Goal: Task Accomplishment & Management: Use online tool/utility

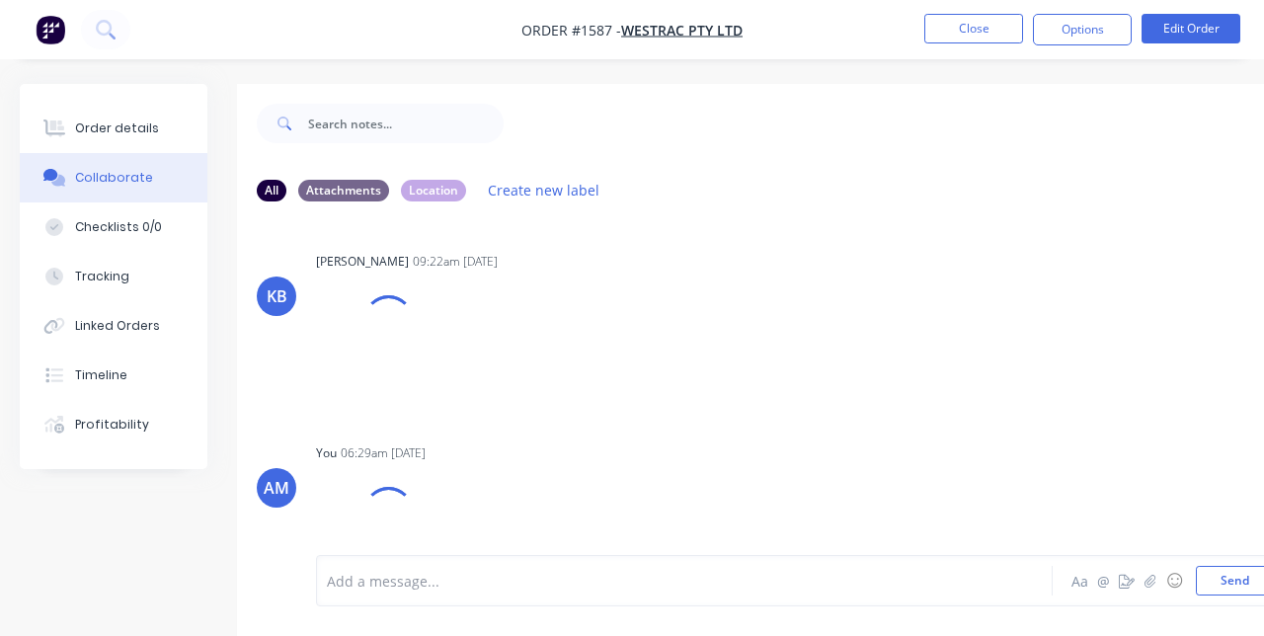
click at [1081, 207] on div "All Attachments Location Create new label" at bounding box center [795, 190] width 1117 height 54
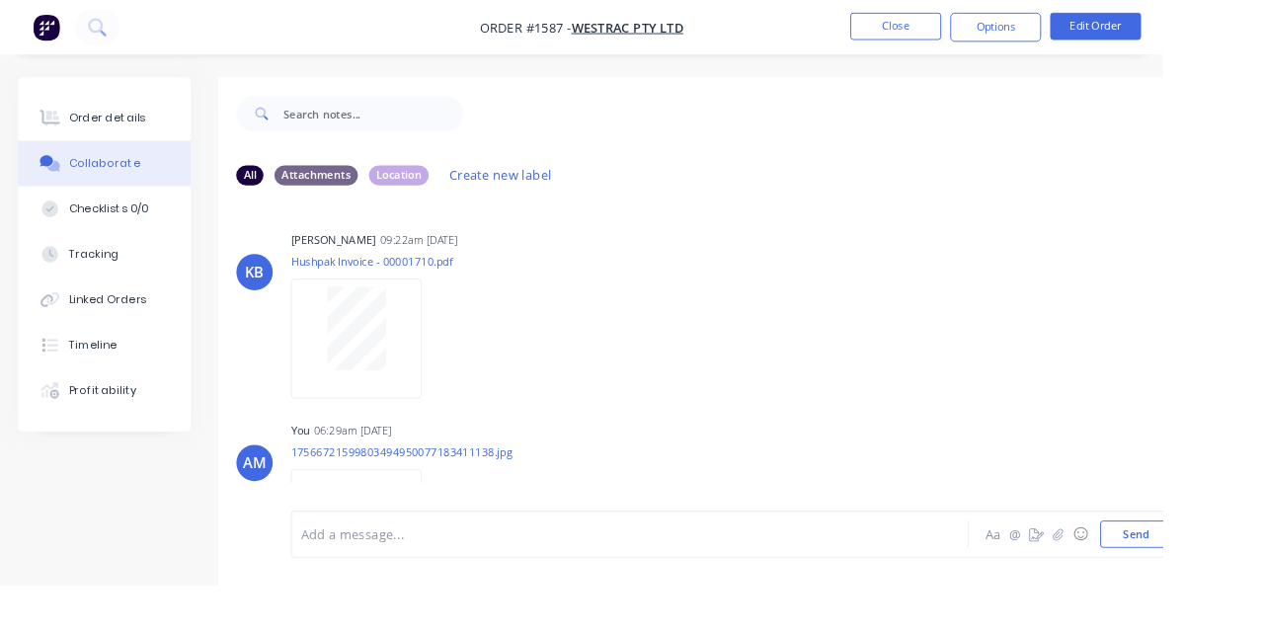
click at [1023, 24] on button "Close" at bounding box center [973, 29] width 99 height 30
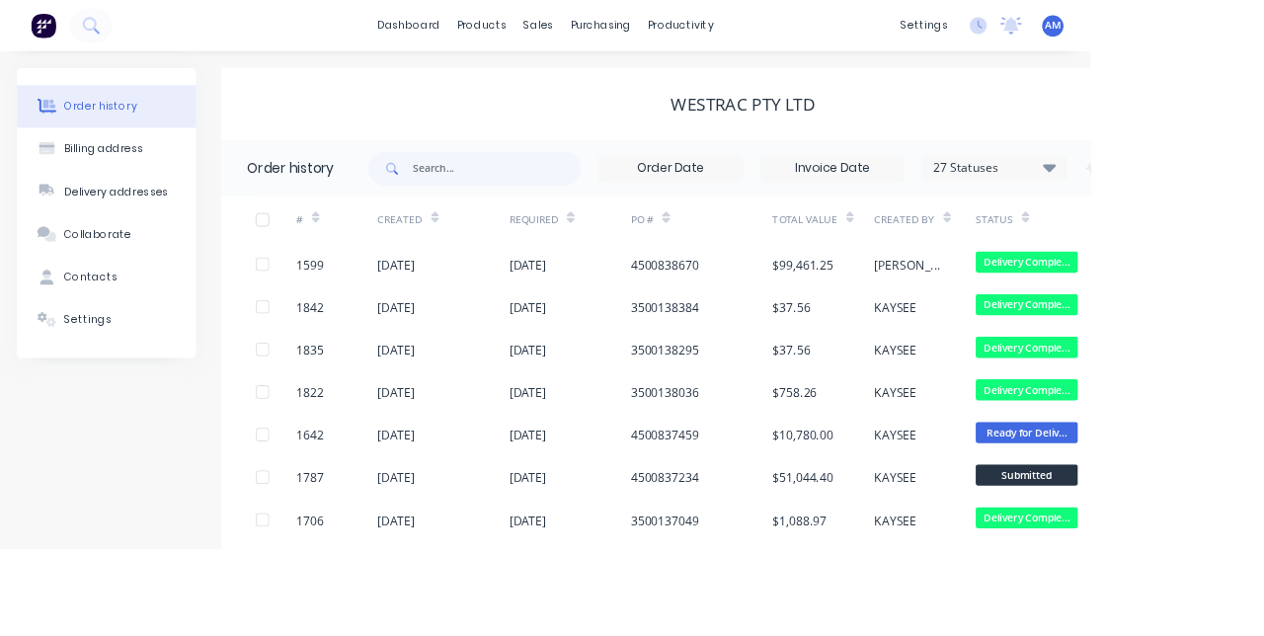
click at [567, 36] on div "products" at bounding box center [559, 30] width 77 height 30
click at [663, 111] on link "Product Catalogue" at bounding box center [656, 94] width 262 height 40
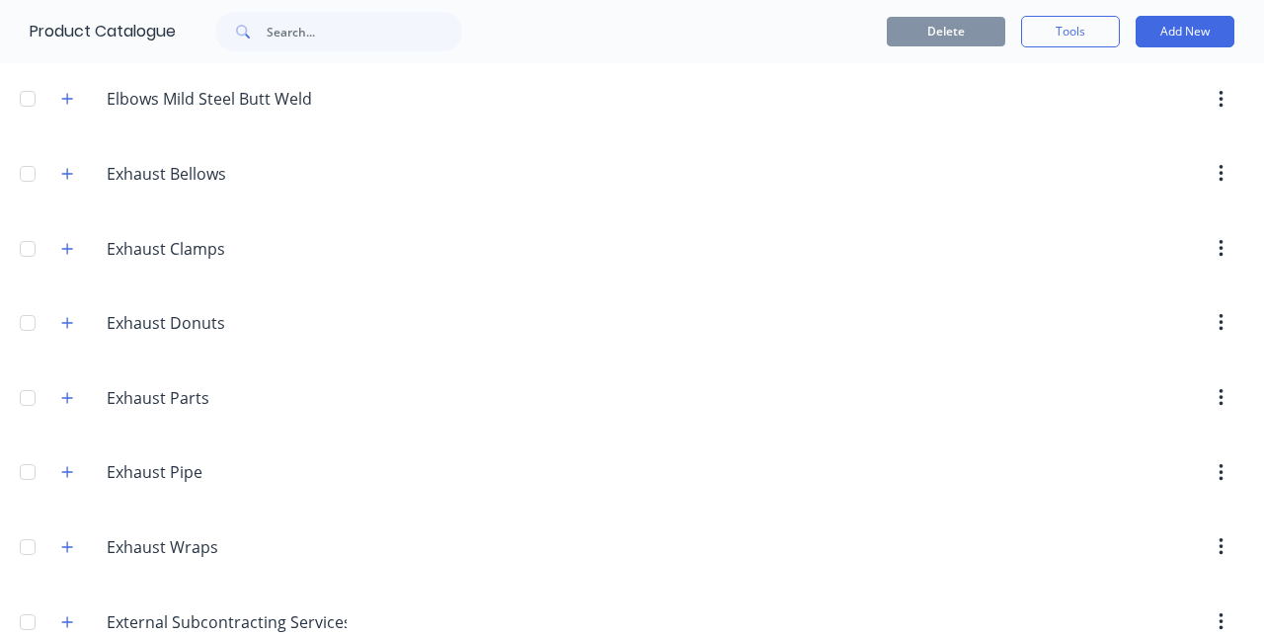
scroll to position [596, 0]
click at [75, 319] on button "button" at bounding box center [67, 320] width 25 height 25
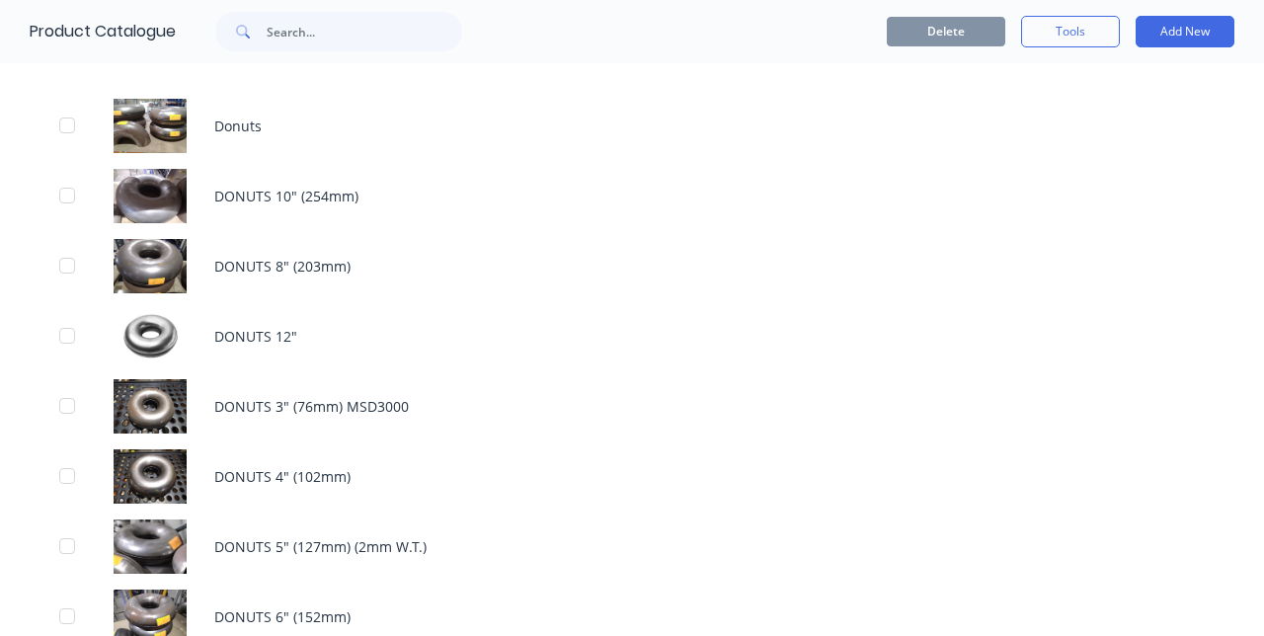
scroll to position [863, 0]
click at [292, 191] on div "DONUTS 10" (254mm)" at bounding box center [632, 195] width 1264 height 70
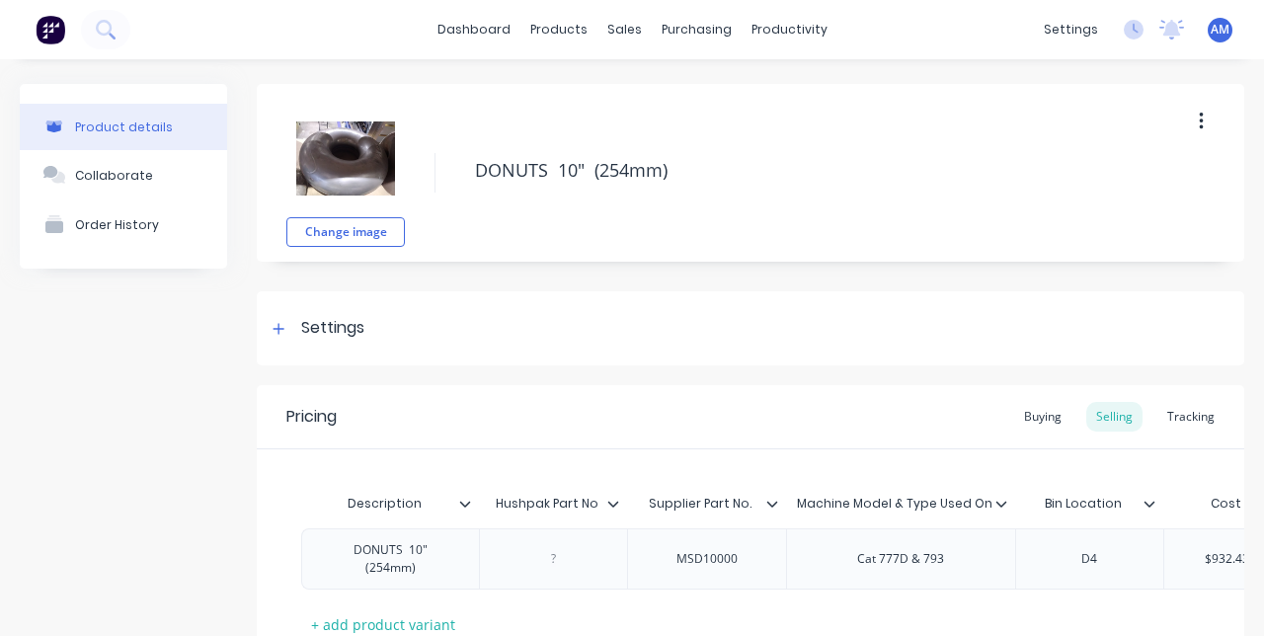
click at [1185, 429] on div "Tracking" at bounding box center [1191, 417] width 67 height 30
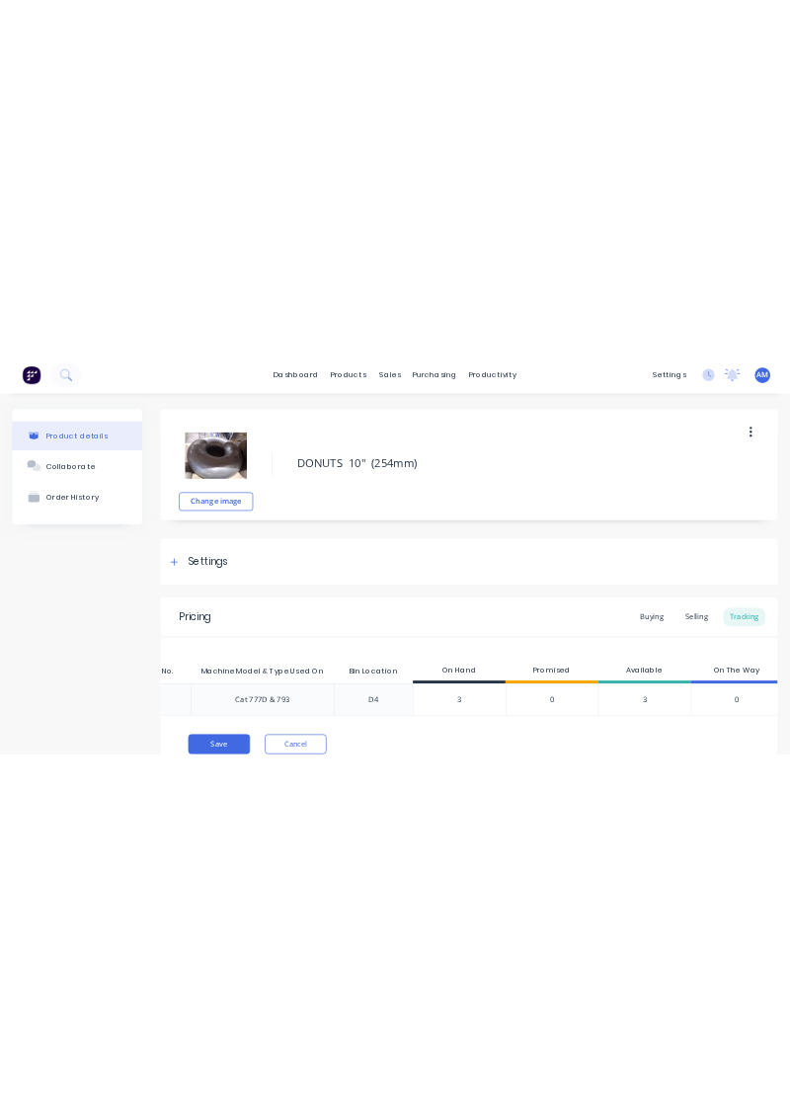
scroll to position [0, 478]
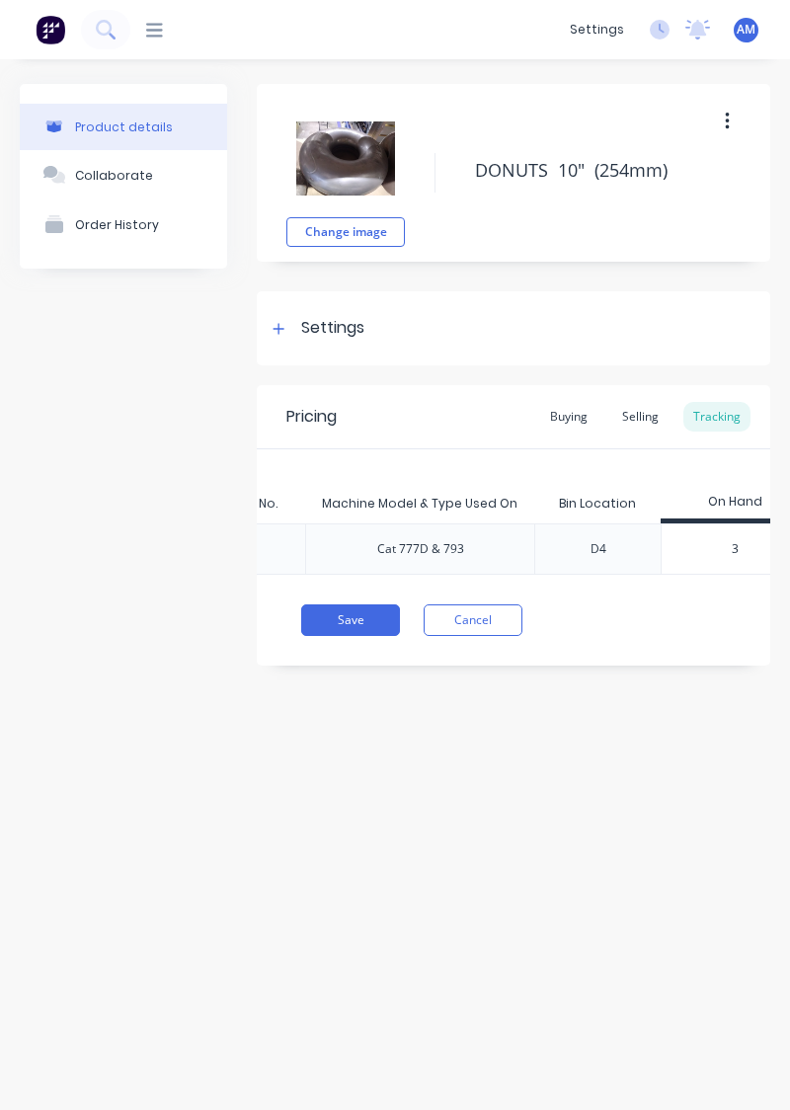
click at [490, 622] on button "Cancel" at bounding box center [473, 620] width 99 height 32
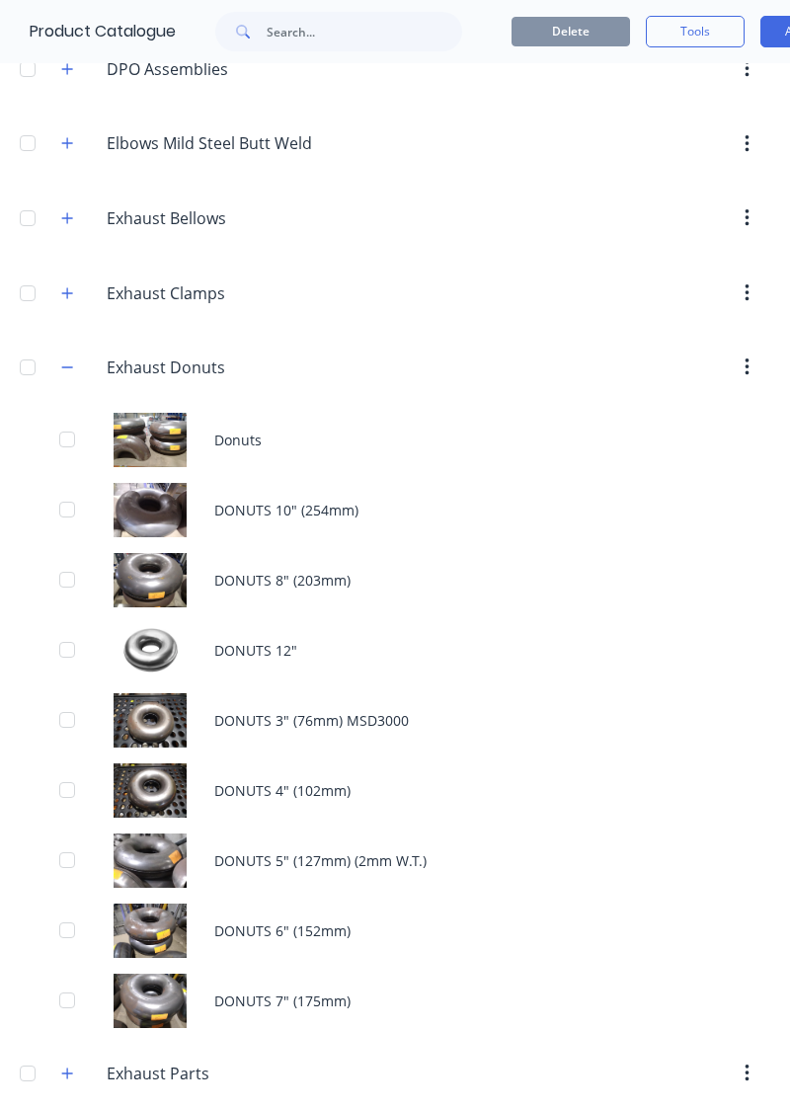
scroll to position [551, 0]
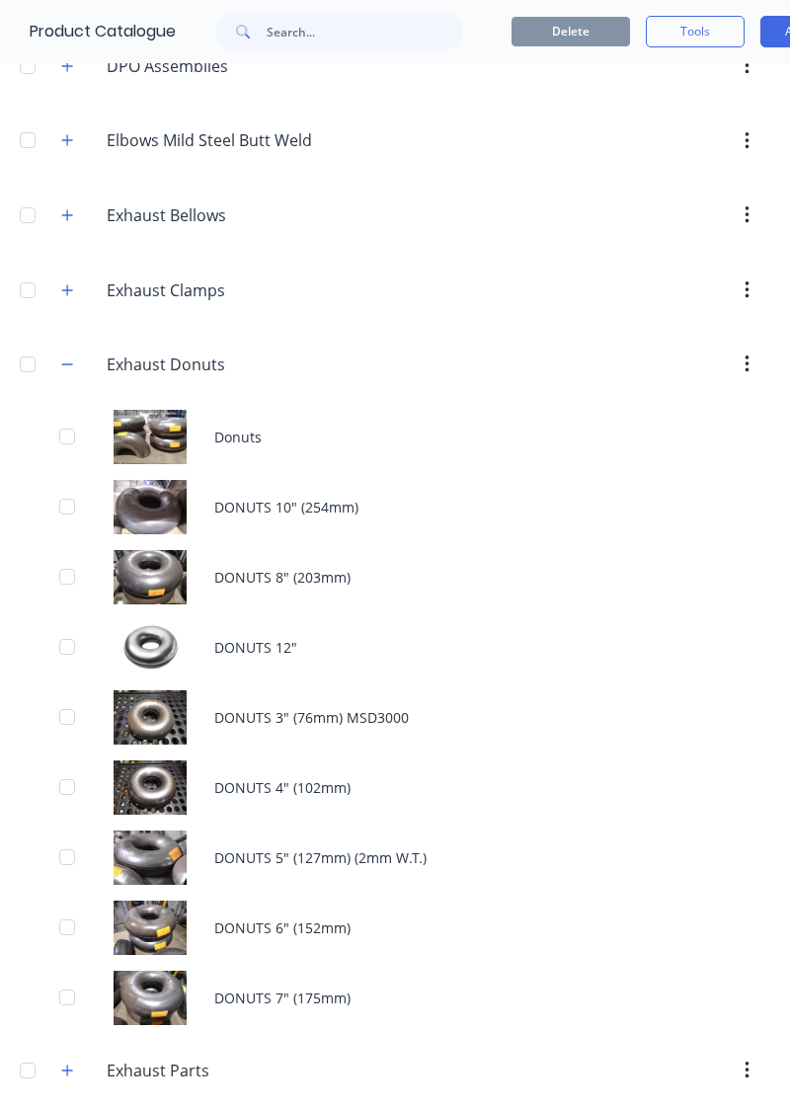
click at [485, 555] on div "DONUTS 8" (203mm)" at bounding box center [395, 577] width 790 height 70
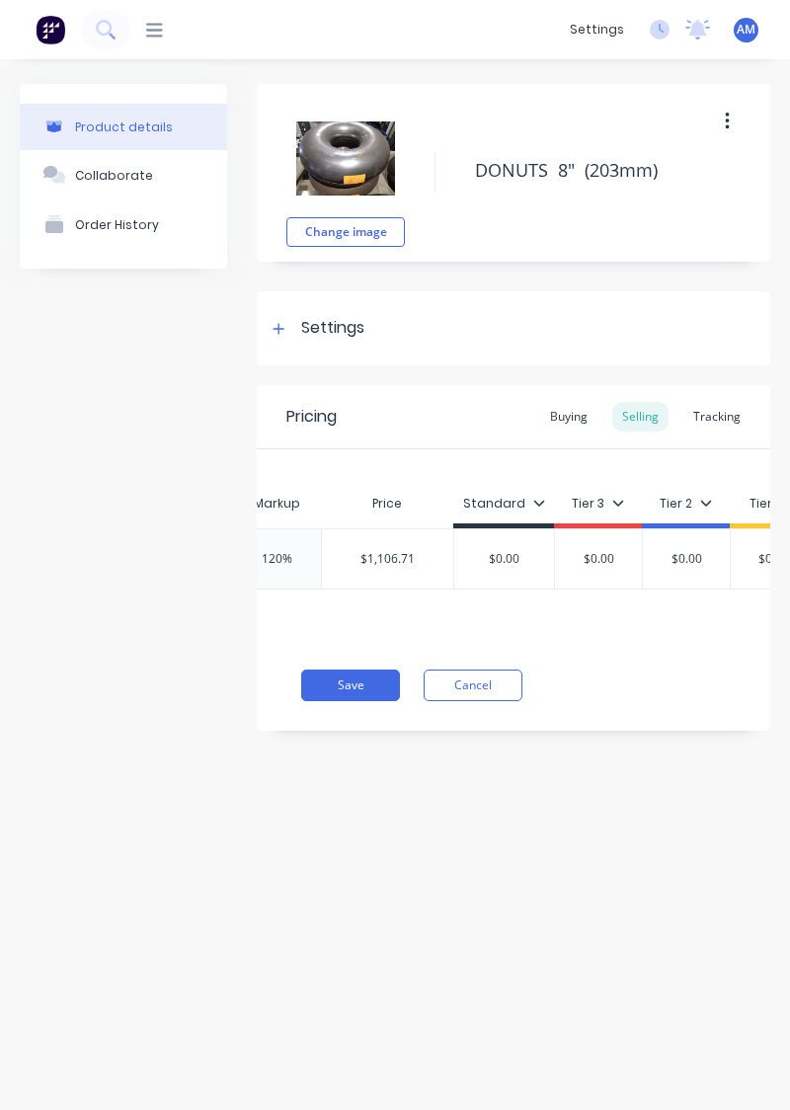
scroll to position [0, 1113]
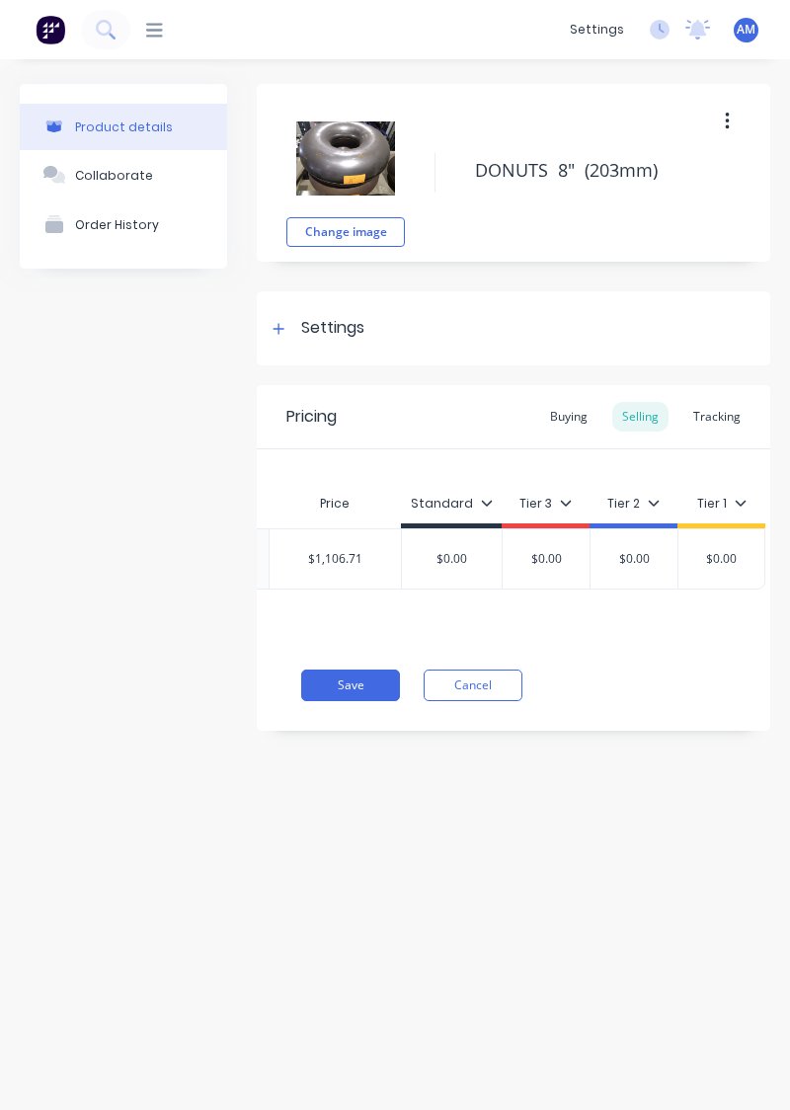
click at [707, 411] on div "Tracking" at bounding box center [716, 417] width 67 height 30
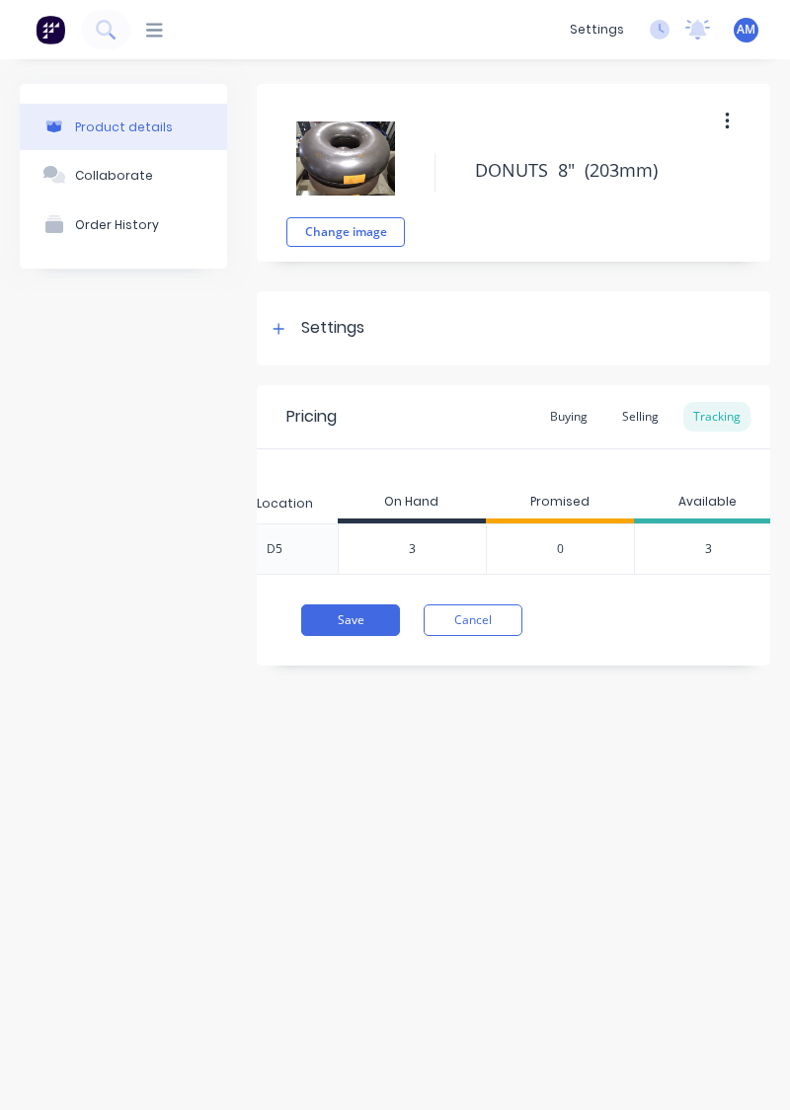
scroll to position [0, 967]
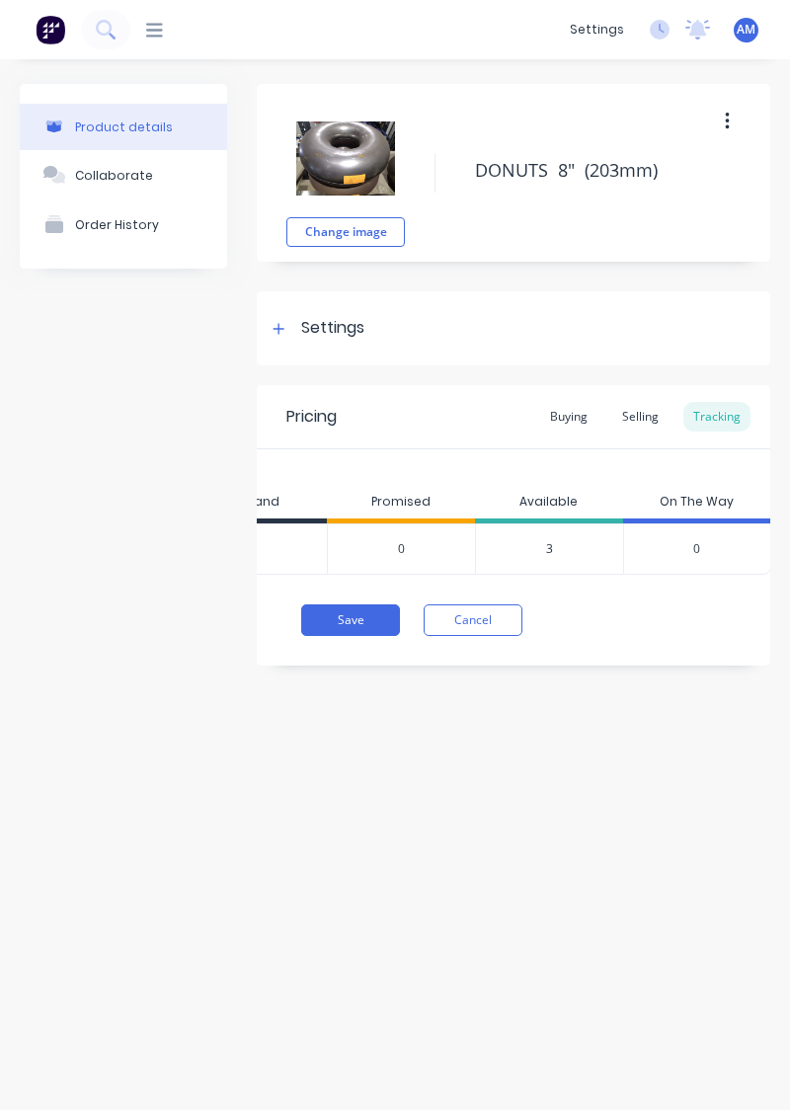
click at [463, 604] on button "Cancel" at bounding box center [473, 620] width 99 height 32
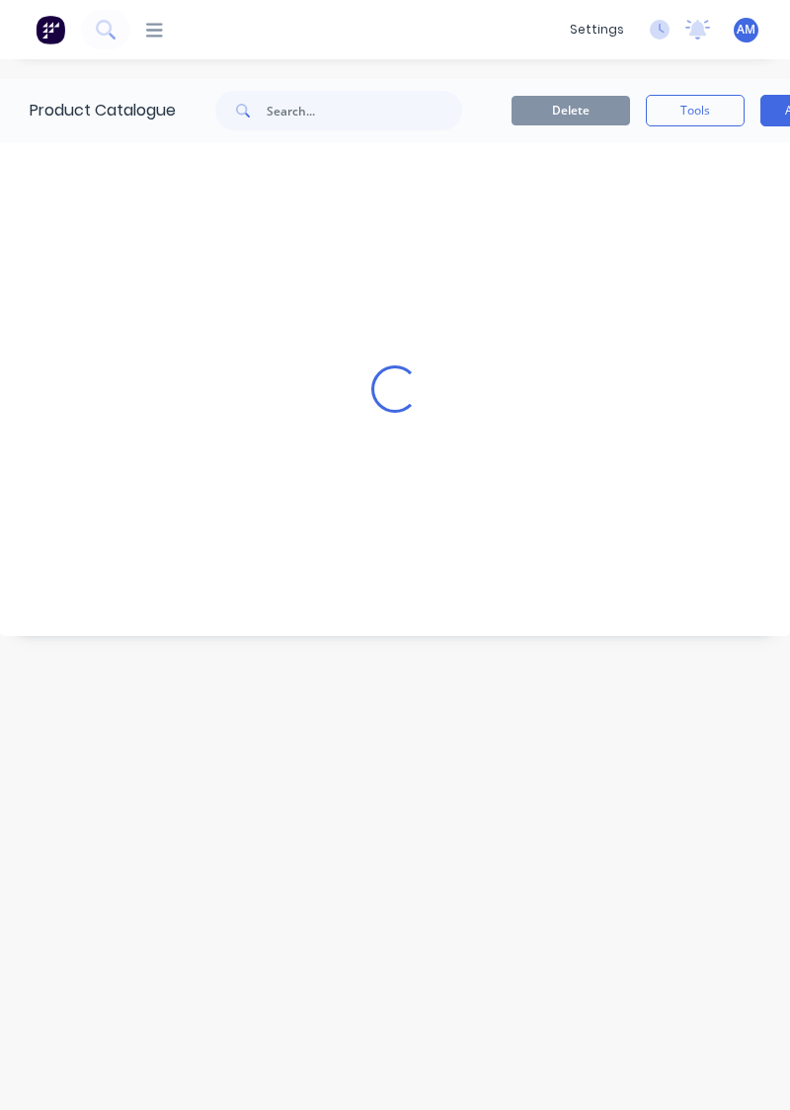
click at [498, 605] on div "Loading..." at bounding box center [395, 389] width 790 height 494
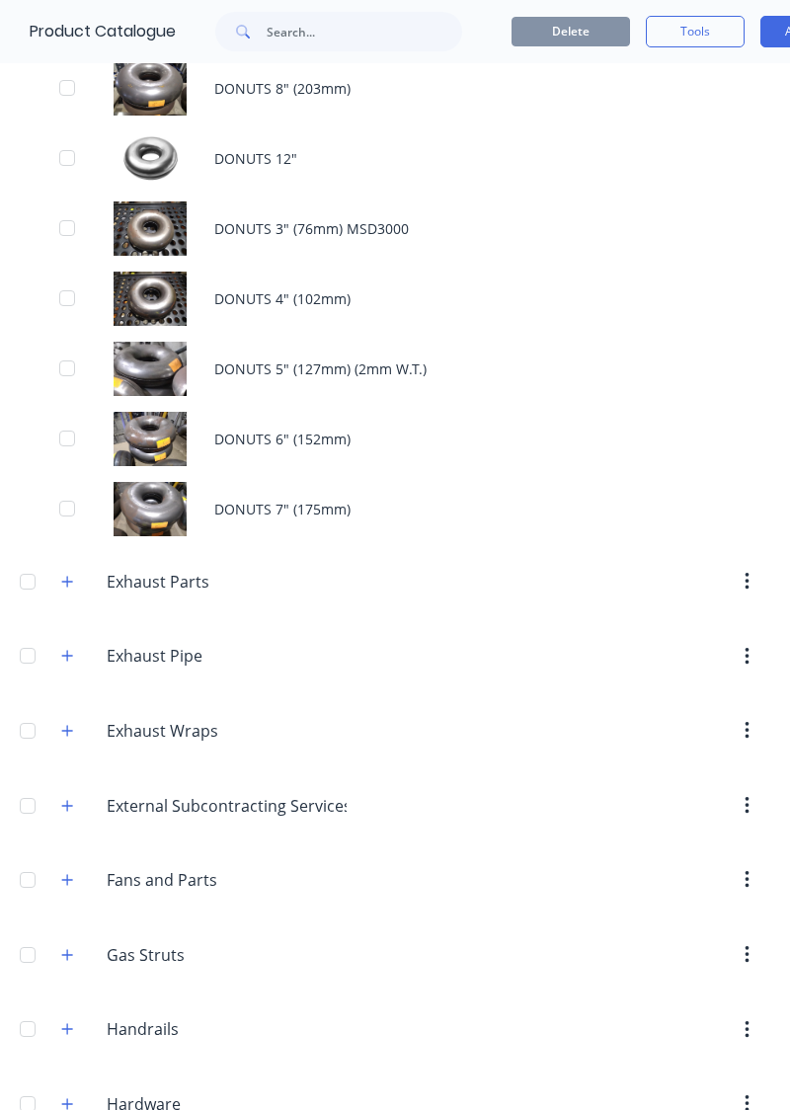
scroll to position [1039, 0]
click at [405, 483] on div "DONUTS 7" (175mm)" at bounding box center [395, 510] width 790 height 70
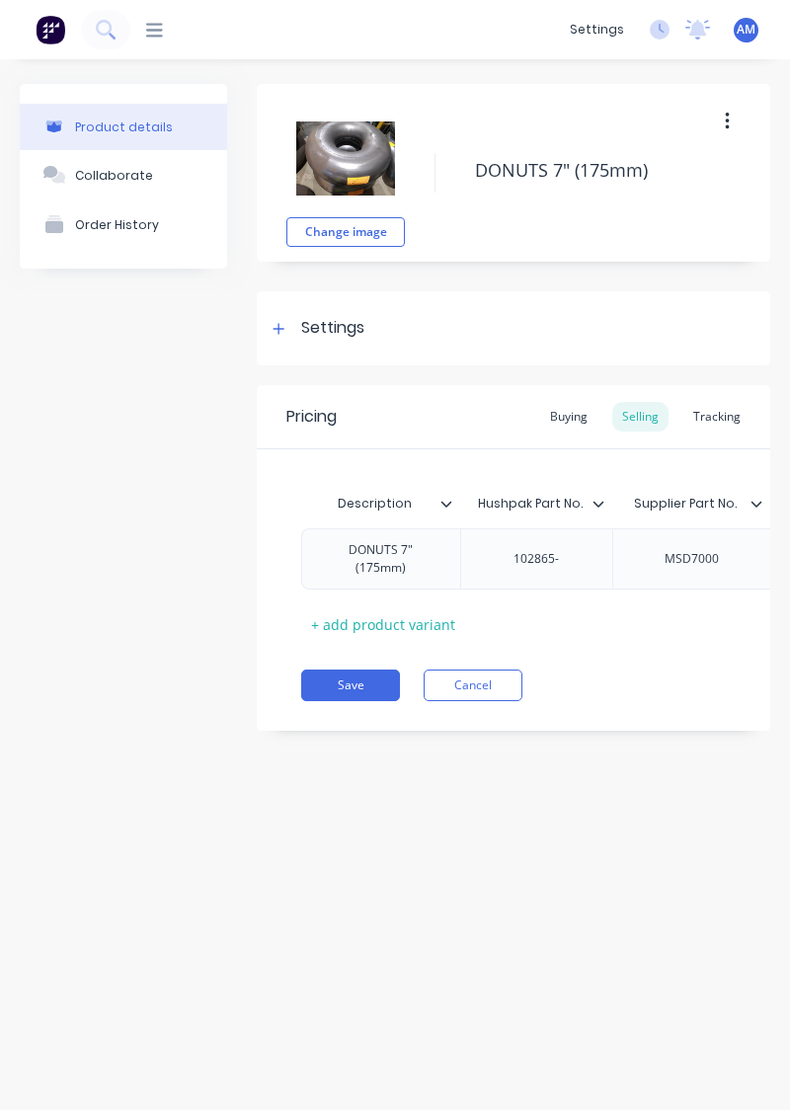
type textarea "x"
click at [715, 403] on div "Tracking" at bounding box center [716, 417] width 67 height 30
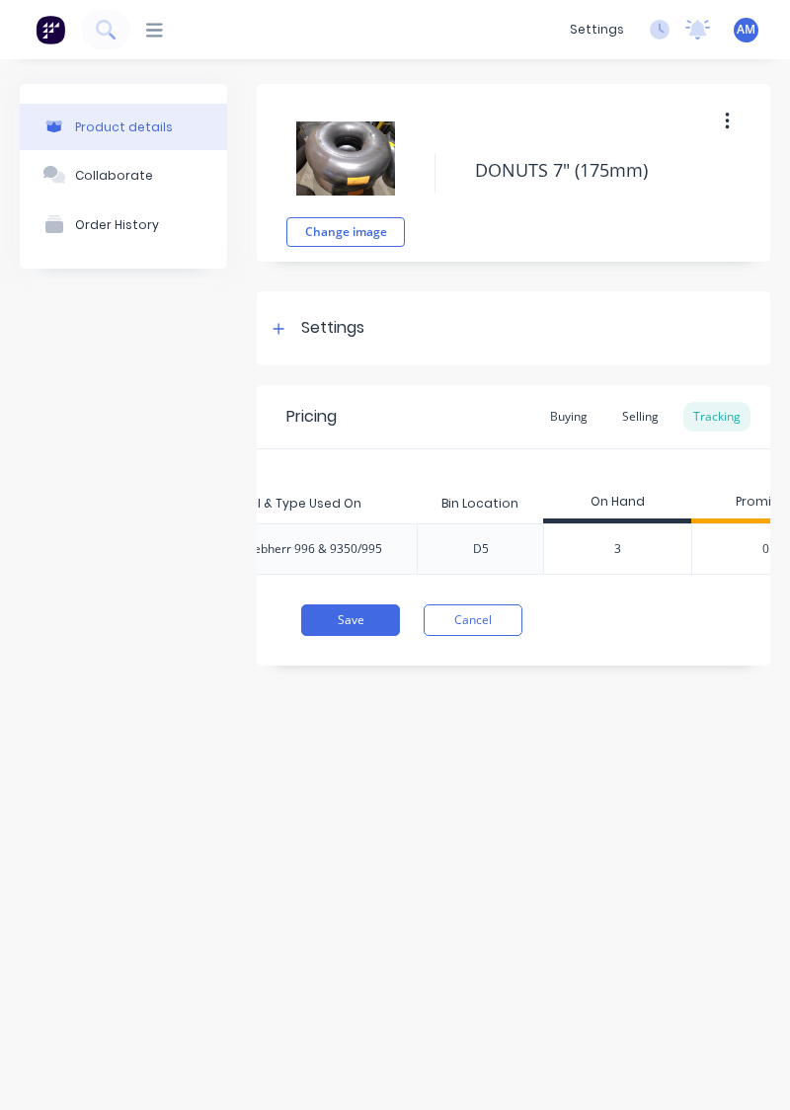
scroll to position [0, 672]
click at [622, 542] on div "3" at bounding box center [605, 548] width 147 height 49
type input "3"
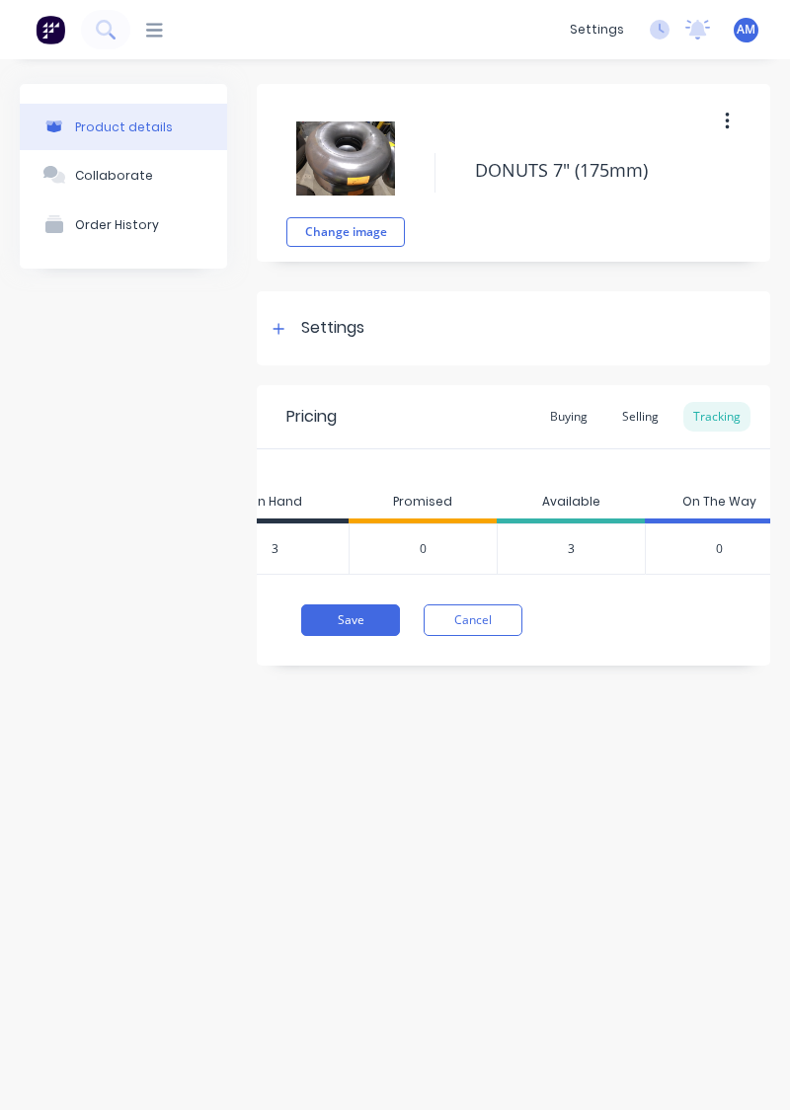
scroll to position [0, 1003]
click at [609, 538] on div "3" at bounding box center [570, 548] width 148 height 51
click at [587, 529] on div "3" at bounding box center [570, 548] width 148 height 51
click at [575, 531] on div "3" at bounding box center [570, 548] width 148 height 51
click at [577, 535] on div "3" at bounding box center [570, 548] width 148 height 51
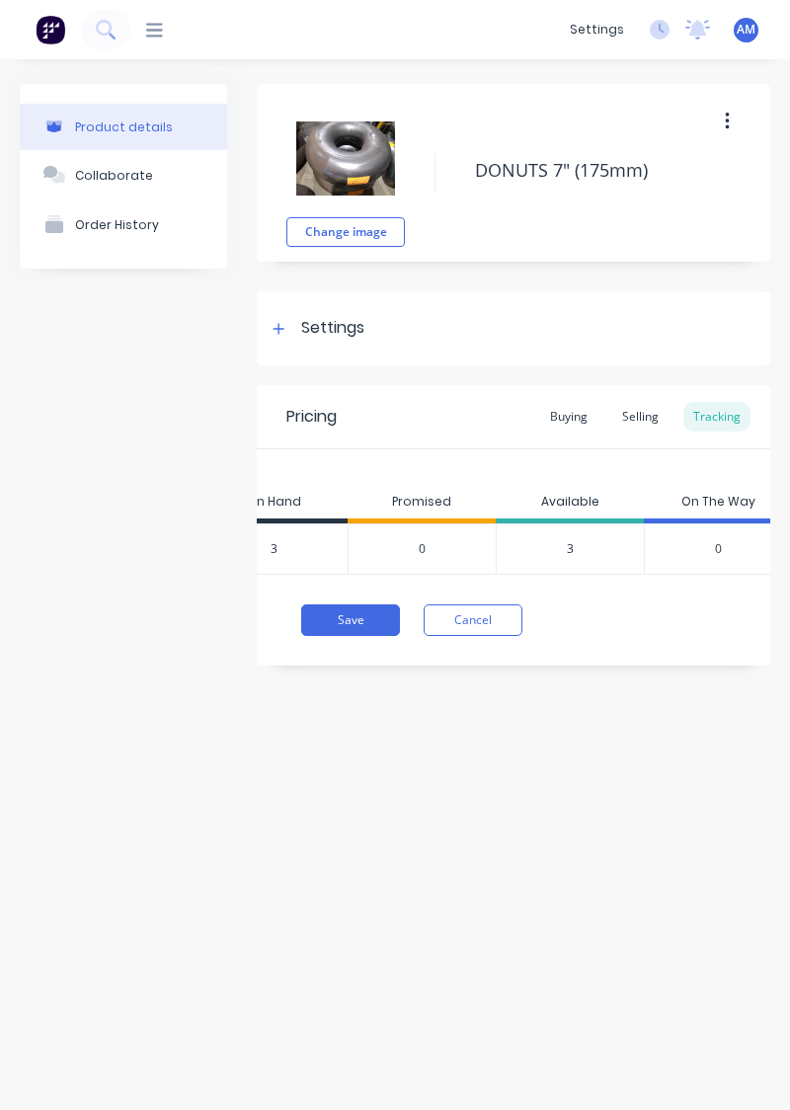
click at [576, 543] on div "3" at bounding box center [570, 548] width 148 height 51
click at [608, 530] on div "3" at bounding box center [570, 548] width 148 height 51
click at [563, 537] on div "3" at bounding box center [570, 548] width 148 height 51
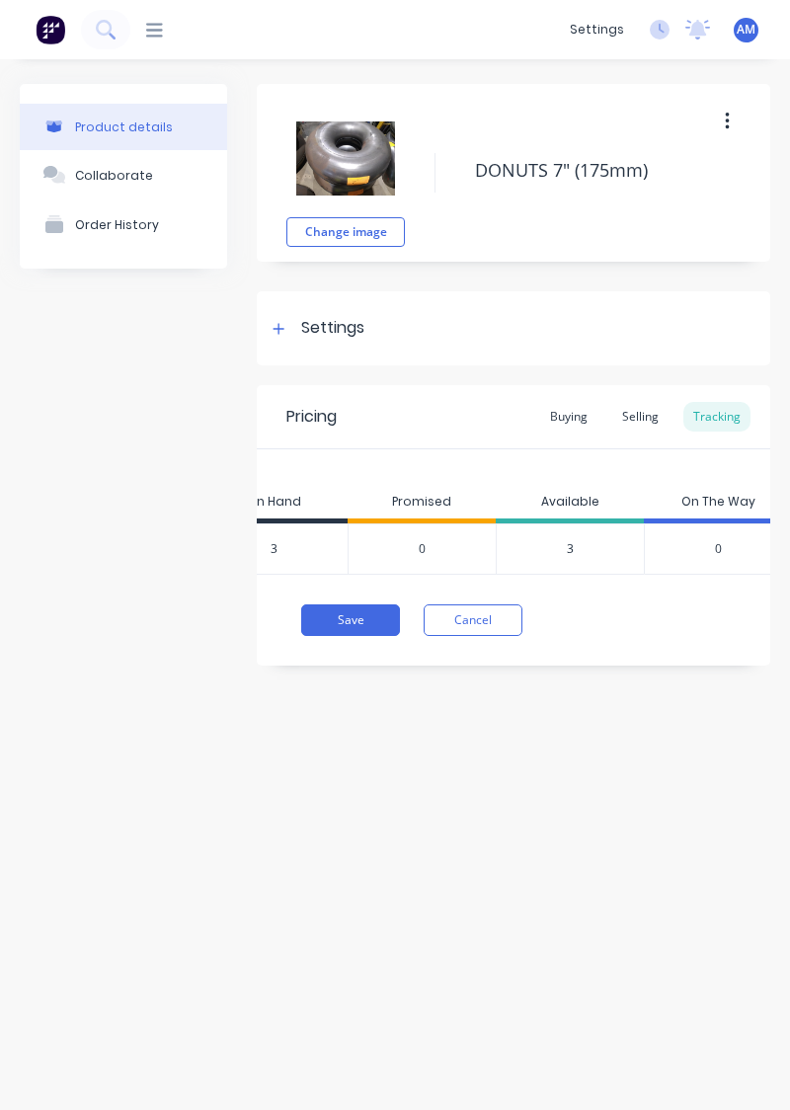
click at [579, 537] on div "3" at bounding box center [570, 548] width 148 height 51
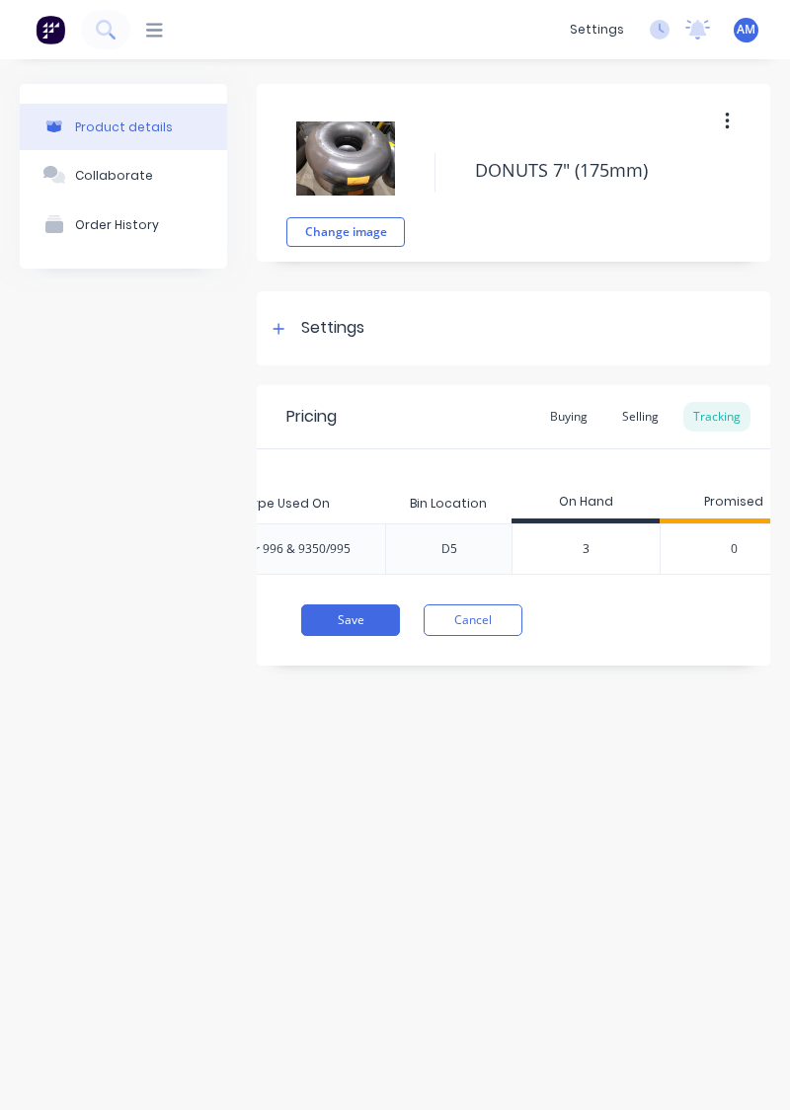
scroll to position [0, 690]
click at [612, 540] on input "3" at bounding box center [587, 549] width 147 height 18
type textarea "x"
type input "2"
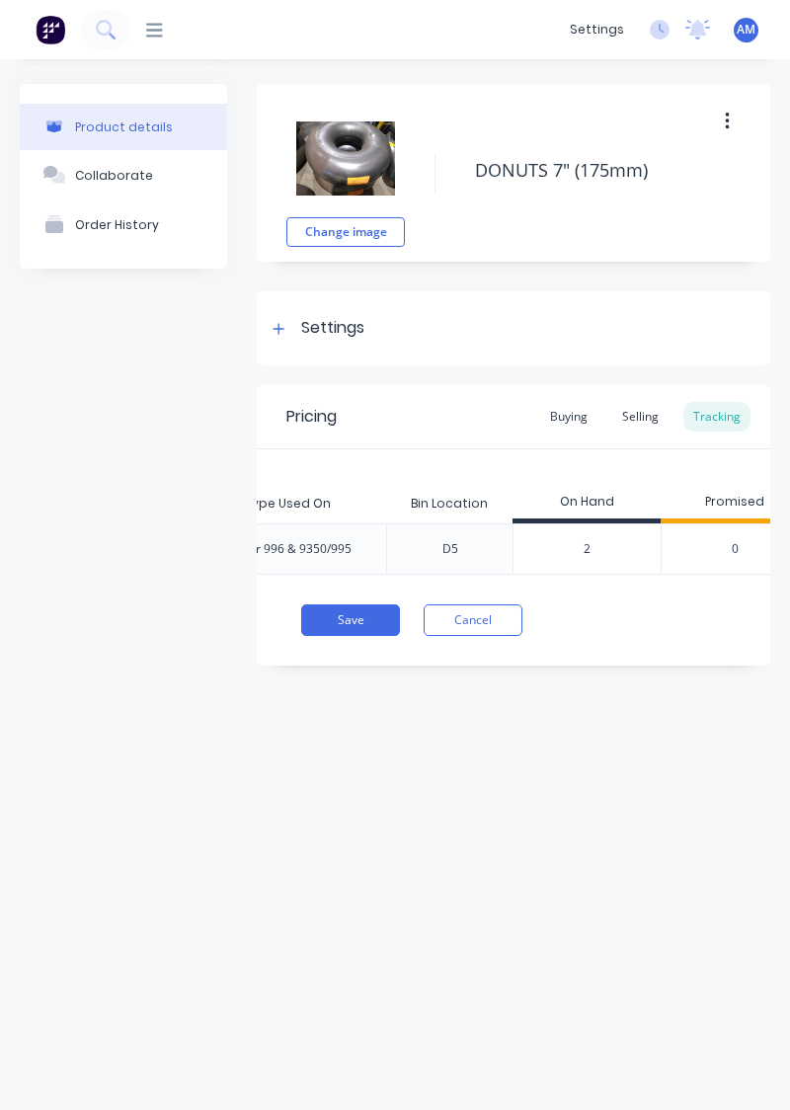
type textarea "x"
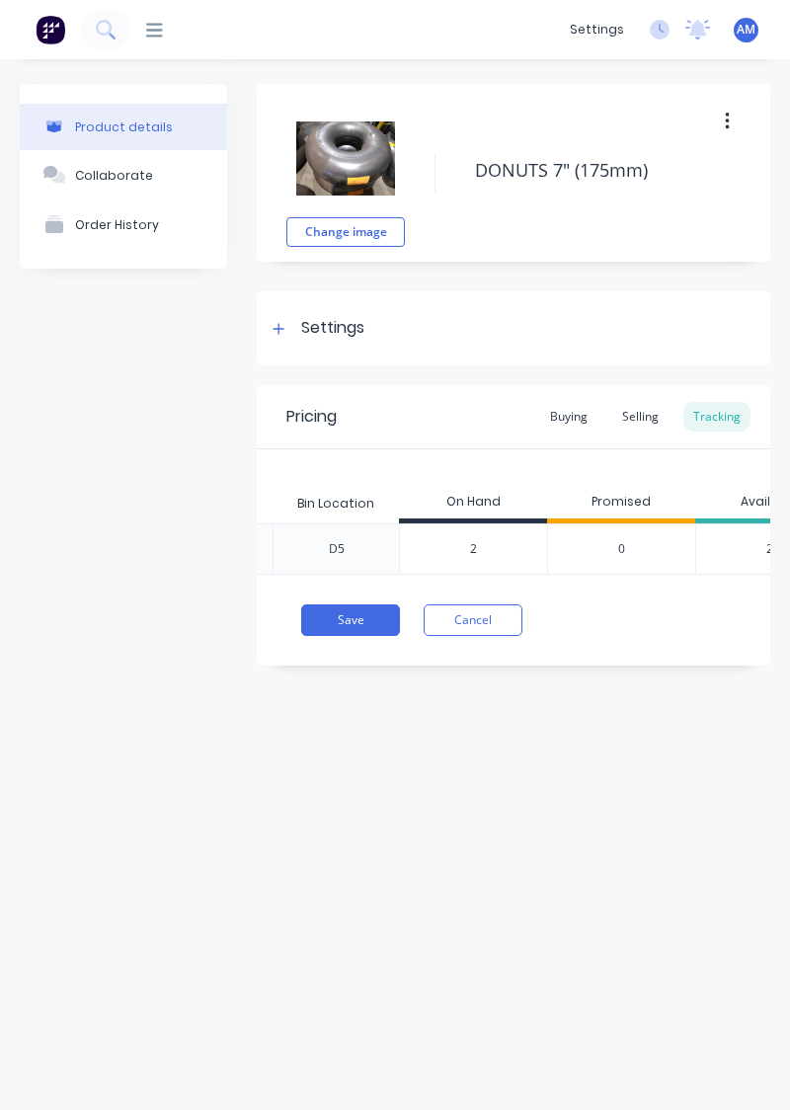
scroll to position [0, 803]
click at [526, 540] on input "2" at bounding box center [474, 549] width 147 height 18
type textarea "x"
type input "3"
click at [356, 604] on button "Save" at bounding box center [350, 620] width 99 height 32
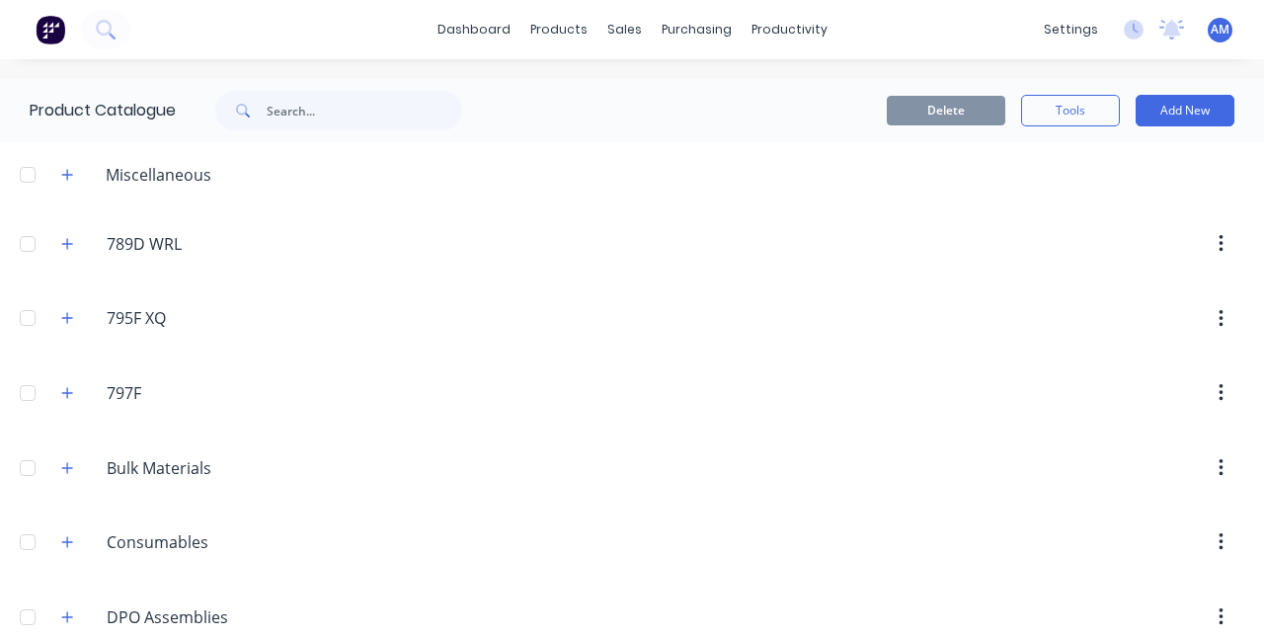
click at [126, 395] on header "797F 797F" at bounding box center [632, 393] width 1264 height 75
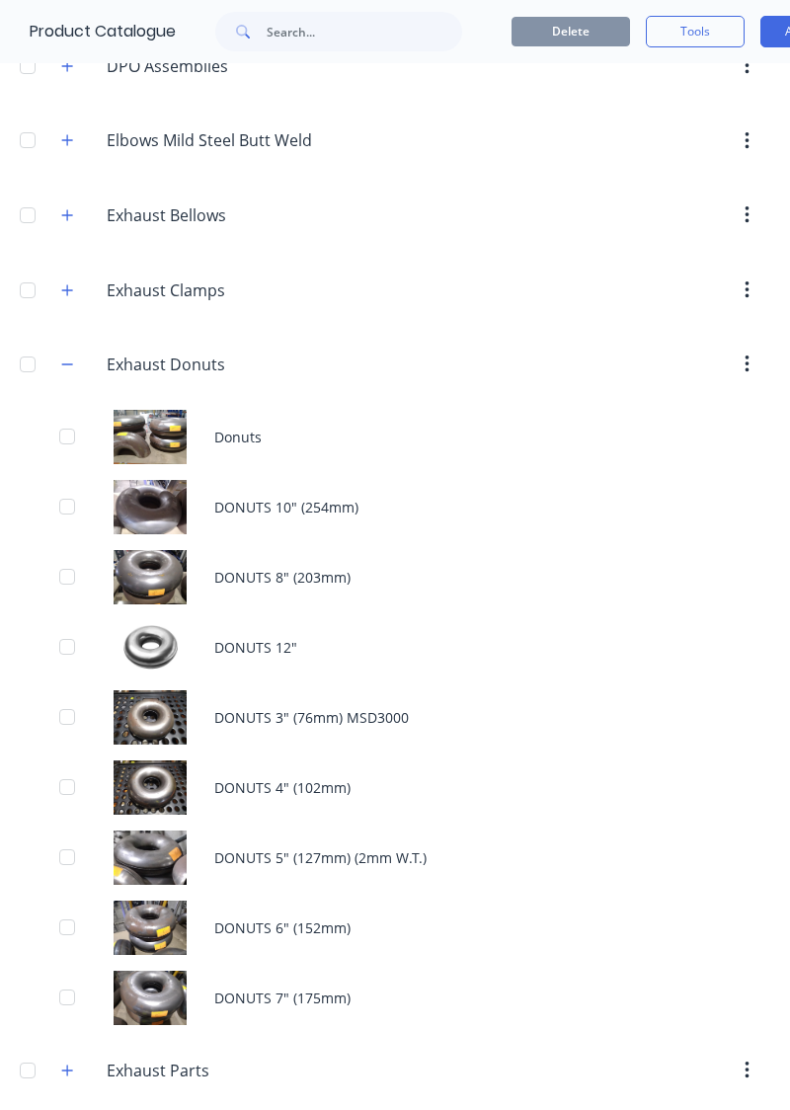
scroll to position [558, 0]
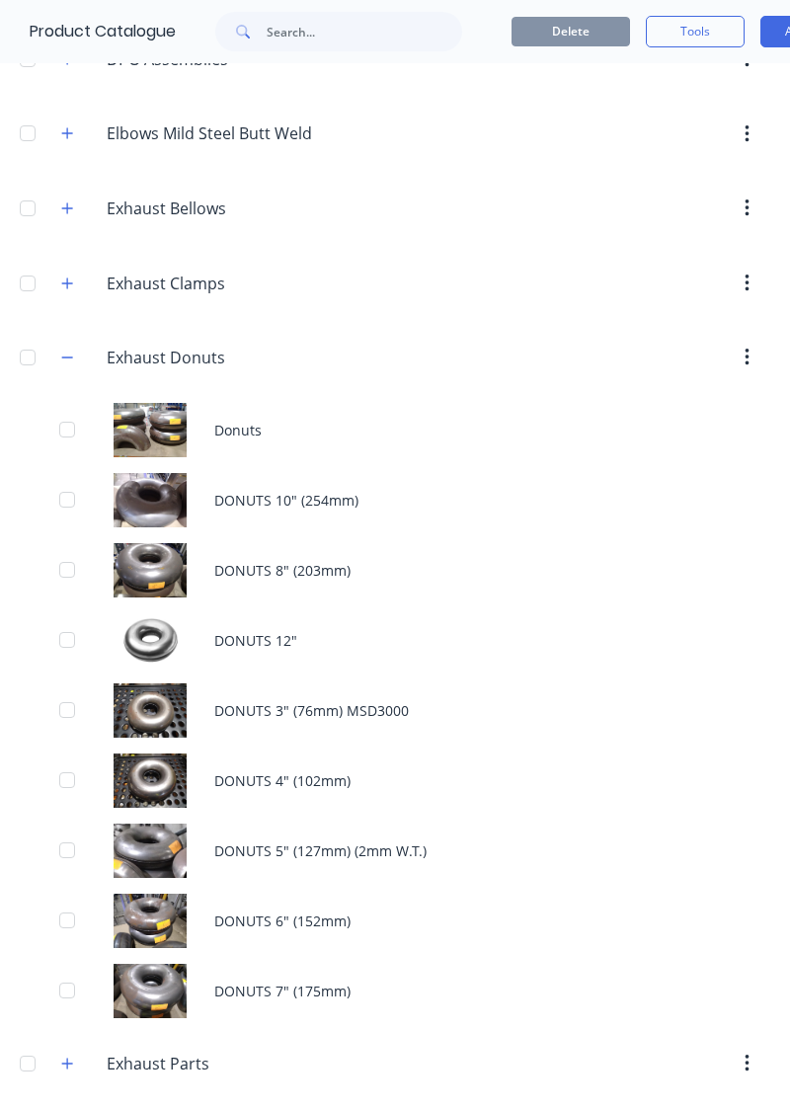
click at [313, 635] on div "DONUTS 6" (152mm)" at bounding box center [395, 921] width 790 height 70
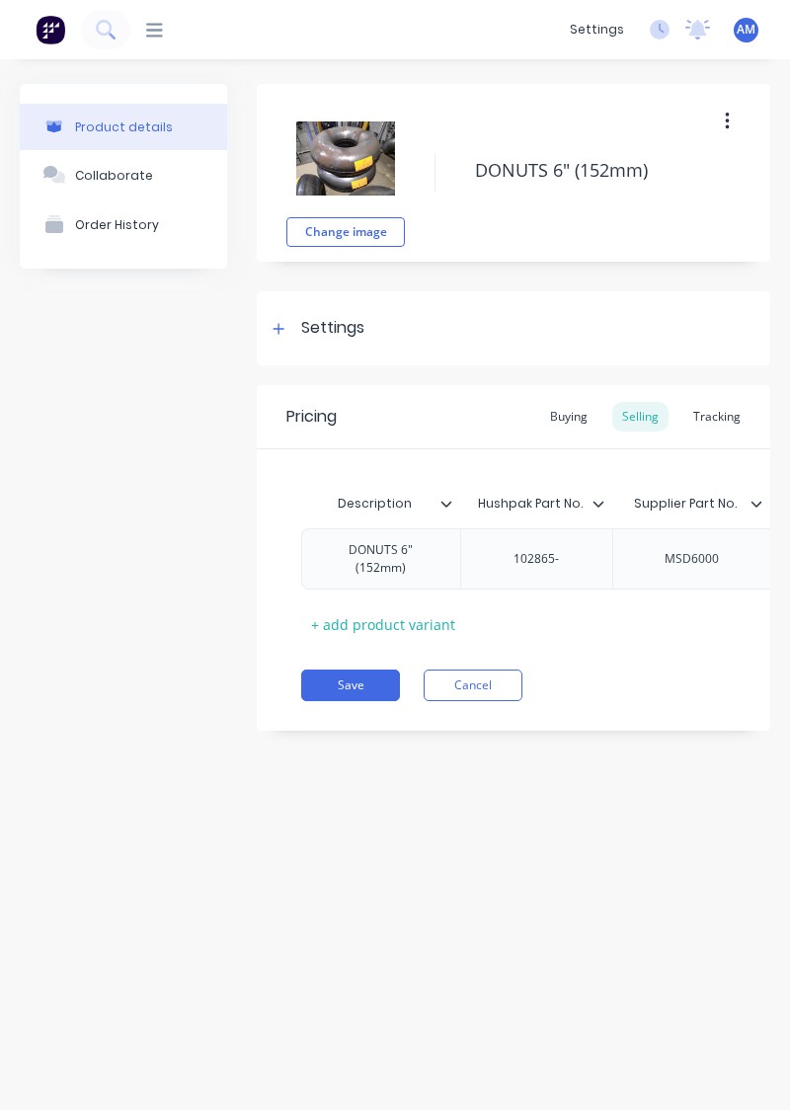
click at [627, 635] on div "Product details Collaborate Order History Change image DONUTS 6" (152mm) Settin…" at bounding box center [395, 564] width 790 height 1011
click at [715, 402] on div "Tracking" at bounding box center [716, 417] width 67 height 30
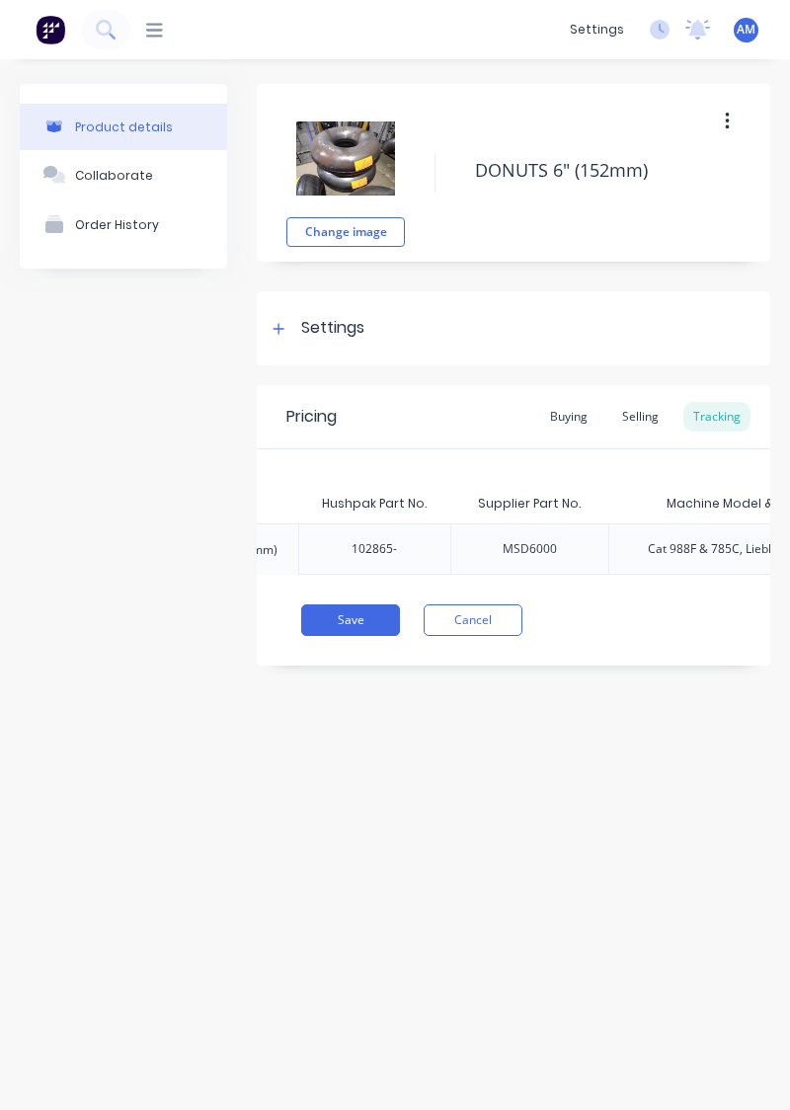
click at [749, 635] on div "Product details Collaborate Order History Change image DONUTS 6" (152mm) Settin…" at bounding box center [395, 564] width 790 height 1011
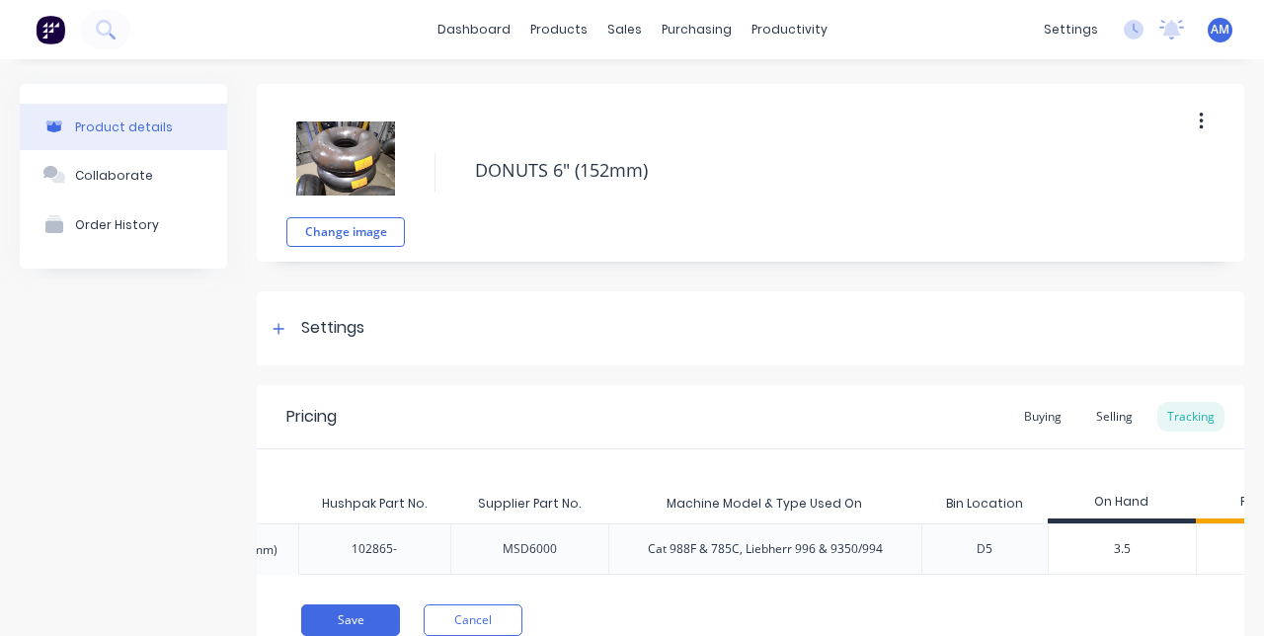
type textarea "x"
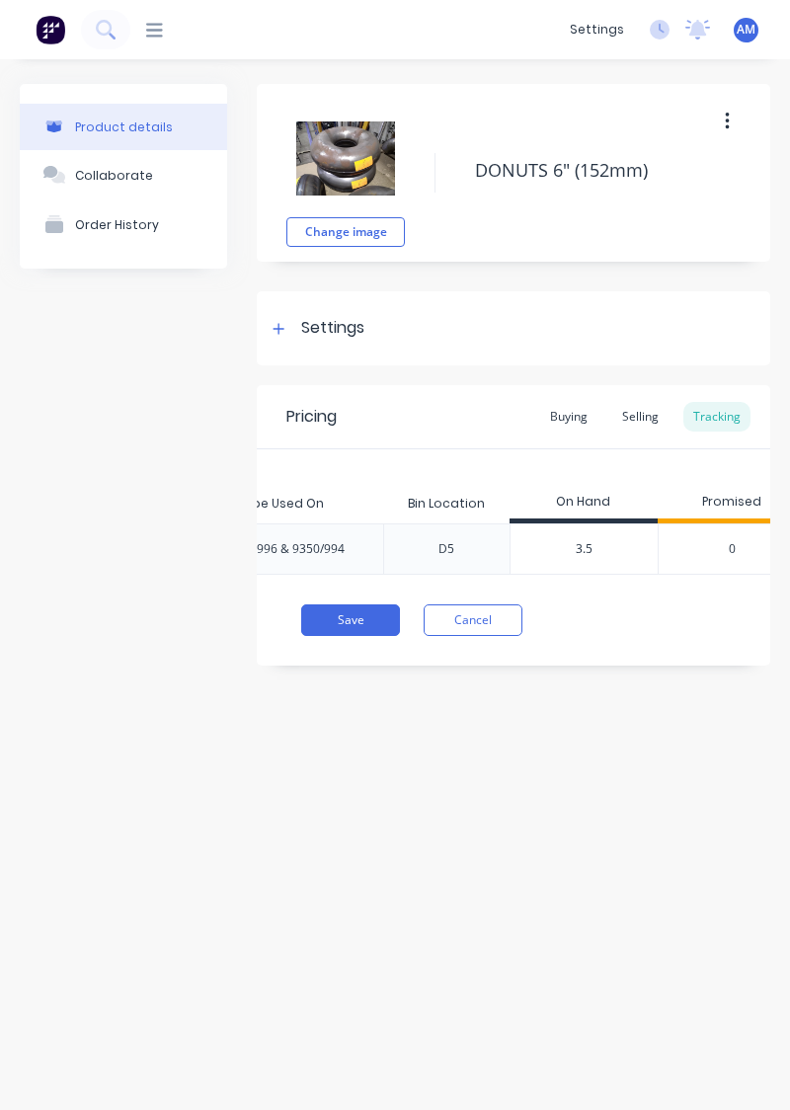
scroll to position [0, 695]
click at [609, 547] on input "number" at bounding box center [589, 549] width 147 height 18
type input "3.5"
click at [377, 614] on button "Save" at bounding box center [350, 620] width 99 height 32
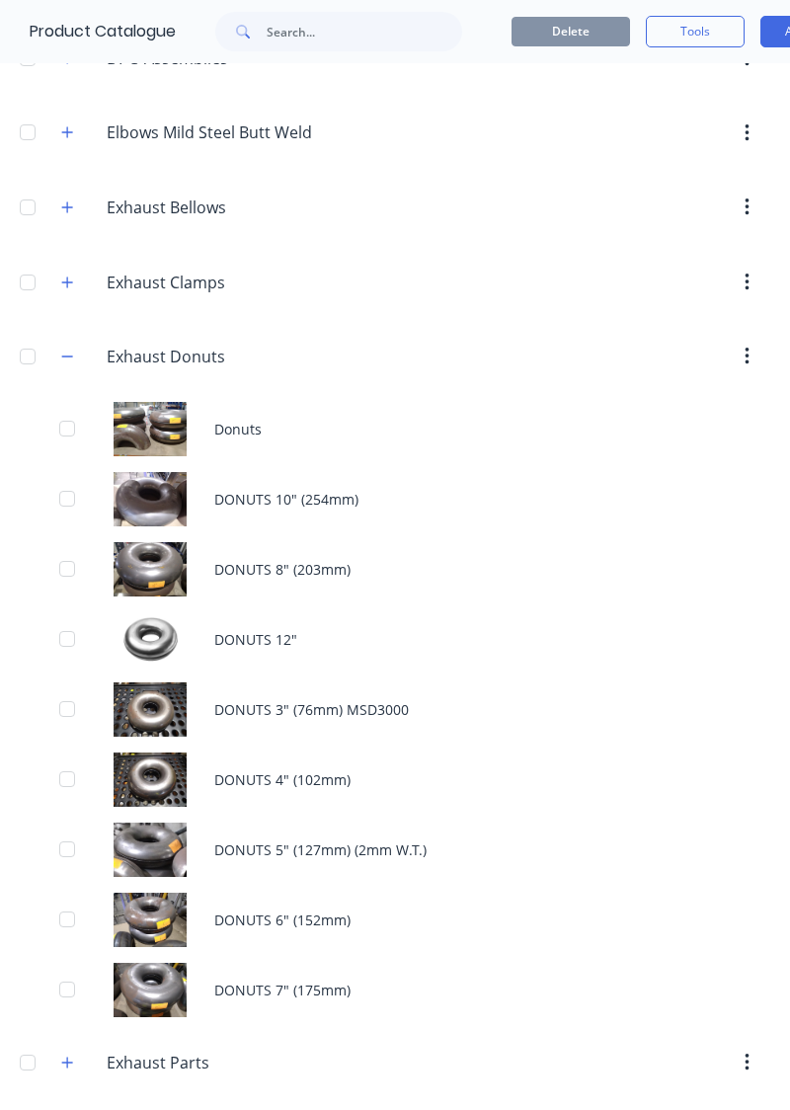
scroll to position [561, 0]
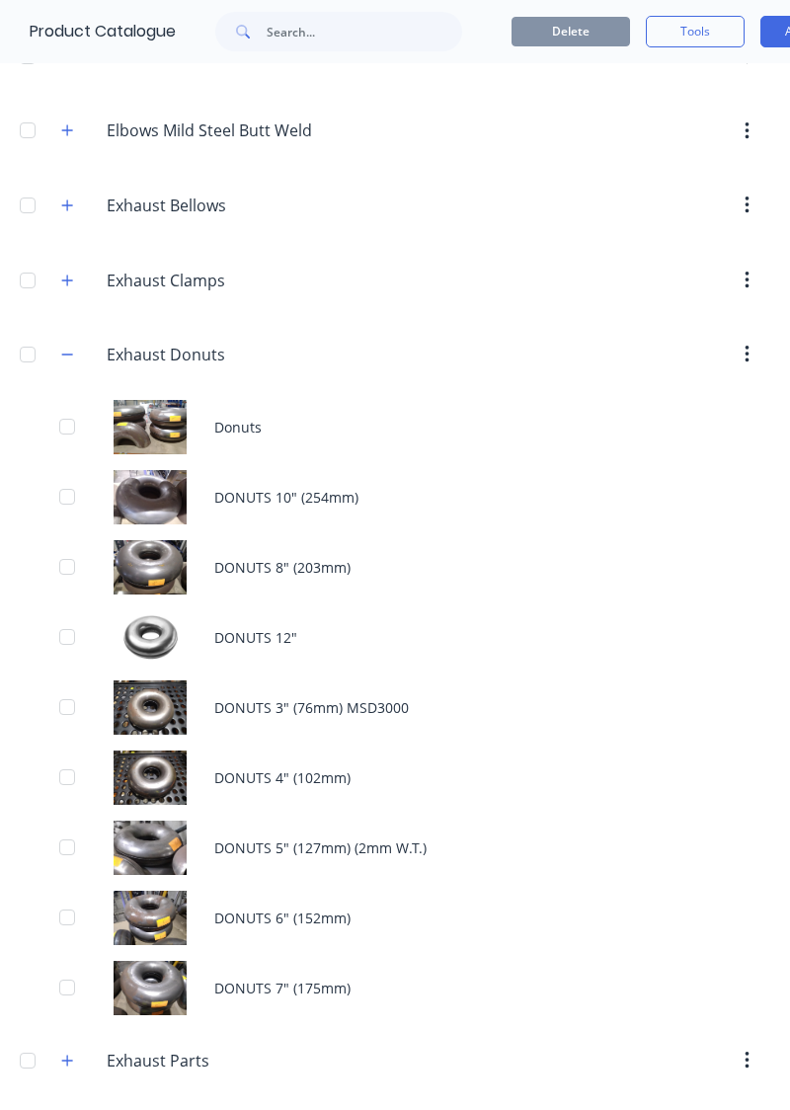
click at [345, 635] on div "DONUTS 5" (127mm) (2mm W.T.)" at bounding box center [395, 848] width 790 height 70
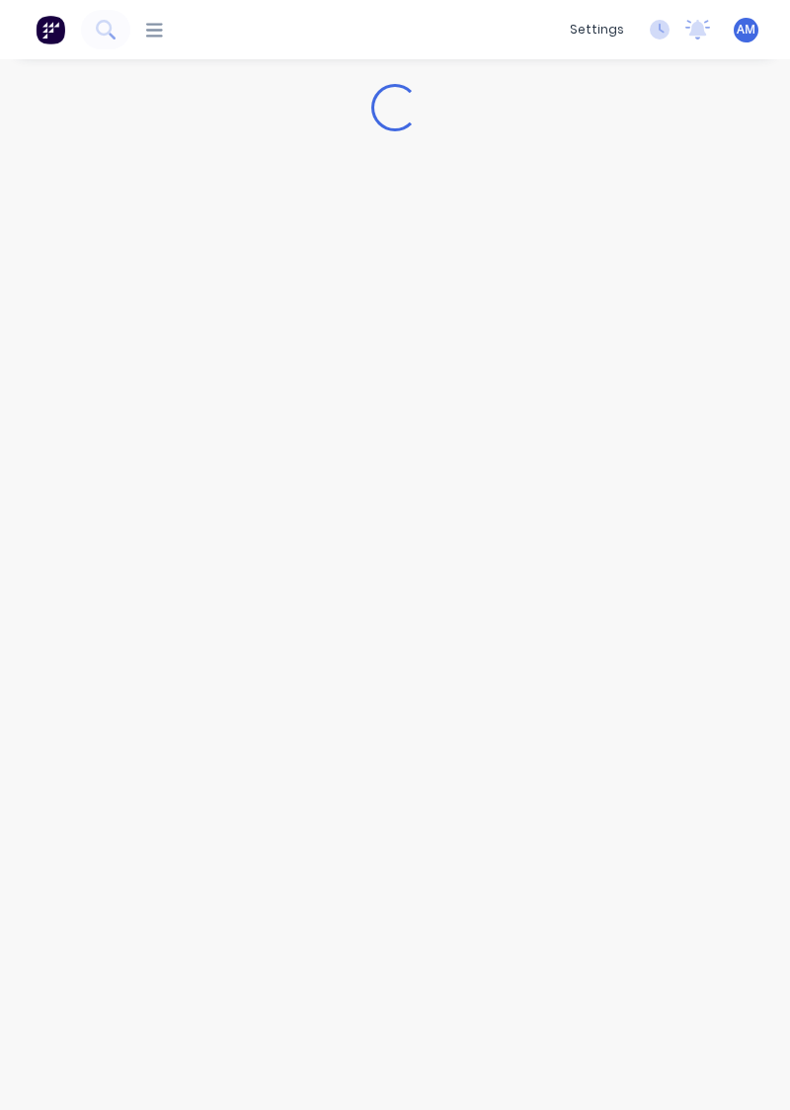
click at [697, 491] on div "Loading..." at bounding box center [395, 564] width 790 height 1011
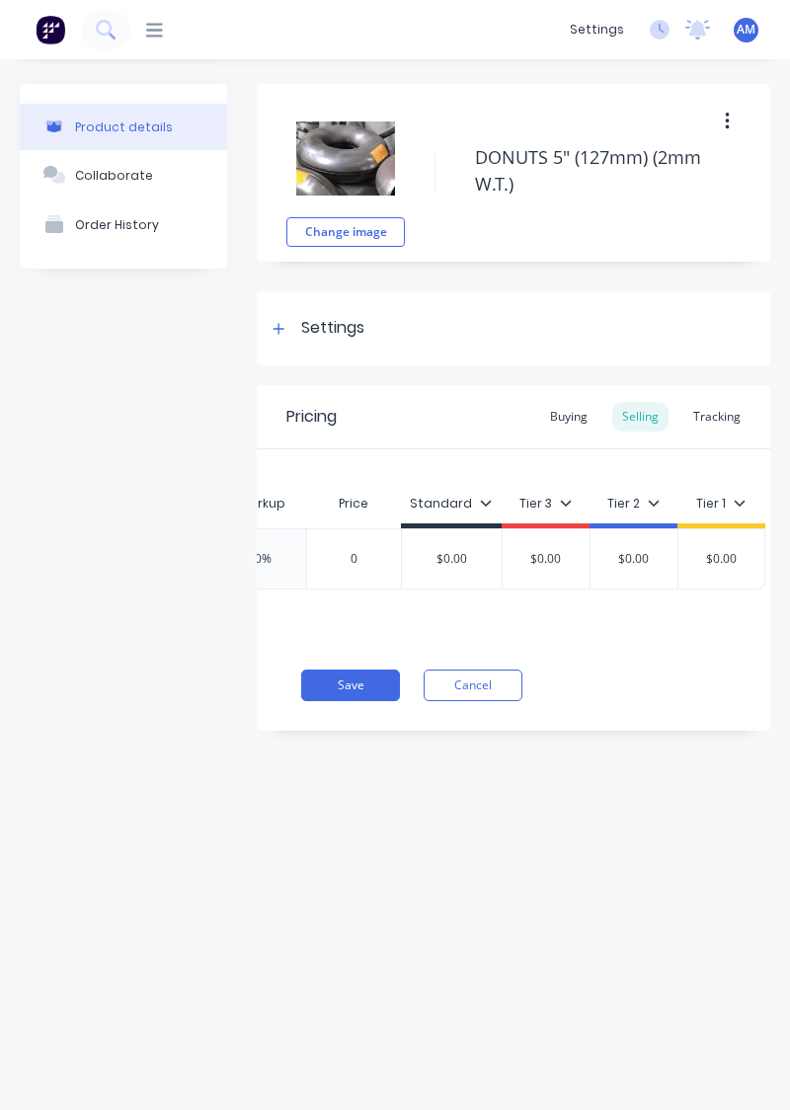
click at [721, 405] on div "Tracking" at bounding box center [716, 417] width 67 height 30
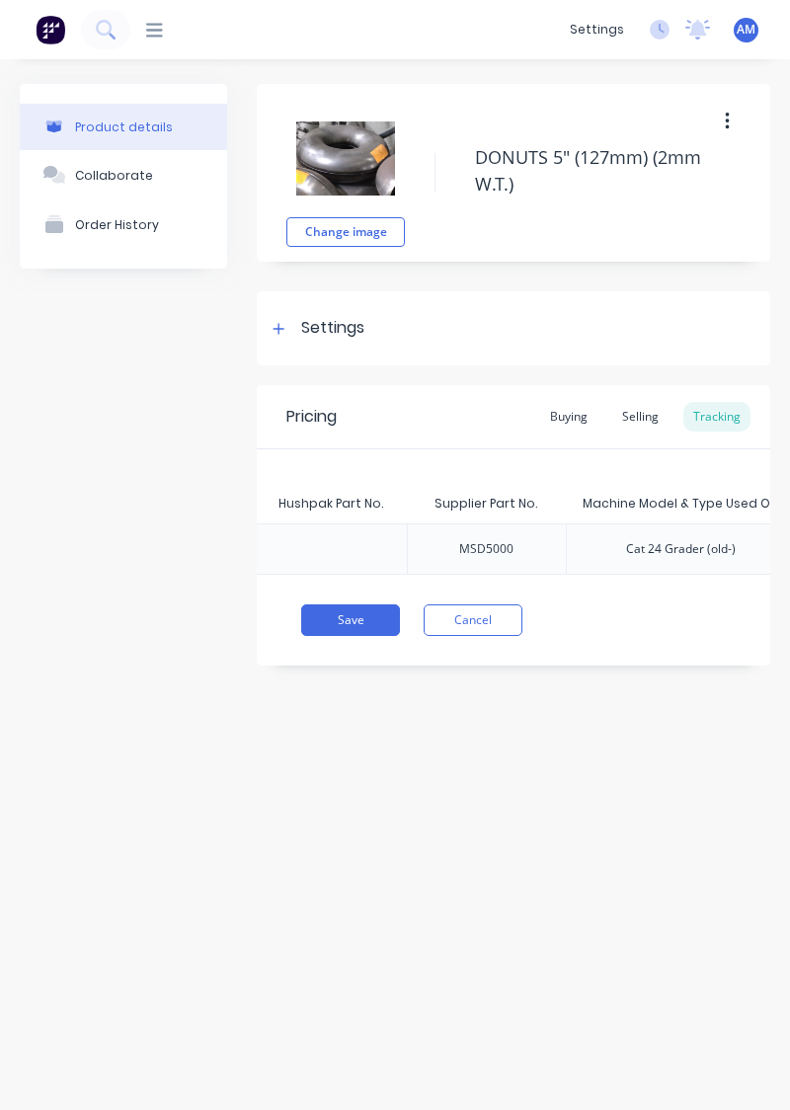
click at [361, 614] on button "Save" at bounding box center [350, 620] width 99 height 32
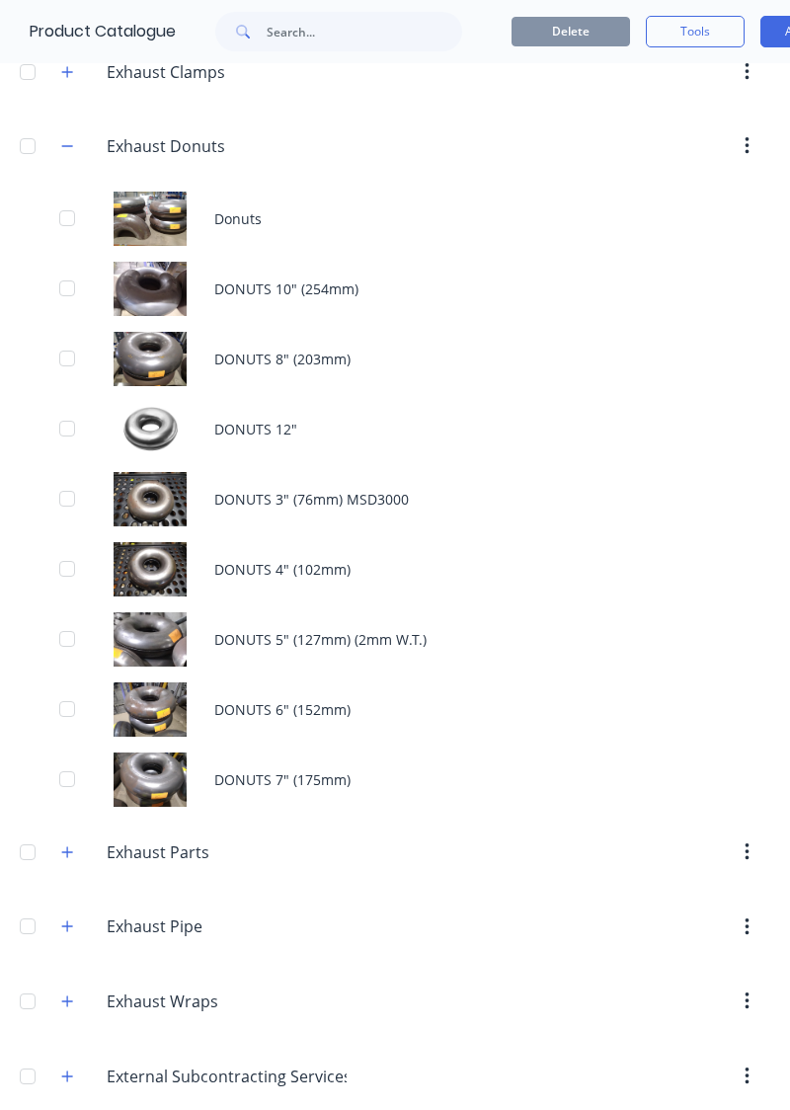
scroll to position [750, 0]
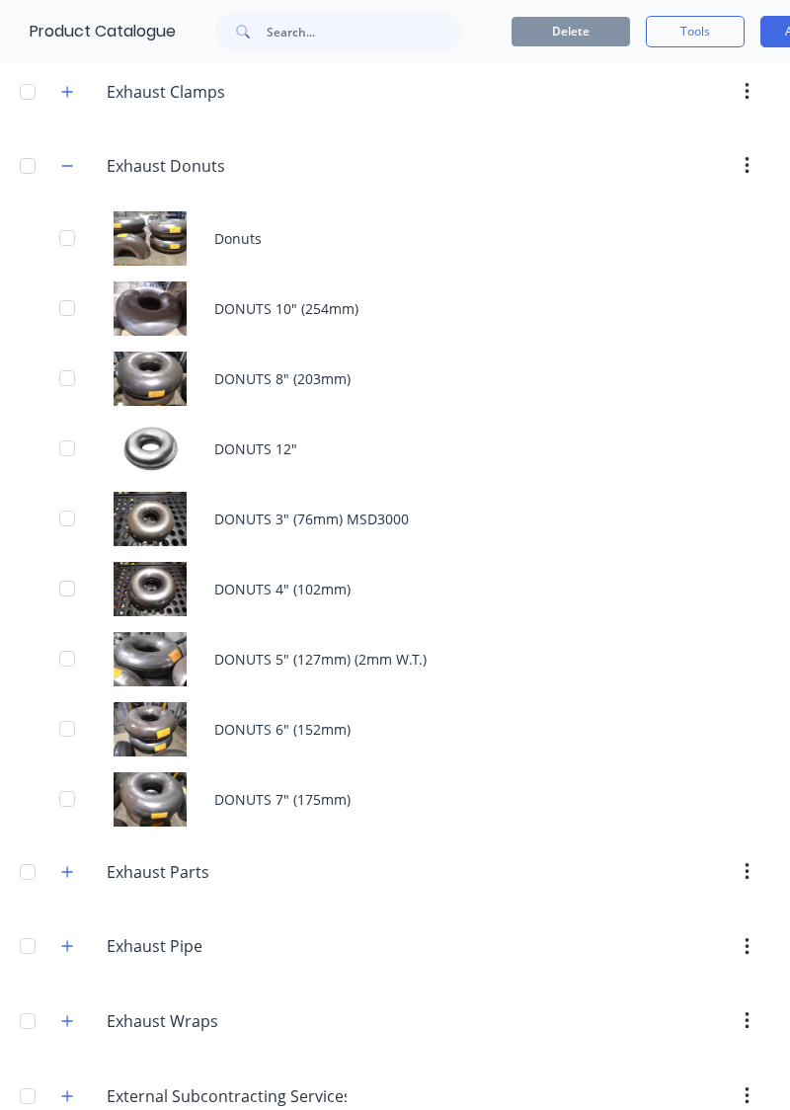
click at [483, 385] on div "DONUTS 8" (203mm)" at bounding box center [395, 379] width 790 height 70
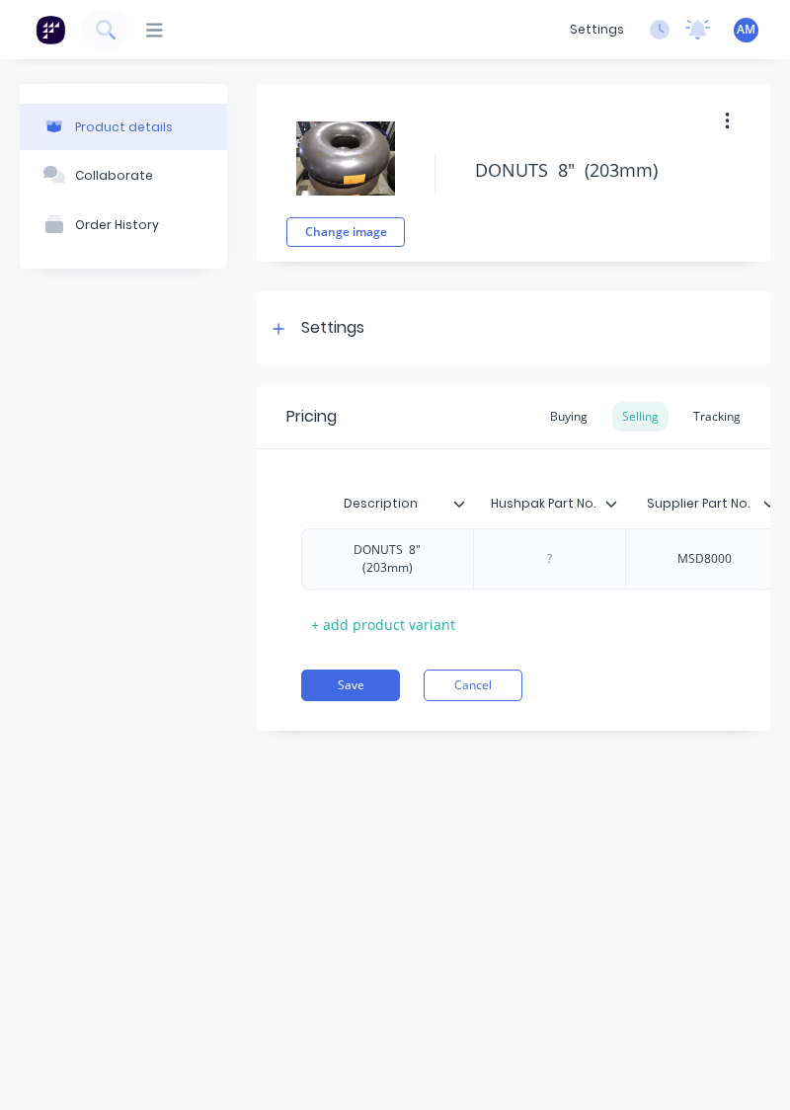
type textarea "x"
click at [719, 423] on div "Tracking" at bounding box center [716, 417] width 67 height 30
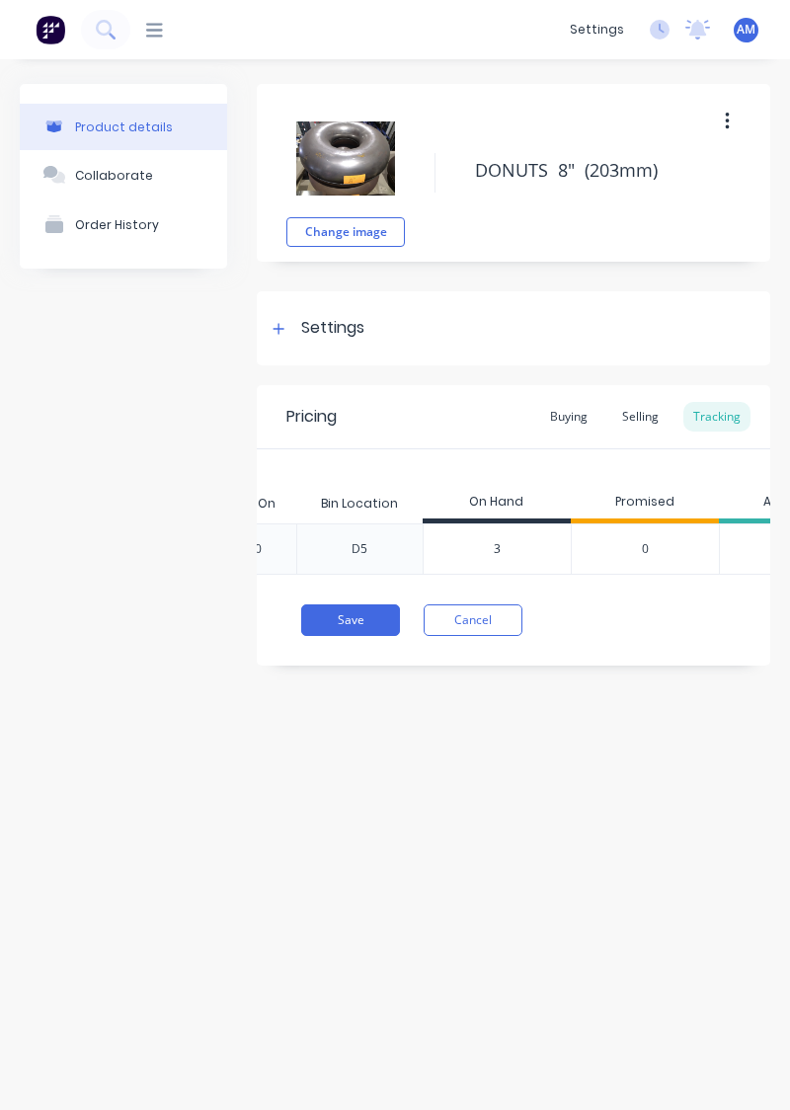
scroll to position [0, 720]
click at [536, 547] on input "number" at bounding box center [500, 549] width 147 height 18
type input "3"
type textarea "x"
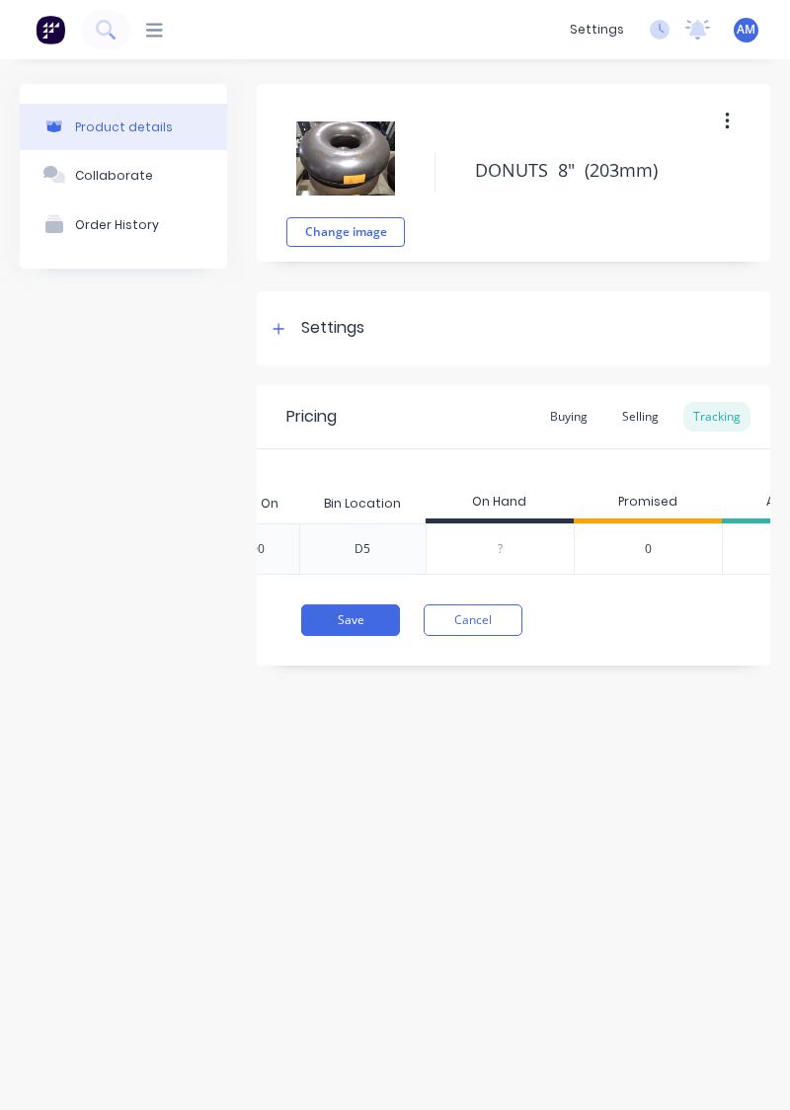
type input "2"
type textarea "x"
type input "2"
type textarea "x"
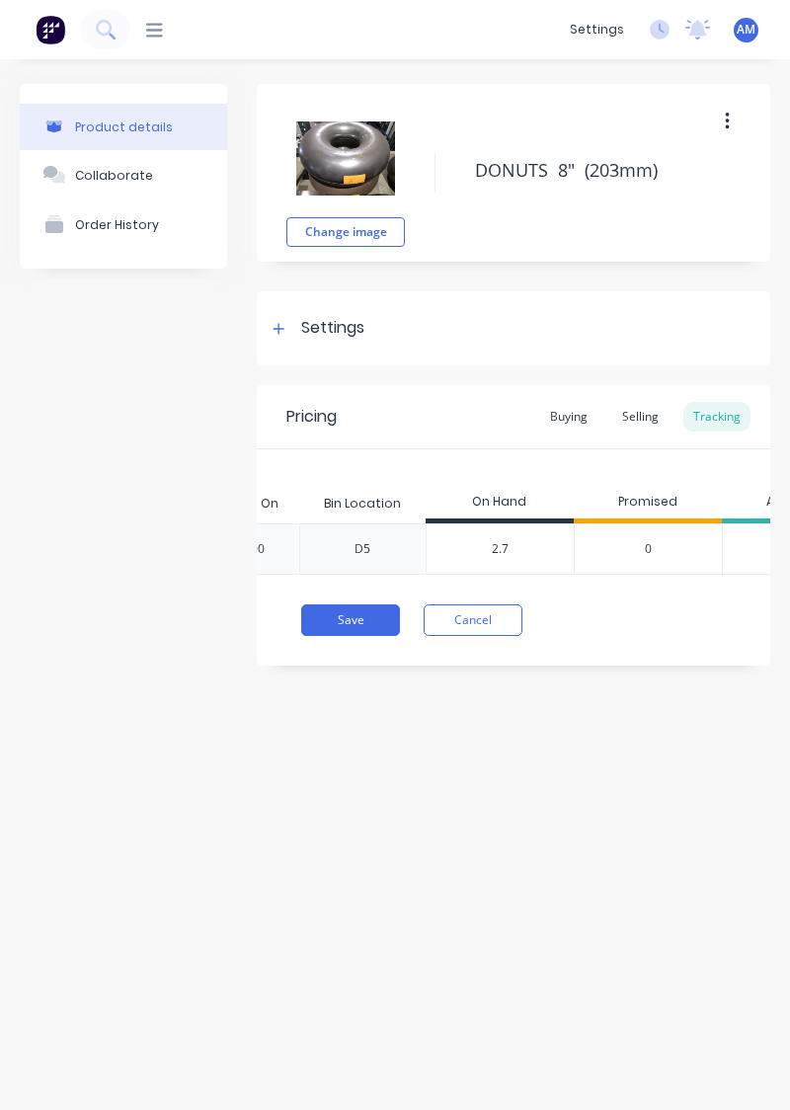
type input "2.75"
type textarea "x"
type input "2.75"
click at [360, 618] on button "Save" at bounding box center [350, 620] width 99 height 32
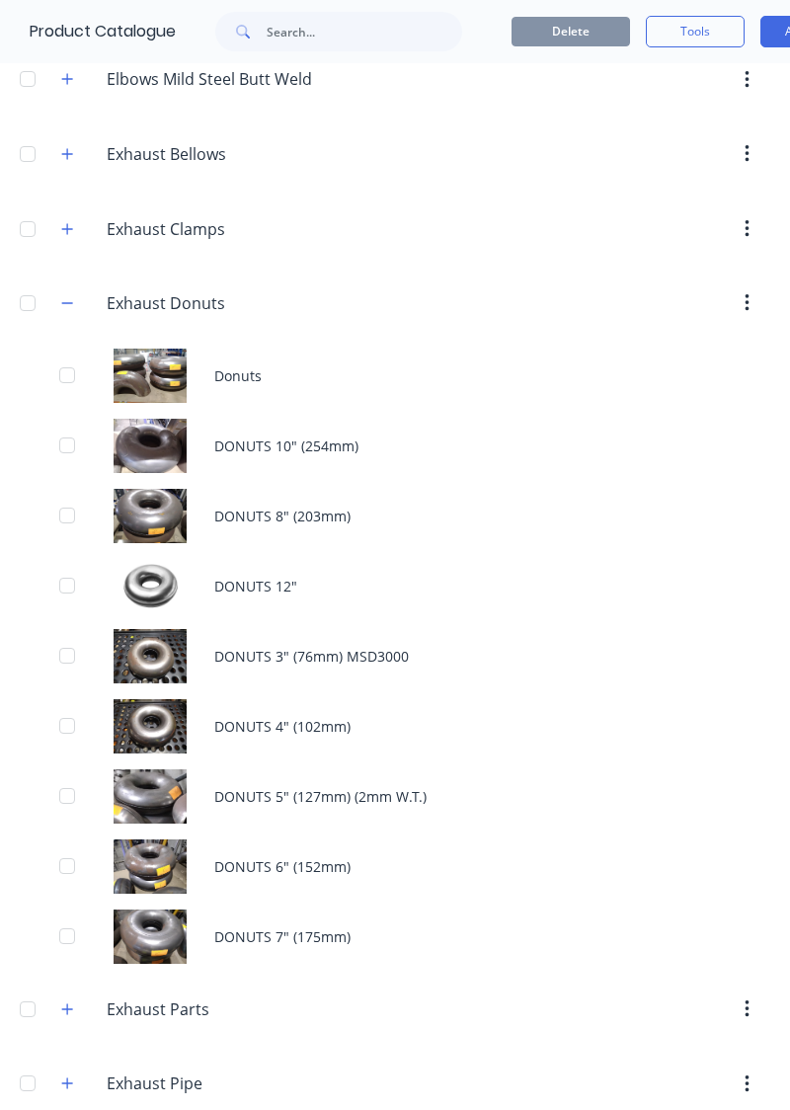
scroll to position [618, 0]
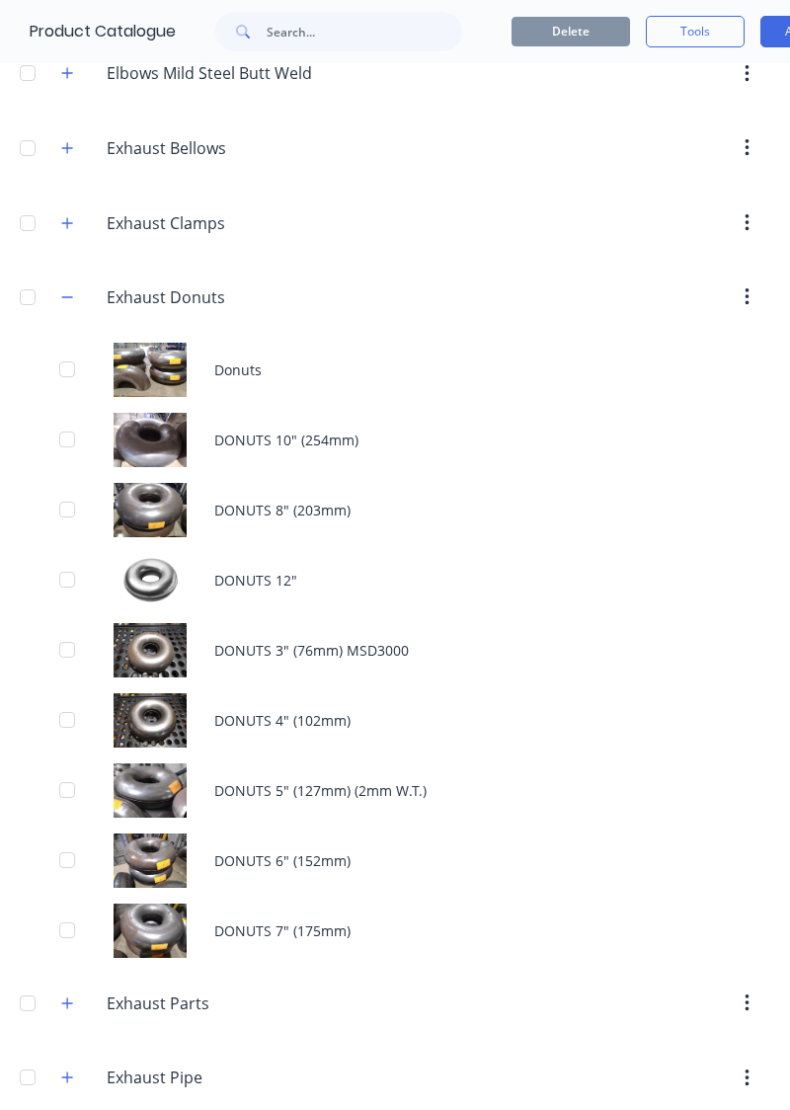
click at [305, 635] on div "DONUTS 7" (175mm)" at bounding box center [395, 931] width 790 height 70
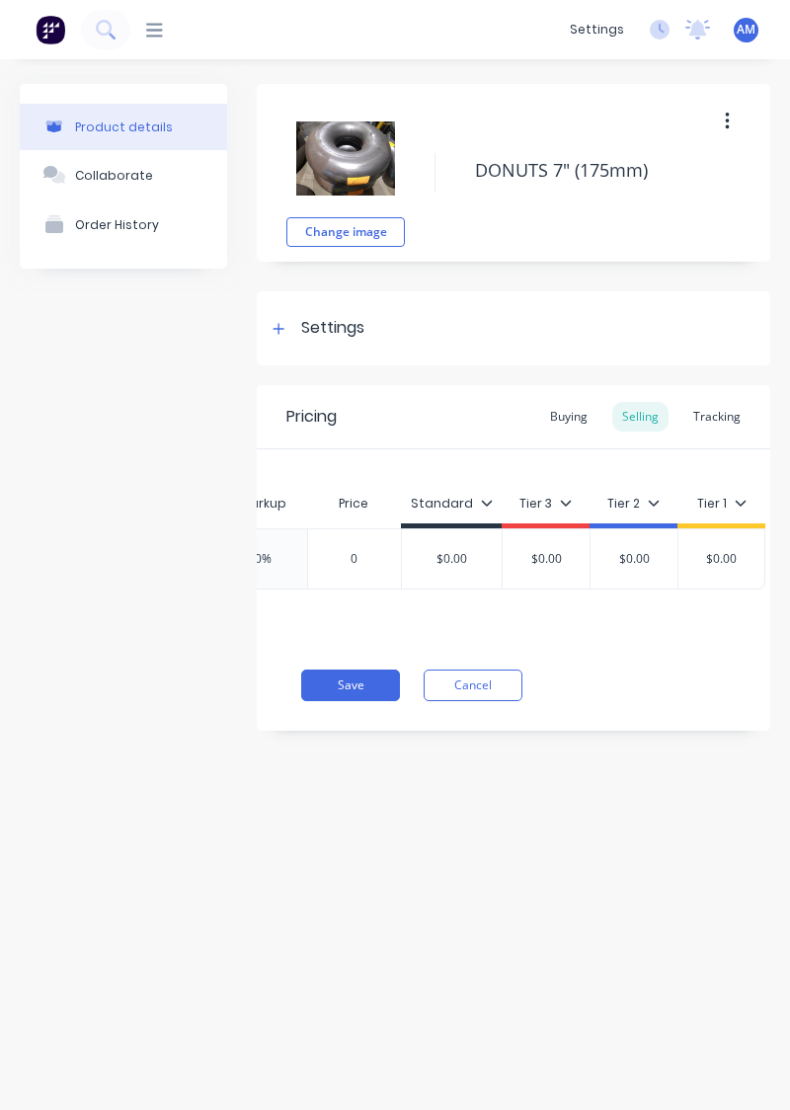
click at [724, 422] on div "Tracking" at bounding box center [716, 417] width 67 height 30
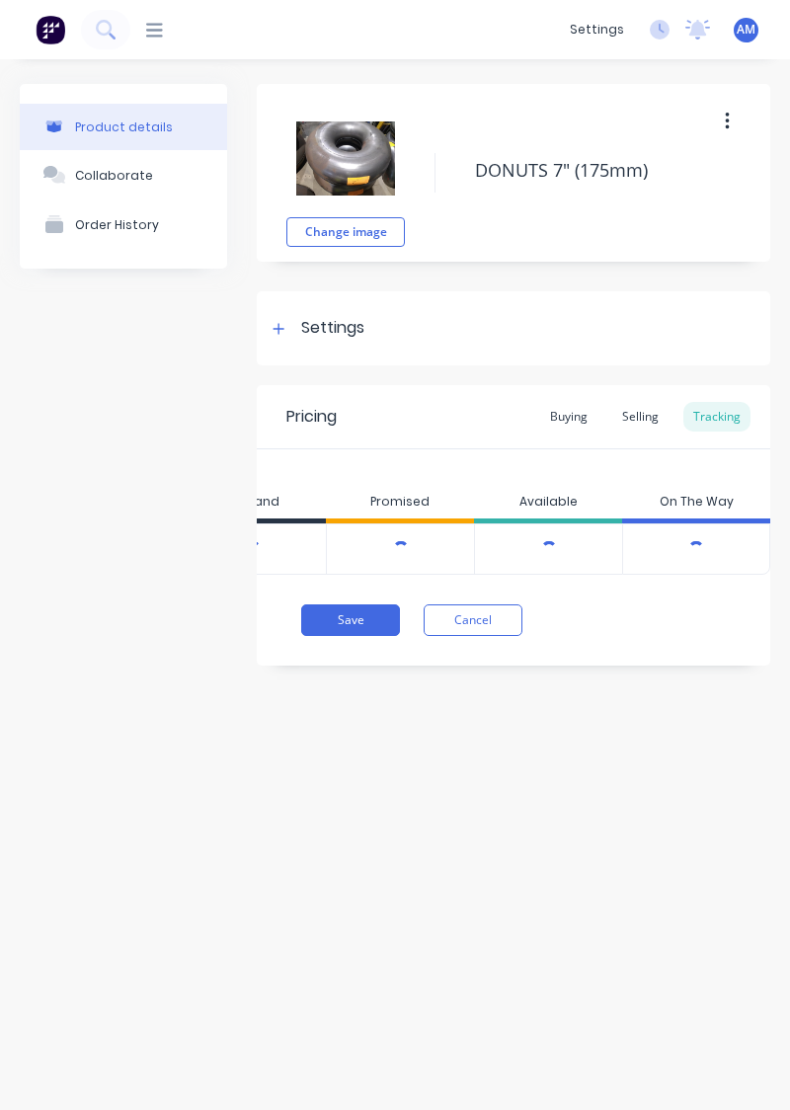
scroll to position [0, 1025]
click at [489, 620] on button "Cancel" at bounding box center [473, 620] width 99 height 32
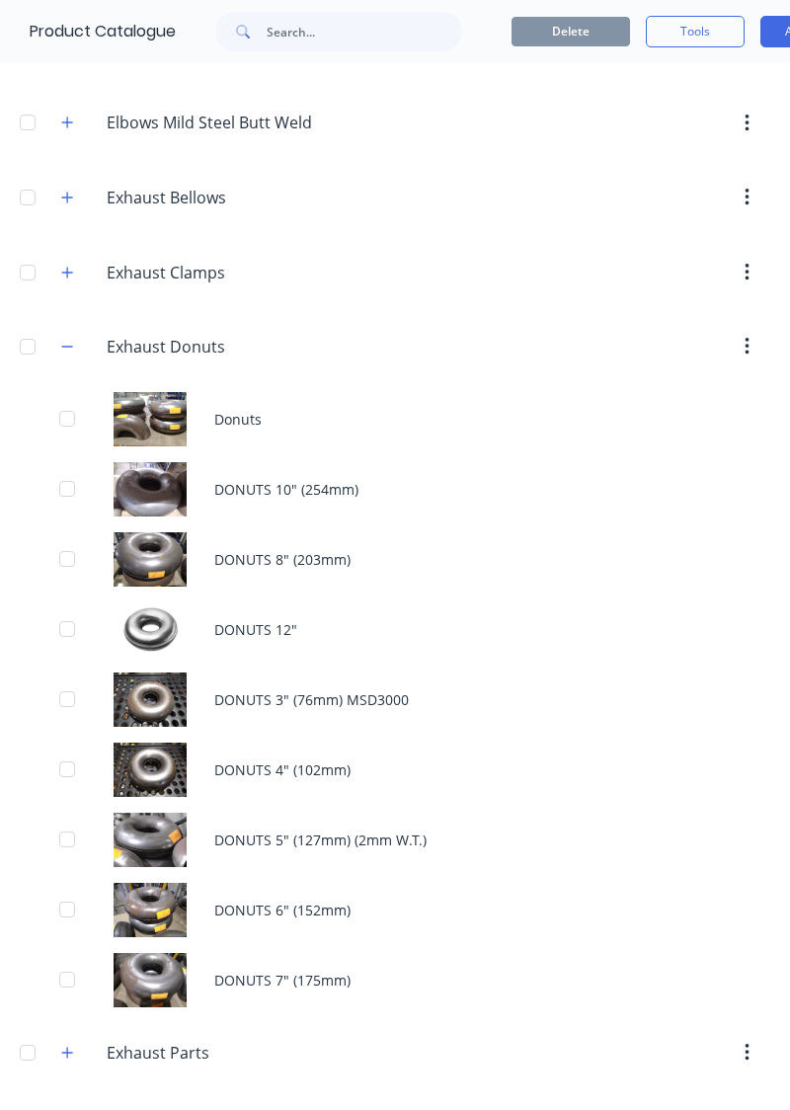
scroll to position [723, 0]
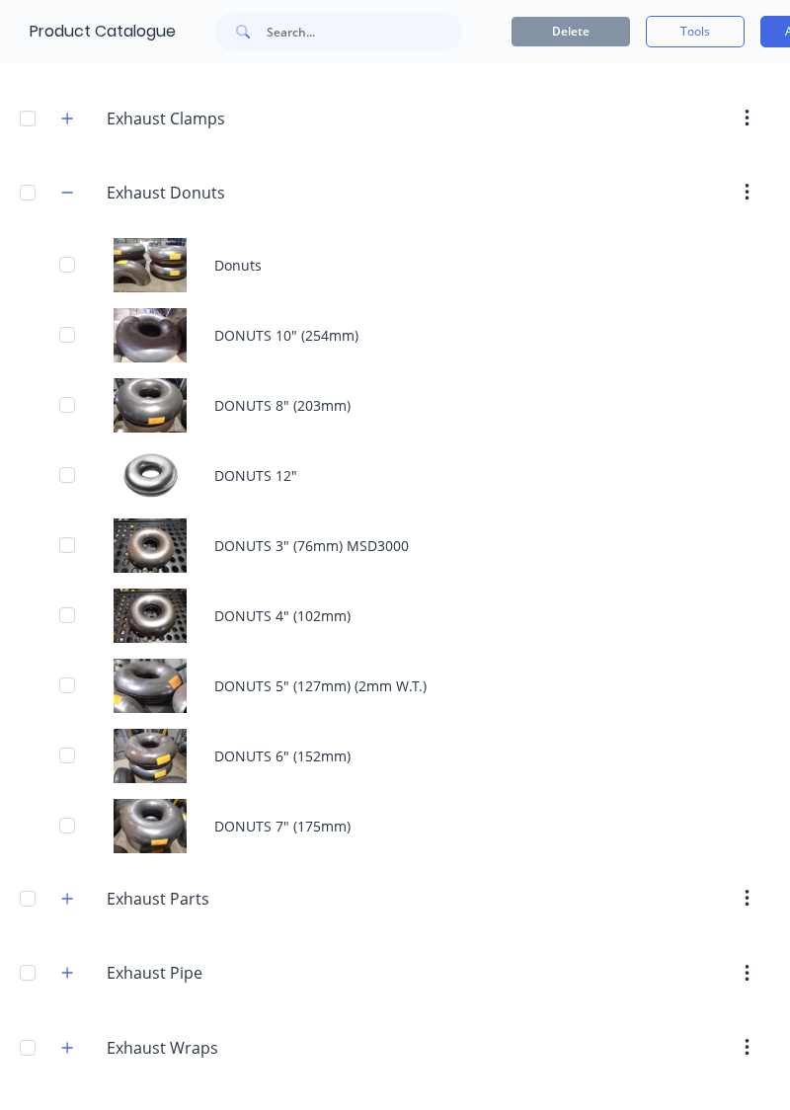
click at [571, 533] on div "DONUTS 3" (76mm) MSD3000" at bounding box center [395, 546] width 790 height 70
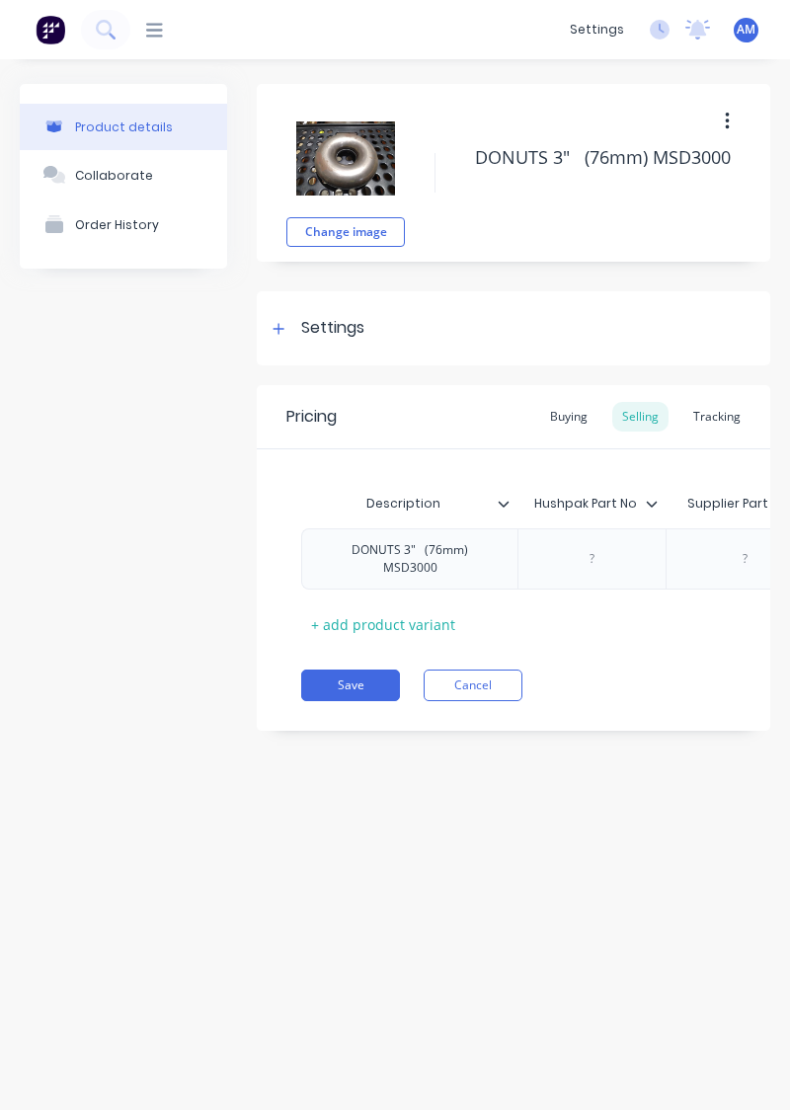
click at [504, 635] on button "Cancel" at bounding box center [473, 686] width 99 height 32
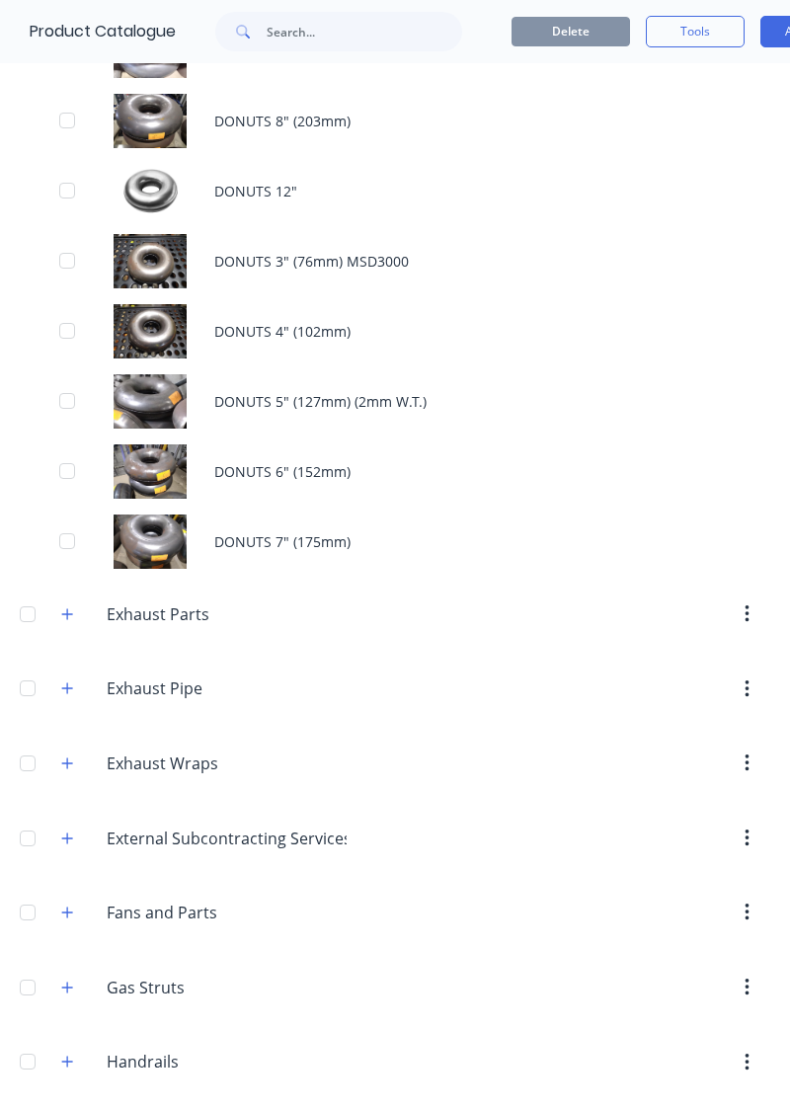
scroll to position [1005, 0]
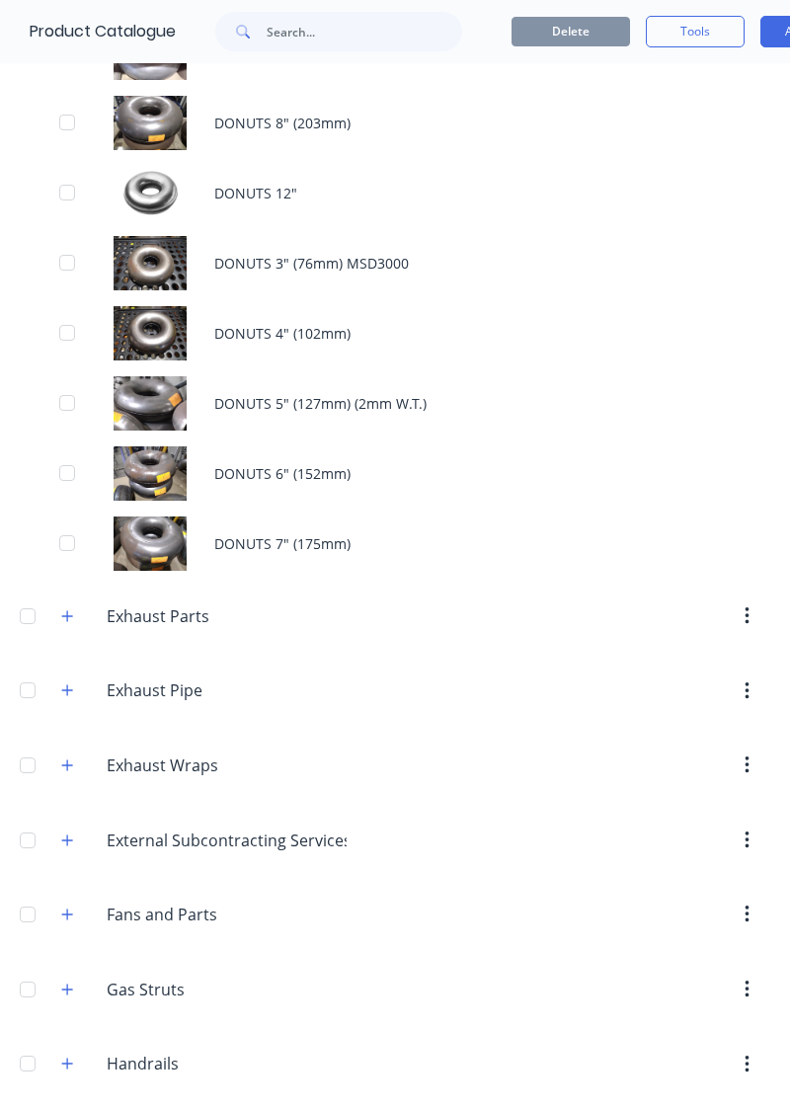
click at [308, 474] on div "DONUTS 6" (152mm)" at bounding box center [395, 474] width 790 height 70
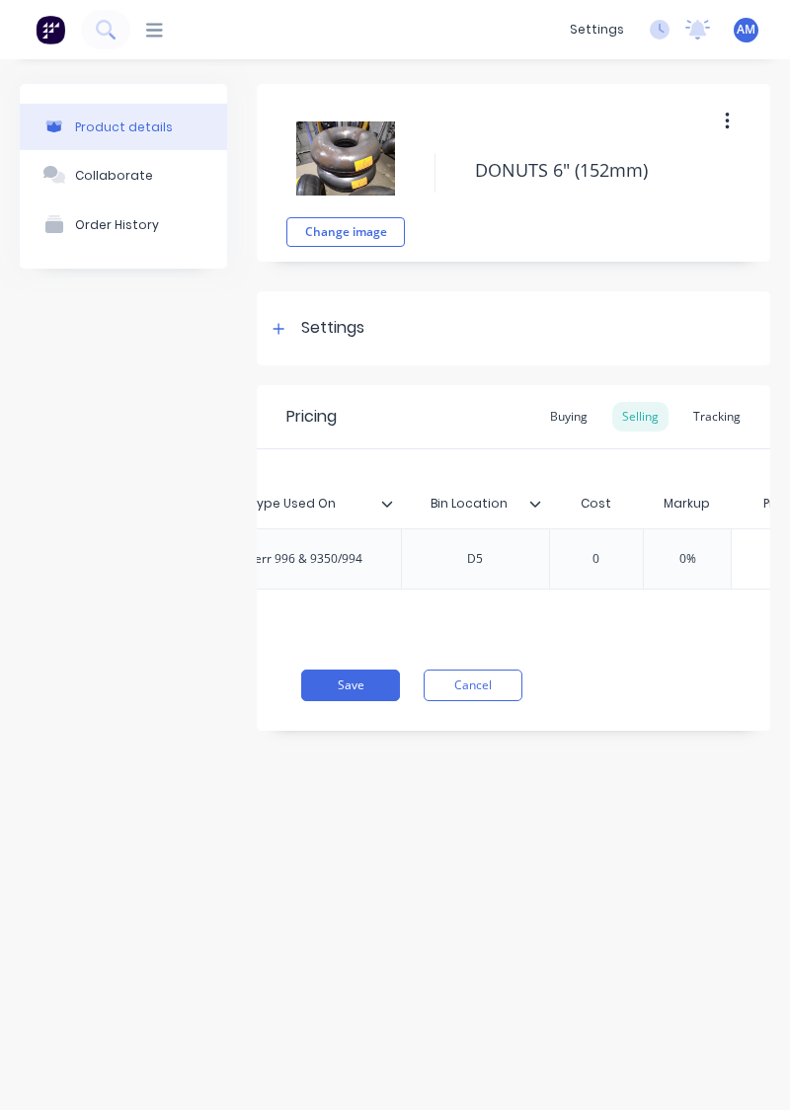
scroll to position [0, 818]
click at [729, 420] on div "Tracking" at bounding box center [716, 417] width 67 height 30
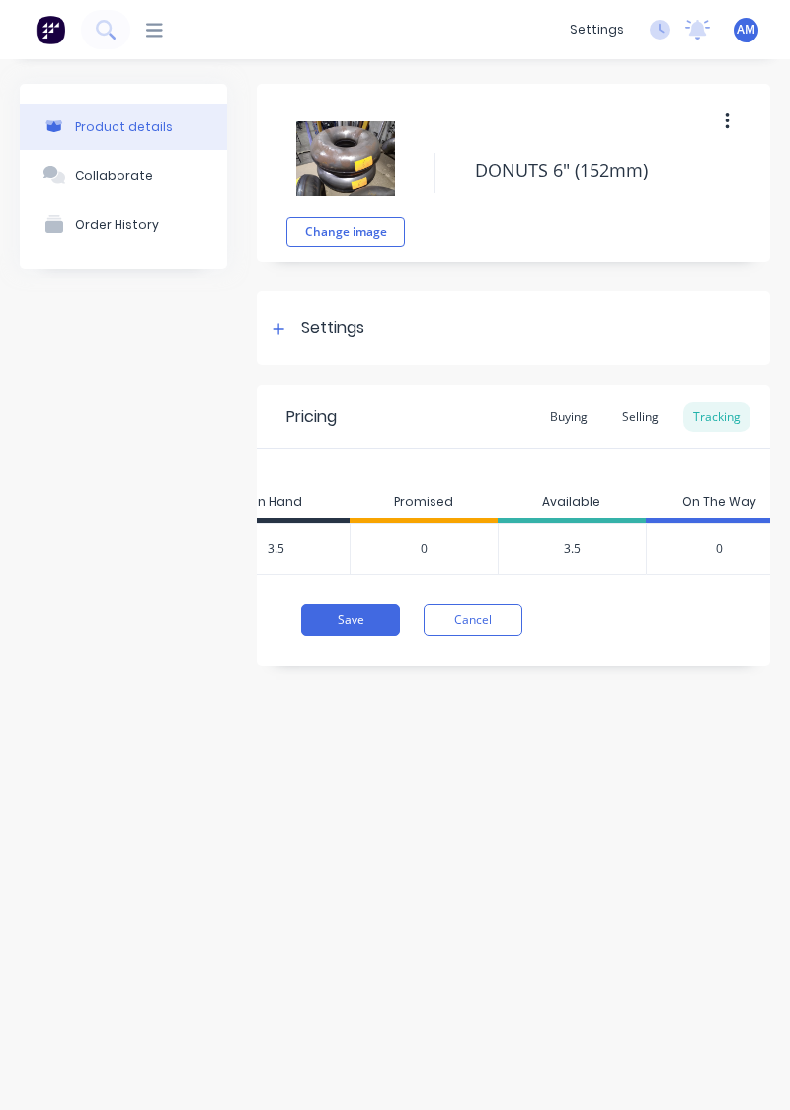
scroll to position [0, 1031]
click at [486, 635] on button "Cancel" at bounding box center [473, 620] width 99 height 32
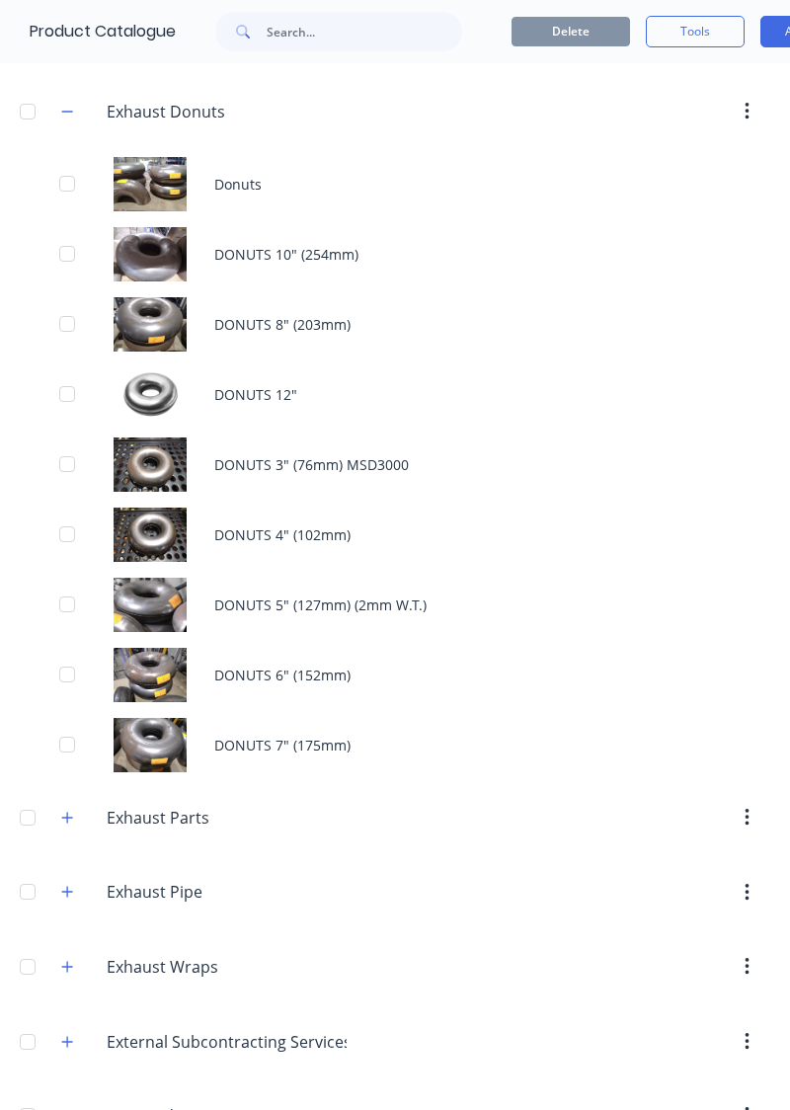
scroll to position [804, 0]
click at [207, 460] on div "DONUTS 3" (76mm) MSD3000" at bounding box center [395, 465] width 790 height 70
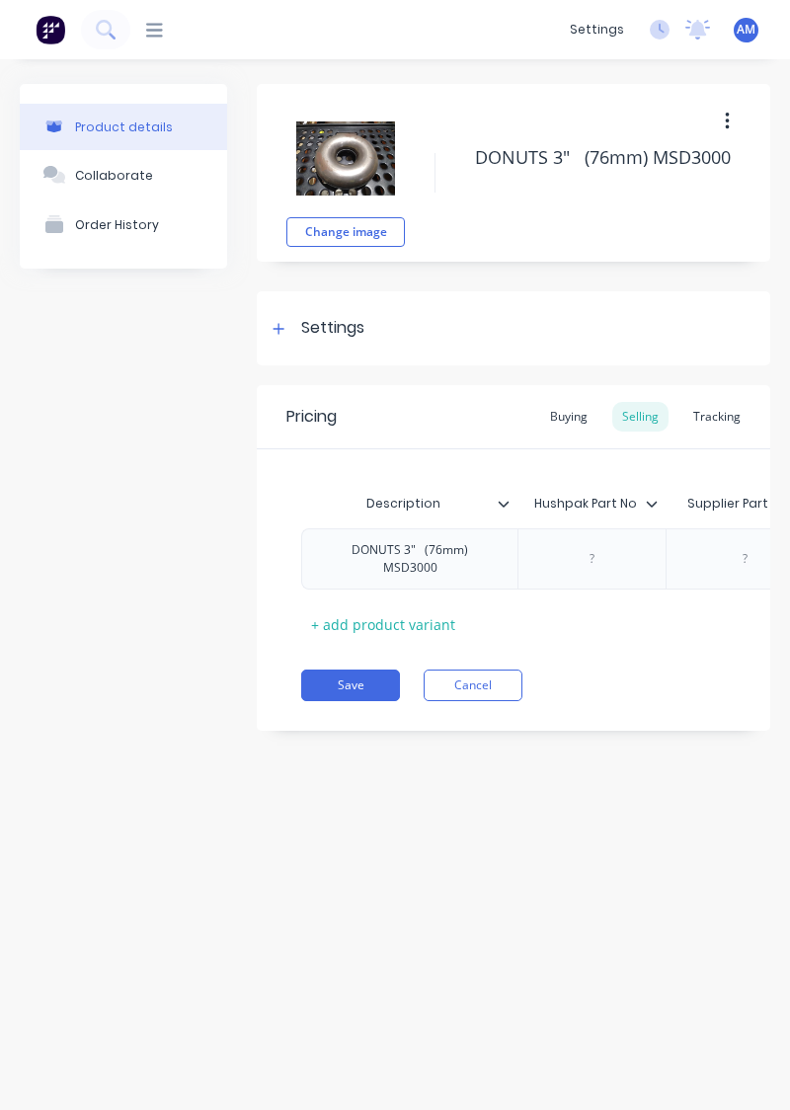
click at [716, 419] on div "Tracking" at bounding box center [716, 417] width 67 height 30
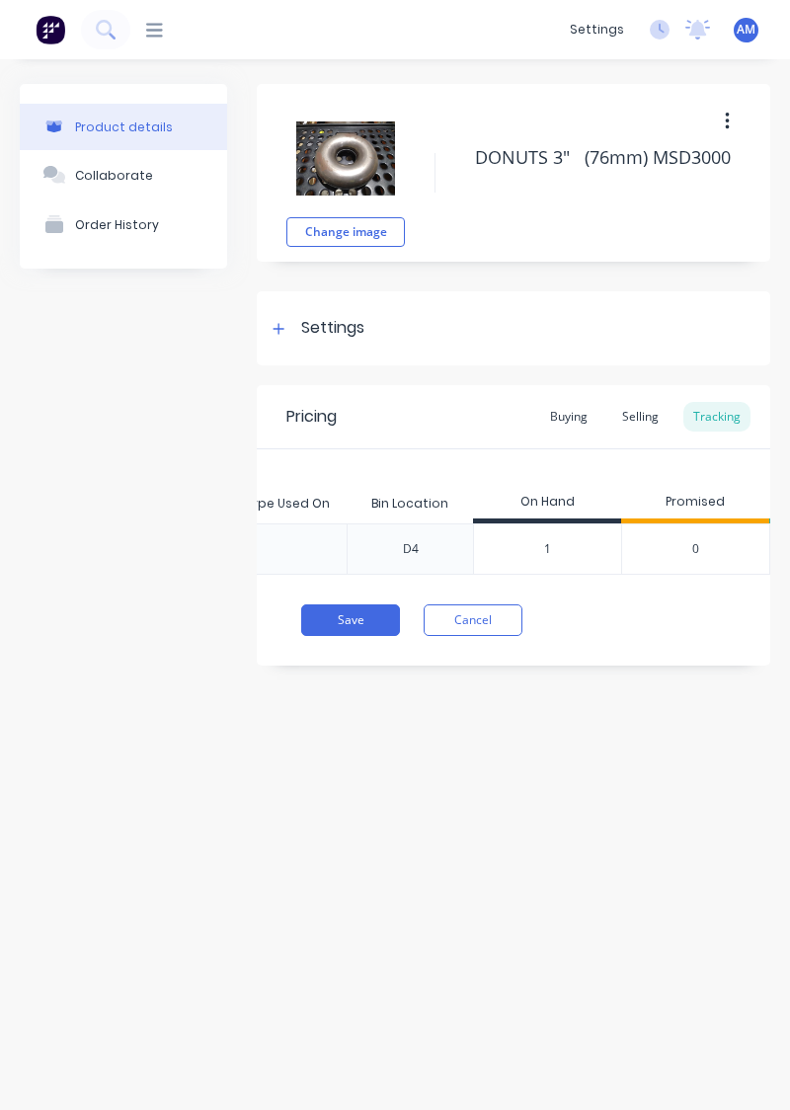
scroll to position [0, 706]
click at [387, 614] on button "Save" at bounding box center [350, 620] width 99 height 32
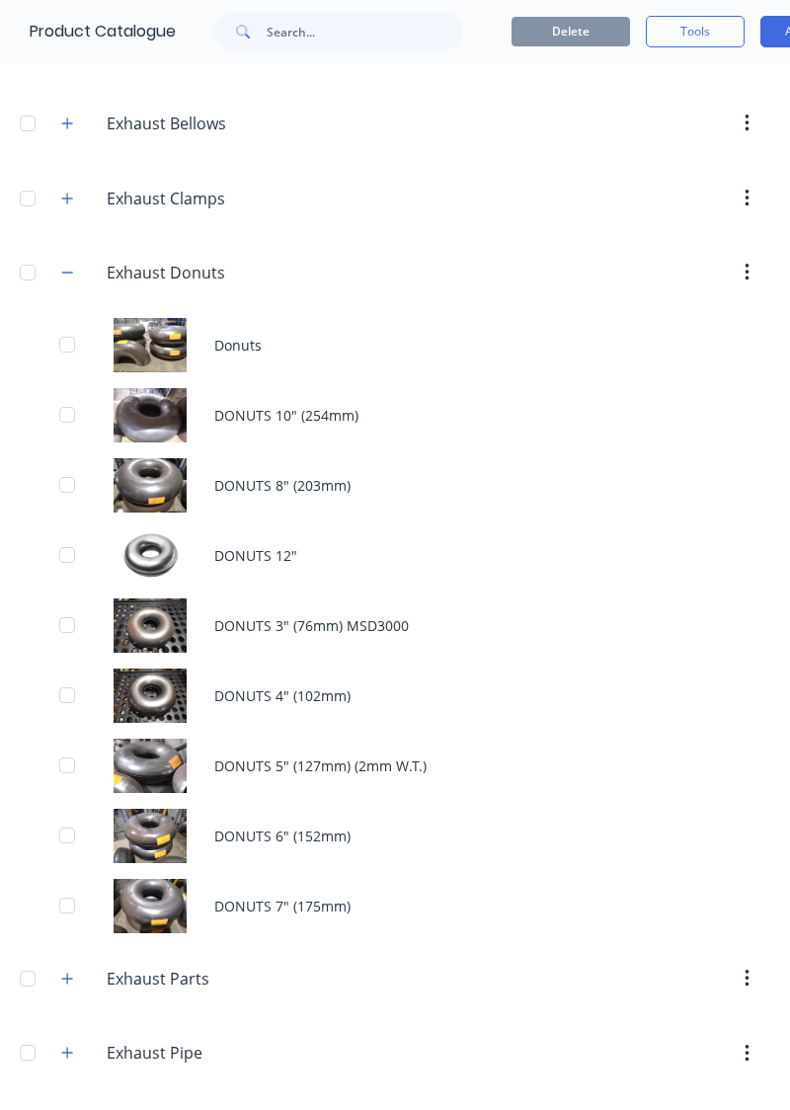
scroll to position [644, 0]
click at [379, 635] on div "DONUTS 4" (102mm)" at bounding box center [395, 695] width 790 height 70
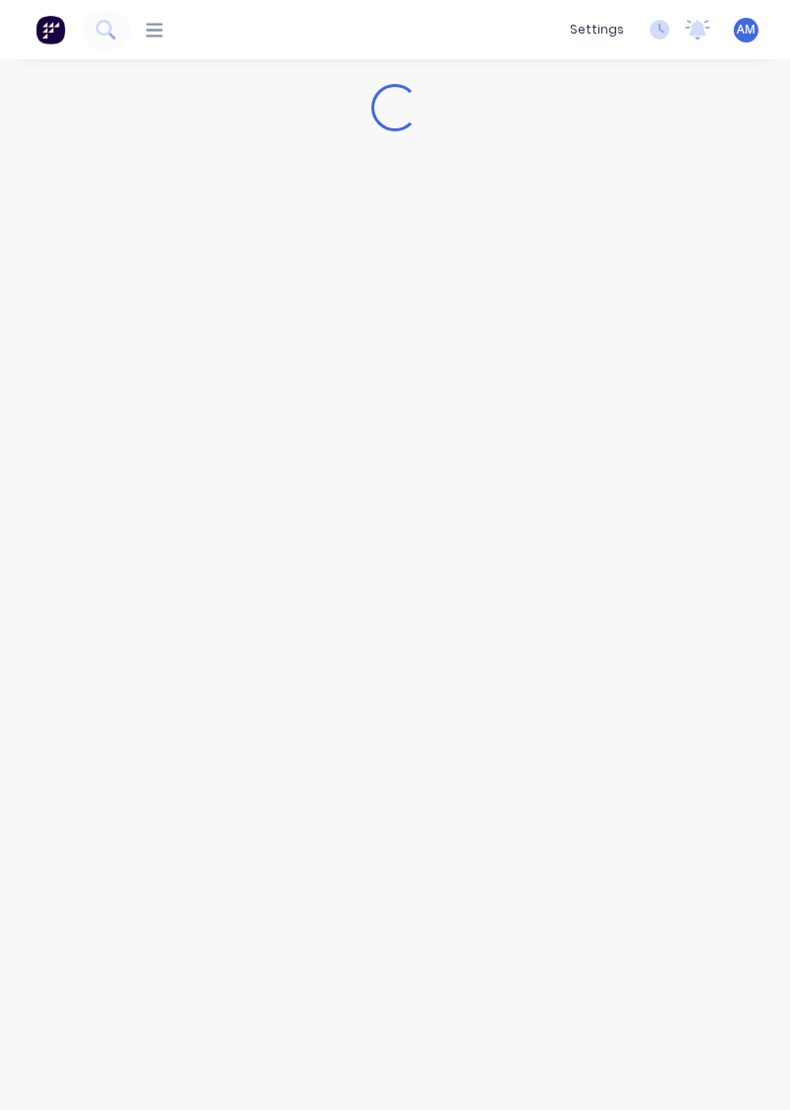
click at [680, 543] on div "Loading..." at bounding box center [395, 564] width 790 height 1011
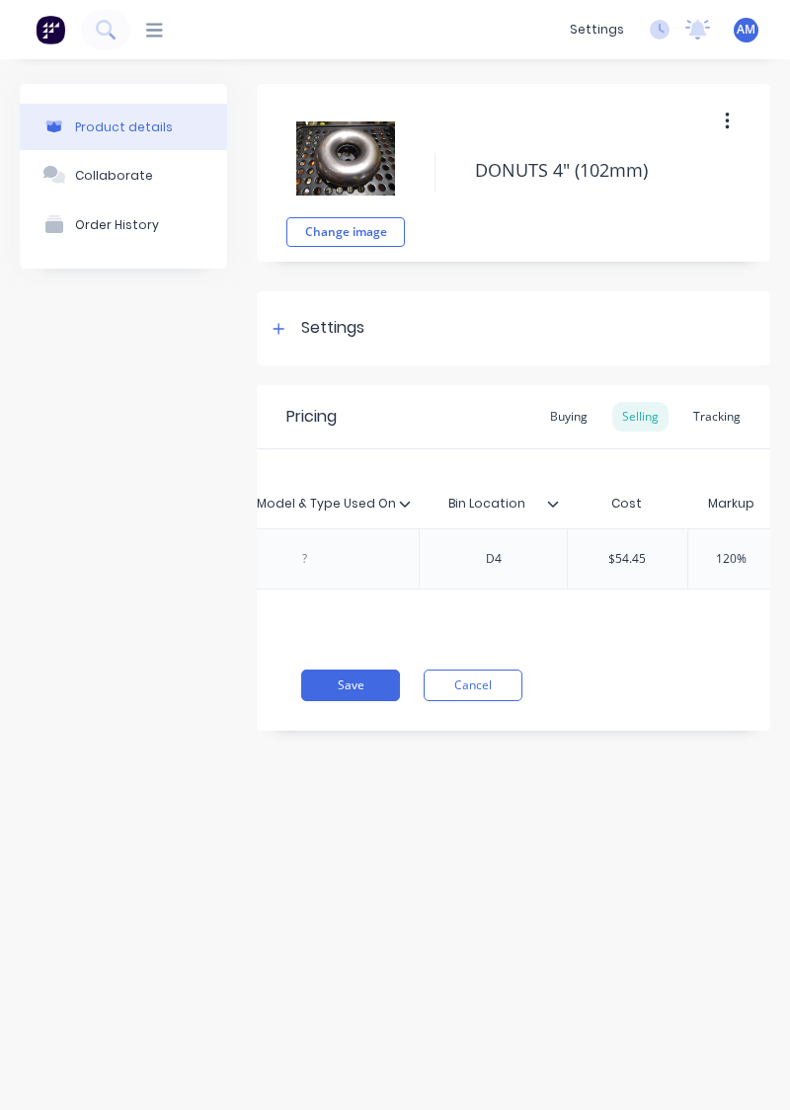
scroll to position [0, 792]
click at [723, 450] on div "Description Hushpak Part No. Supplier Part No. Machine Model & Type Used On Bin…" at bounding box center [514, 544] width 514 height 191
click at [717, 431] on div "Tracking" at bounding box center [716, 417] width 67 height 30
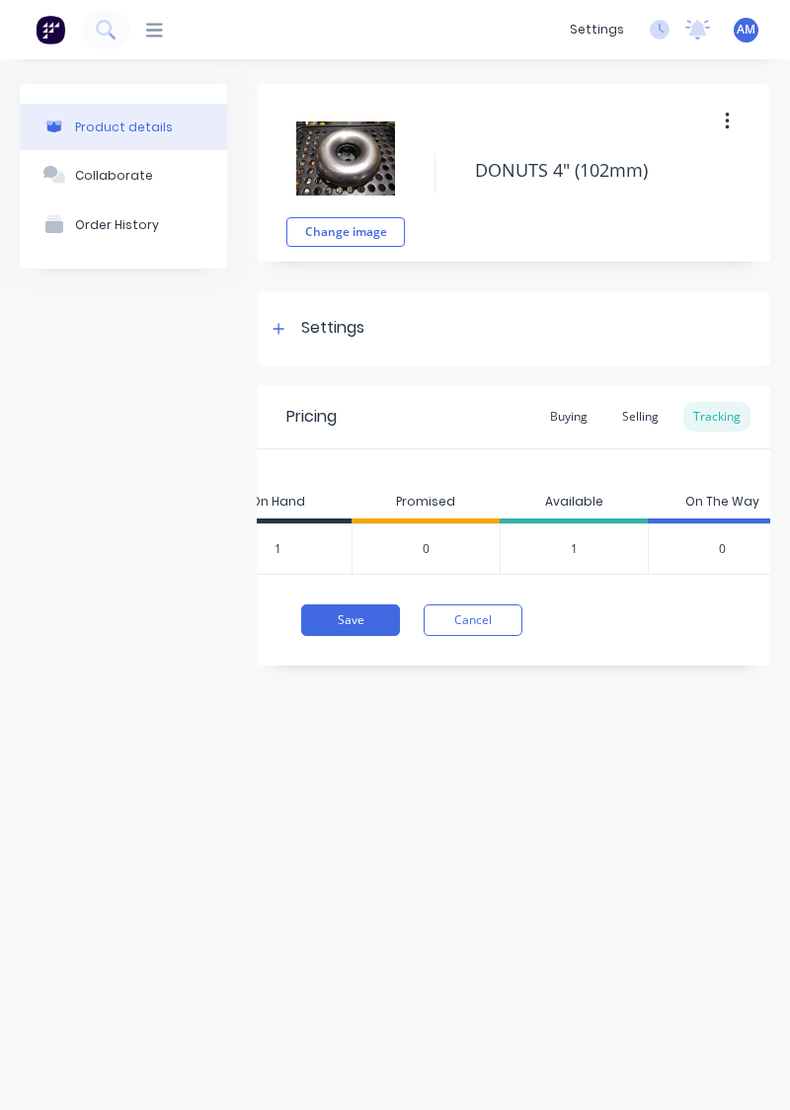
scroll to position [0, 948]
click at [456, 624] on button "Cancel" at bounding box center [473, 620] width 99 height 32
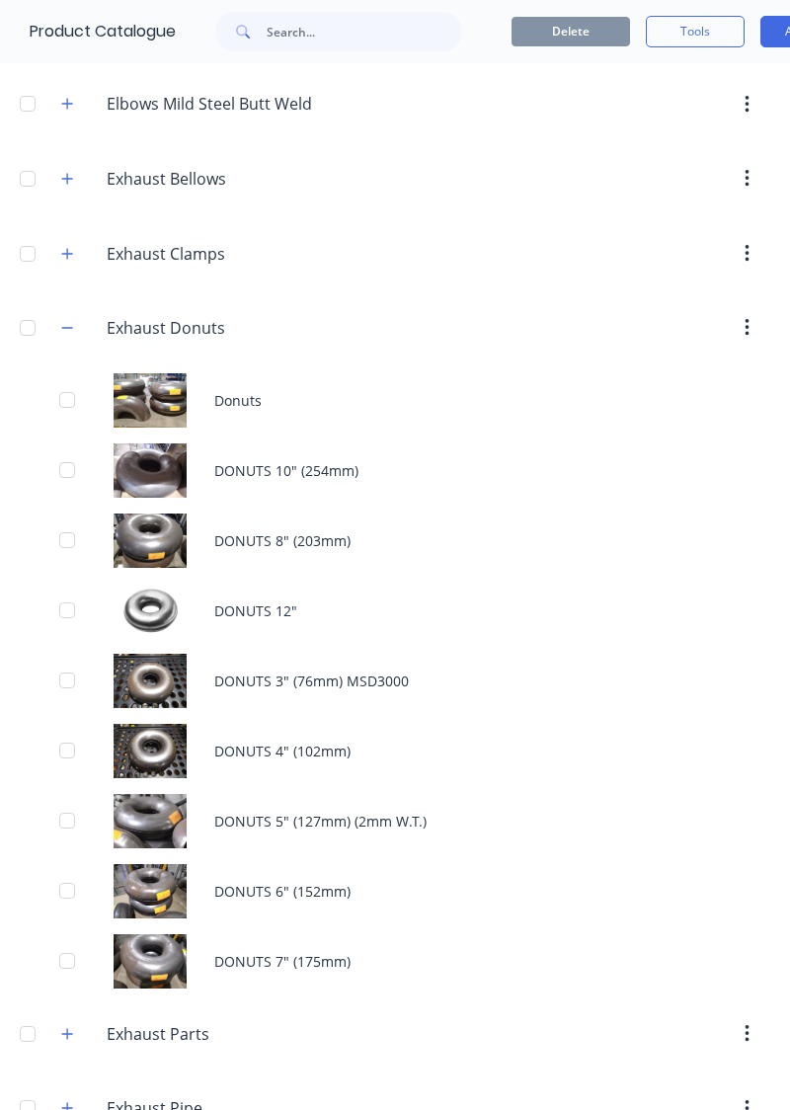
scroll to position [594, 0]
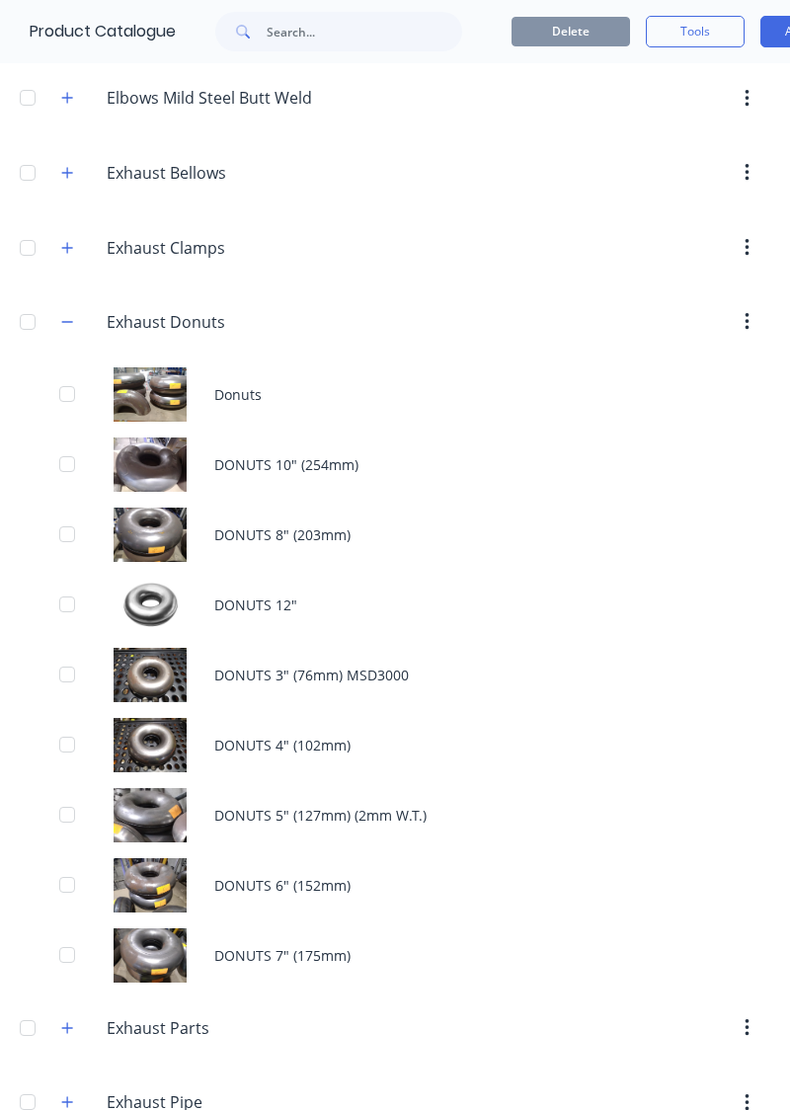
click at [435, 469] on div "DONUTS 10" (254mm)" at bounding box center [395, 465] width 790 height 70
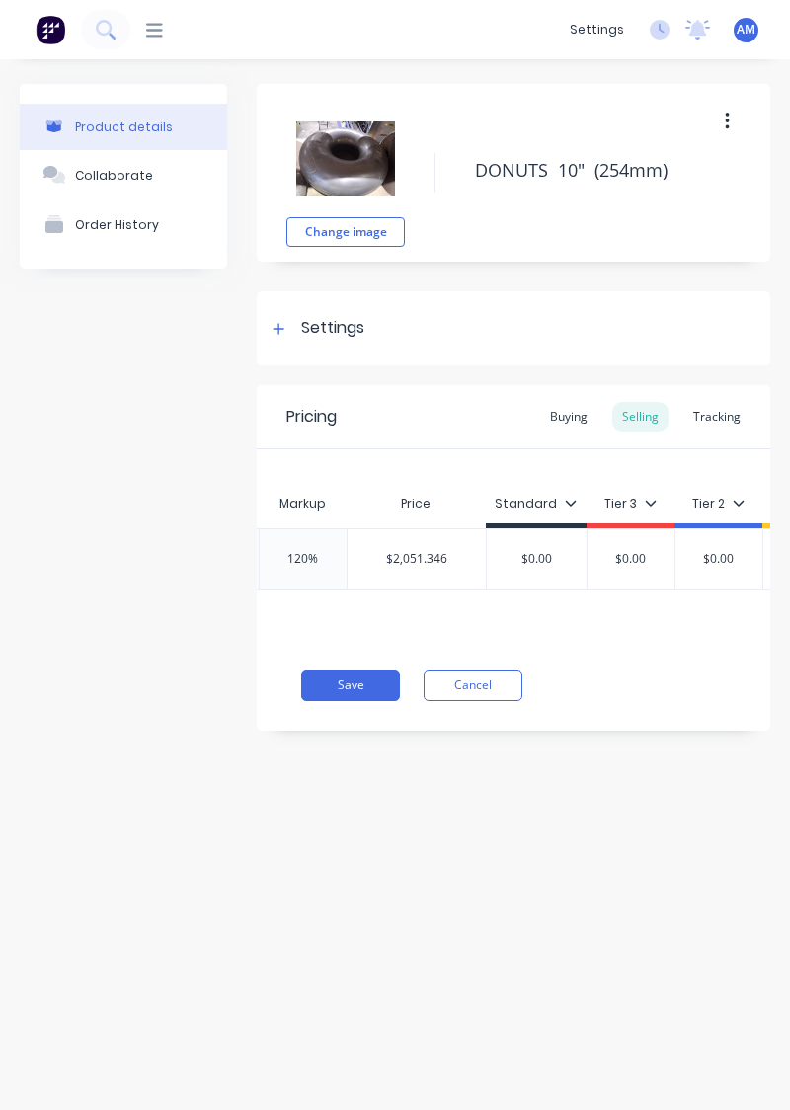
scroll to position [0, 1116]
click at [713, 415] on div "Tracking" at bounding box center [716, 417] width 67 height 30
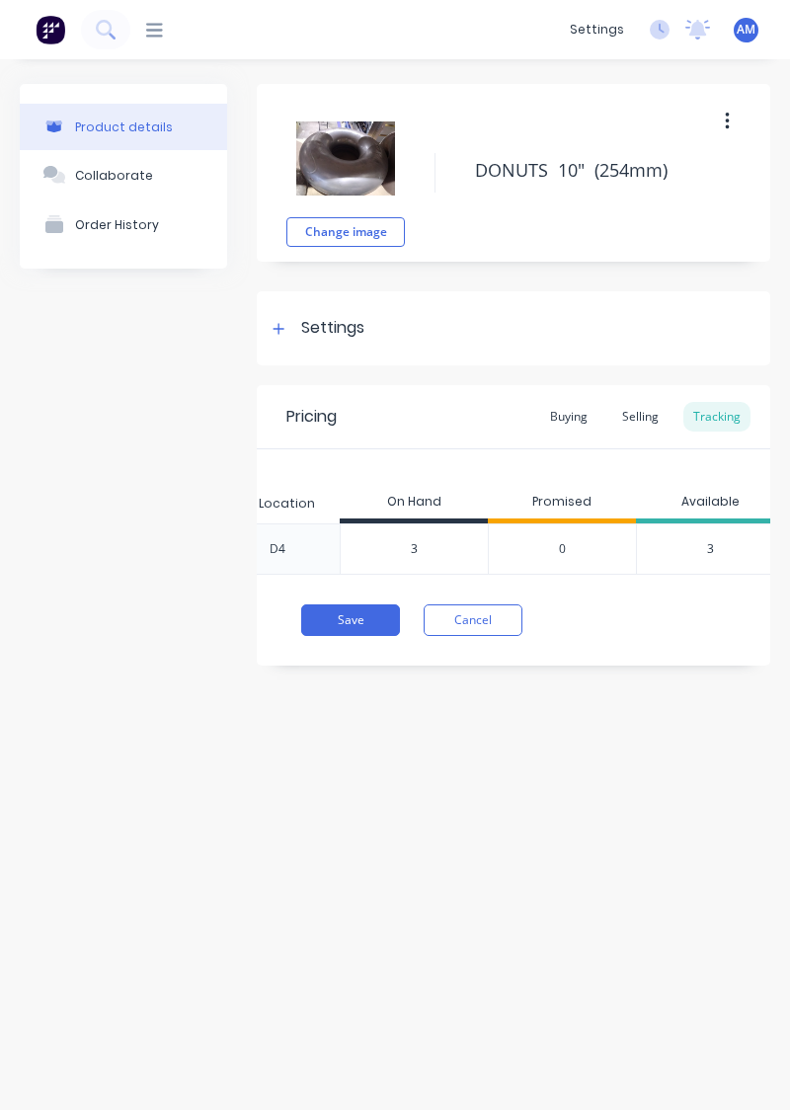
scroll to position [0, 784]
click at [377, 618] on button "Save" at bounding box center [350, 620] width 99 height 32
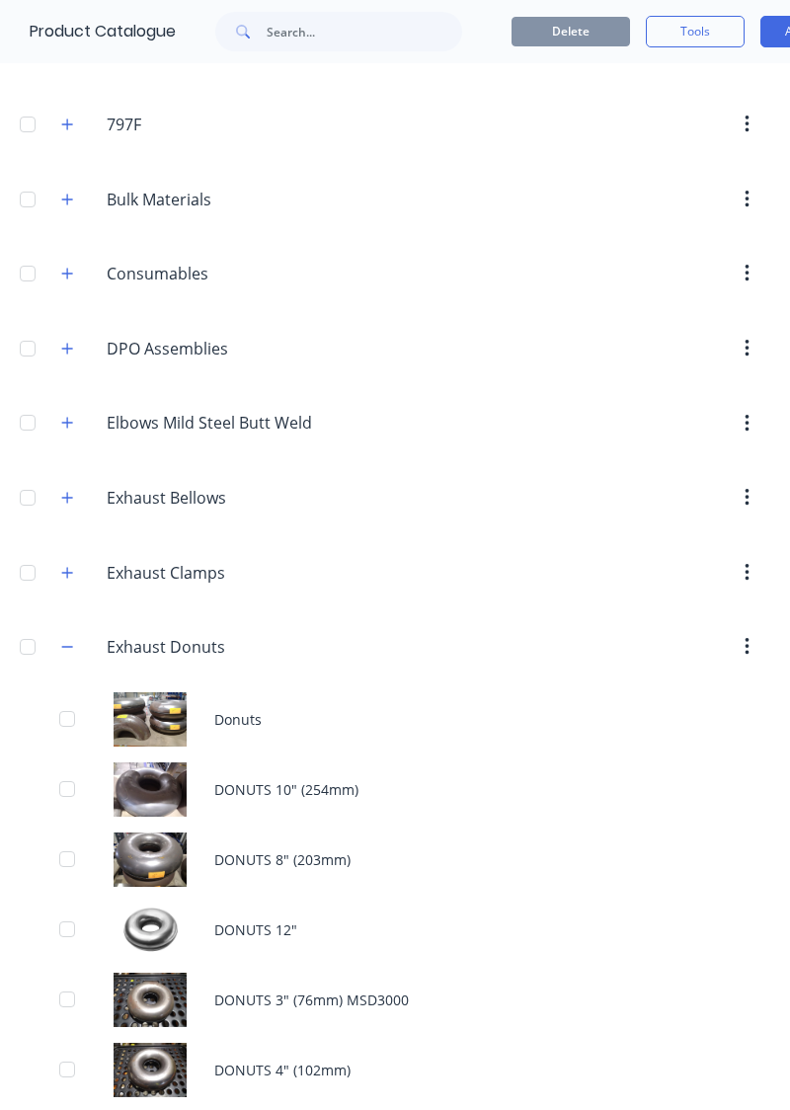
scroll to position [259, 0]
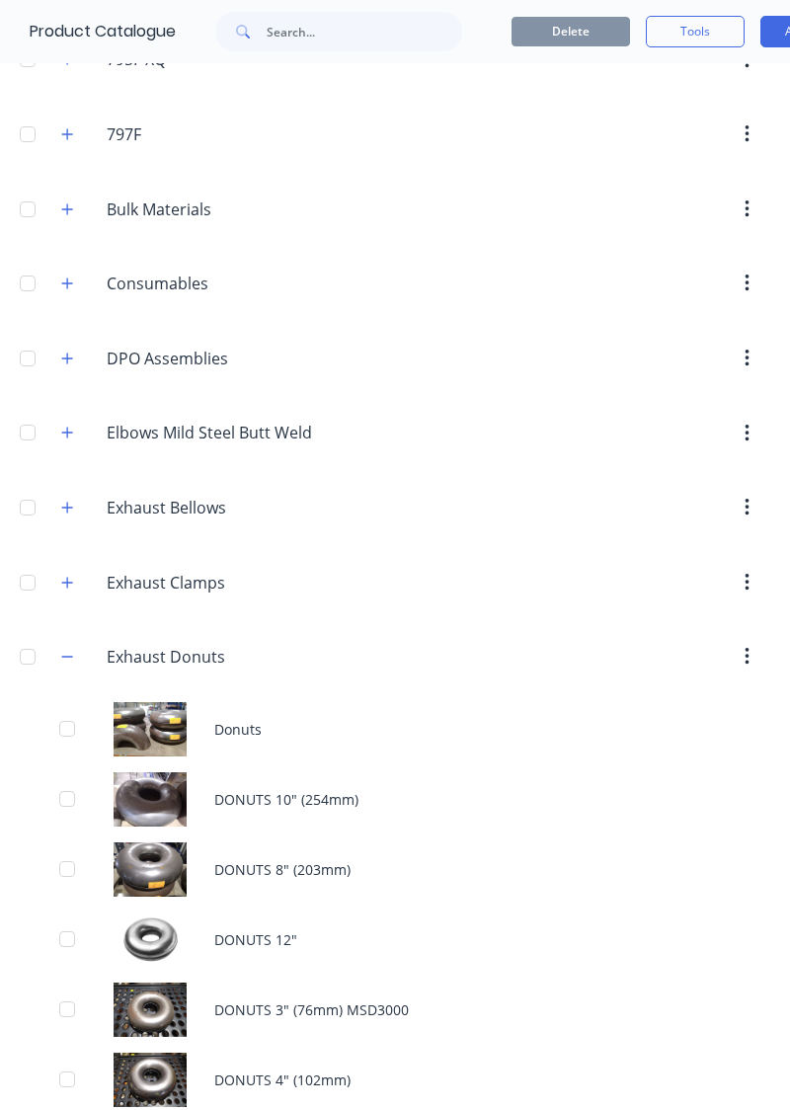
click at [606, 350] on div at bounding box center [563, 359] width 416 height 36
click at [504, 498] on div at bounding box center [563, 508] width 416 height 36
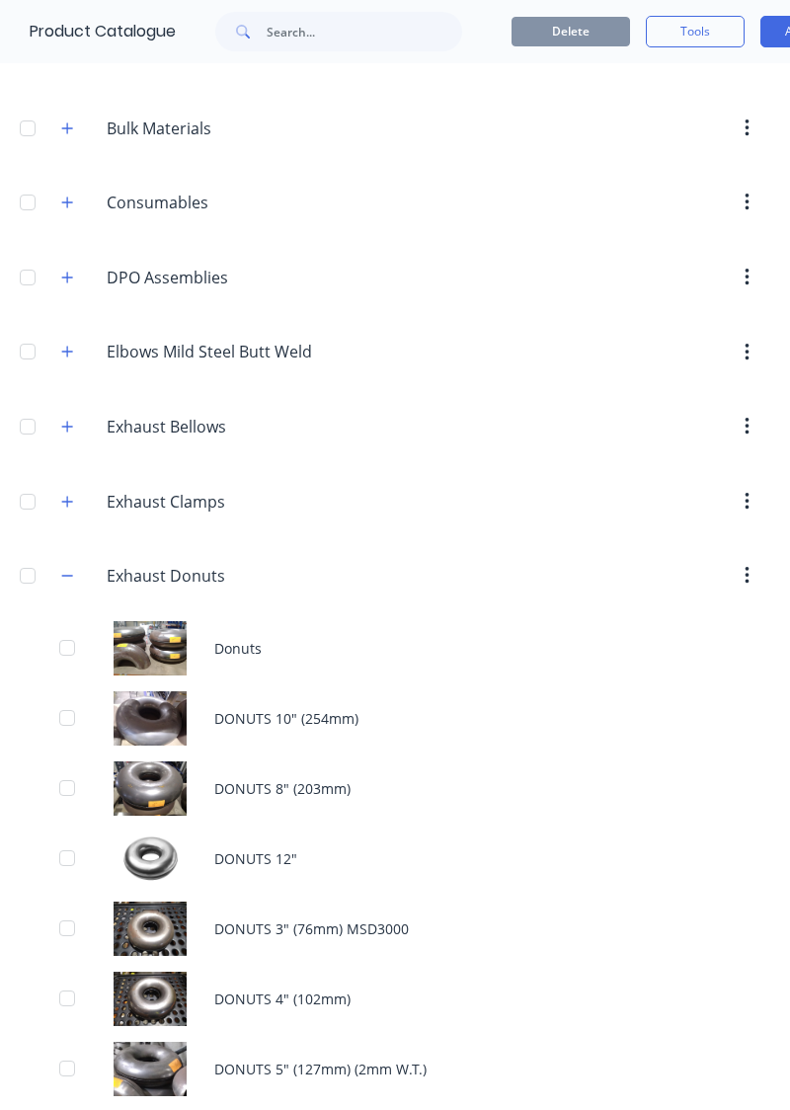
scroll to position [349, 0]
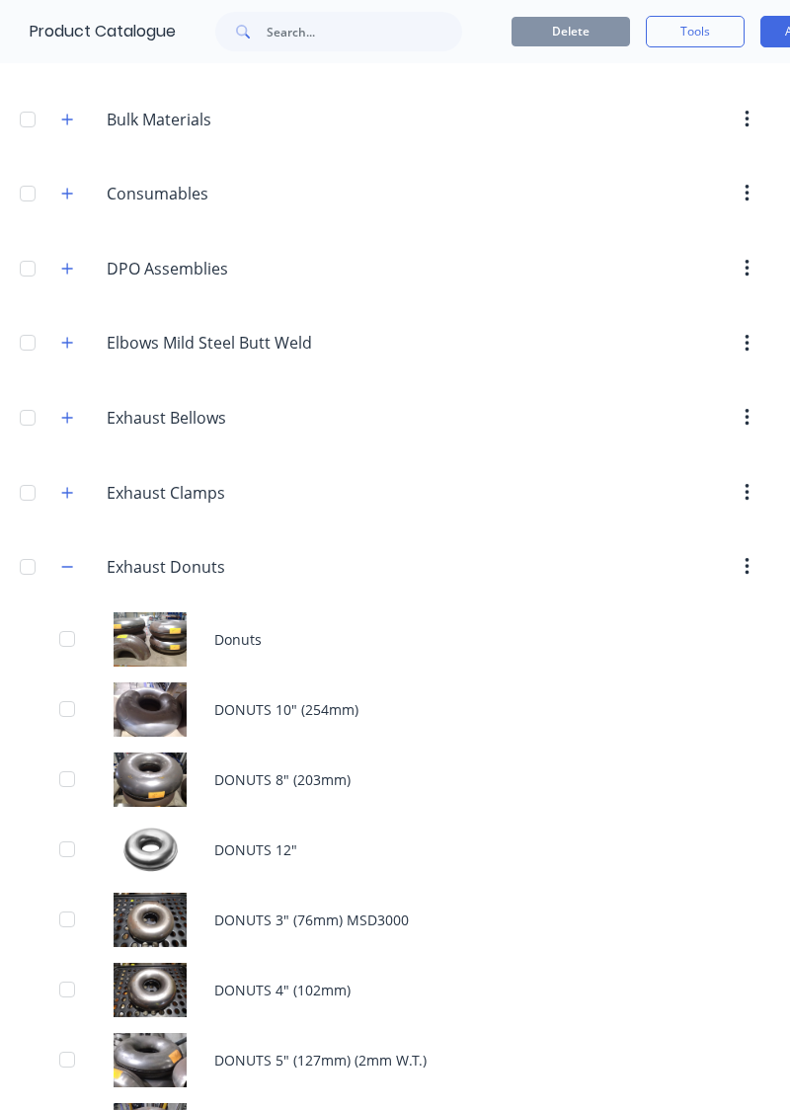
click at [92, 411] on div "Exhaust.Bellows Exhaust Bellows" at bounding box center [222, 418] width 265 height 26
click at [79, 415] on button "button" at bounding box center [67, 417] width 25 height 25
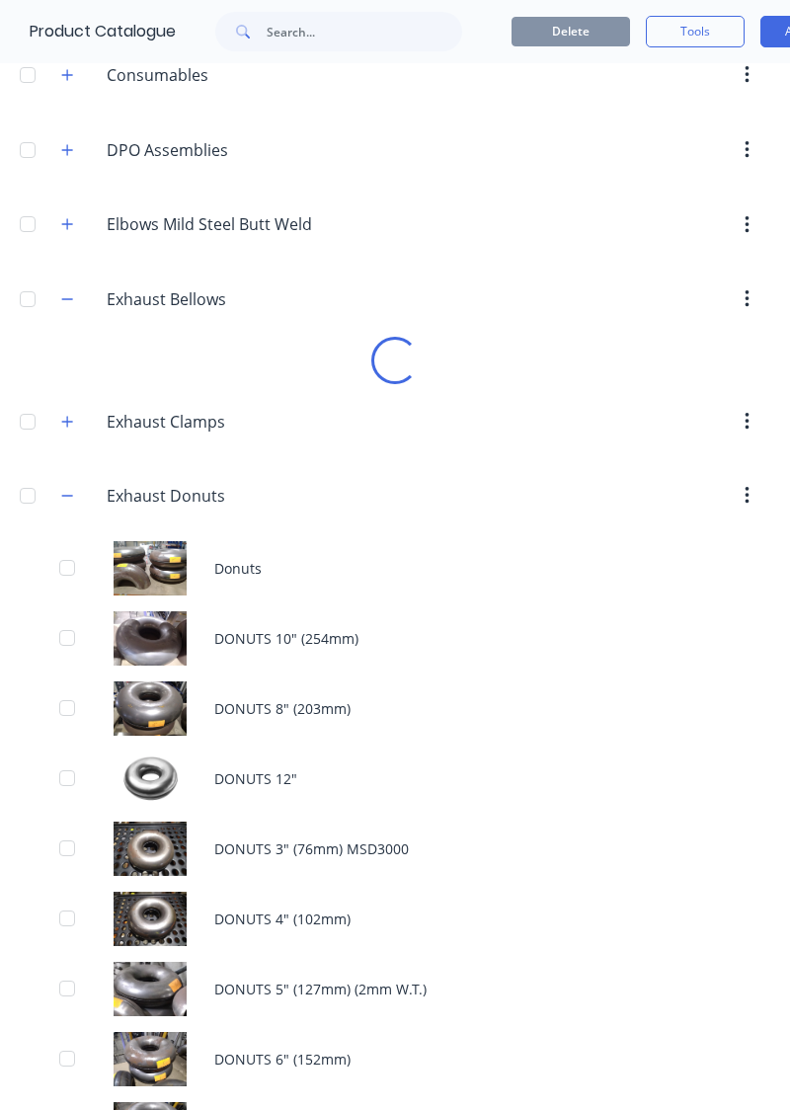
scroll to position [471, 0]
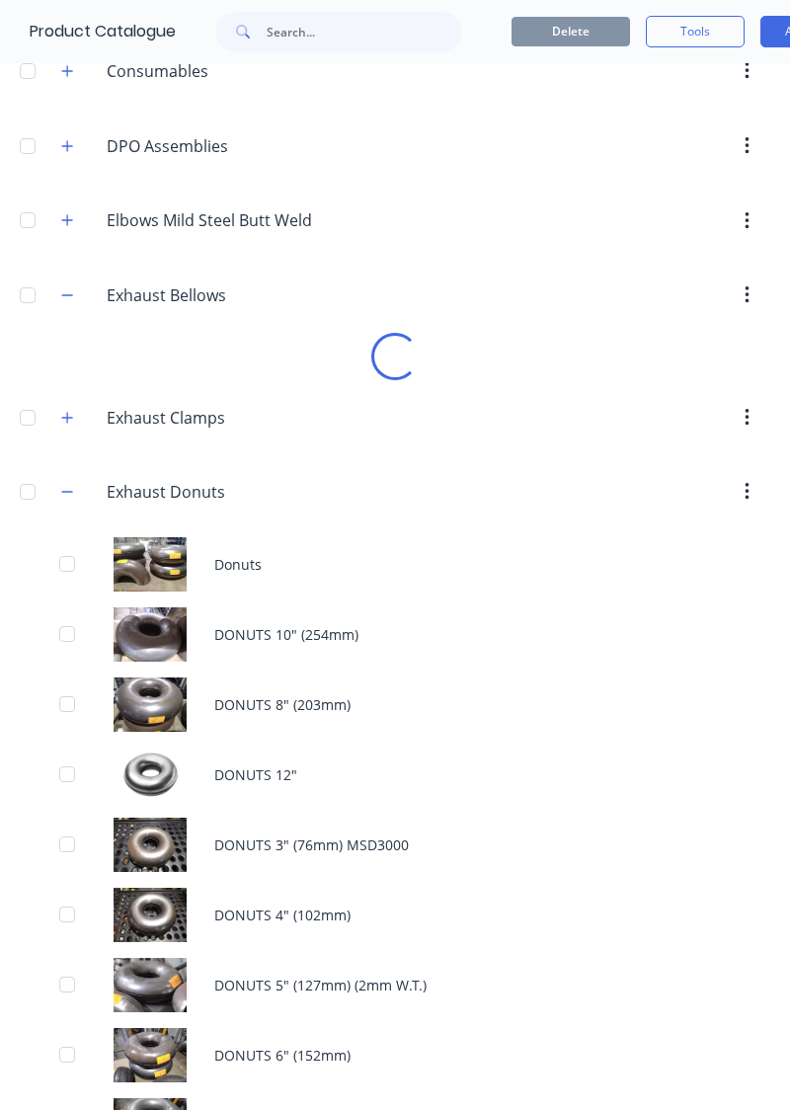
click at [73, 494] on button "button" at bounding box center [67, 492] width 25 height 25
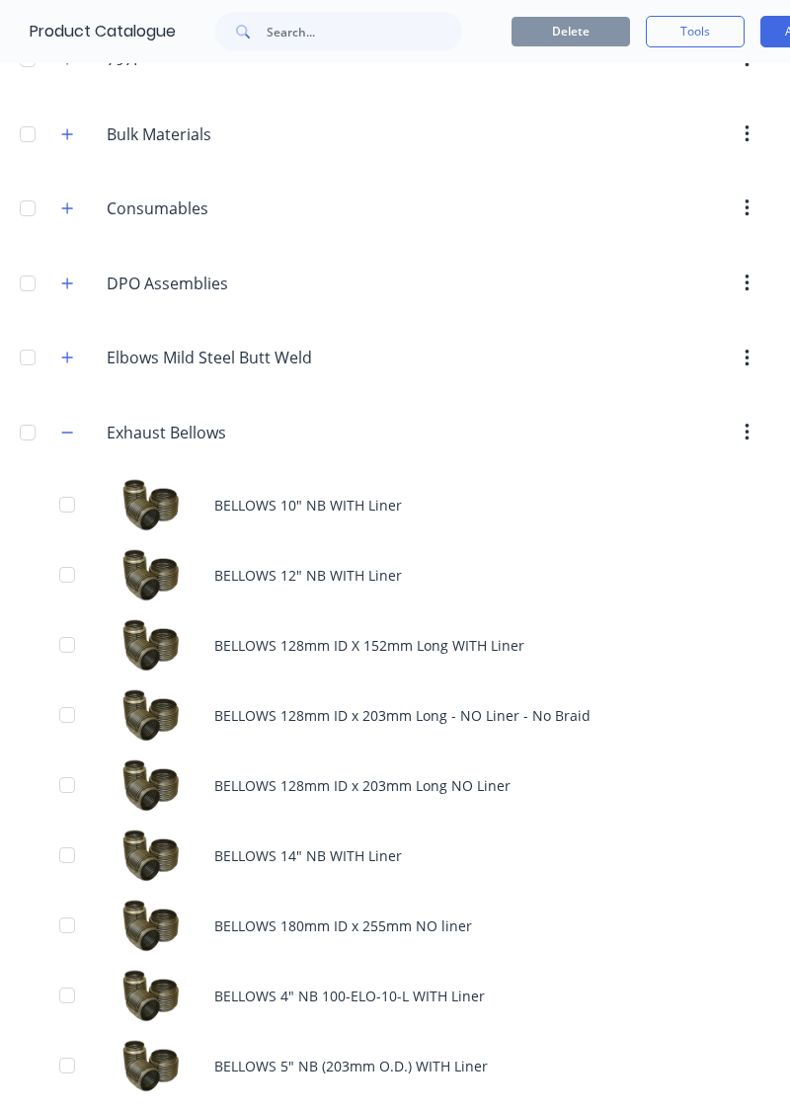
scroll to position [340, 0]
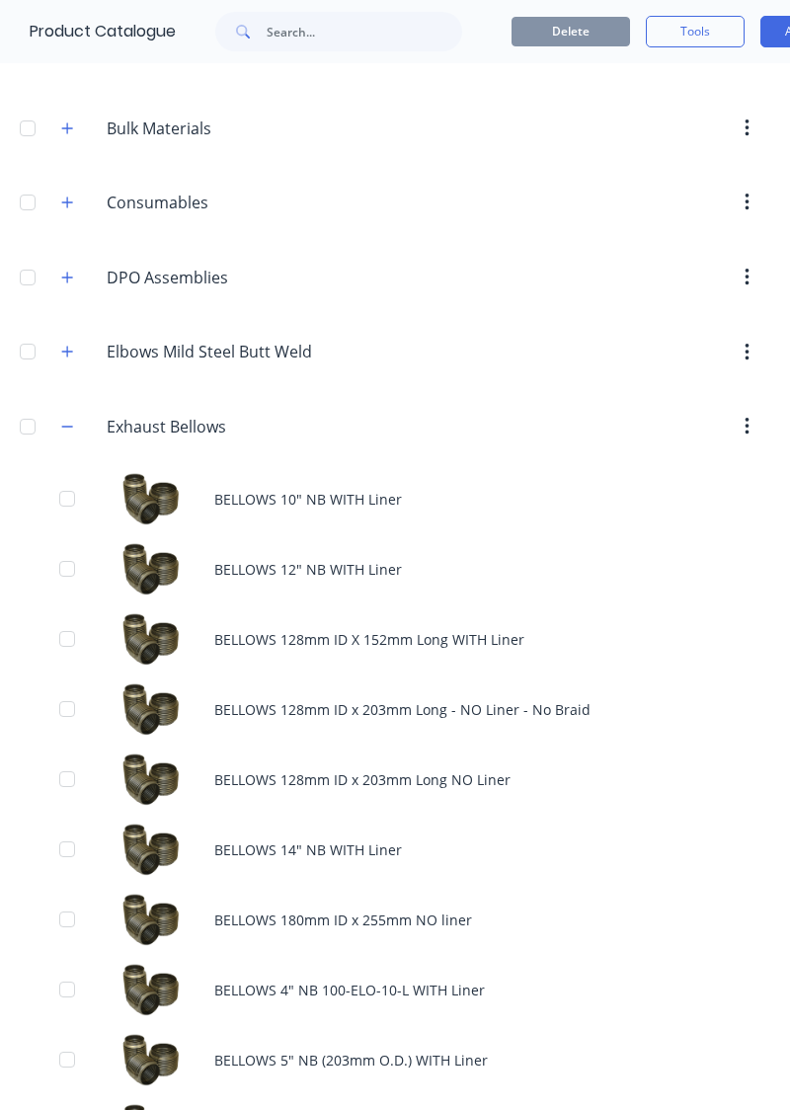
click at [61, 358] on button "button" at bounding box center [67, 352] width 25 height 25
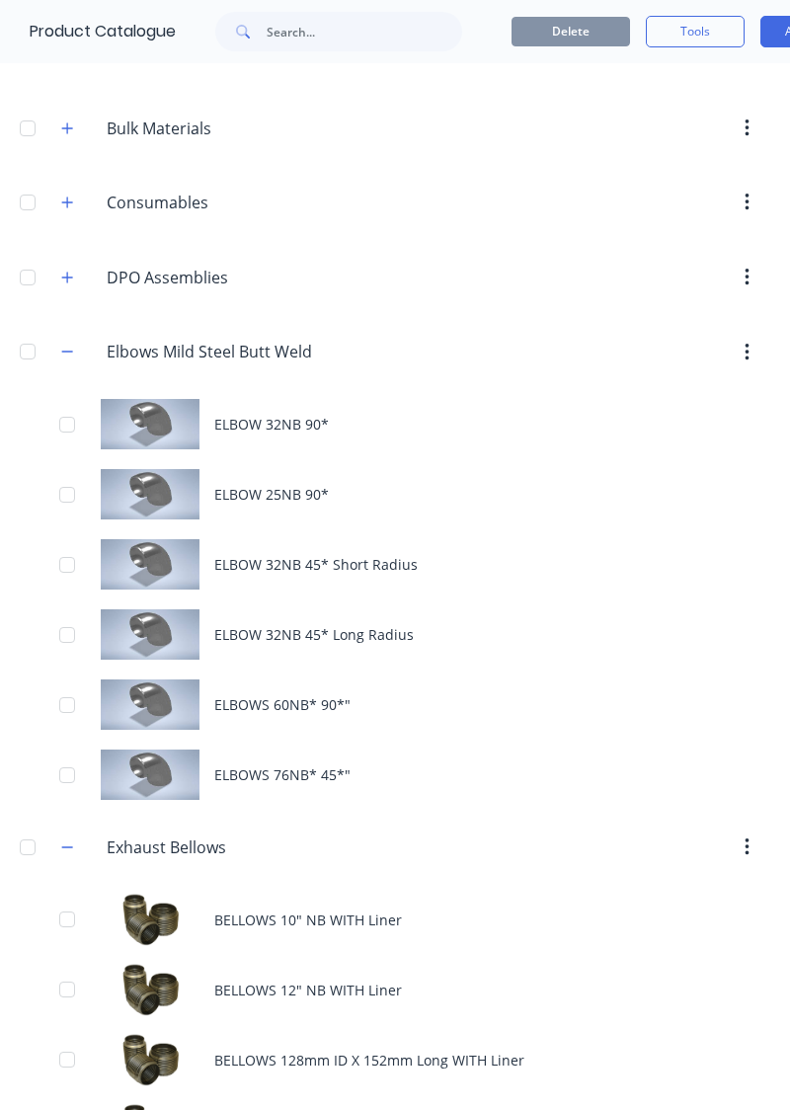
click at [399, 480] on div "ELBOW 25NB 90*" at bounding box center [395, 494] width 790 height 70
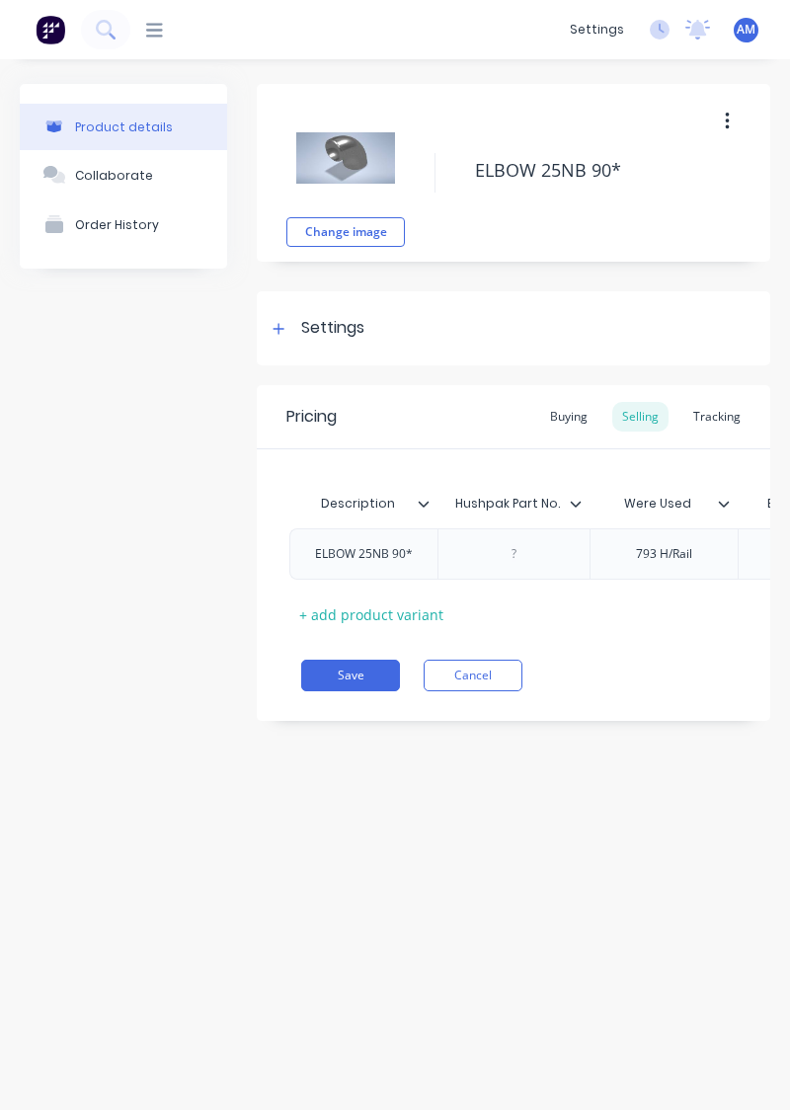
scroll to position [0, 10]
click at [723, 423] on div "Tracking" at bounding box center [716, 417] width 67 height 30
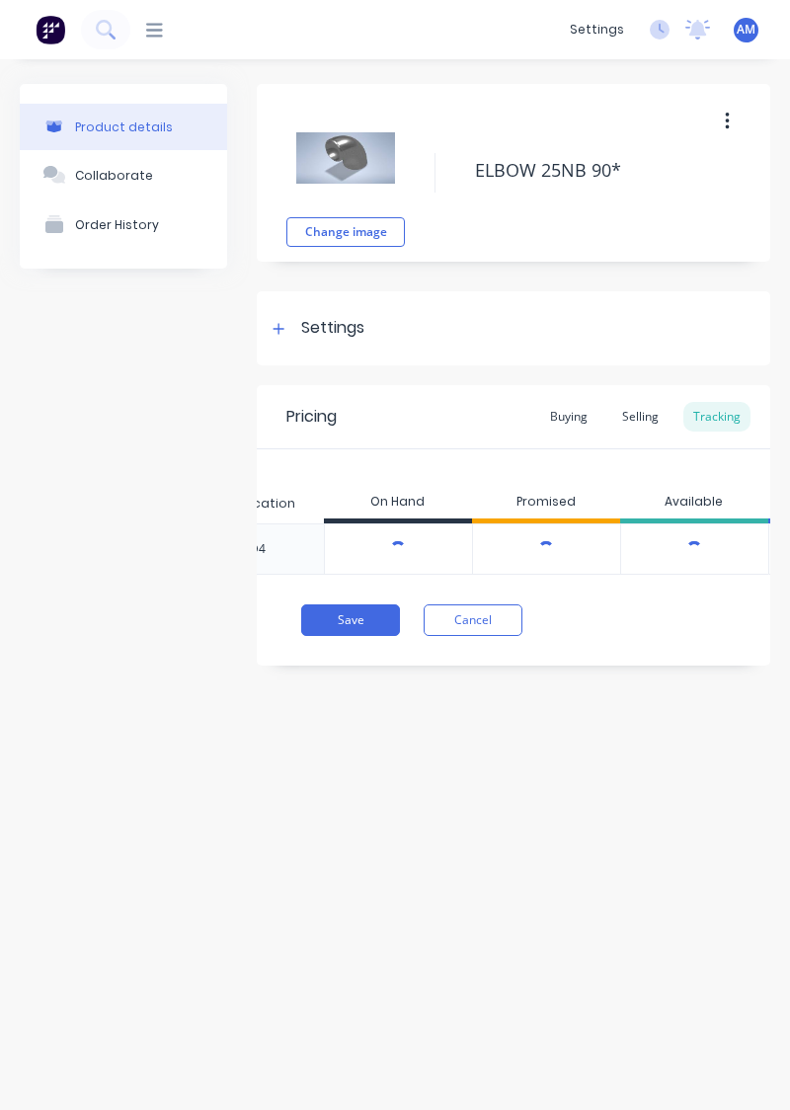
scroll to position [0, 510]
click at [655, 635] on div "Product details Collaborate Order History Change image ELBOW 25NB 90* Settings …" at bounding box center [395, 564] width 790 height 1011
type textarea "x"
click at [574, 635] on div "Product details Collaborate Order History Change image ELBOW 25NB 90* Settings …" at bounding box center [395, 564] width 790 height 1011
click at [657, 546] on div "9" at bounding box center [700, 548] width 148 height 51
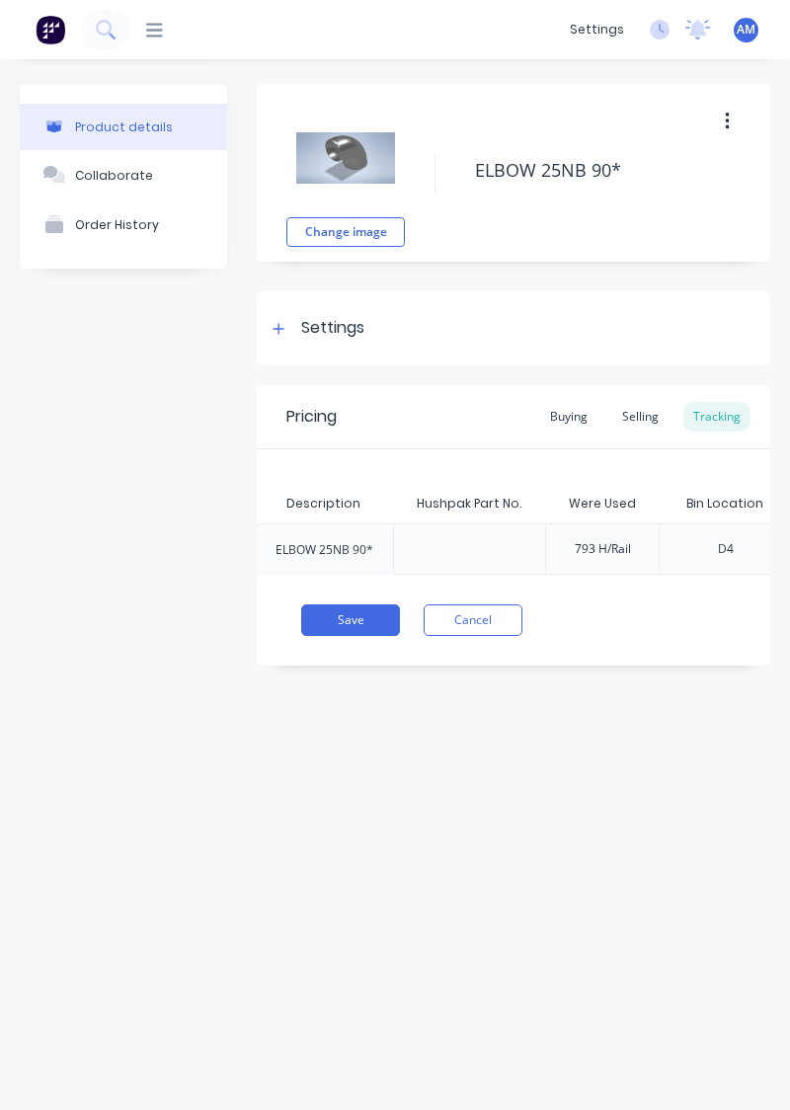
scroll to position [0, 0]
click at [506, 624] on button "Cancel" at bounding box center [473, 620] width 99 height 32
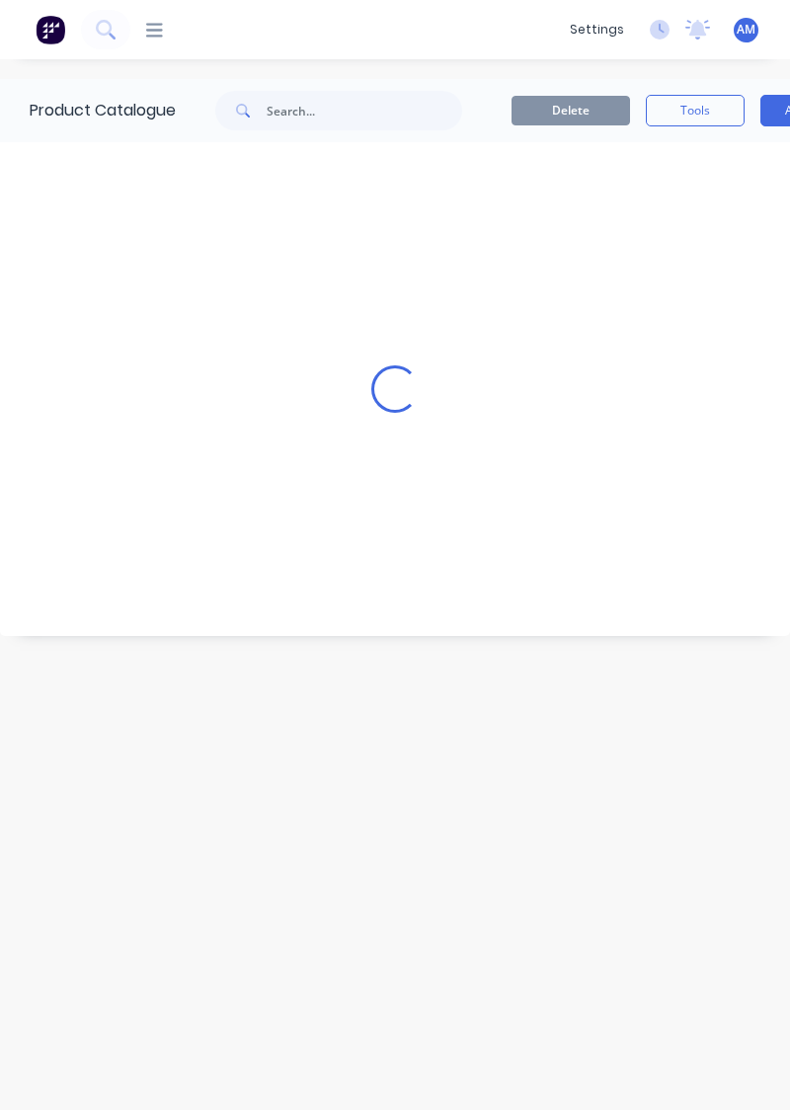
click at [496, 620] on div "Loading..." at bounding box center [395, 389] width 790 height 494
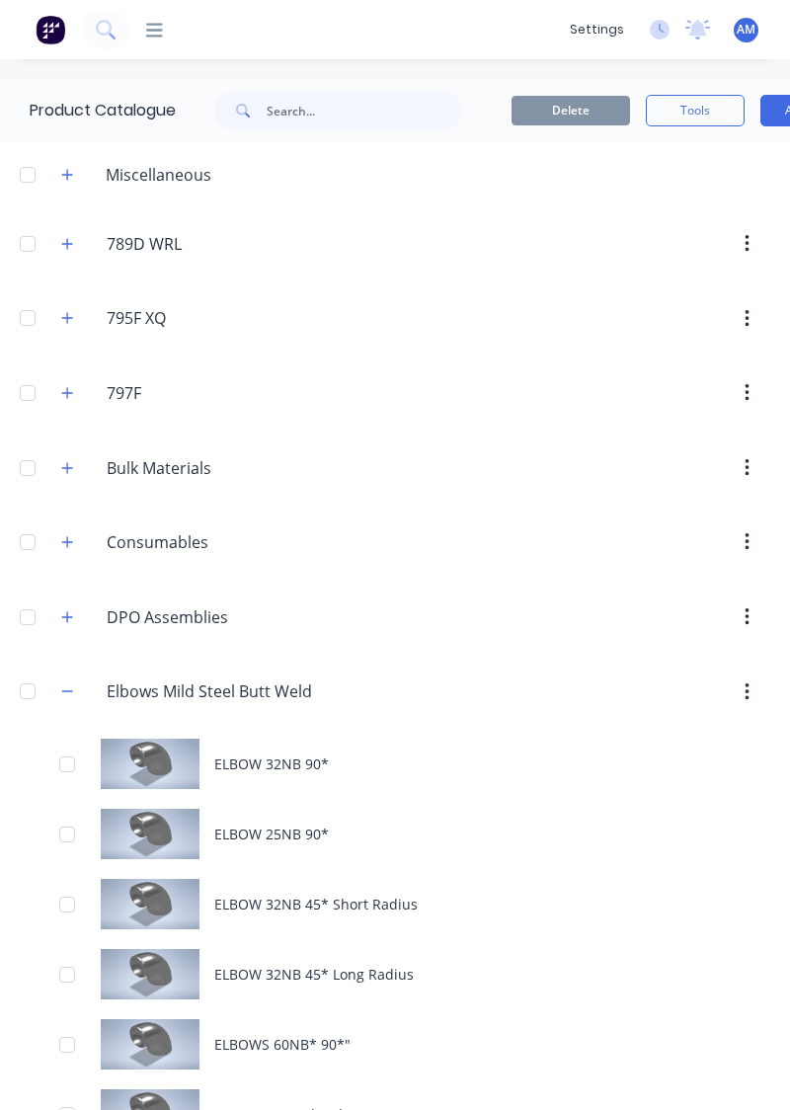
click at [109, 86] on div "Product Catalogue" at bounding box center [88, 110] width 176 height 63
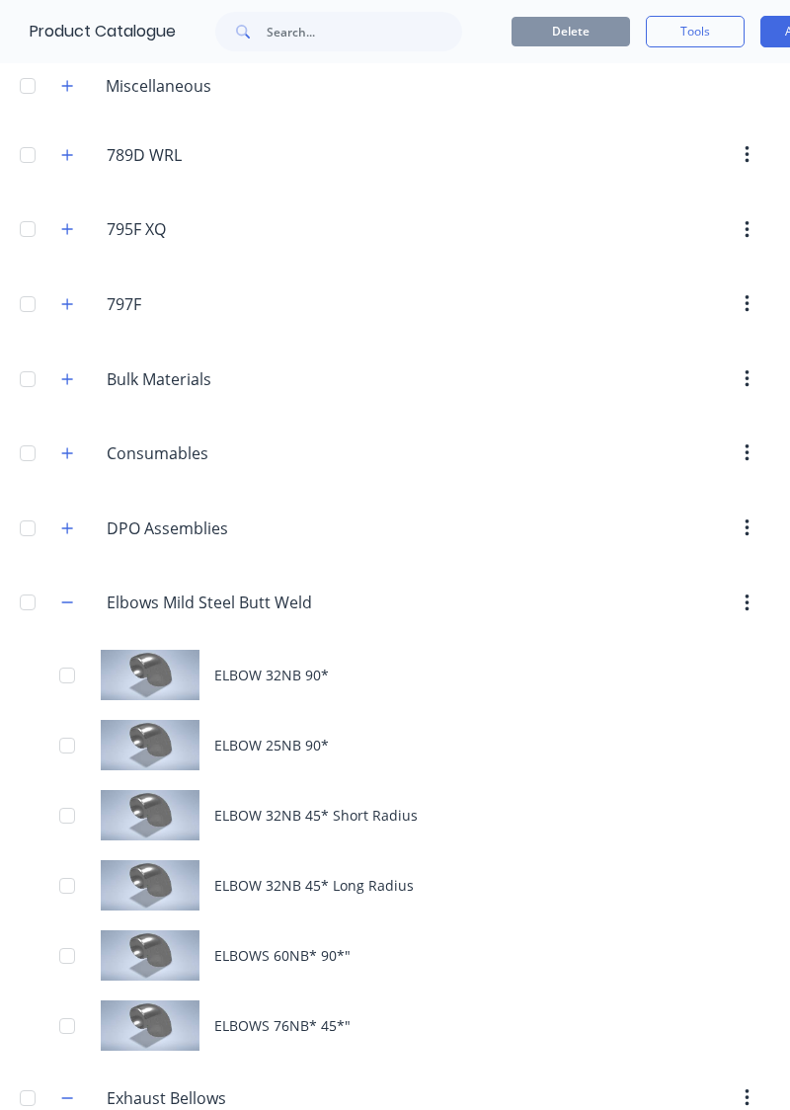
scroll to position [101, 0]
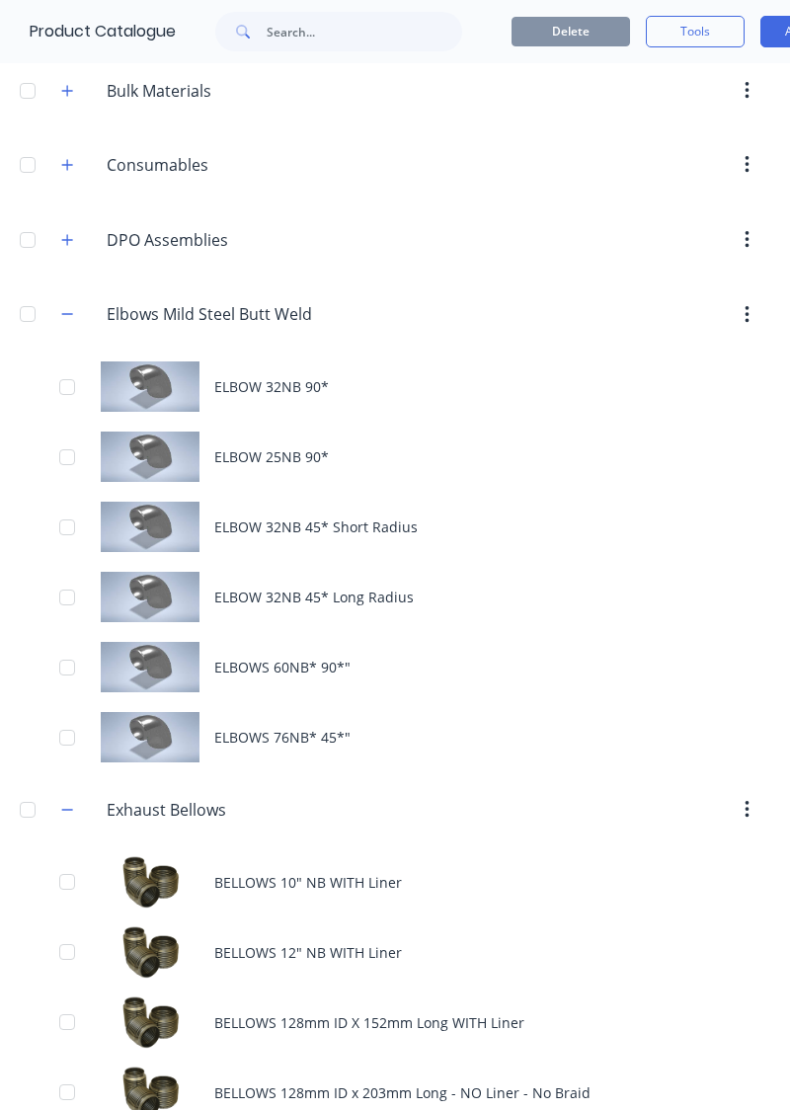
click at [79, 312] on button "button" at bounding box center [67, 314] width 25 height 25
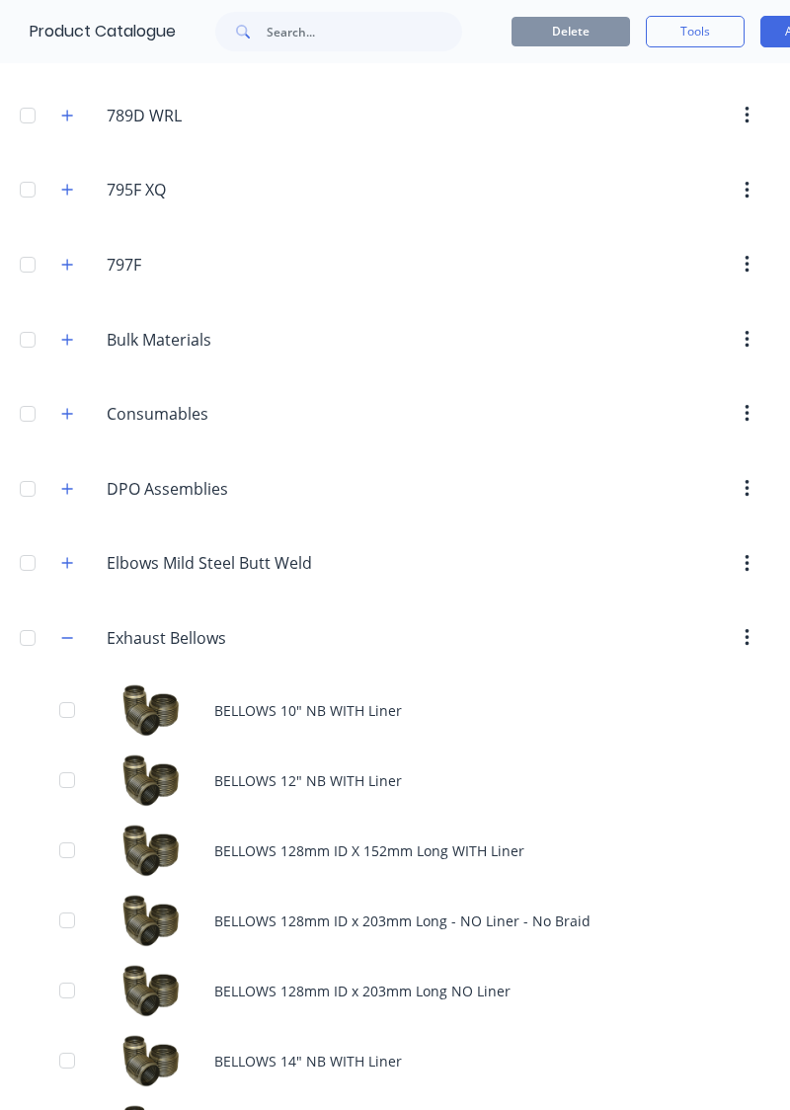
scroll to position [109, 0]
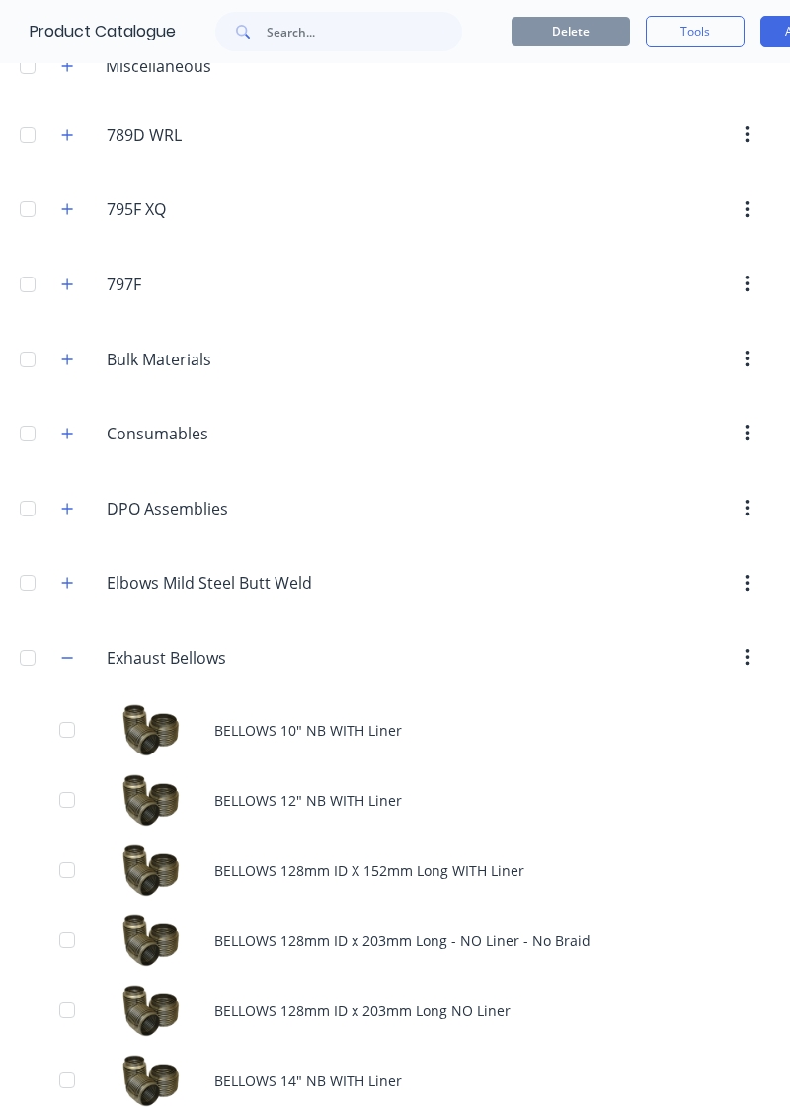
click at [270, 635] on input "Exhaust Bellows" at bounding box center [223, 658] width 233 height 24
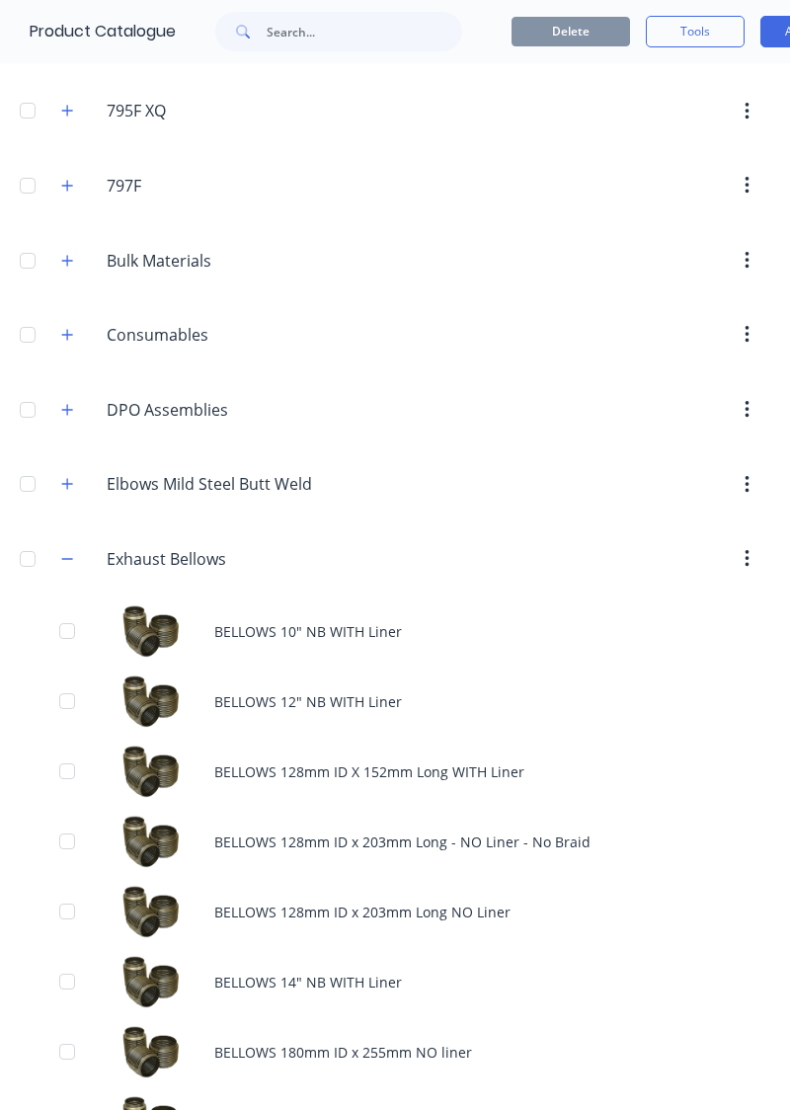
scroll to position [209, 0]
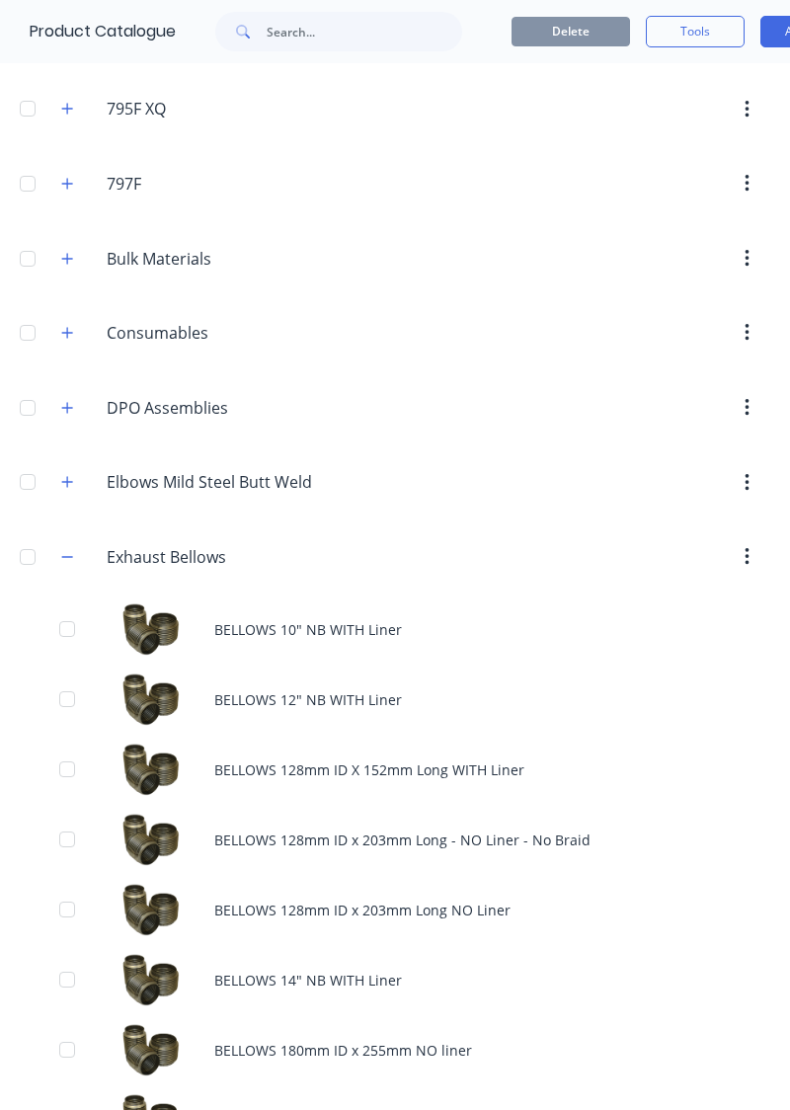
click at [75, 555] on button "button" at bounding box center [67, 556] width 25 height 25
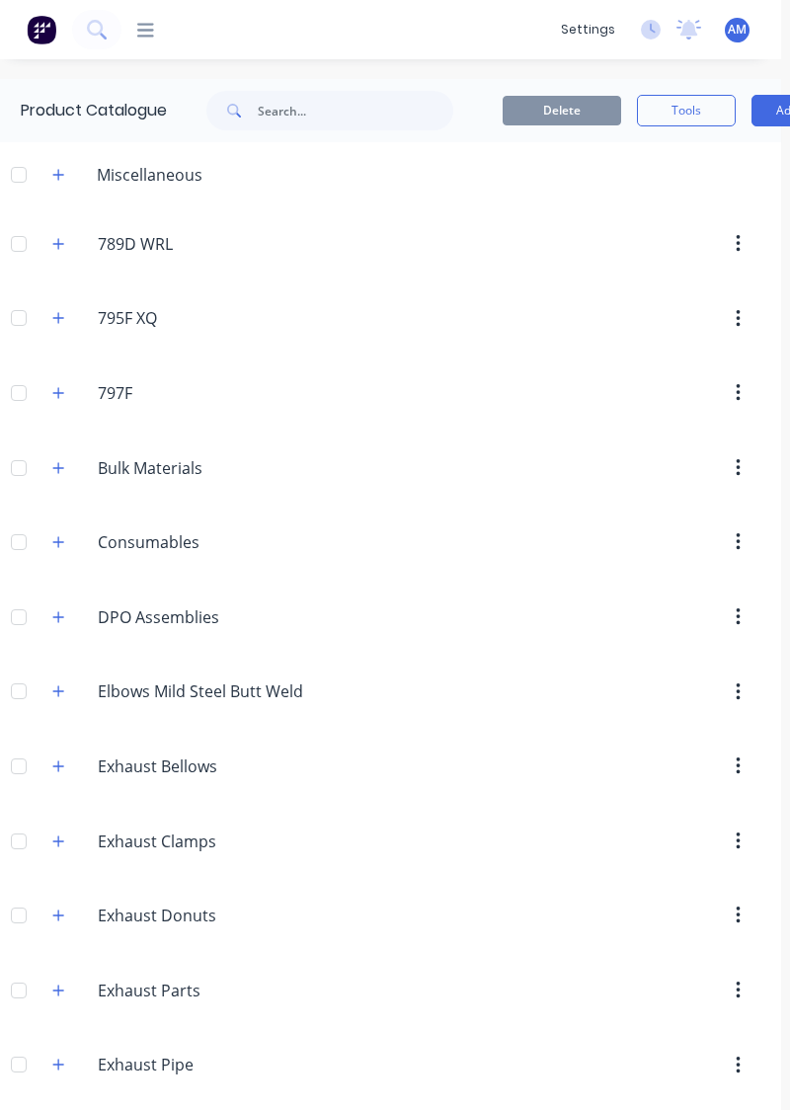
scroll to position [0, 12]
click at [64, 535] on button "button" at bounding box center [55, 542] width 25 height 25
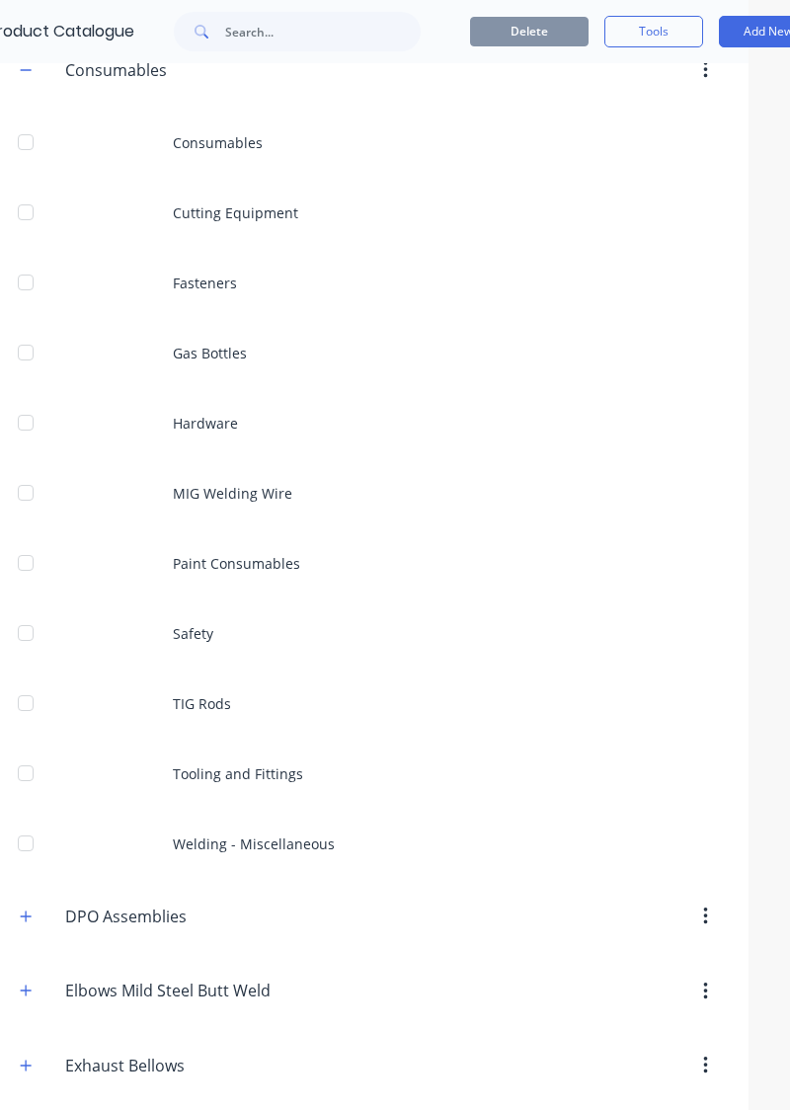
scroll to position [476, 40]
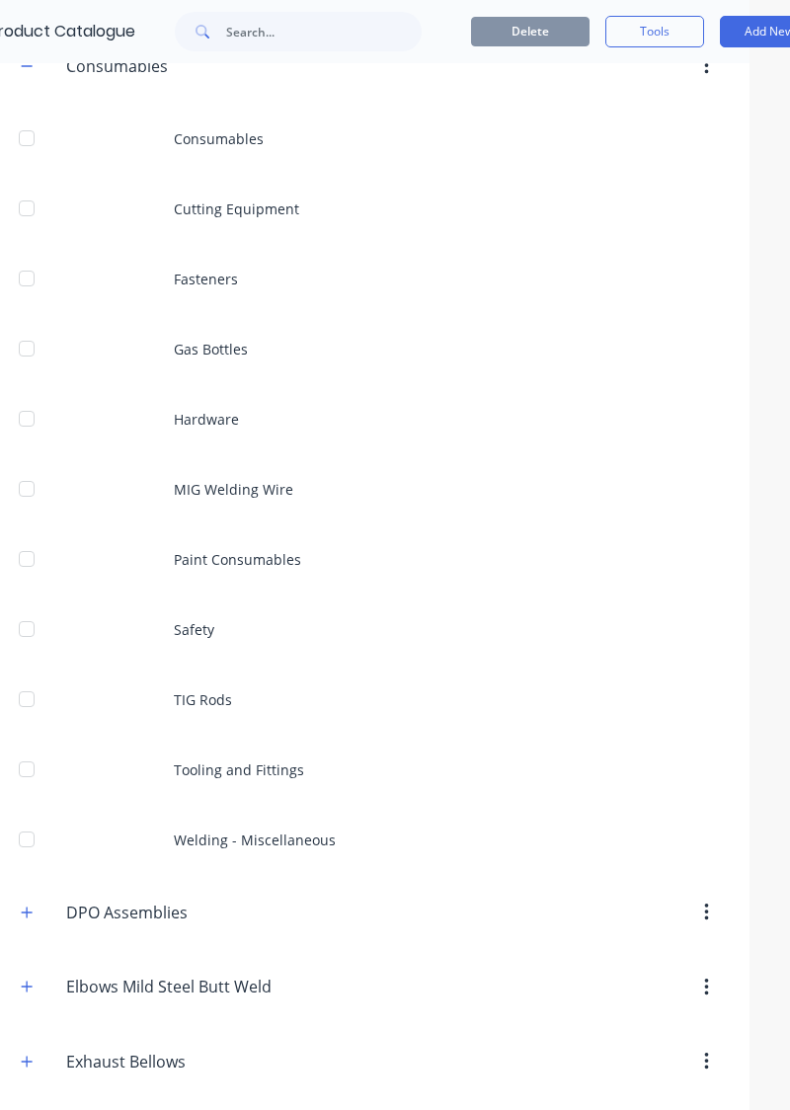
click at [371, 622] on div "Safety" at bounding box center [355, 630] width 790 height 70
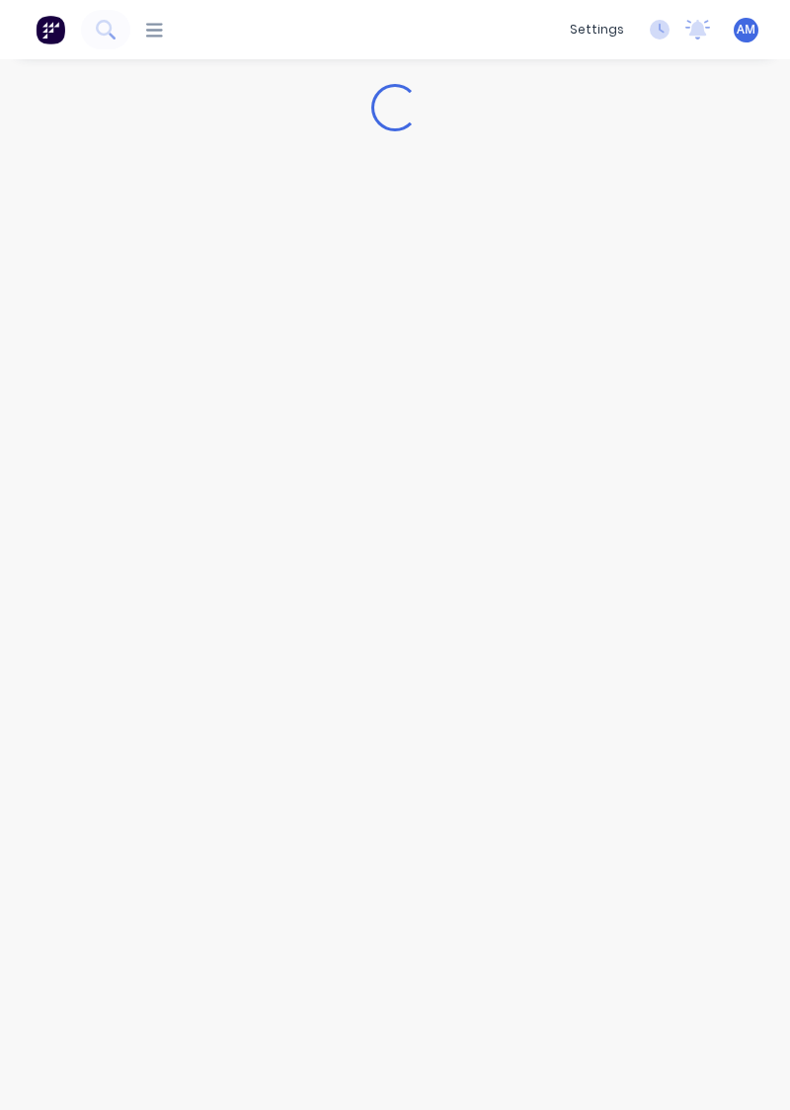
click at [255, 635] on div "Loading..." at bounding box center [395, 564] width 790 height 1011
click at [723, 273] on div "Loading..." at bounding box center [395, 564] width 790 height 1011
click at [751, 247] on div "Loading..." at bounding box center [395, 564] width 790 height 1011
click at [120, 635] on div "Loading..." at bounding box center [395, 564] width 790 height 1011
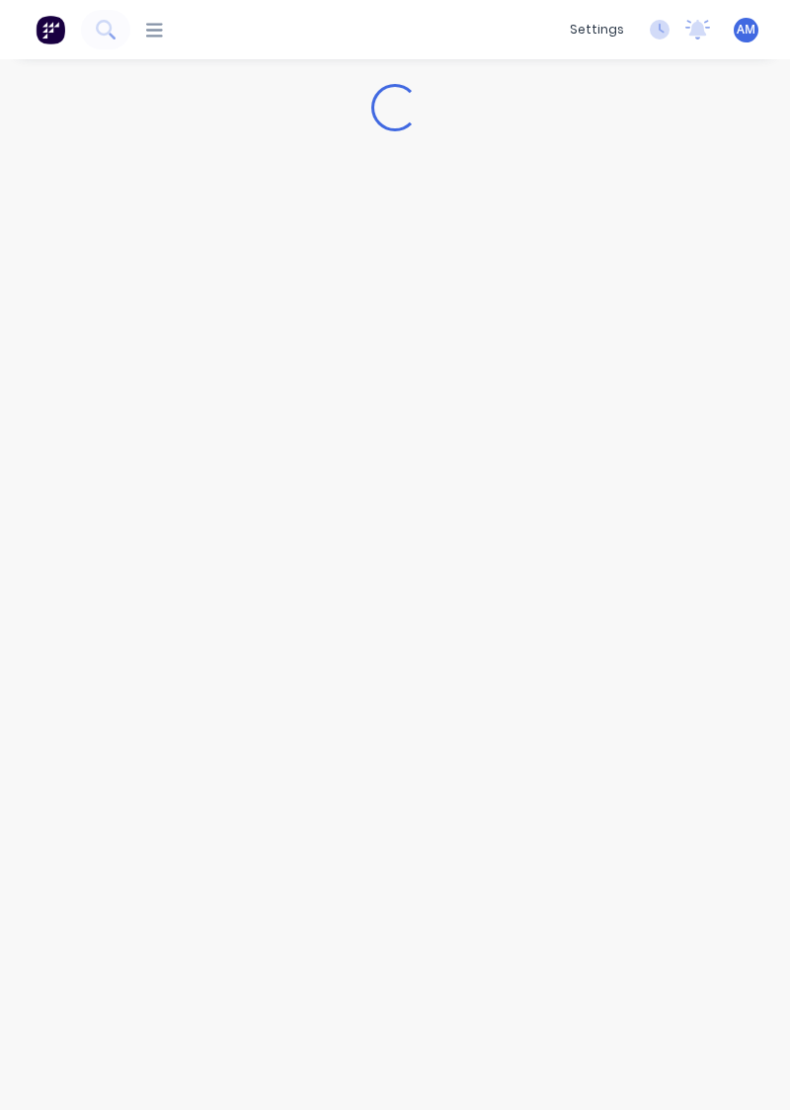
click at [113, 635] on div "Loading..." at bounding box center [395, 564] width 790 height 1011
click at [94, 635] on div "Loading..." at bounding box center [395, 564] width 790 height 1011
click at [678, 635] on div "Loading..." at bounding box center [395, 564] width 790 height 1011
click at [662, 30] on icon at bounding box center [660, 30] width 20 height 20
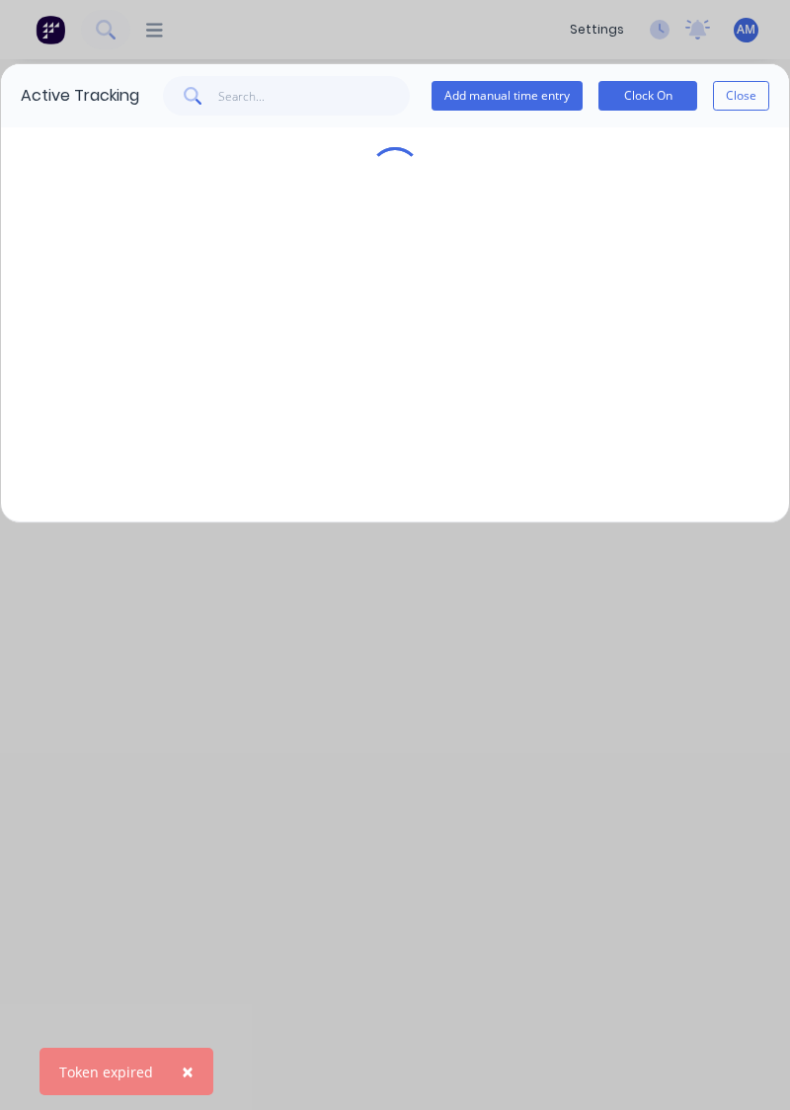
click at [757, 94] on button "Close" at bounding box center [741, 96] width 56 height 30
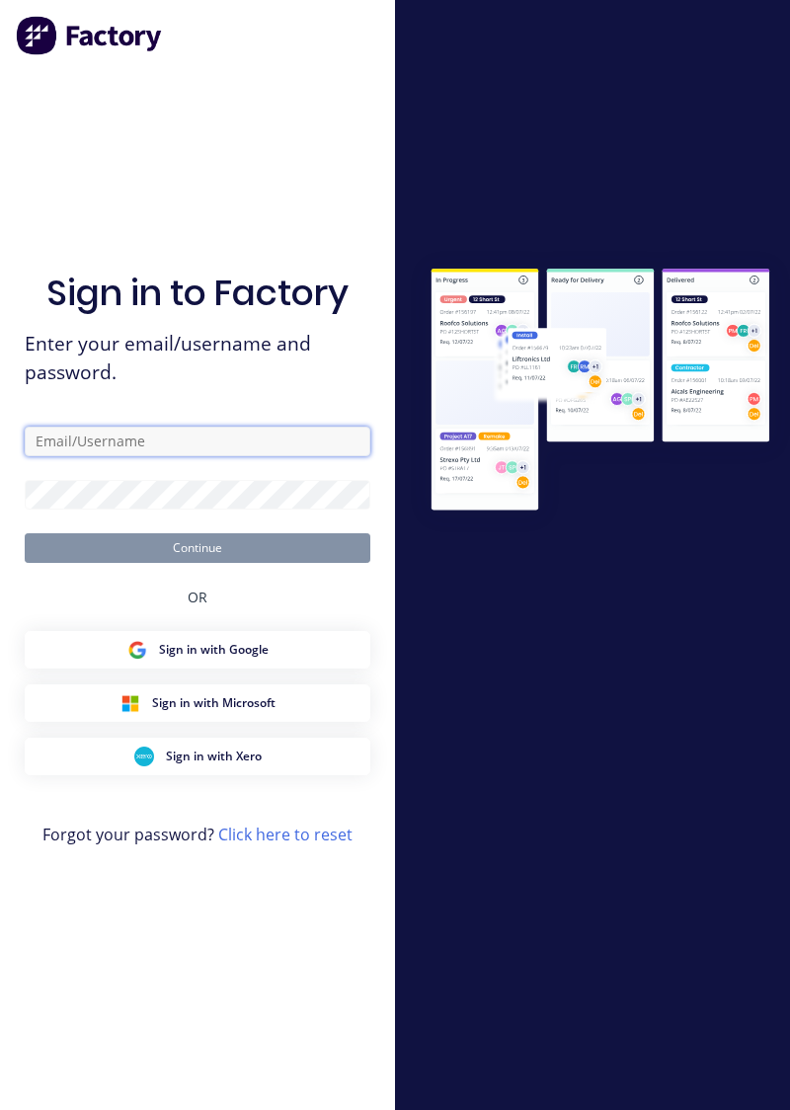
click at [69, 456] on input "text" at bounding box center [198, 442] width 346 height 30
type input "[PERSON_NAME][EMAIL_ADDRESS][PERSON_NAME][DOMAIN_NAME]"
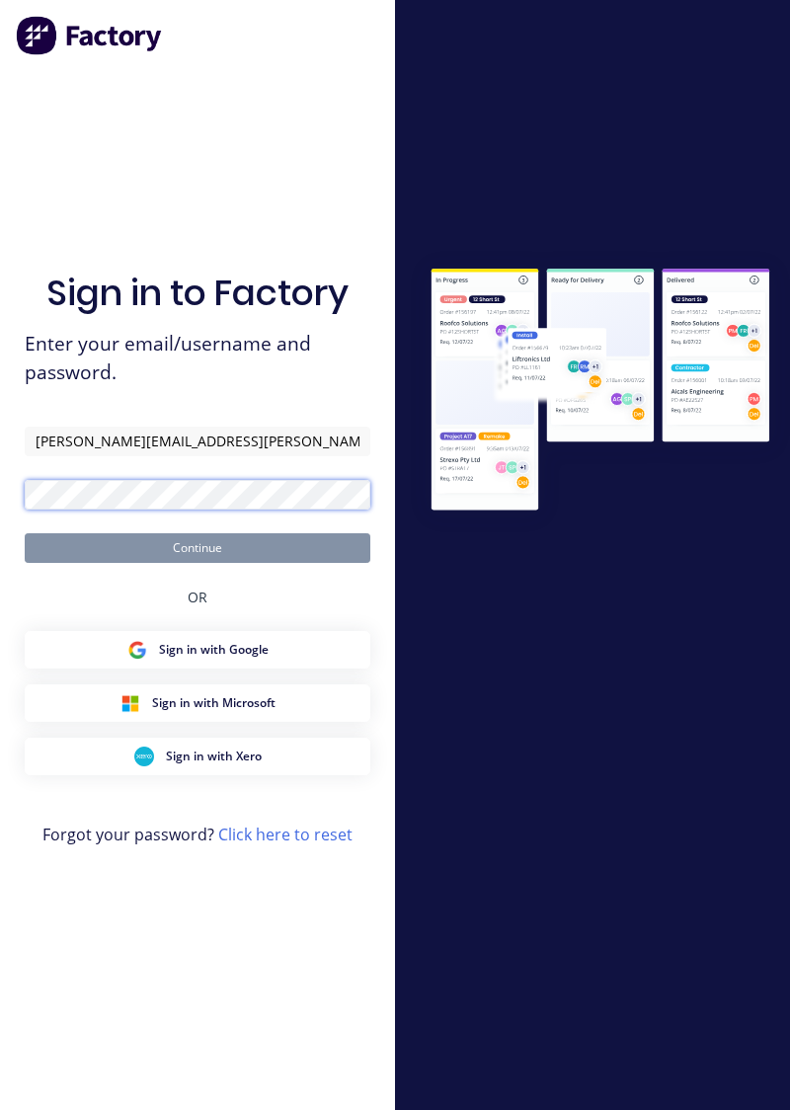
click at [25, 533] on button "Continue" at bounding box center [198, 548] width 346 height 30
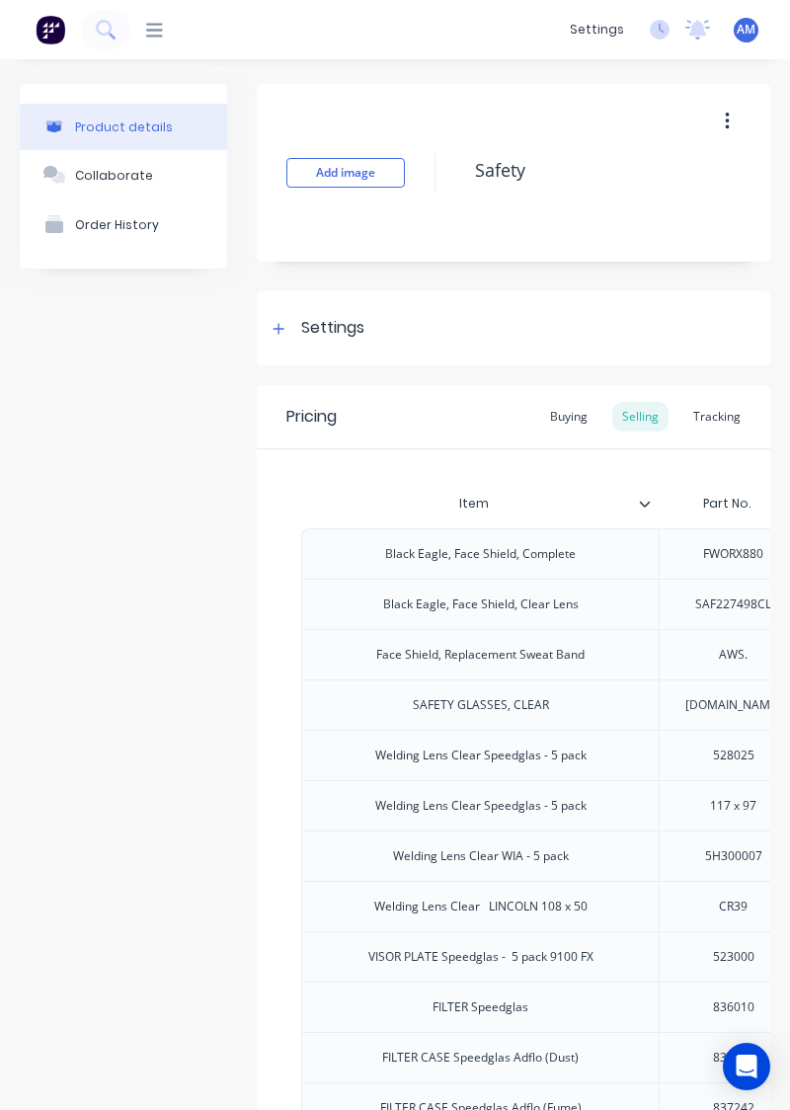
type textarea "x"
click at [154, 39] on icon at bounding box center [154, 30] width 17 height 19
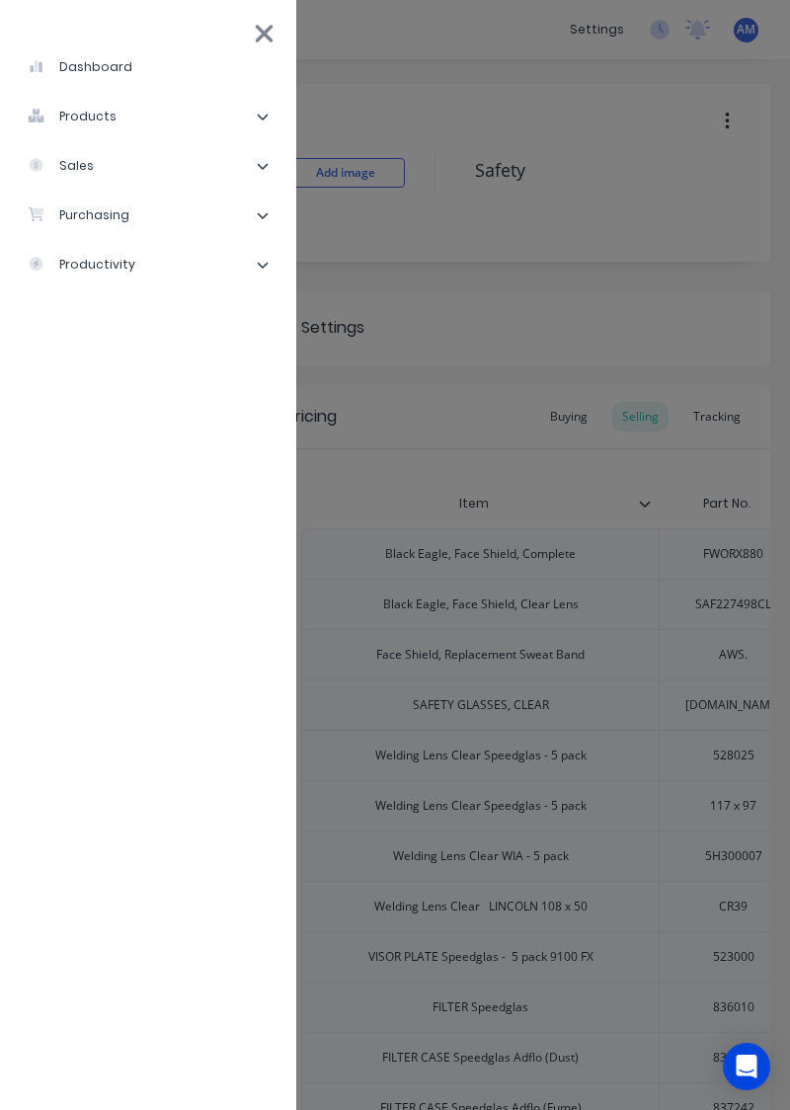
click at [67, 124] on div "products" at bounding box center [72, 117] width 89 height 18
click at [111, 174] on div "Product Catalogue" at bounding box center [120, 166] width 154 height 18
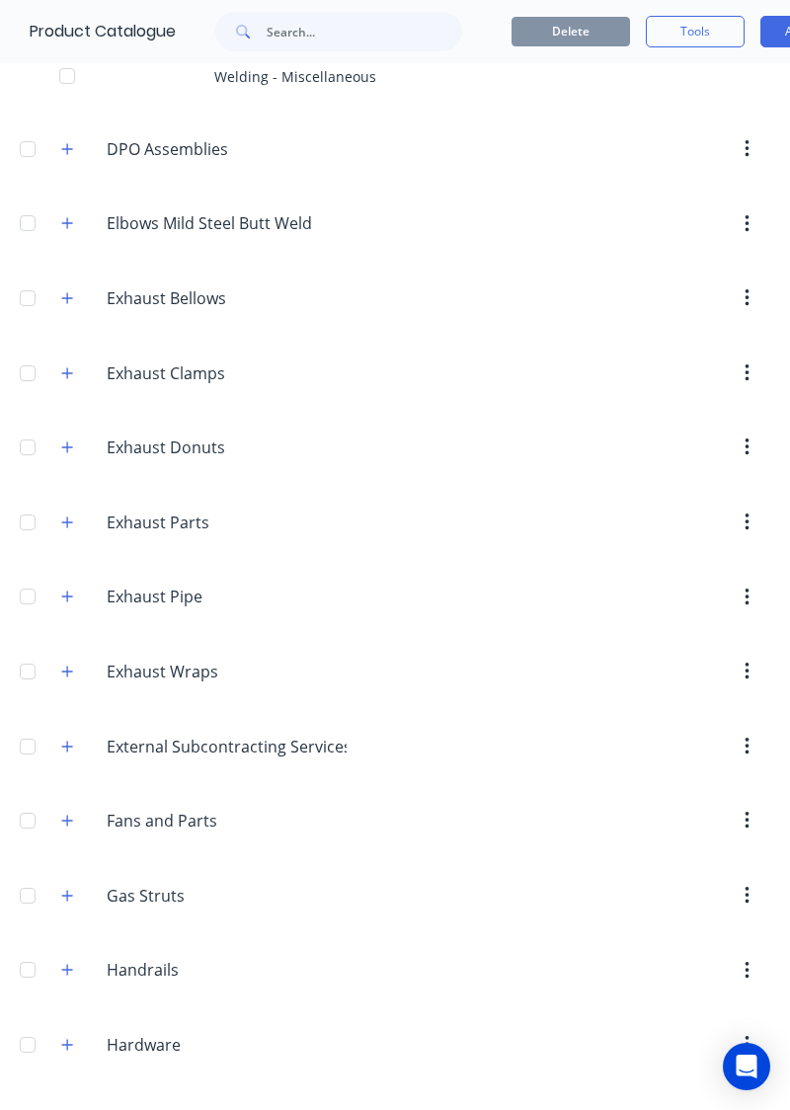
scroll to position [1221, 0]
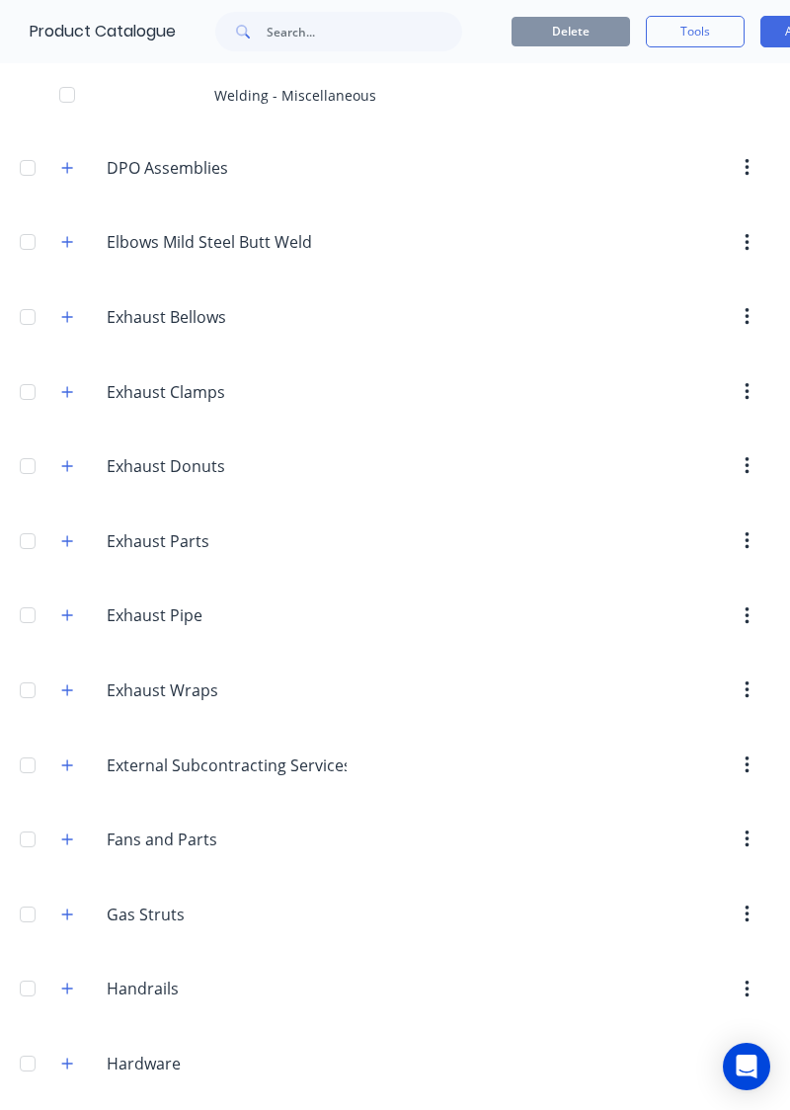
click at [107, 464] on input "Exhaust Donuts" at bounding box center [223, 466] width 233 height 24
click at [74, 460] on button "button" at bounding box center [67, 466] width 25 height 25
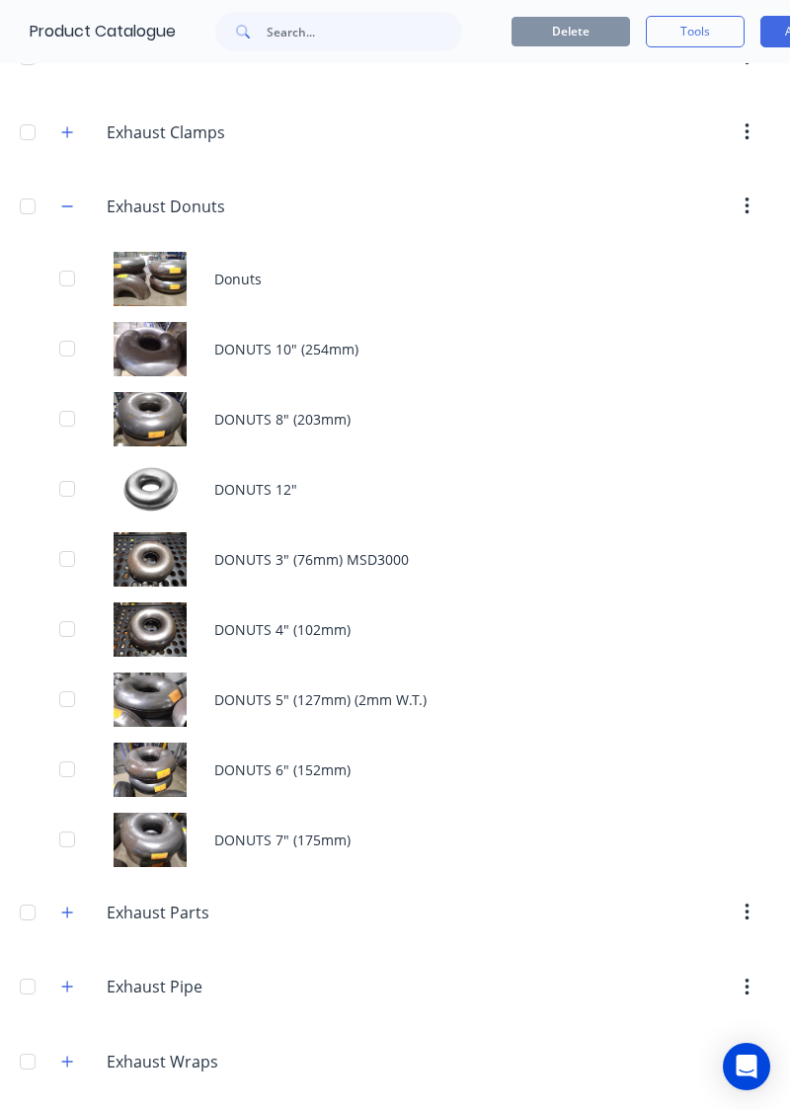
scroll to position [1482, 0]
click at [298, 479] on div "DONUTS 12"" at bounding box center [395, 488] width 790 height 70
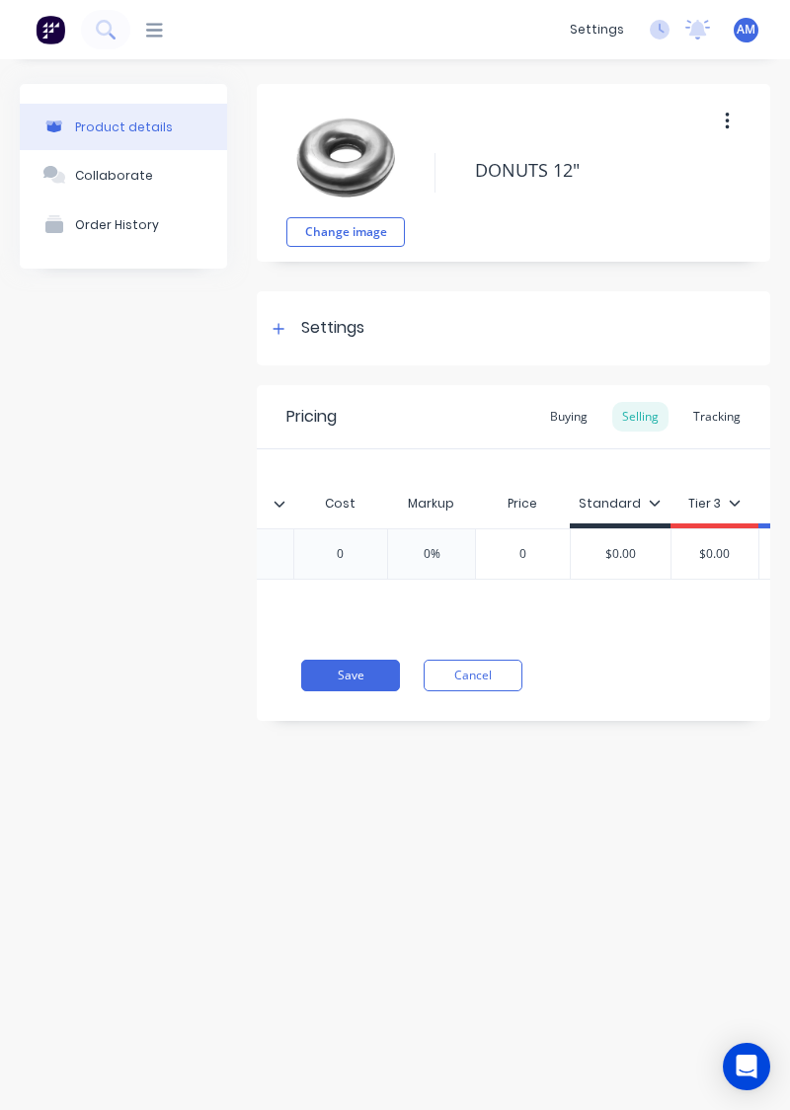
scroll to position [0, 1013]
click at [708, 421] on div "Tracking" at bounding box center [716, 417] width 67 height 30
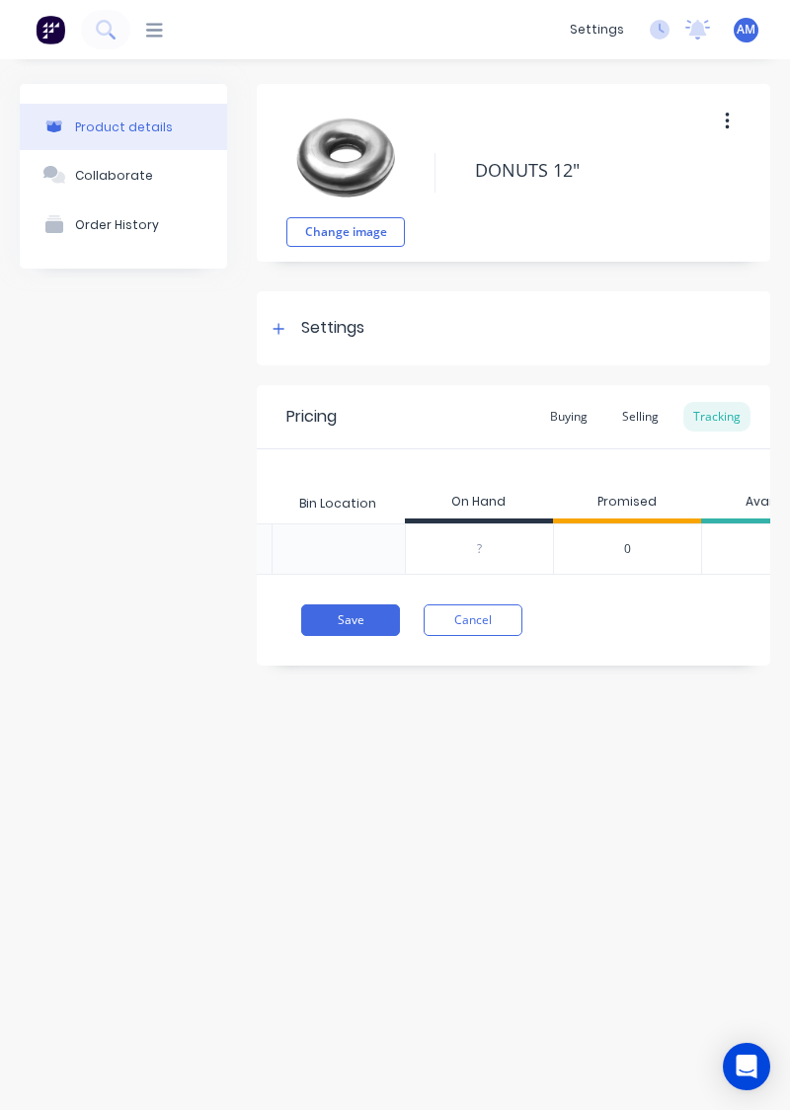
scroll to position [0, 916]
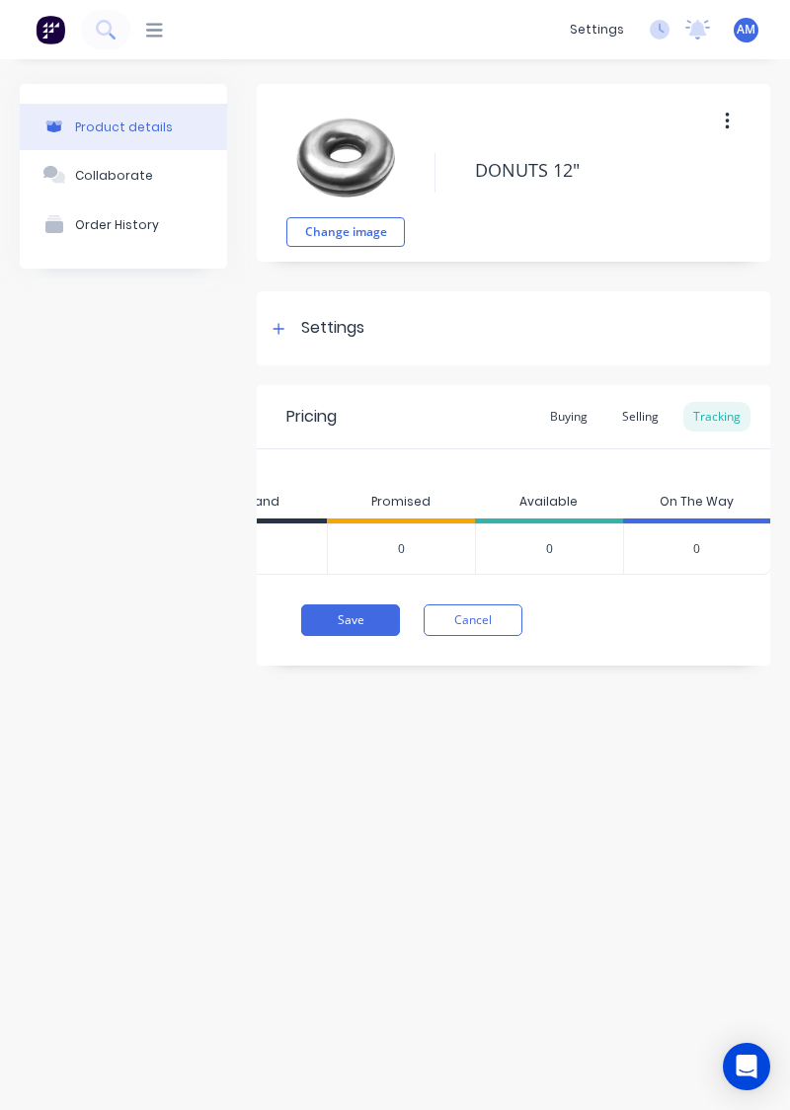
click at [627, 424] on div "Selling" at bounding box center [640, 417] width 56 height 30
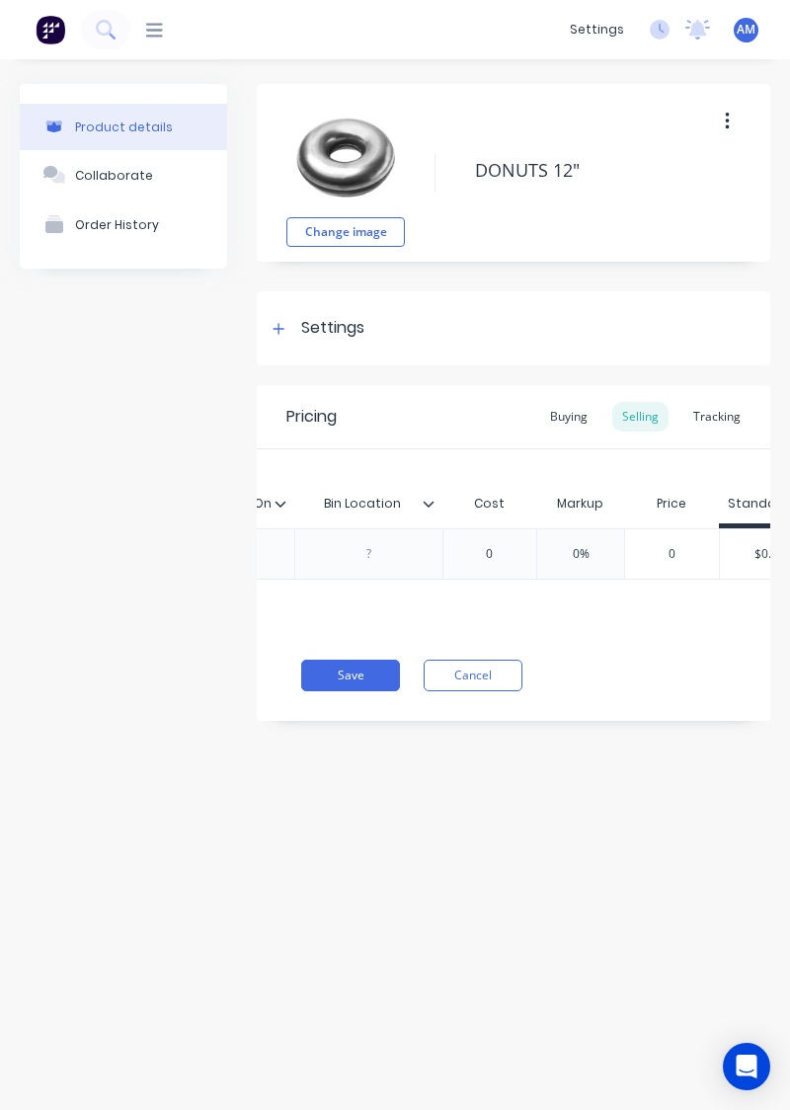
click at [587, 423] on div "Buying" at bounding box center [568, 417] width 57 height 30
click at [482, 635] on button "Cancel" at bounding box center [473, 671] width 99 height 32
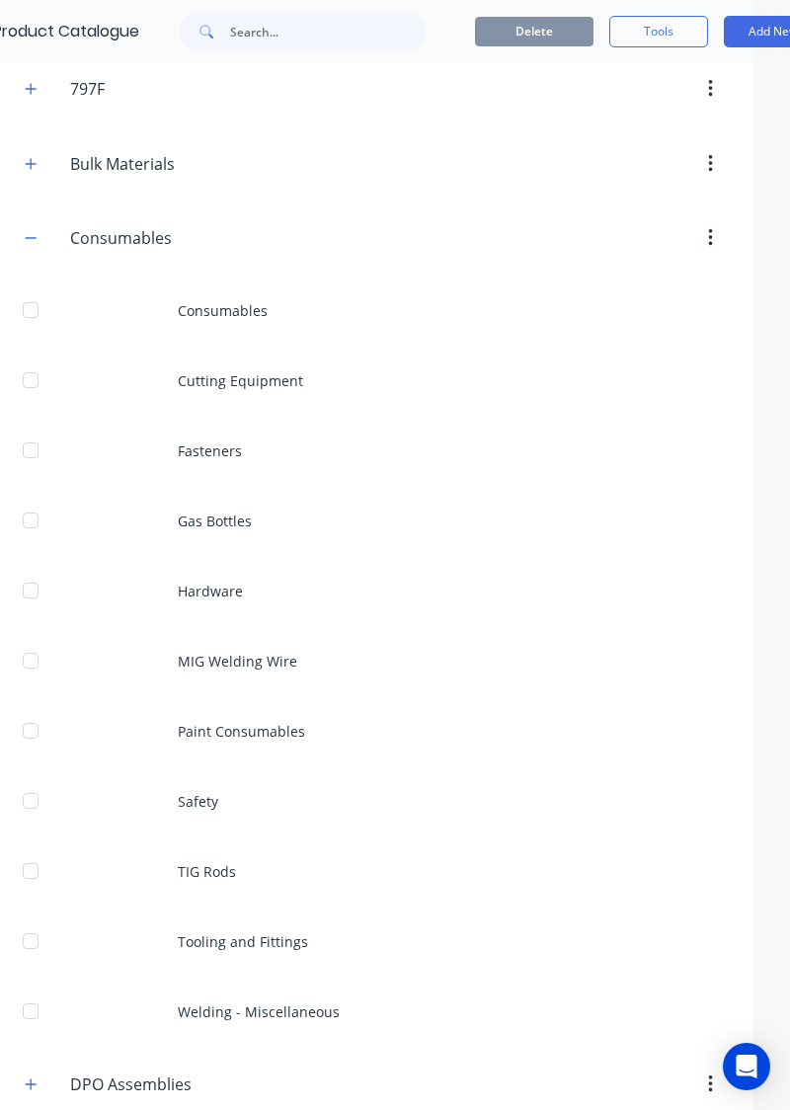
scroll to position [304, 38]
click at [35, 245] on button "button" at bounding box center [30, 238] width 25 height 25
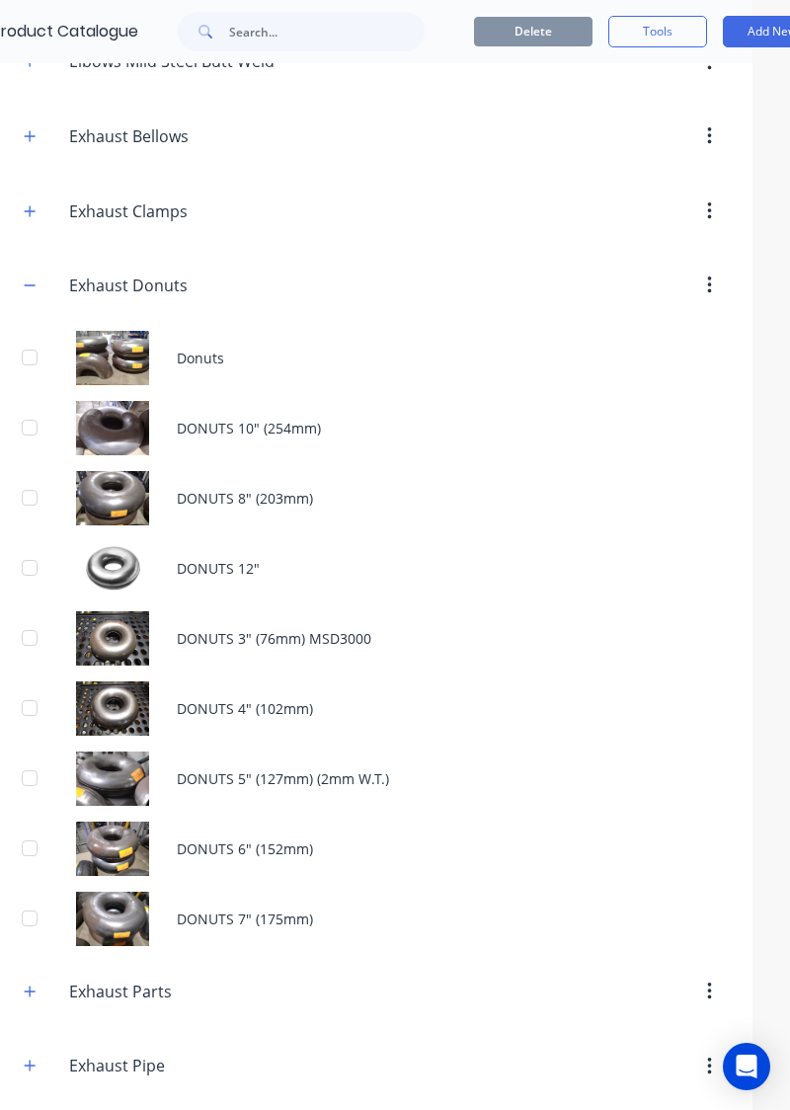
scroll to position [624, 38]
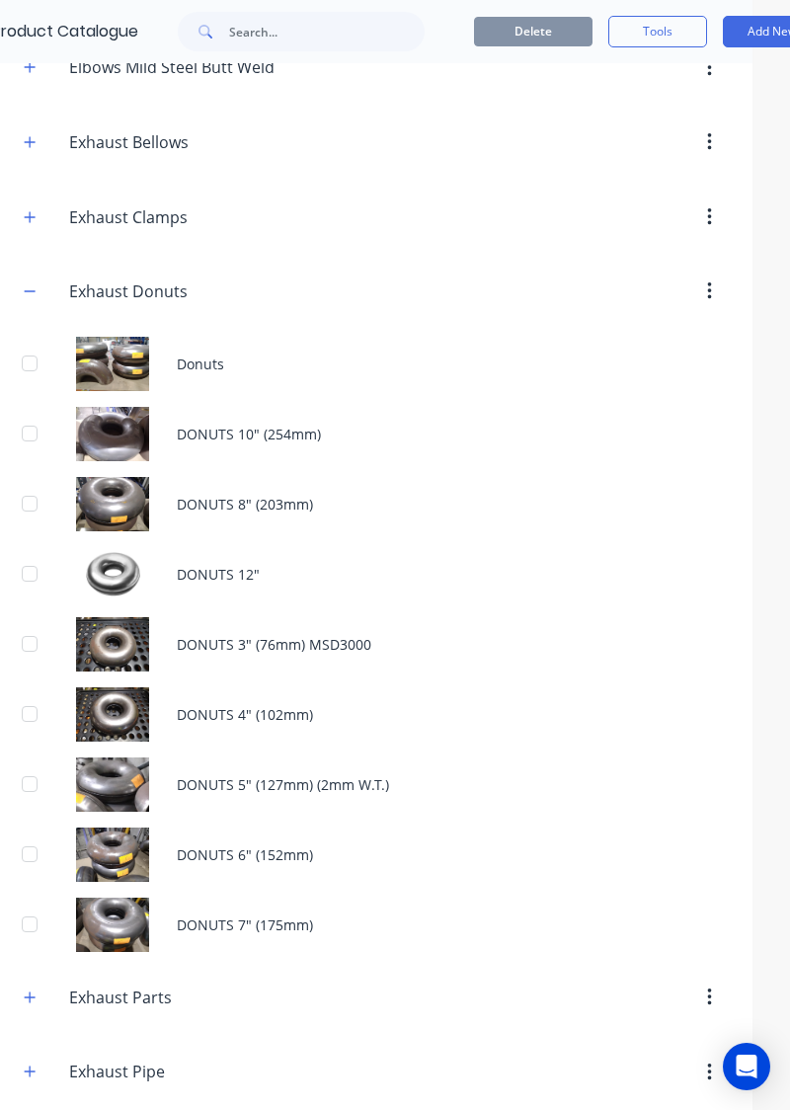
click at [52, 281] on div "Exhaust.Donuts Exhaust Donuts" at bounding box center [184, 292] width 265 height 26
click at [32, 294] on button "button" at bounding box center [30, 292] width 25 height 25
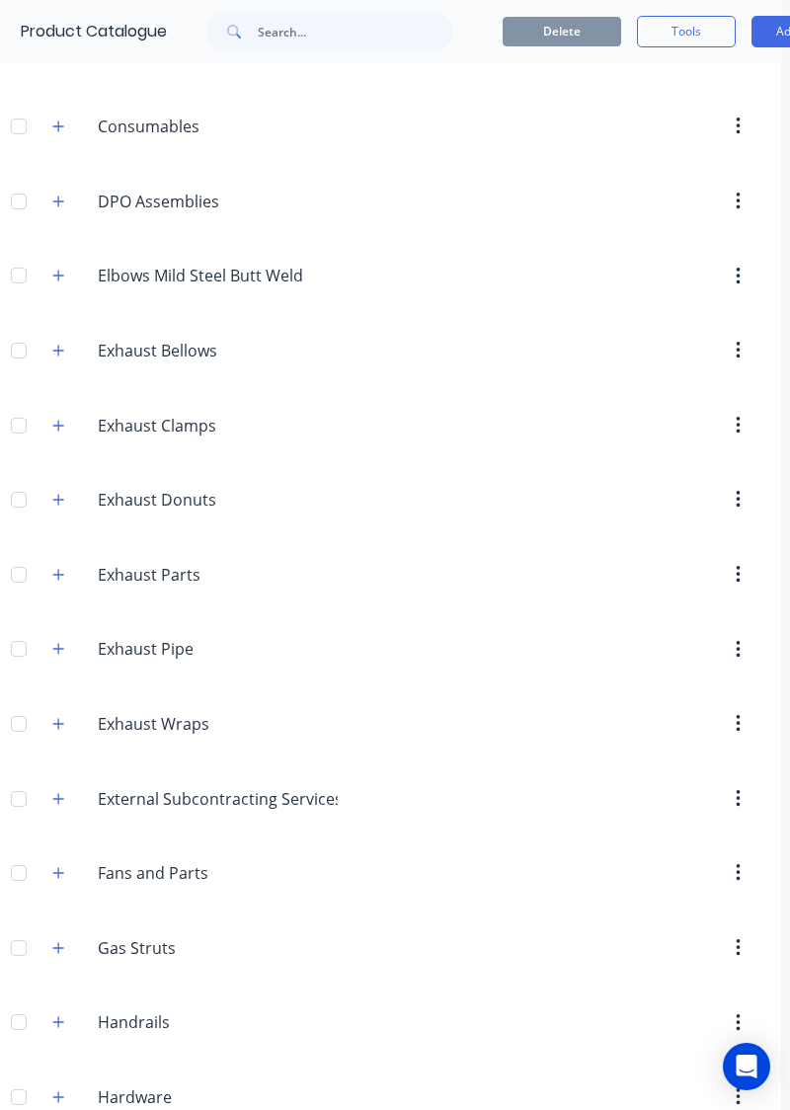
scroll to position [1179, 9]
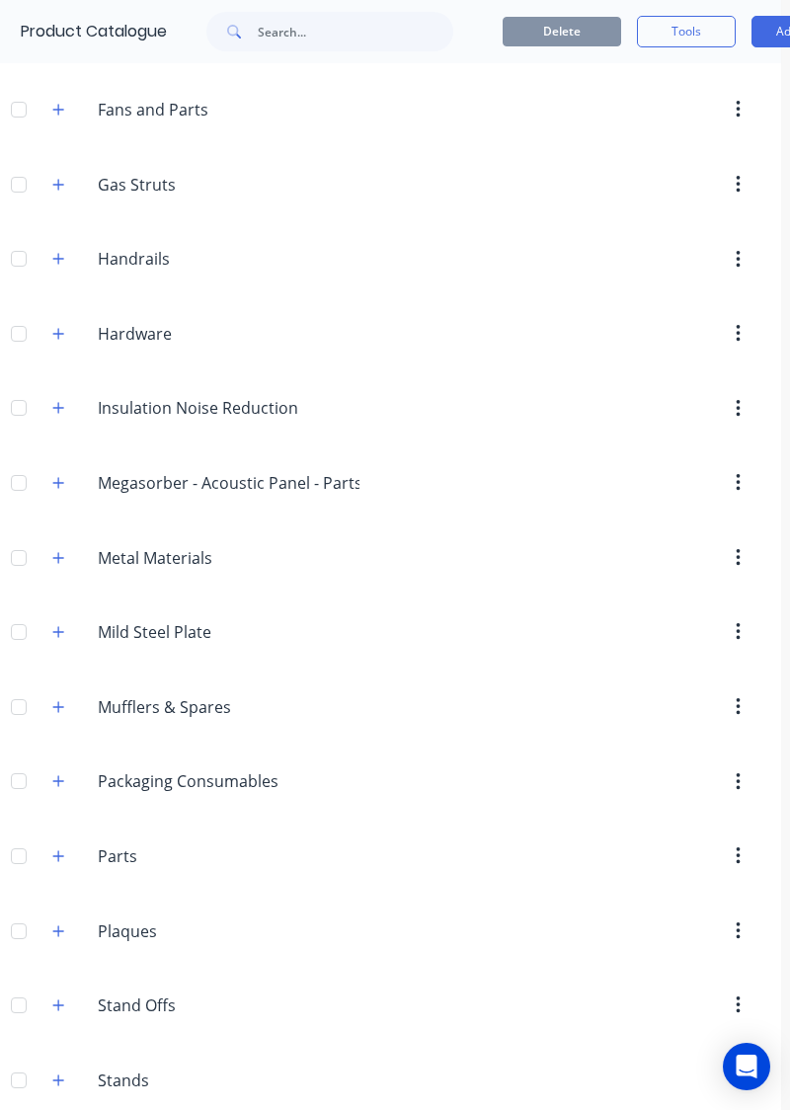
click at [67, 551] on button "button" at bounding box center [58, 557] width 25 height 25
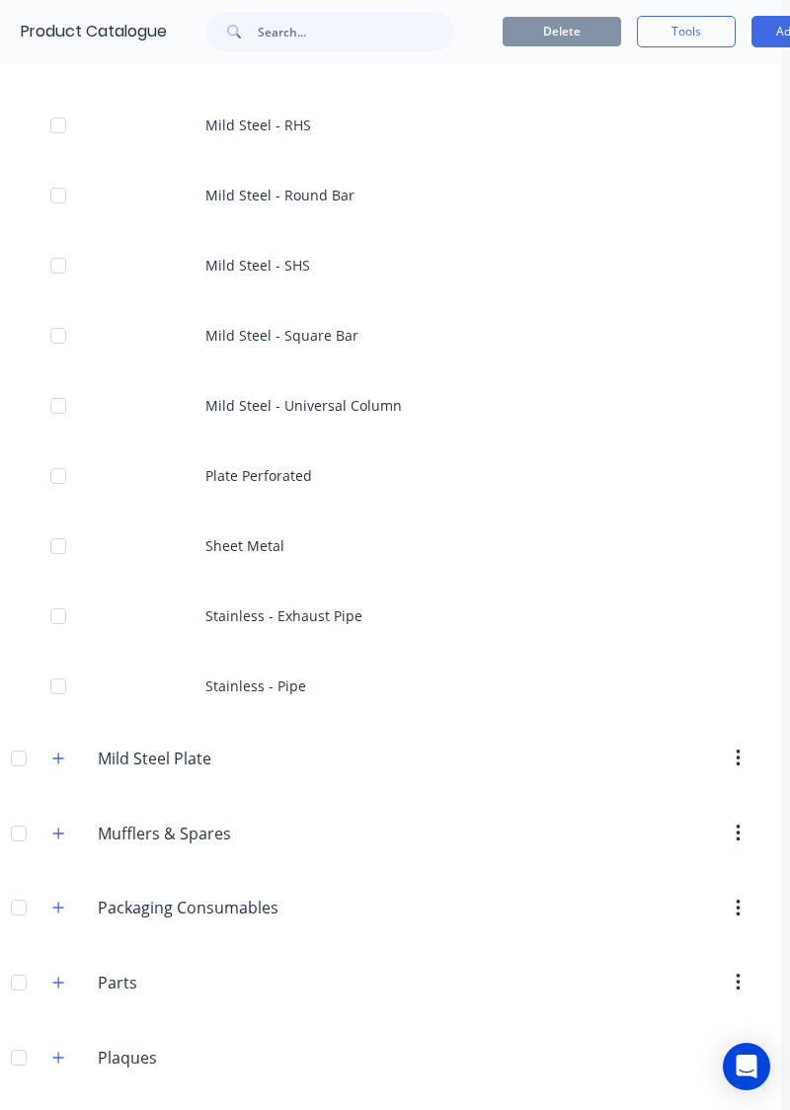
scroll to position [3003, 9]
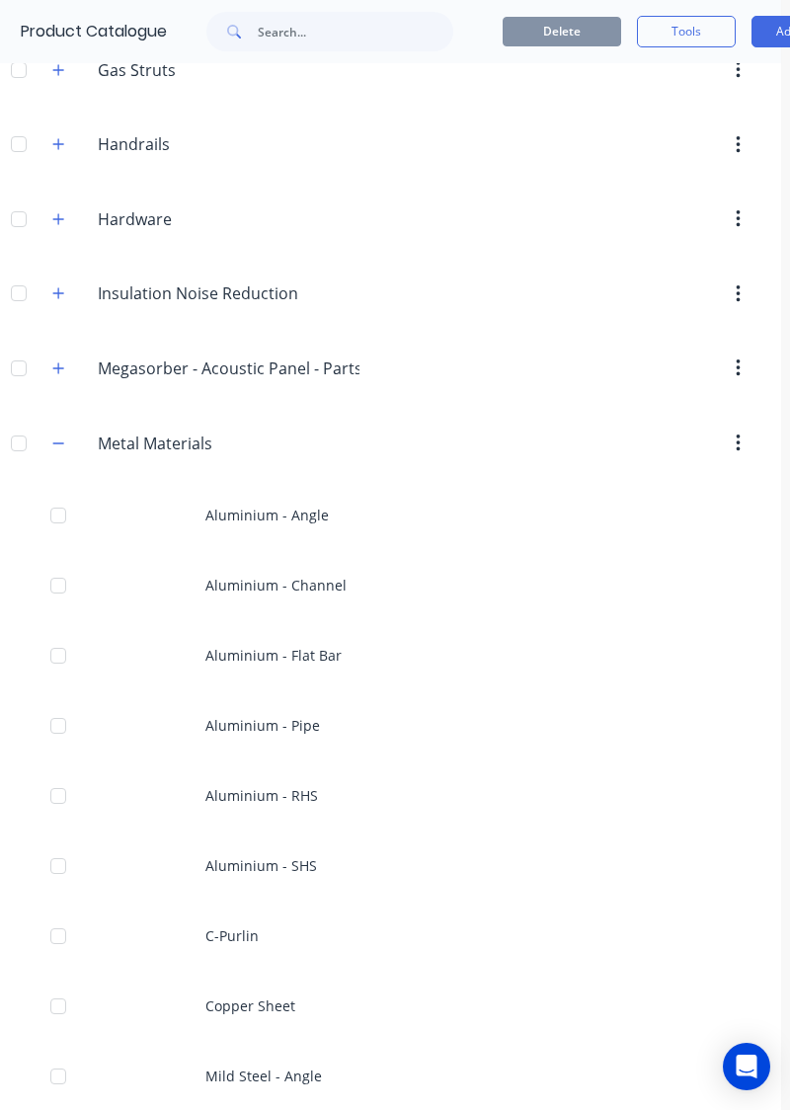
click at [65, 437] on button "button" at bounding box center [58, 443] width 25 height 25
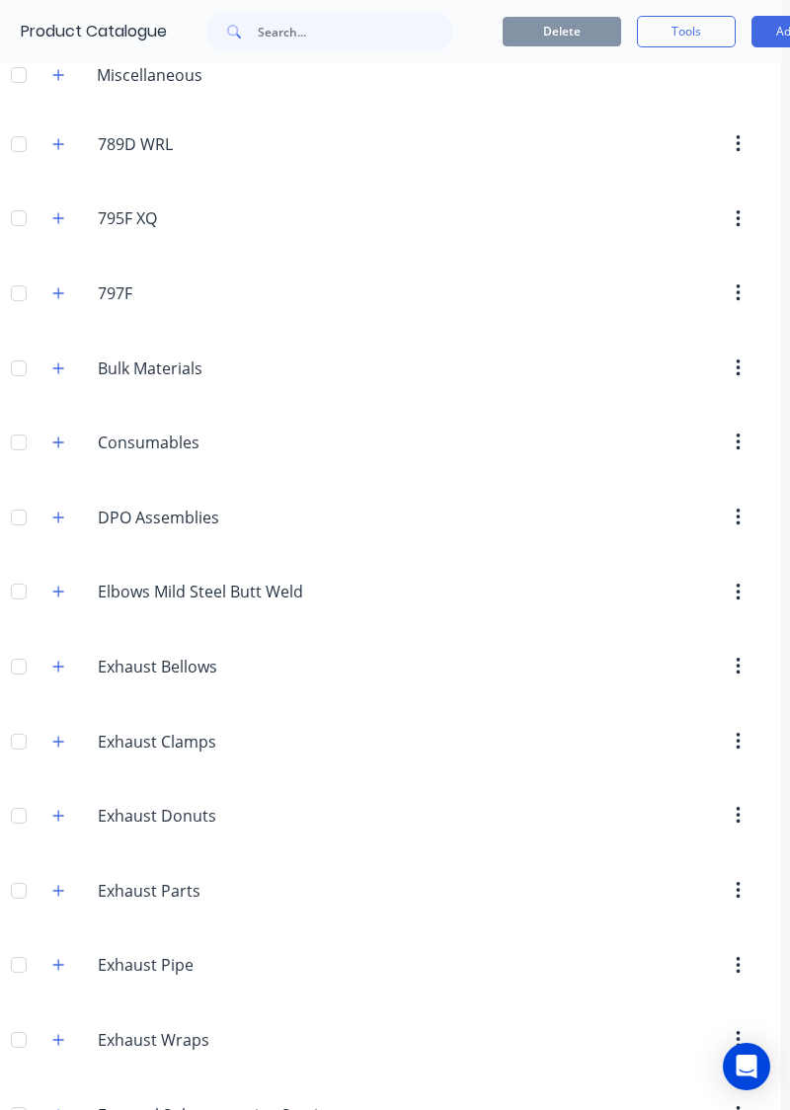
scroll to position [0, 9]
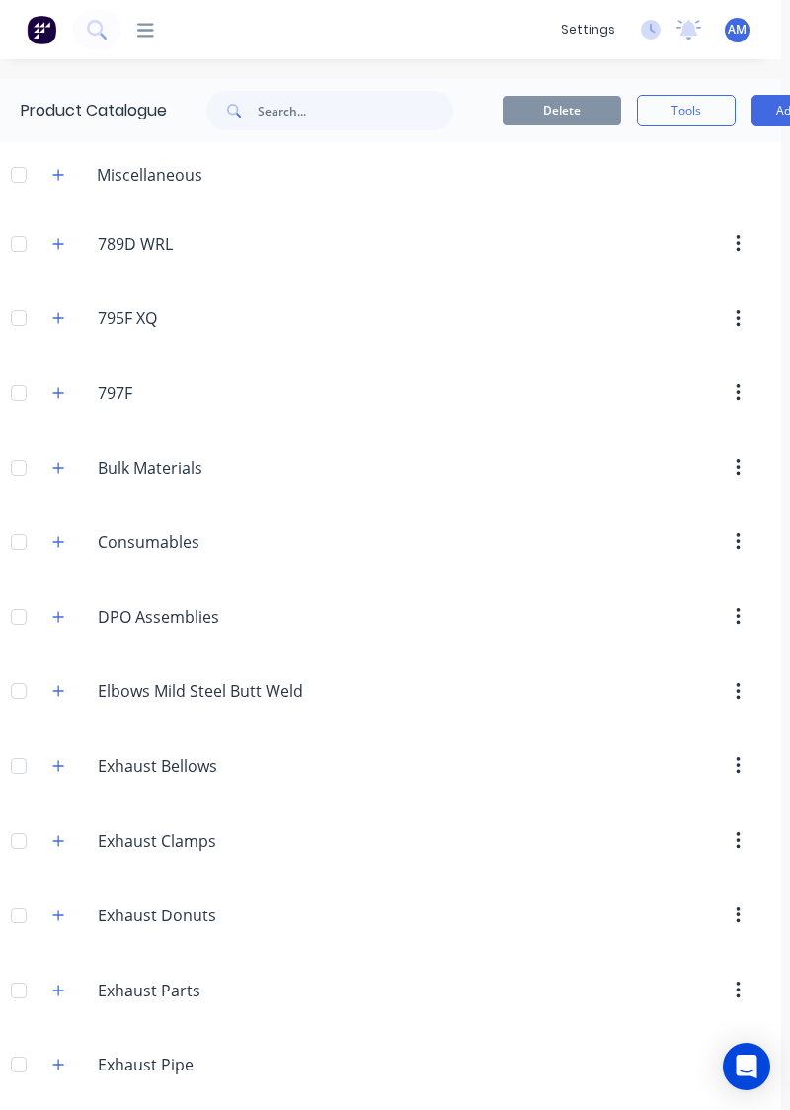
click at [130, 36] on div at bounding box center [137, 30] width 33 height 19
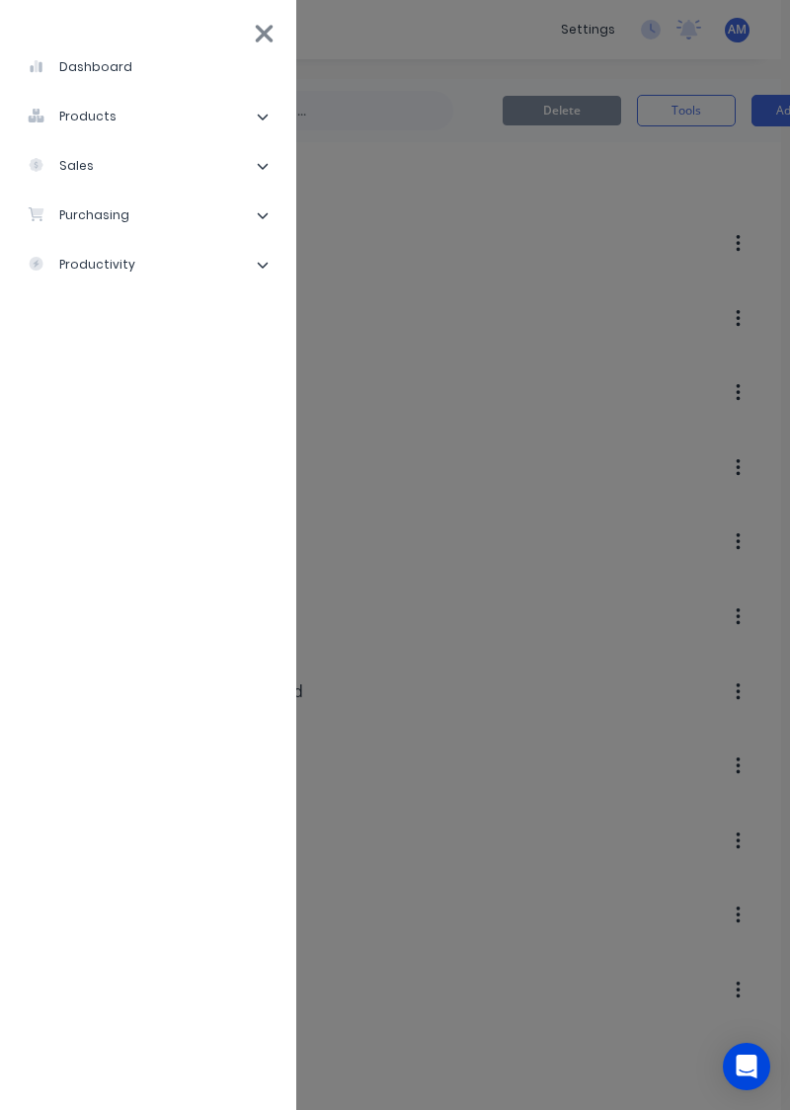
click at [339, 328] on div "dashboard products Product Catalogue Materials sales Sales Orders Customers Pri…" at bounding box center [516, 555] width 790 height 1110
click at [276, 44] on li "dashboard" at bounding box center [148, 66] width 265 height 49
click at [243, 65] on li "dashboard" at bounding box center [148, 66] width 265 height 49
click at [269, 36] on icon at bounding box center [265, 34] width 18 height 18
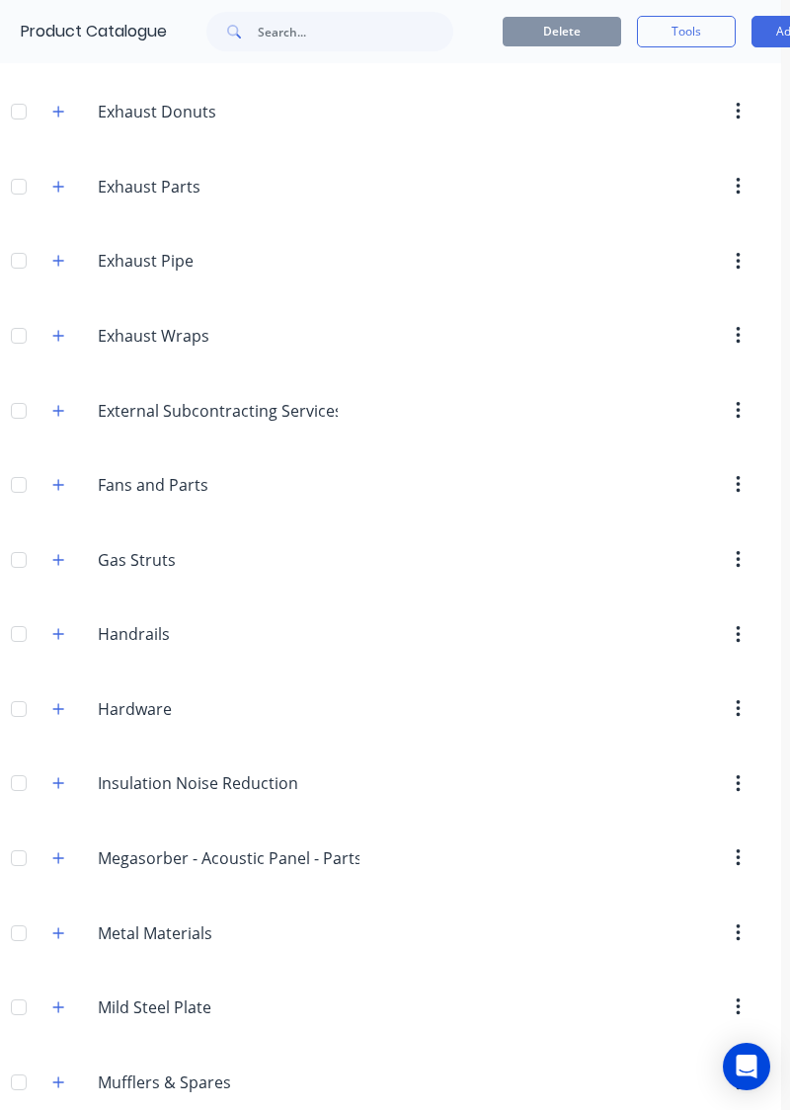
scroll to position [804, 6]
click at [69, 129] on header "Exhaust.Donuts Exhaust Donuts" at bounding box center [389, 111] width 790 height 75
click at [90, 81] on header "Exhaust.Donuts Exhaust Donuts" at bounding box center [389, 111] width 790 height 75
click at [64, 109] on icon "button" at bounding box center [61, 112] width 12 height 14
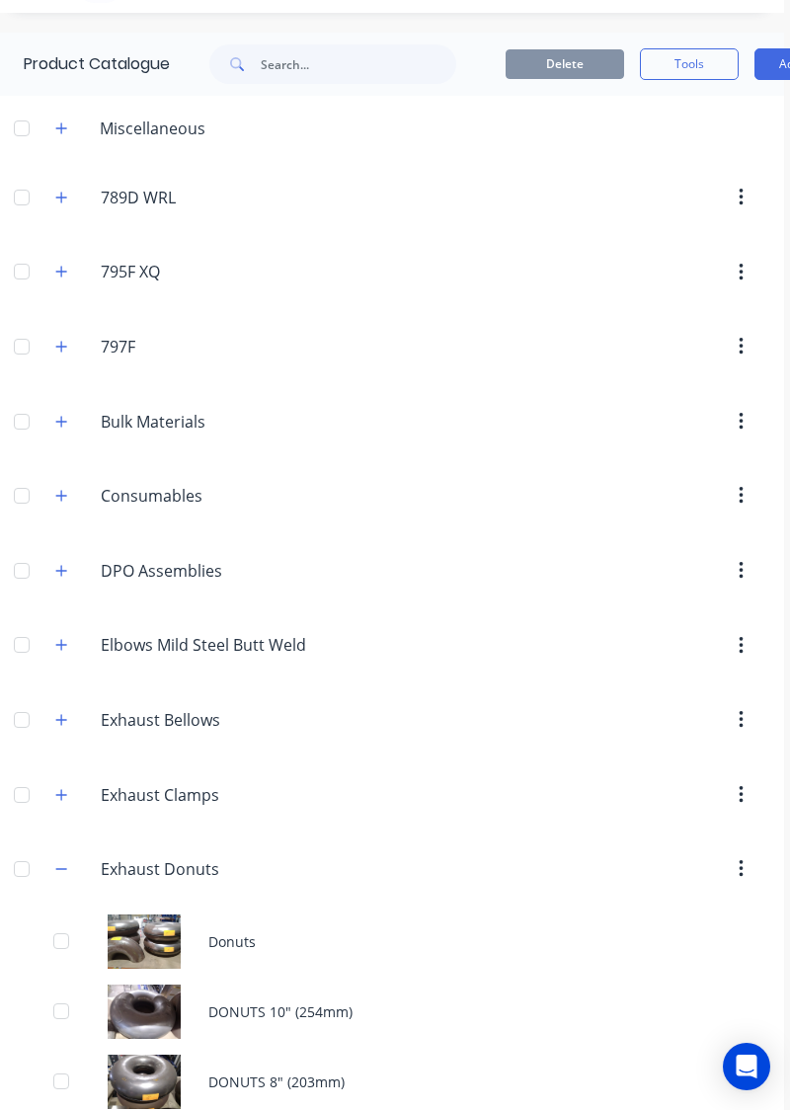
scroll to position [112, 6]
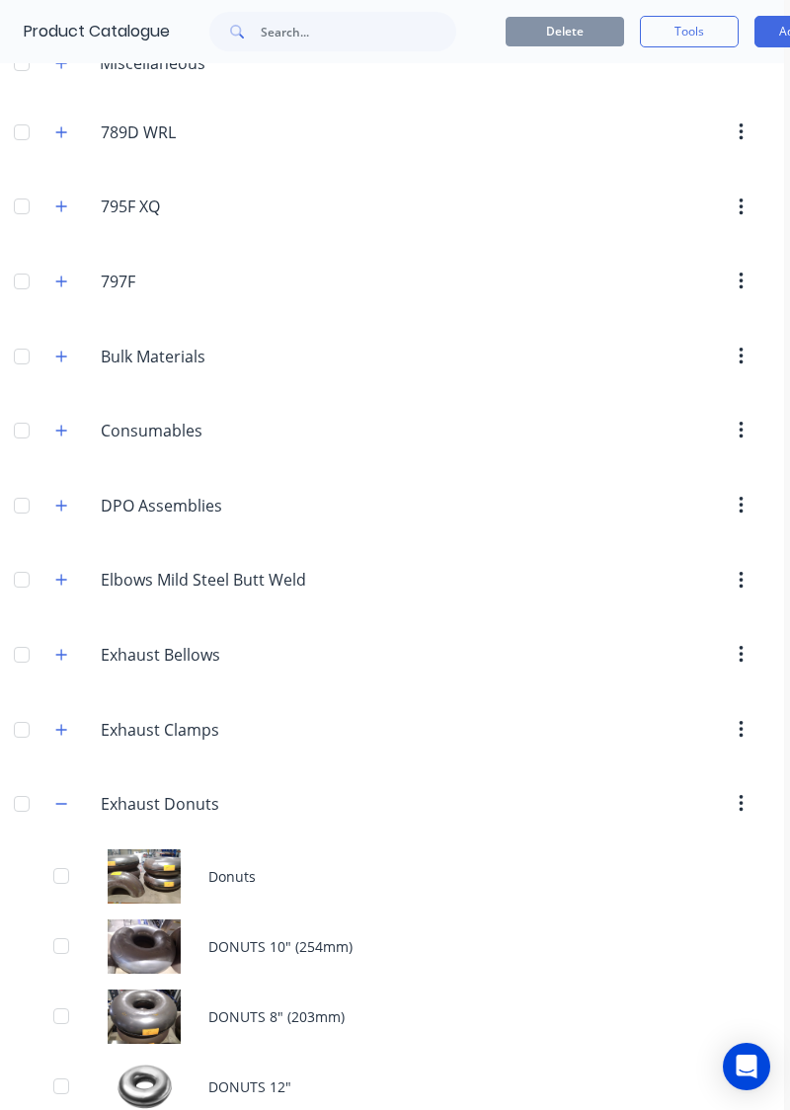
click at [61, 635] on icon "button" at bounding box center [61, 803] width 11 height 1
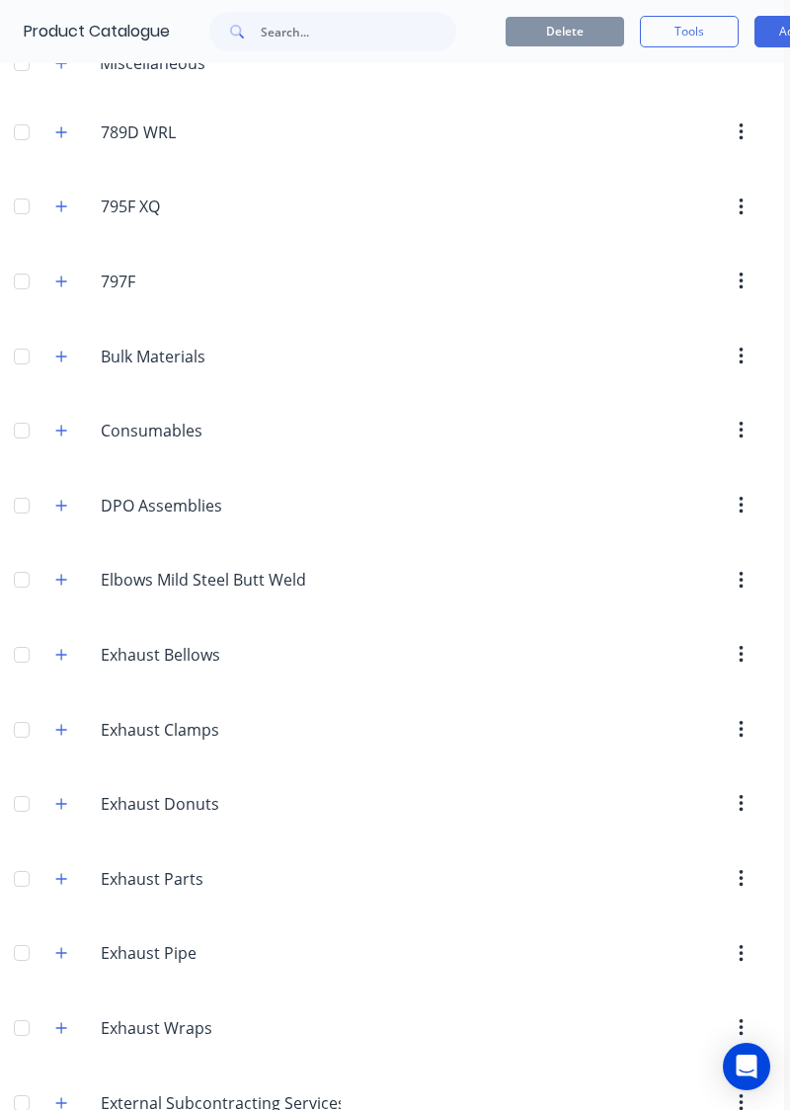
click at [62, 635] on icon "button" at bounding box center [61, 654] width 11 height 11
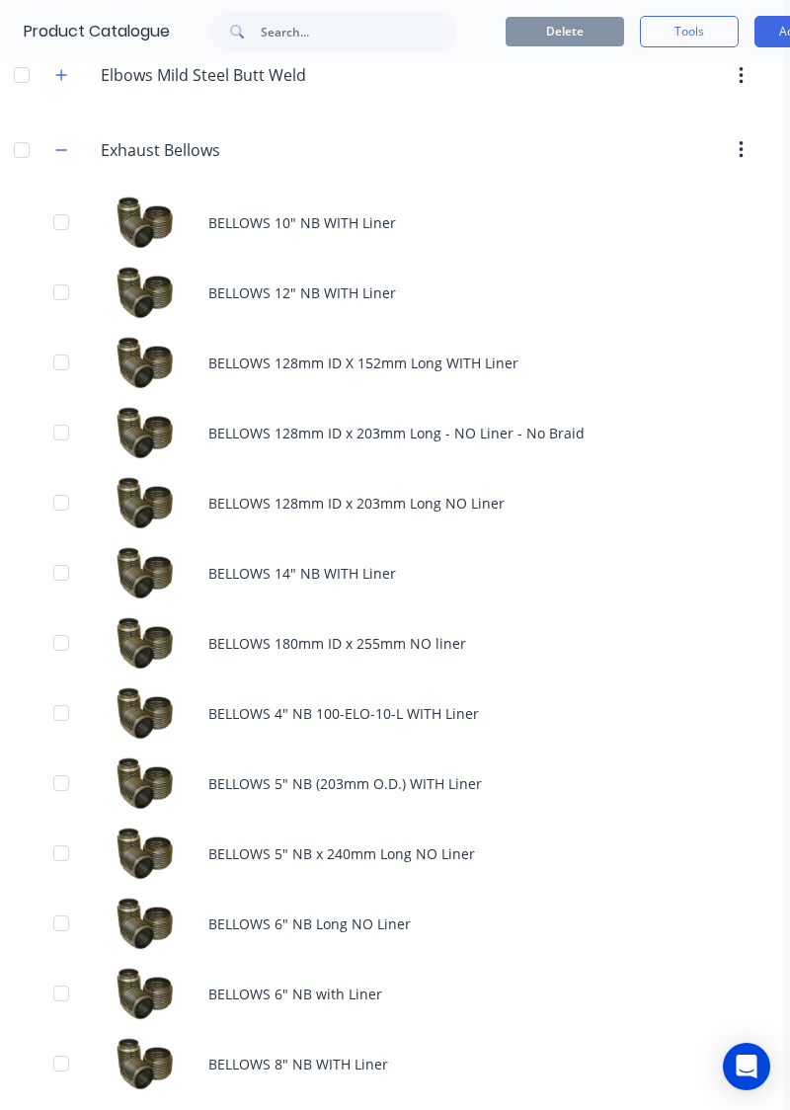
scroll to position [0, 0]
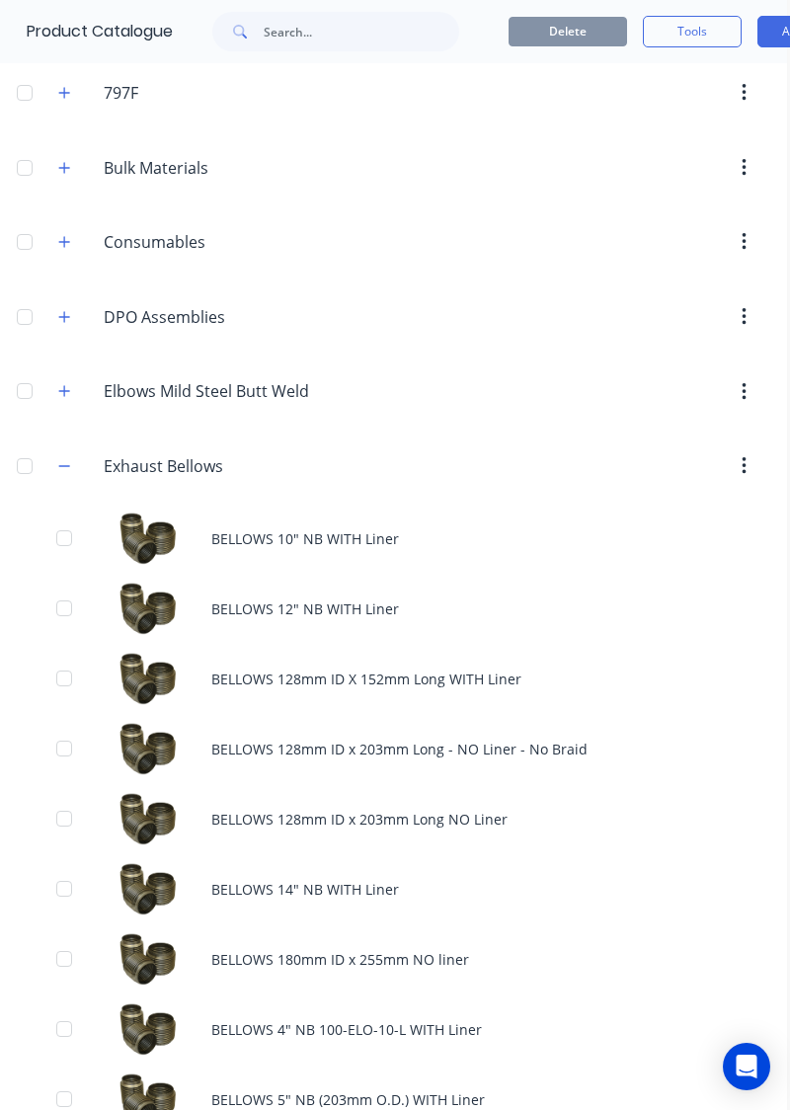
click at [612, 504] on div "BELLOWS 10" NB WITH Liner" at bounding box center [392, 539] width 790 height 70
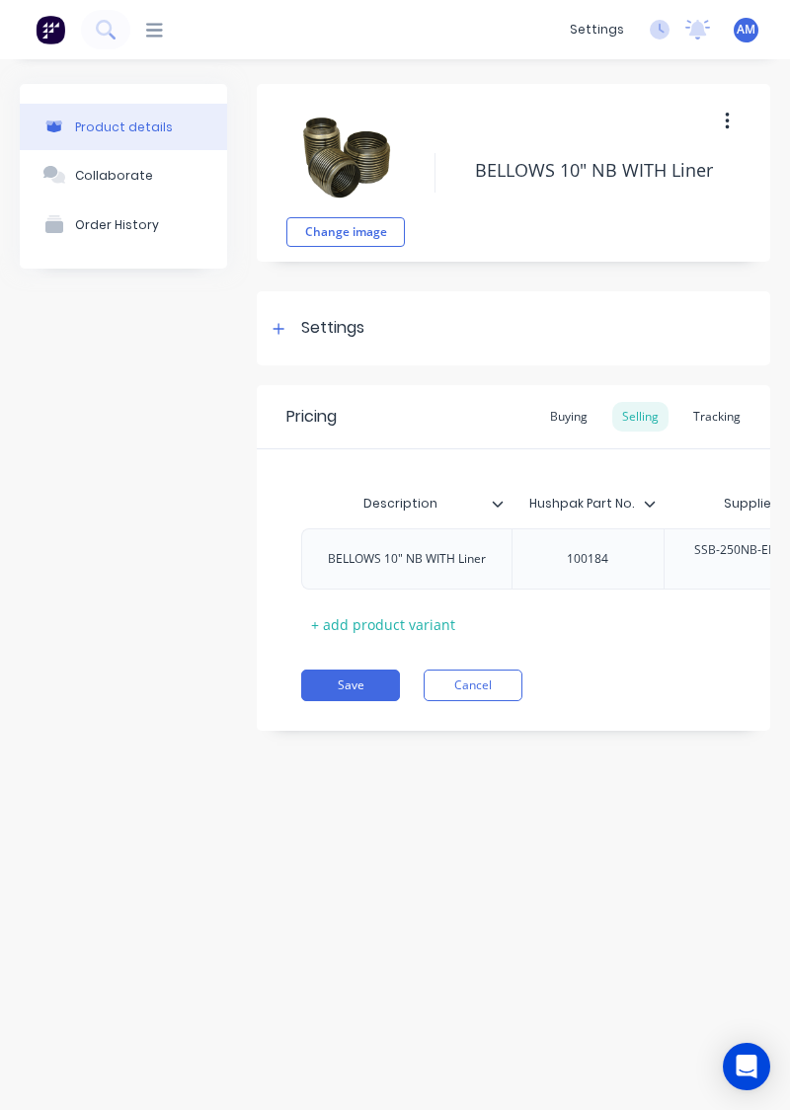
click at [646, 635] on div "Save Cancel" at bounding box center [535, 686] width 469 height 32
click at [55, 462] on div "Product details Collaborate Order History" at bounding box center [123, 422] width 207 height 677
click at [660, 460] on div "Description Hushpak Part No. Supplier Part No. Machine Model & Type Used On Bin…" at bounding box center [514, 544] width 514 height 191
click at [490, 635] on button "Cancel" at bounding box center [473, 686] width 99 height 32
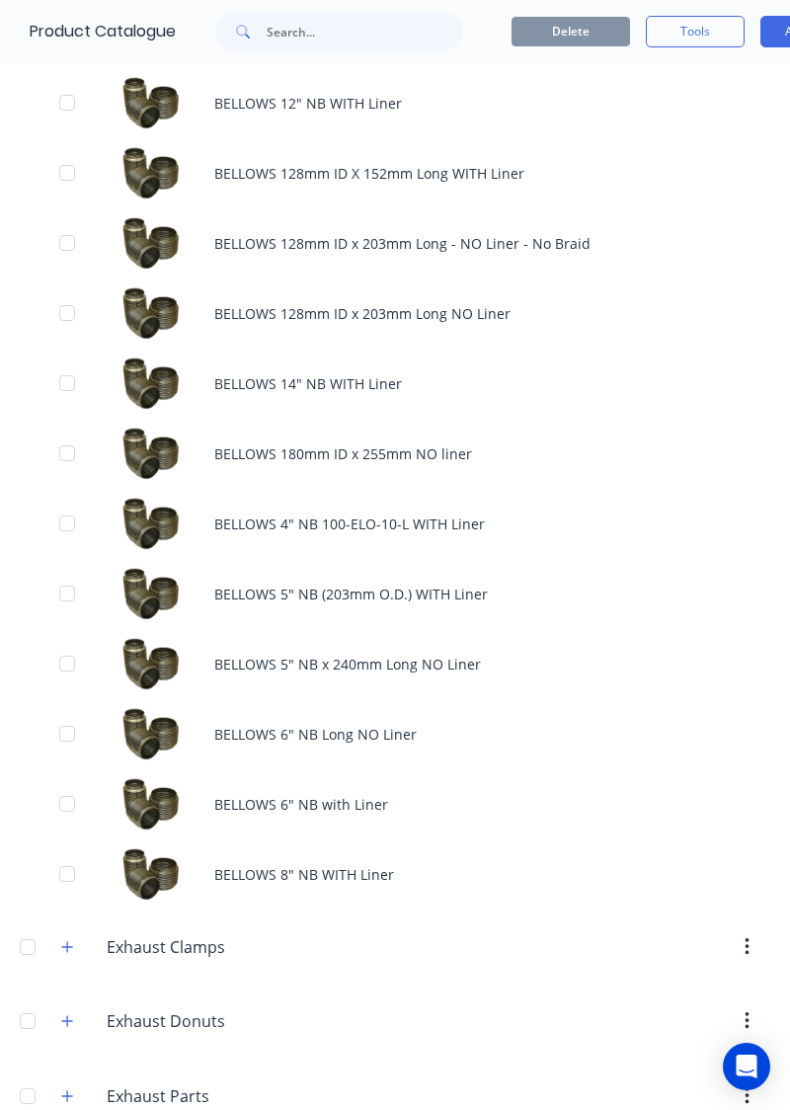
scroll to position [808, 0]
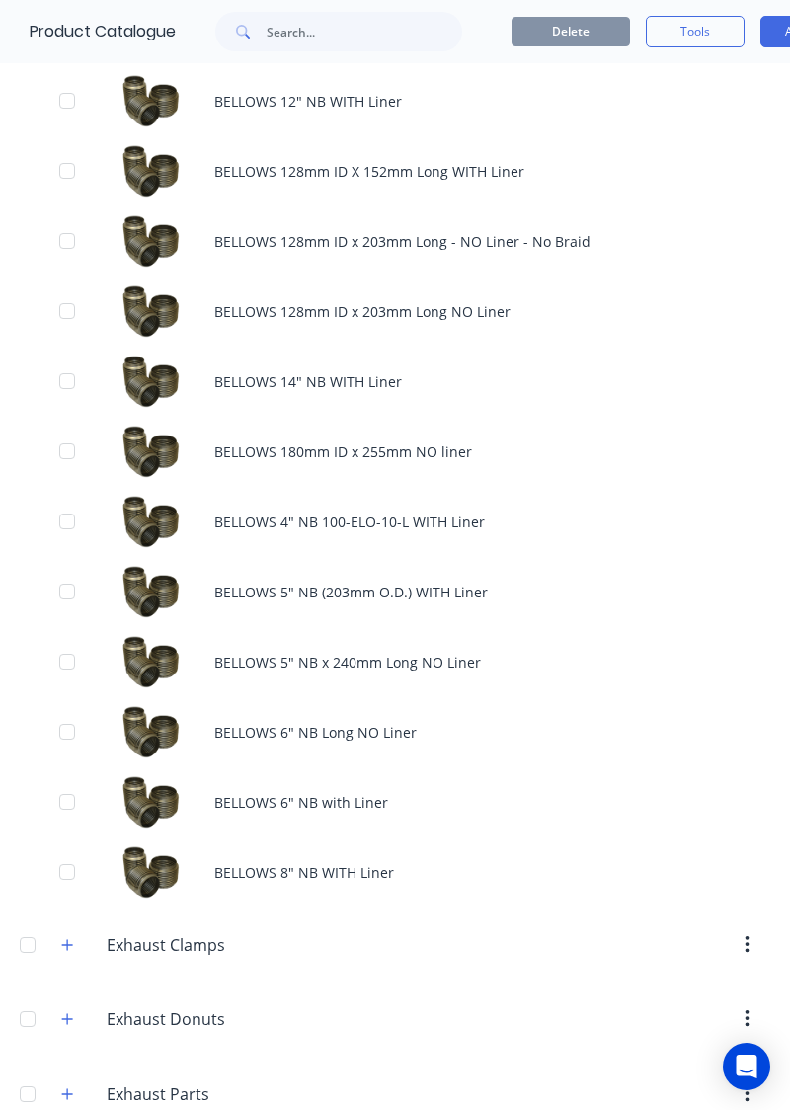
click at [571, 448] on div "BELLOWS 180mm ID x 255mm NO liner" at bounding box center [395, 452] width 790 height 70
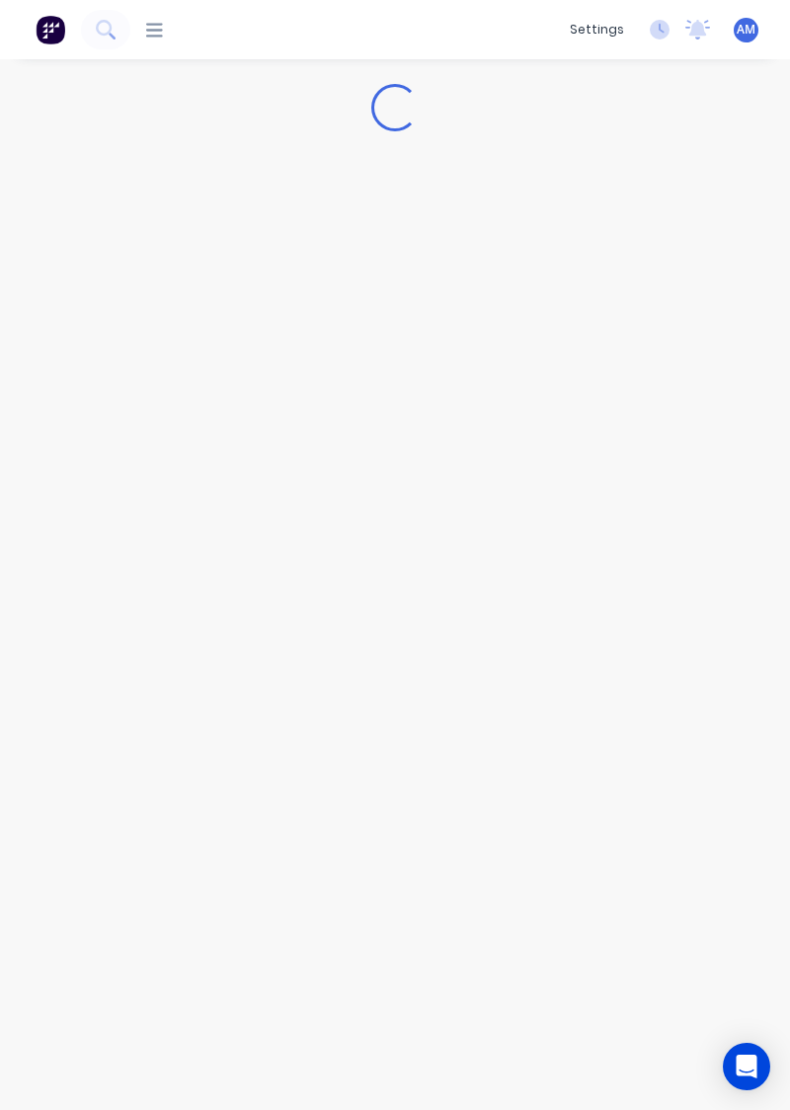
click at [664, 480] on div "Loading..." at bounding box center [395, 564] width 790 height 1011
click at [670, 635] on div "Loading..." at bounding box center [395, 564] width 790 height 1011
click at [669, 635] on div "Loading..." at bounding box center [395, 564] width 790 height 1011
click at [674, 635] on div "Loading..." at bounding box center [395, 564] width 790 height 1011
click at [692, 526] on div "Loading..." at bounding box center [395, 564] width 790 height 1011
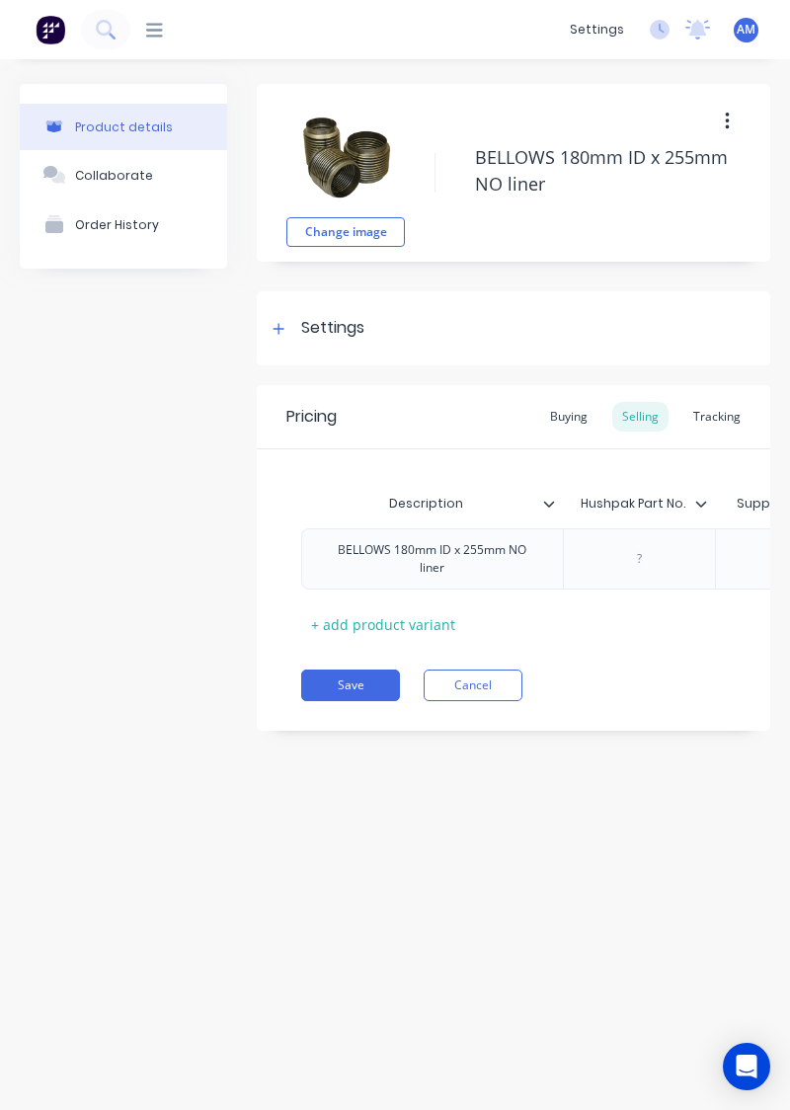
click at [693, 713] on div "Pricing Buying Selling Tracking Description Hushpak Part No. Supplier Part No. …" at bounding box center [514, 558] width 514 height 346
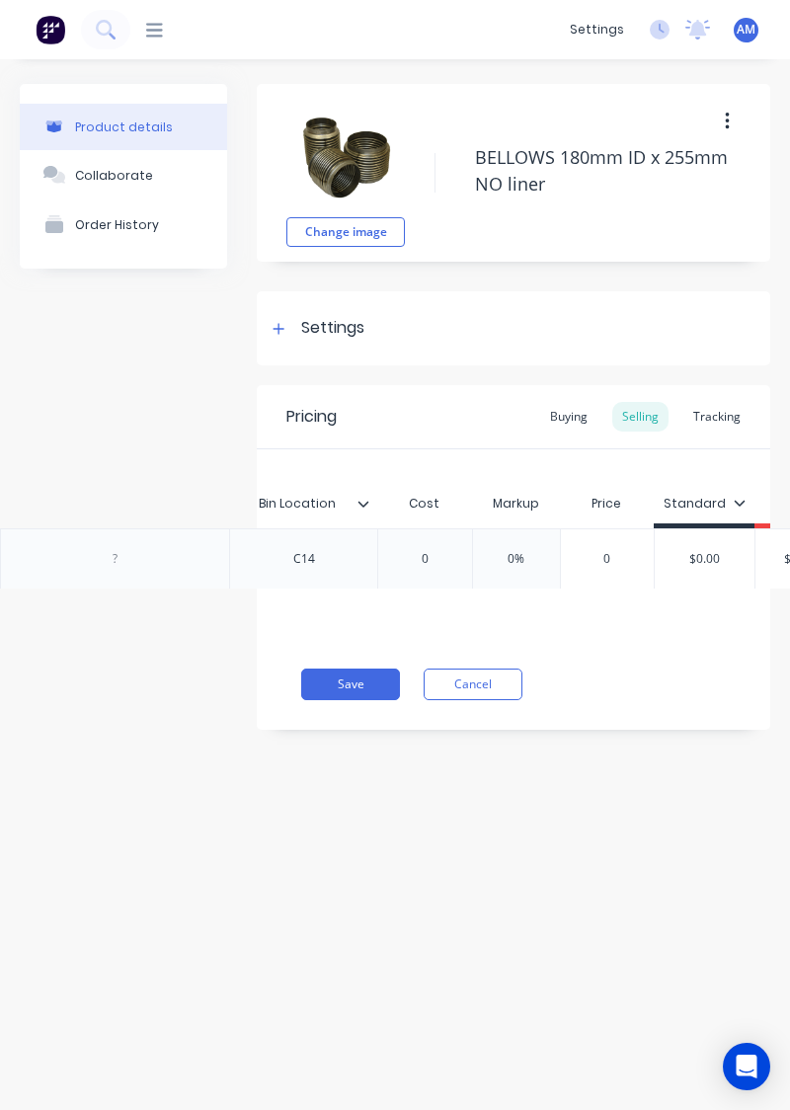
click at [711, 430] on div "Tracking" at bounding box center [716, 417] width 67 height 30
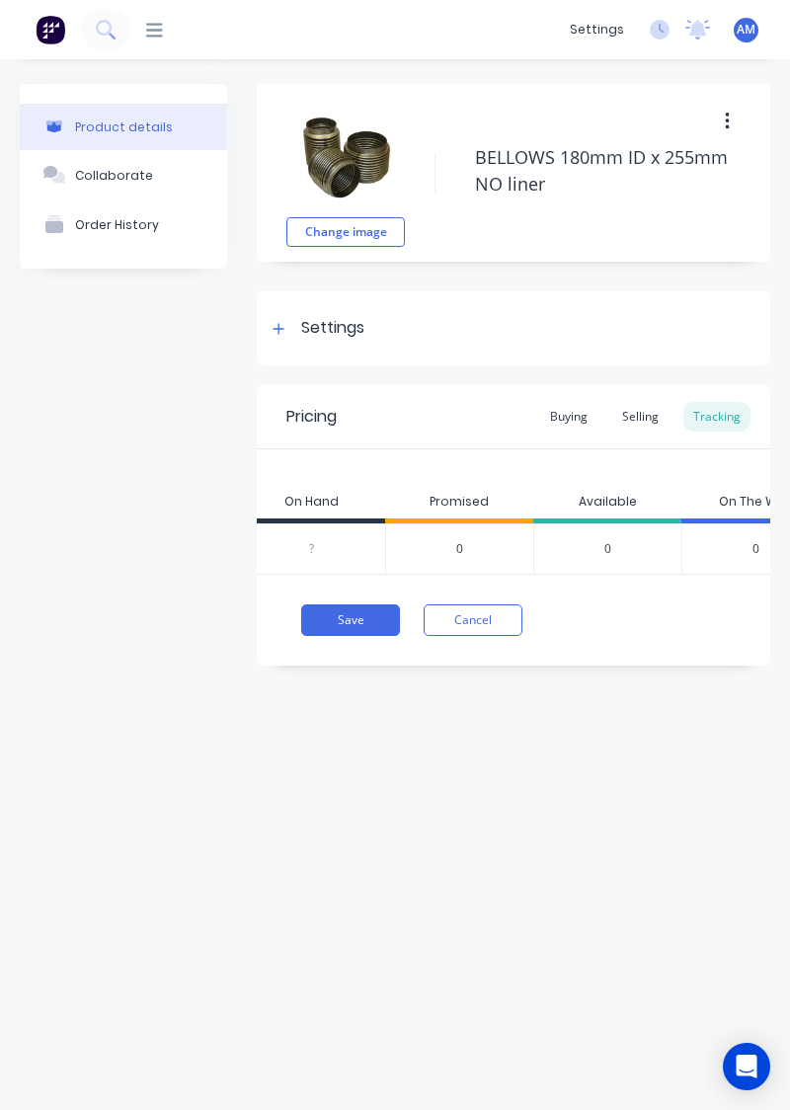
scroll to position [0, 1051]
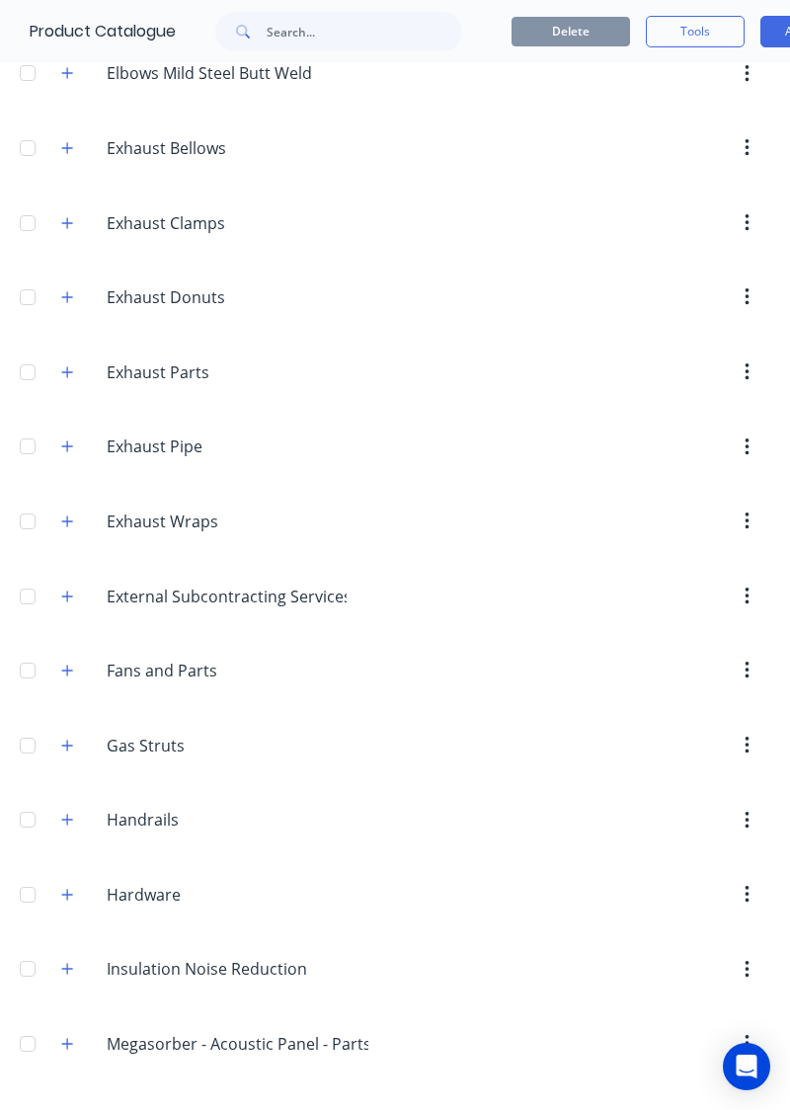
scroll to position [617, 0]
click at [63, 152] on button "button" at bounding box center [67, 148] width 25 height 25
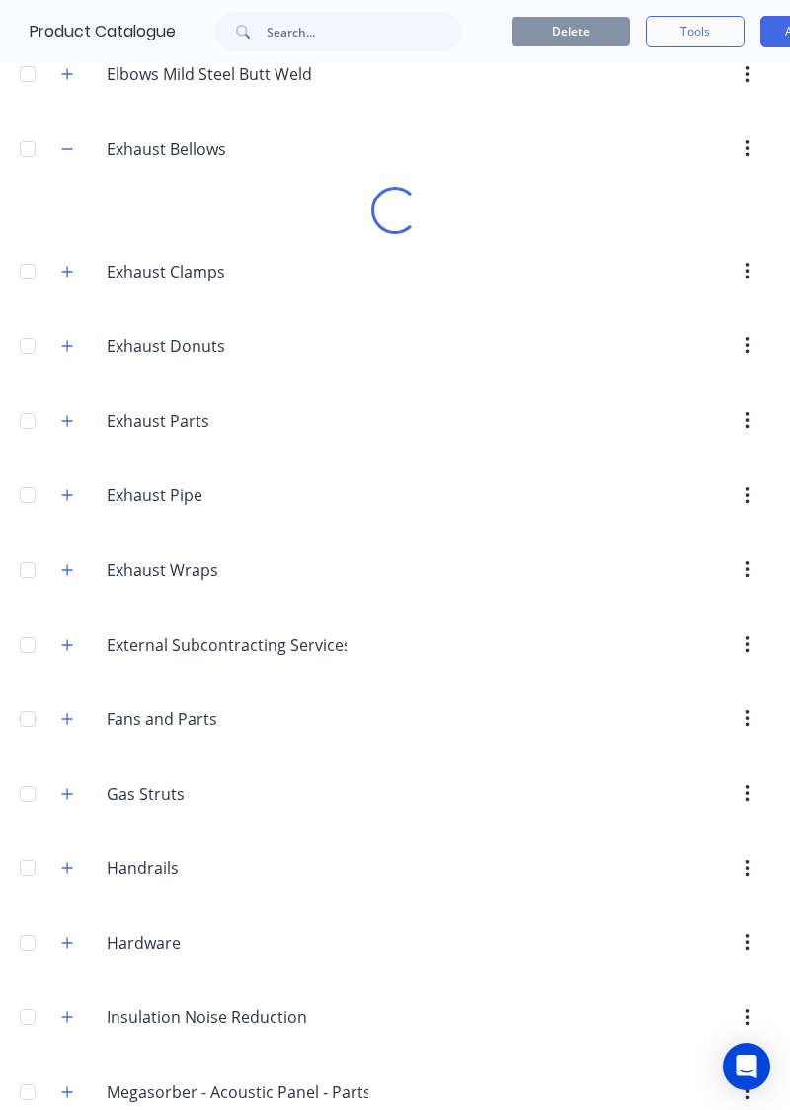
click at [703, 365] on header "Exhaust.Donuts Exhaust Donuts" at bounding box center [395, 345] width 790 height 75
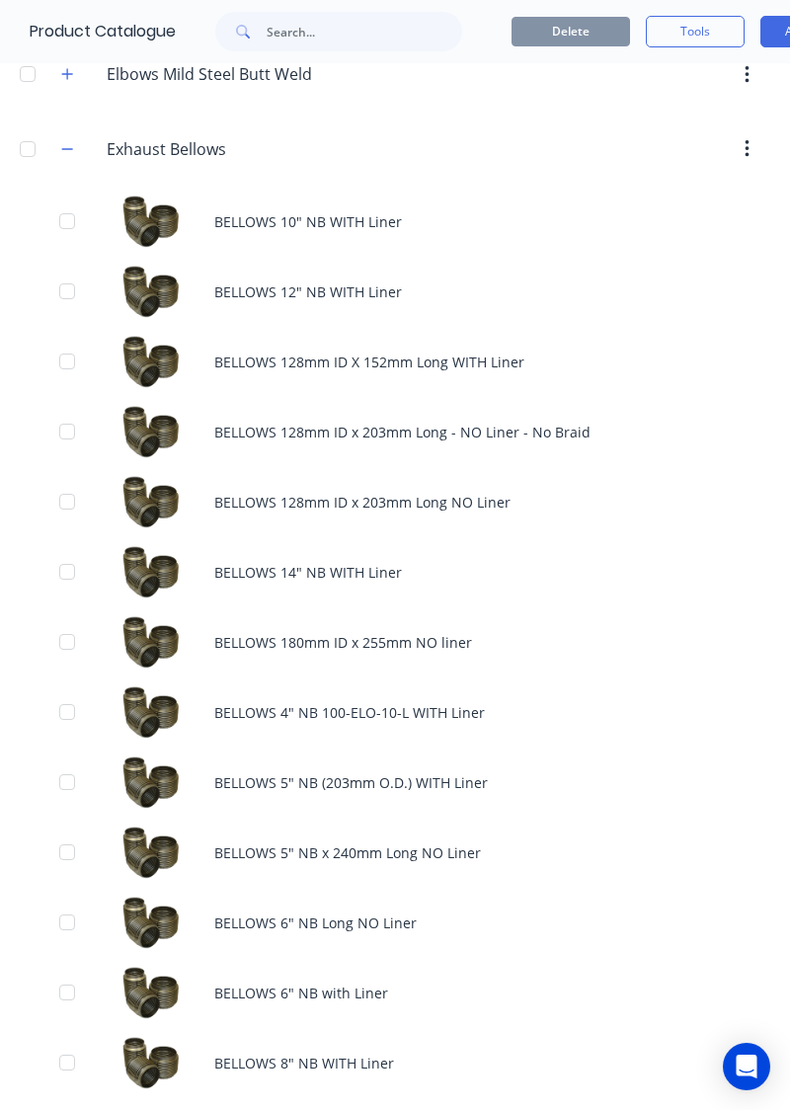
click at [543, 423] on div "BELLOWS 128mm ID x 203mm Long - NO Liner - No Braid" at bounding box center [395, 432] width 790 height 70
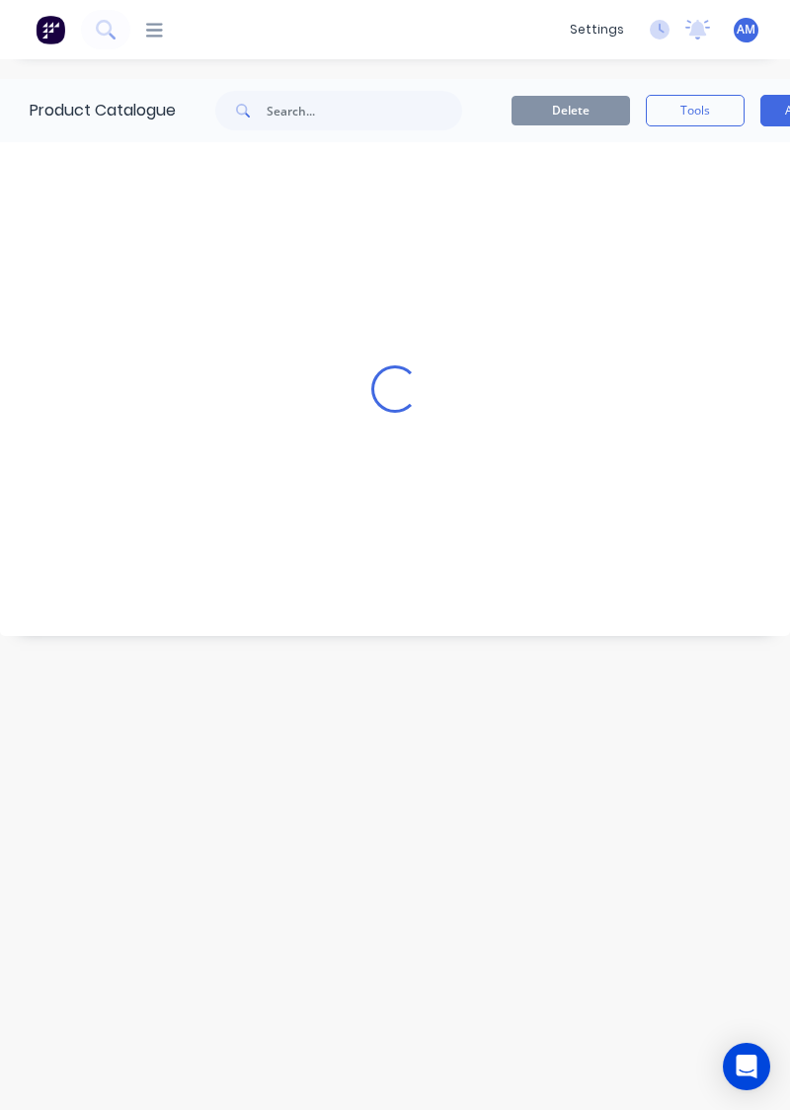
click at [251, 790] on div "Product Catalogue Delete Tools Add New Loading..." at bounding box center [395, 584] width 790 height 1011
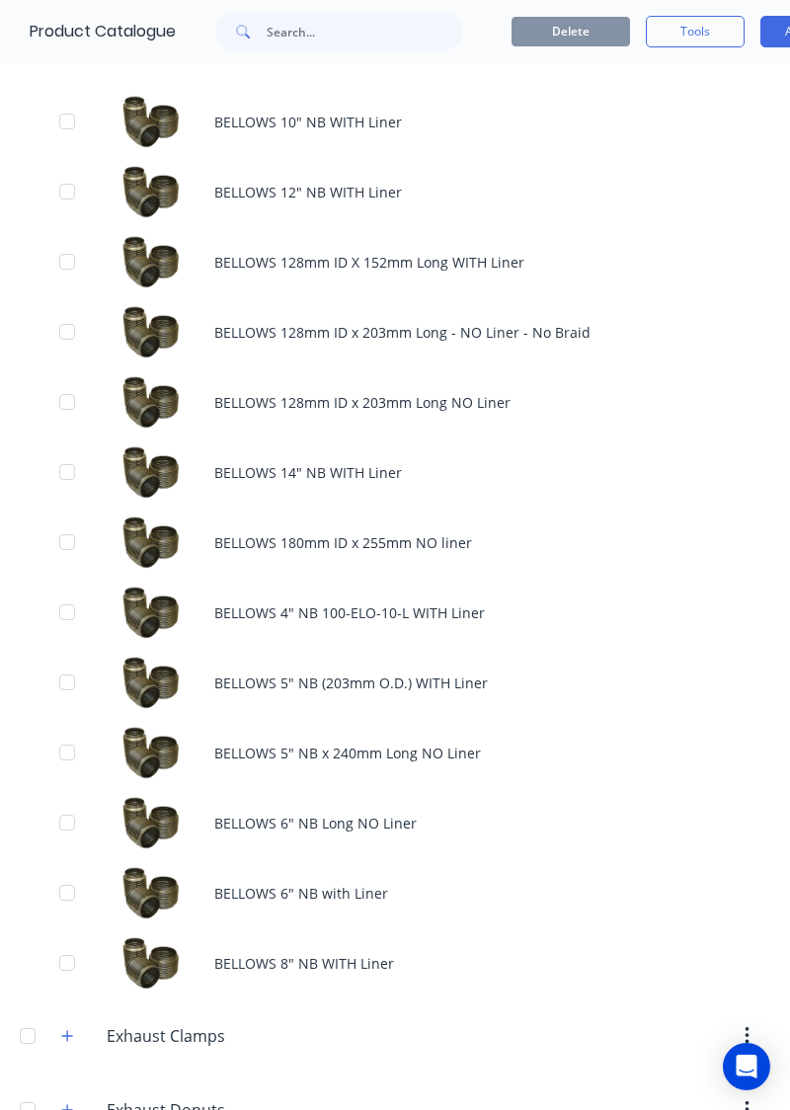
scroll to position [714, 0]
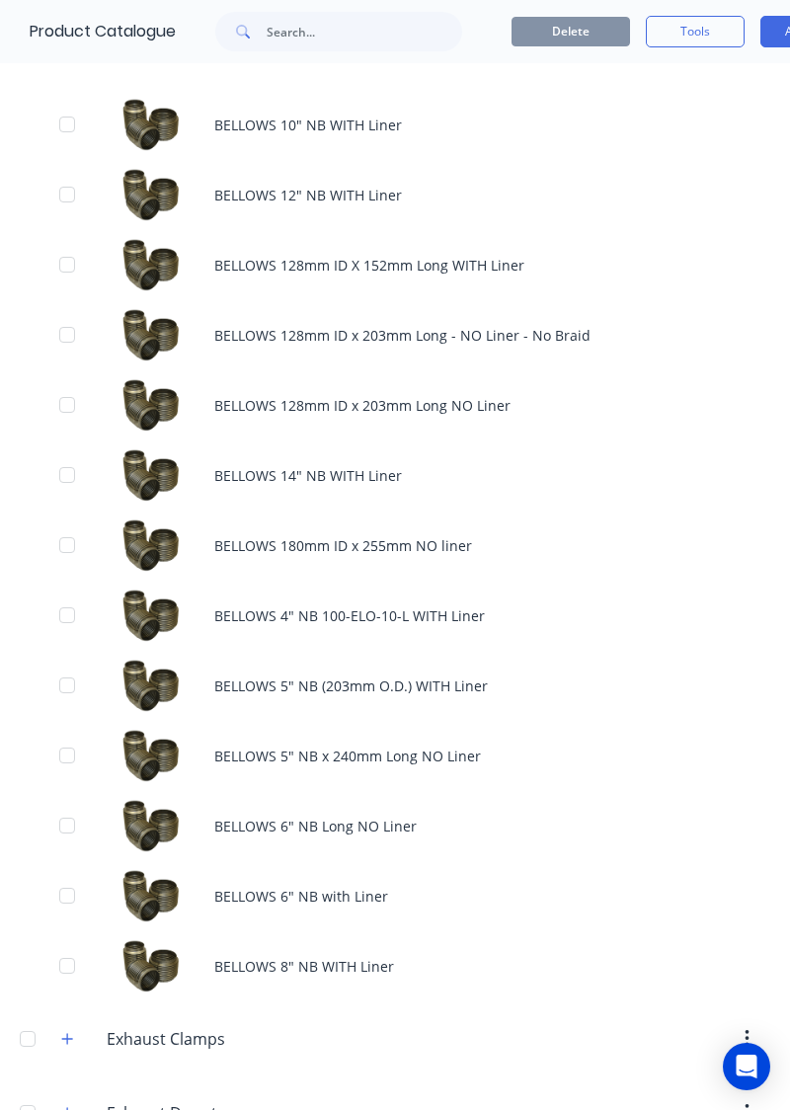
click at [460, 879] on div "BELLOWS 6" NB with Liner" at bounding box center [395, 896] width 790 height 70
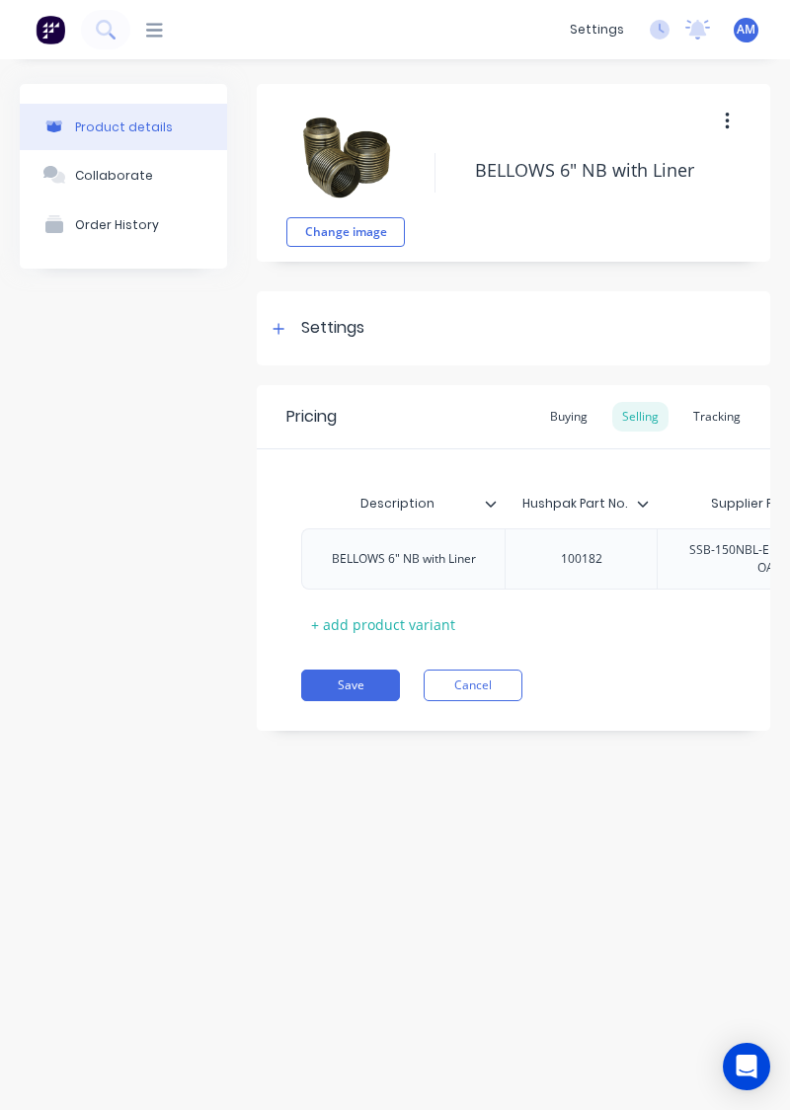
click at [95, 490] on div "Product details Collaborate Order History" at bounding box center [123, 422] width 207 height 677
click at [711, 421] on div "Tracking" at bounding box center [716, 417] width 67 height 30
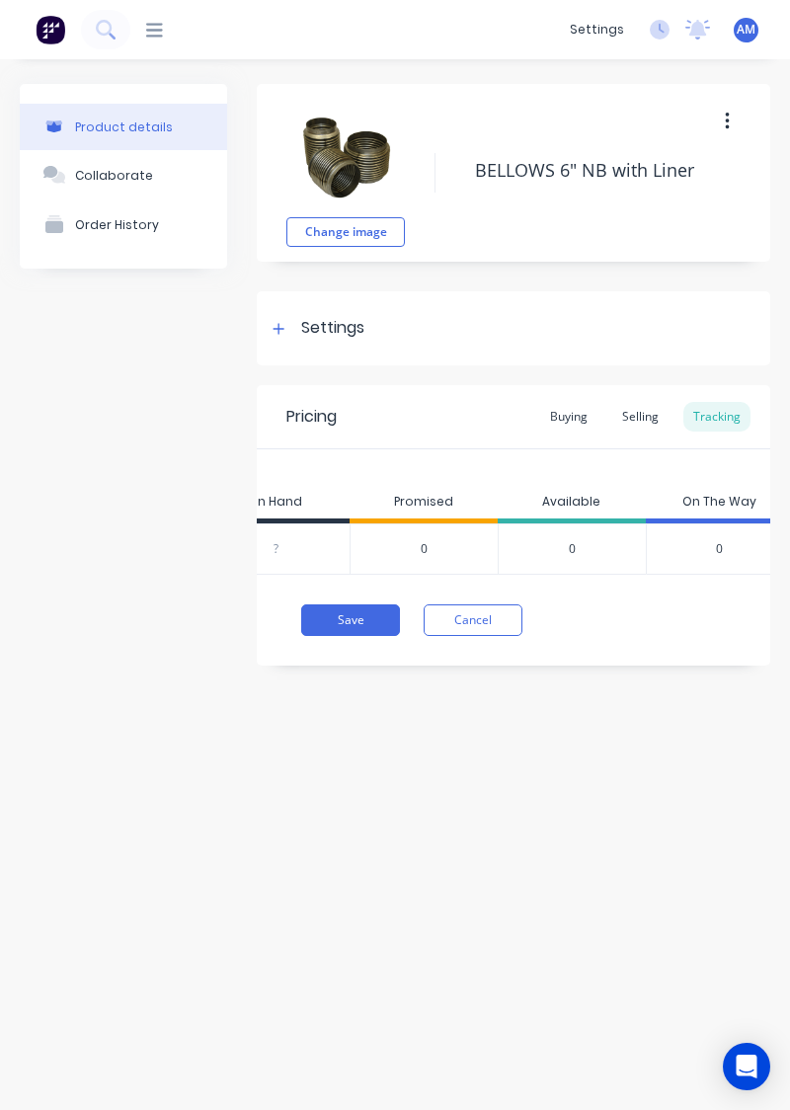
scroll to position [0, 1095]
click at [687, 621] on div "Save Cancel" at bounding box center [535, 620] width 469 height 32
click at [472, 631] on button "Cancel" at bounding box center [473, 620] width 99 height 32
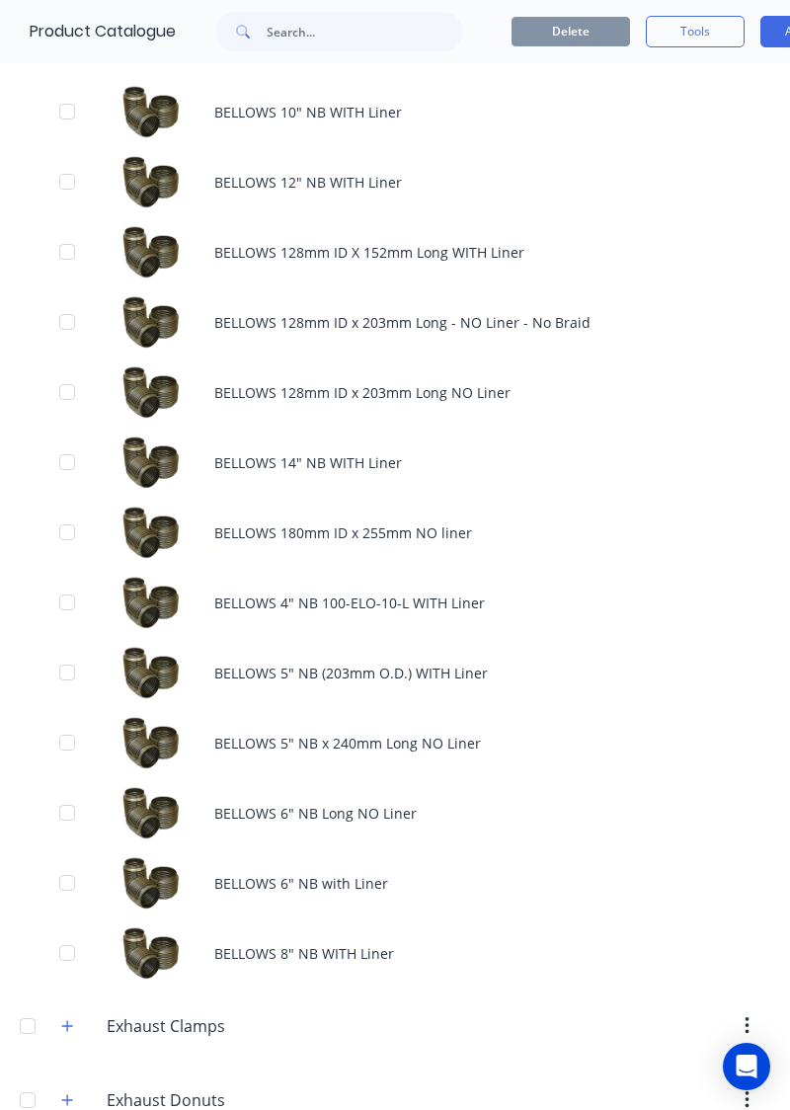
scroll to position [731, 0]
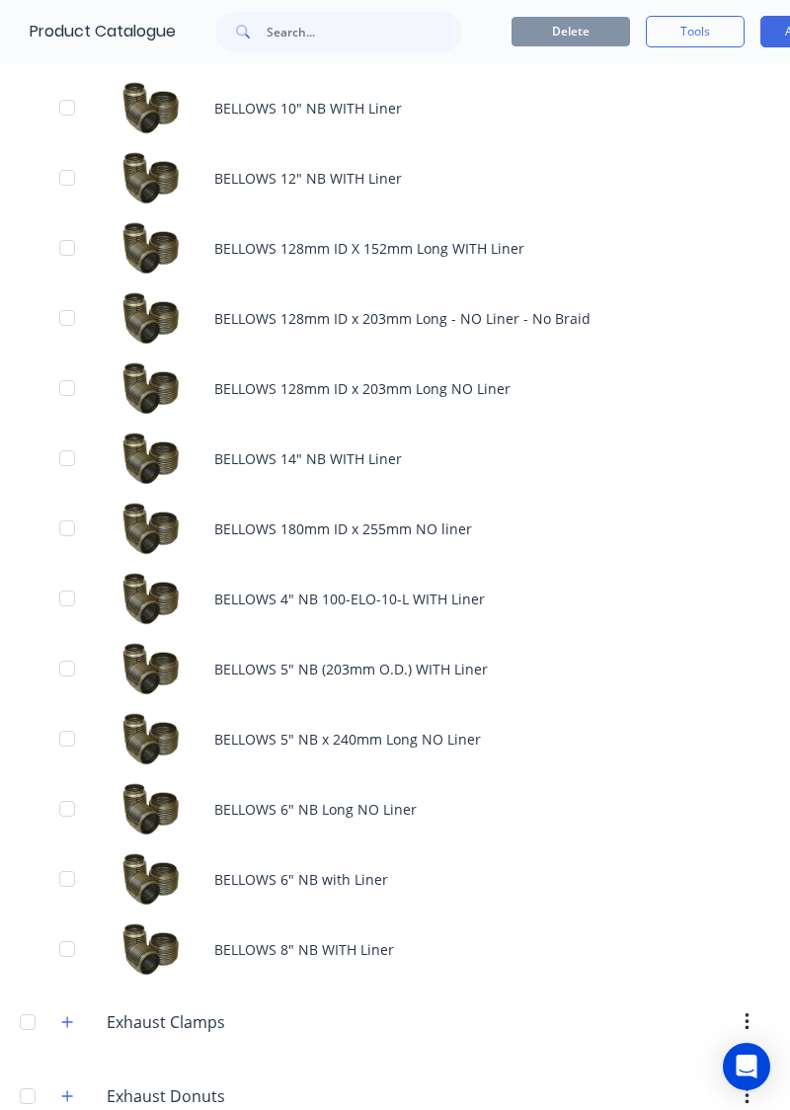
click at [508, 954] on div "BELLOWS 8" NB WITH Liner" at bounding box center [395, 950] width 790 height 70
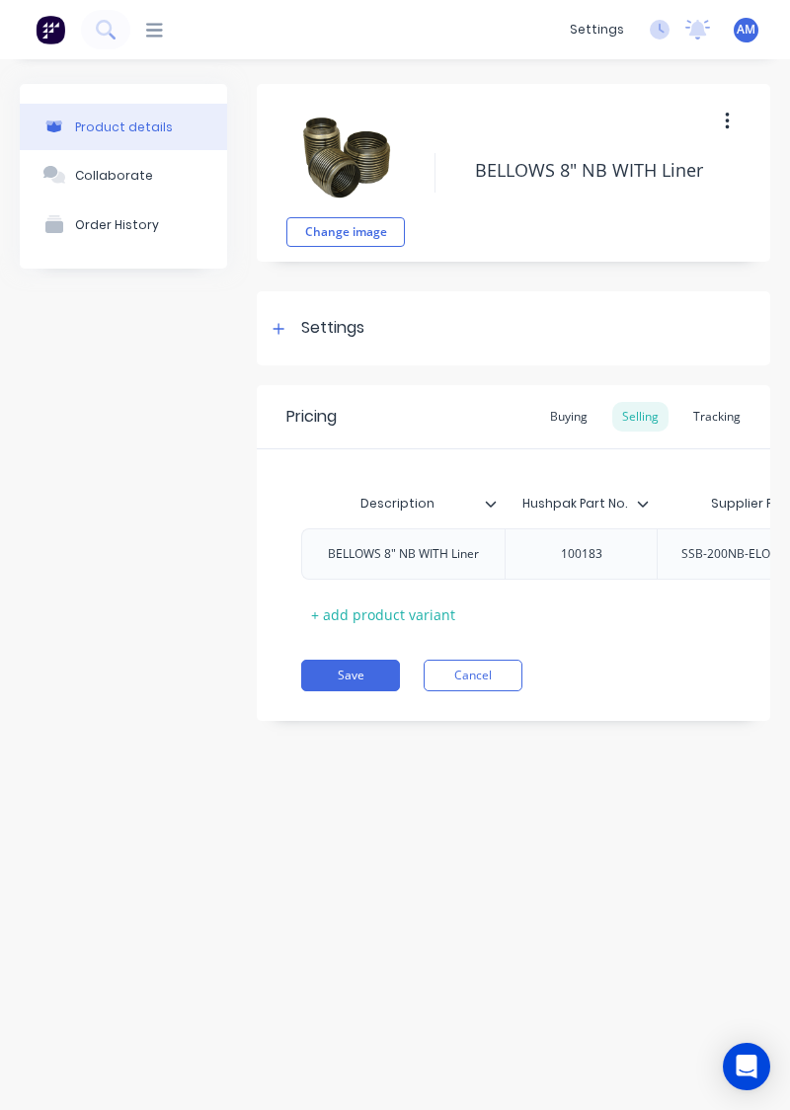
click at [249, 843] on div "Product details Collaborate Order History Change image BELLOWS 8" NB WITH Liner…" at bounding box center [395, 564] width 790 height 1011
click at [725, 423] on div "Tracking" at bounding box center [716, 417] width 67 height 30
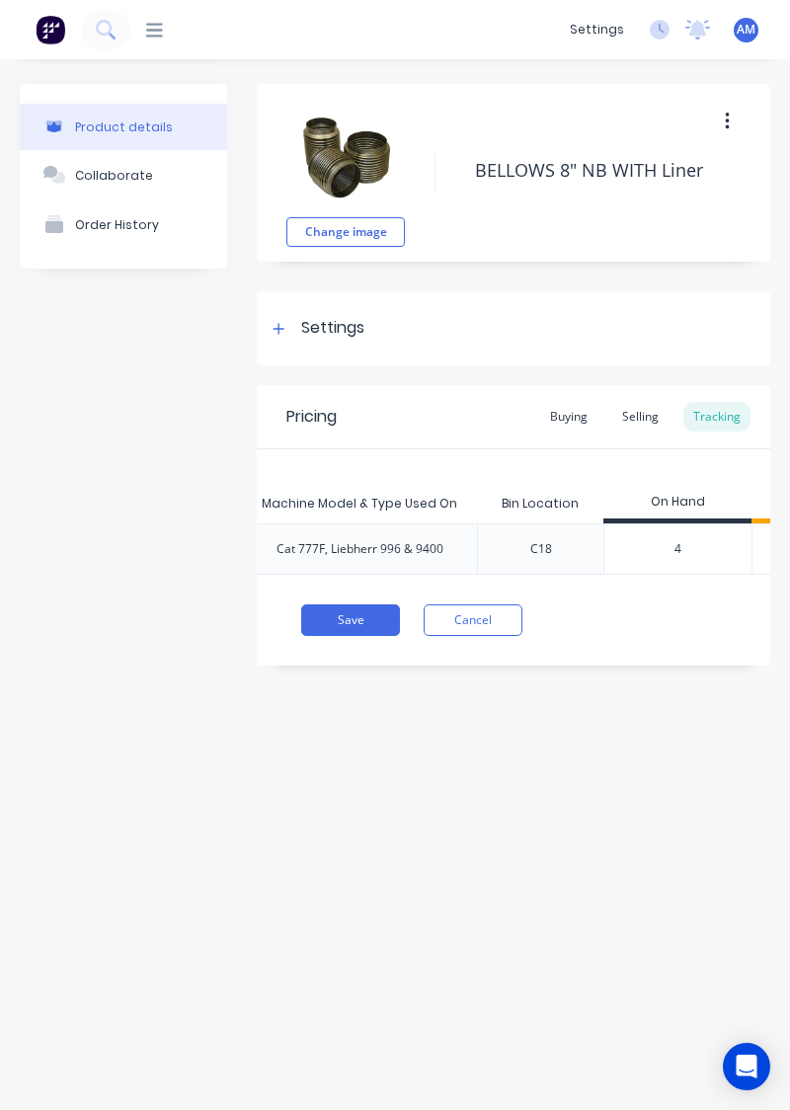
scroll to position [0, 639]
click at [735, 423] on div "Tracking" at bounding box center [716, 417] width 67 height 30
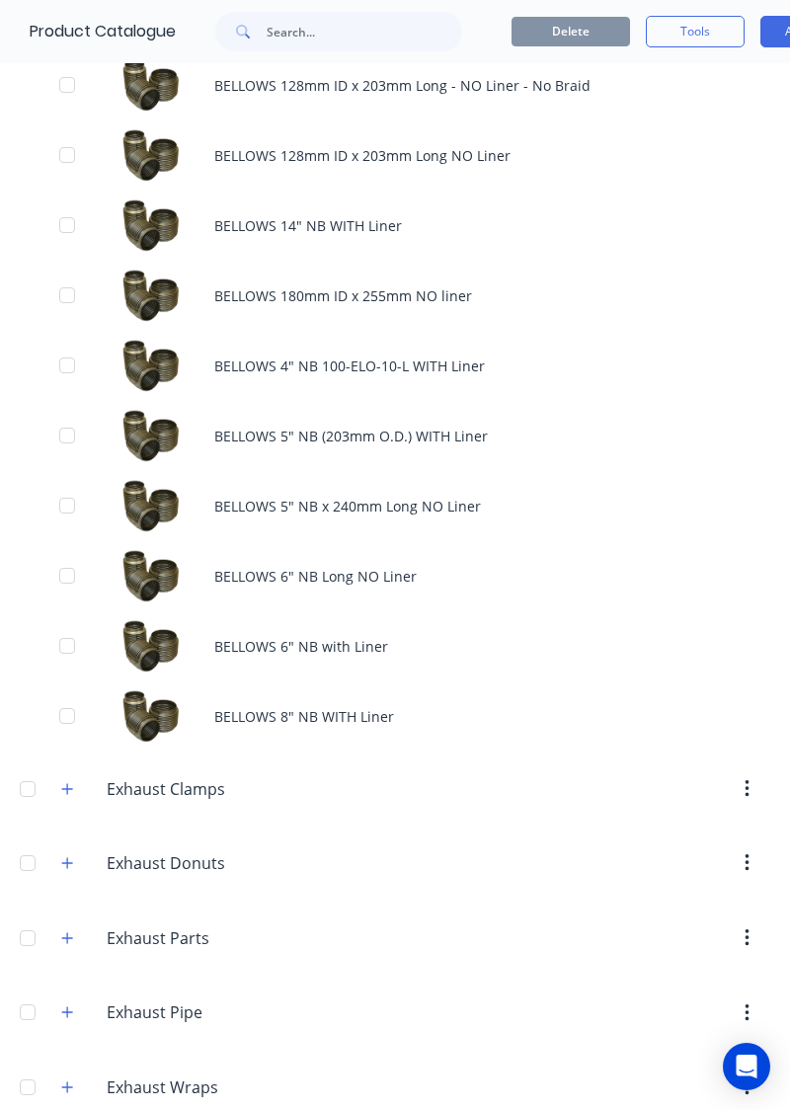
scroll to position [967, 0]
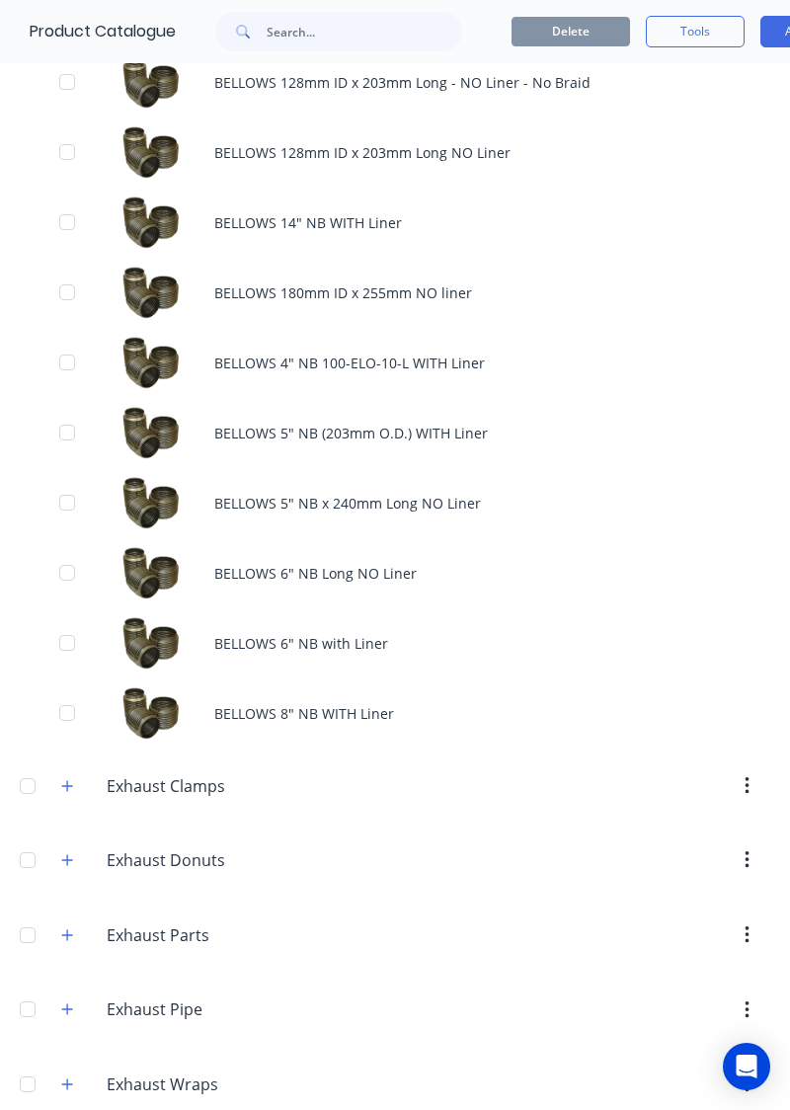
click at [494, 431] on div "BELLOWS 5" NB (203mm O.D.) WITH Liner" at bounding box center [395, 433] width 790 height 70
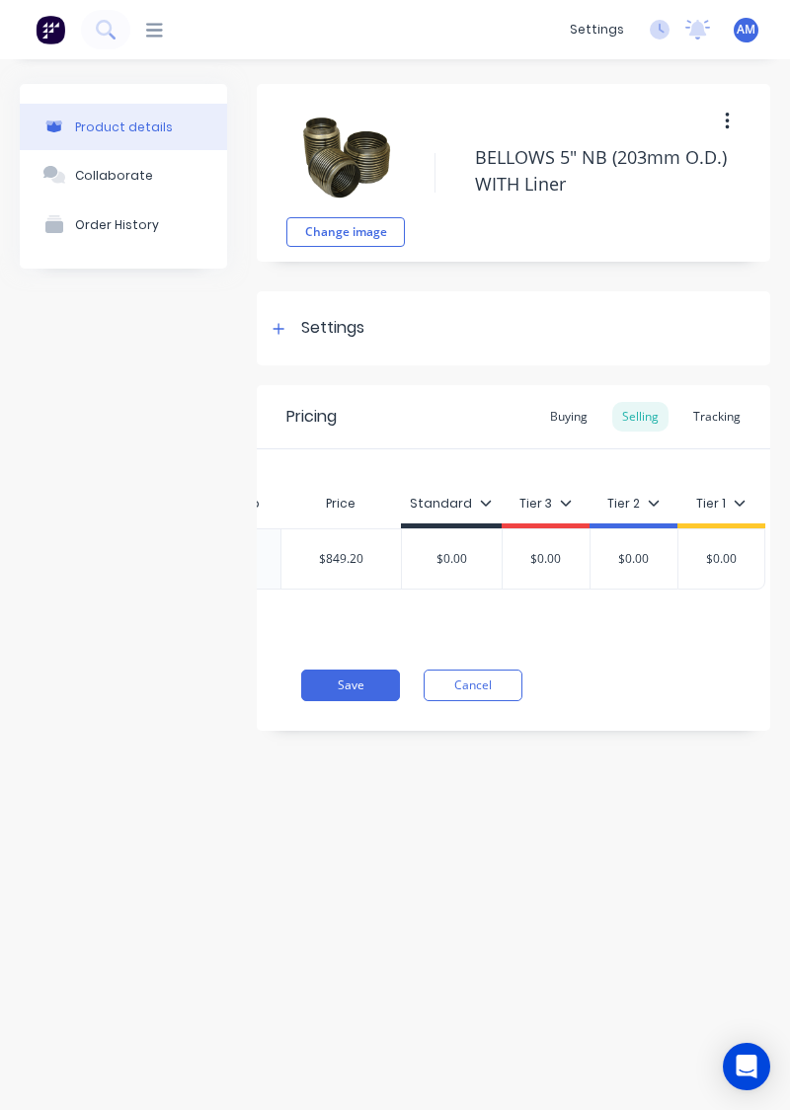
click at [719, 416] on div "Tracking" at bounding box center [716, 417] width 67 height 30
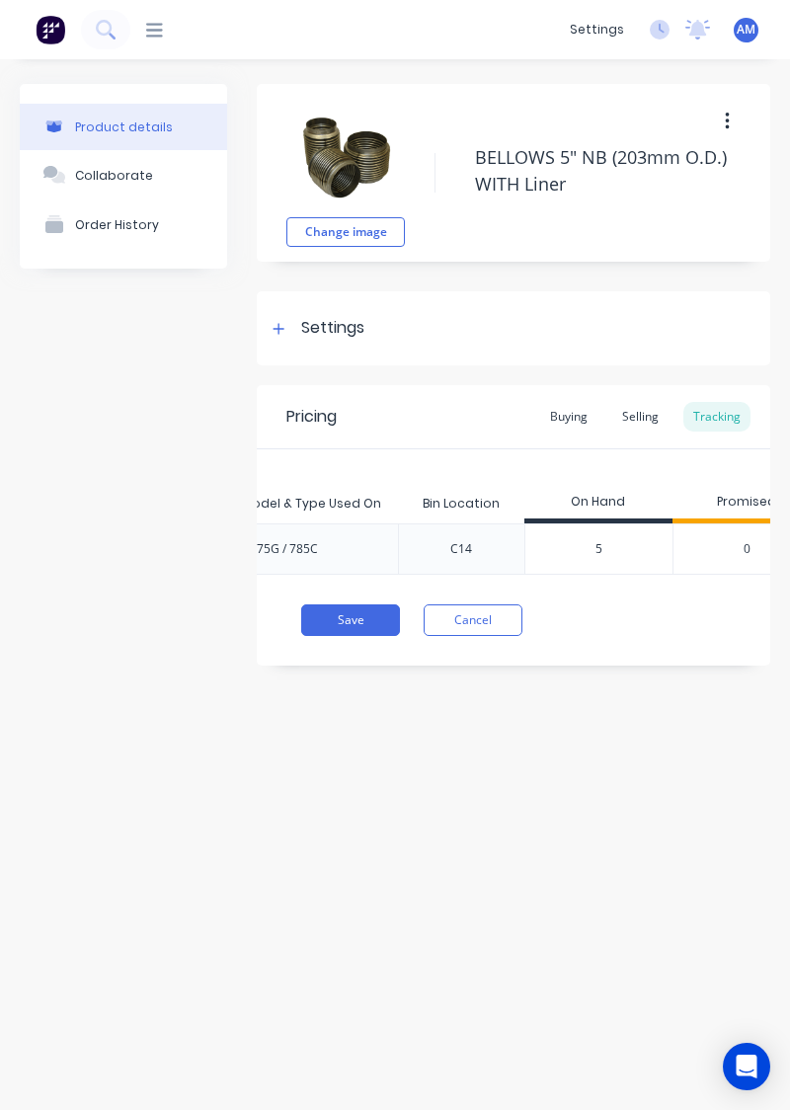
scroll to position [0, 282]
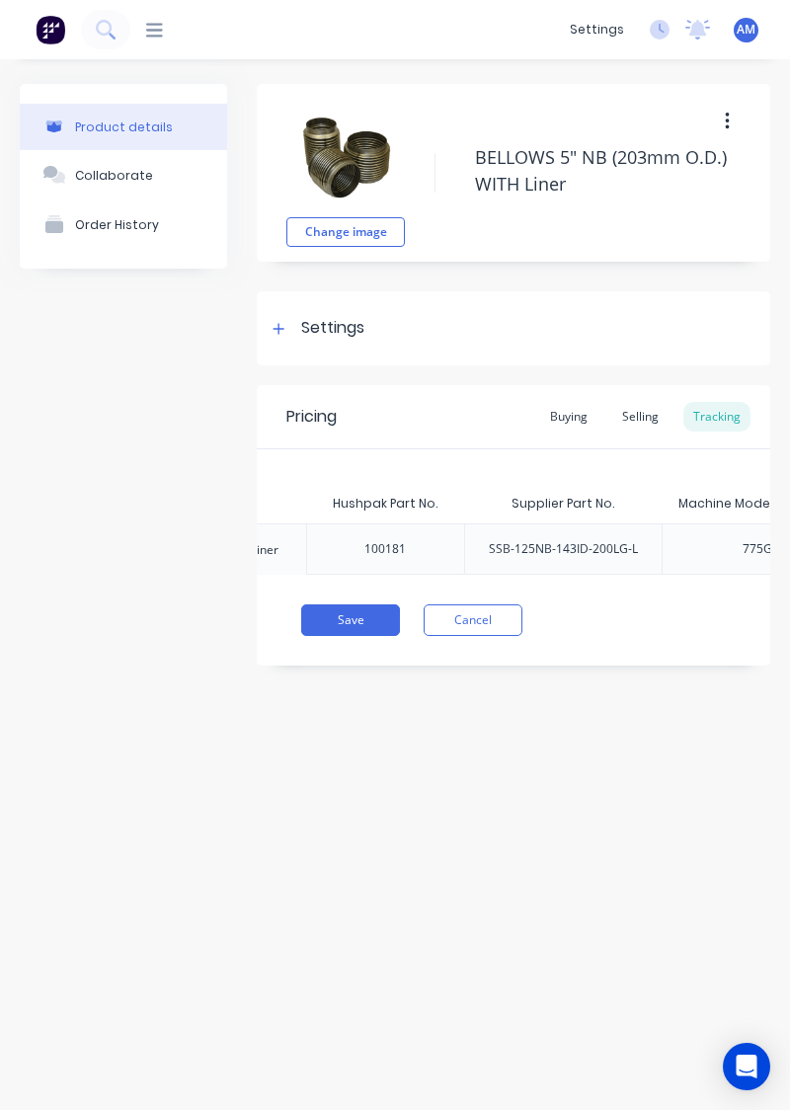
click at [490, 613] on button "Cancel" at bounding box center [473, 620] width 99 height 32
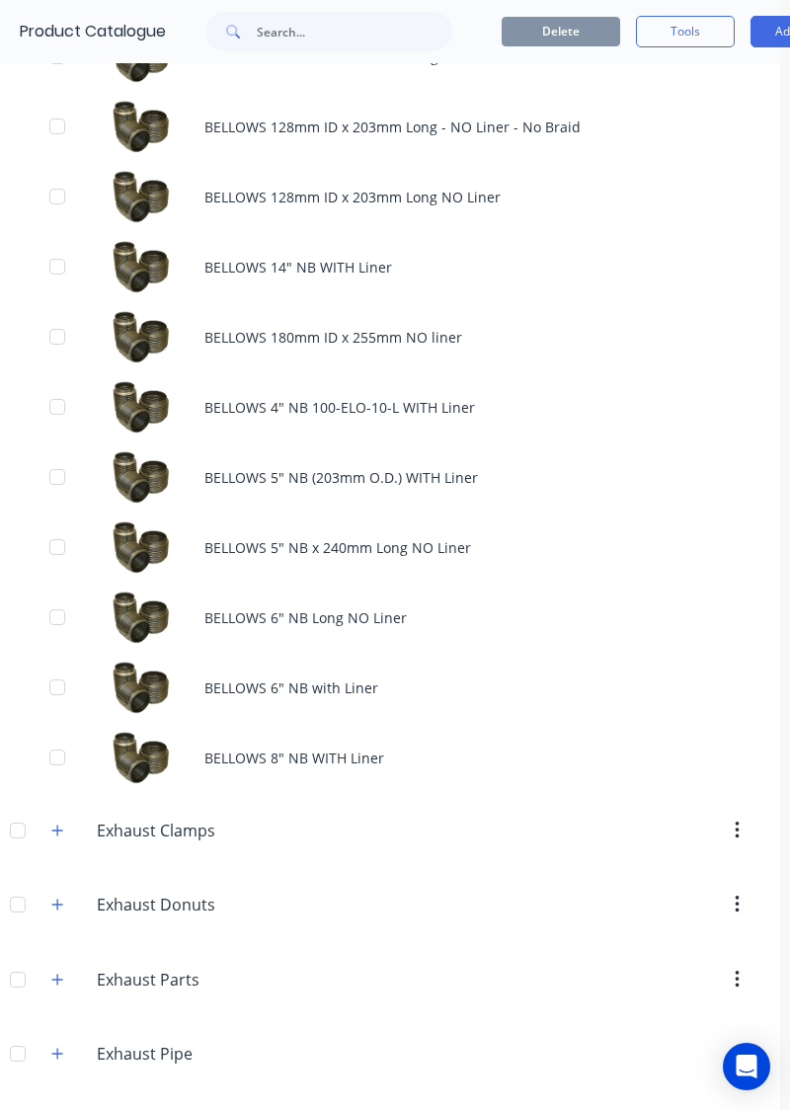
scroll to position [924, 10]
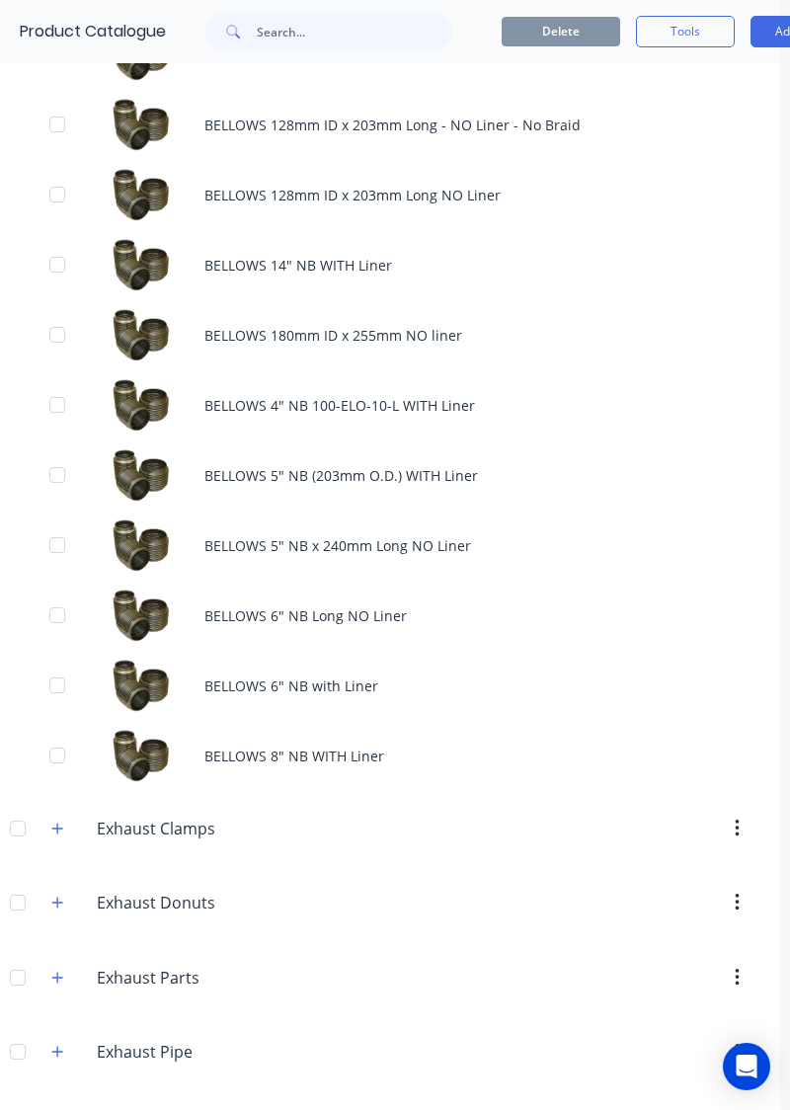
click at [564, 419] on div "BELLOWS 4" NB 100-ELO-10-L WITH Liner" at bounding box center [385, 405] width 790 height 70
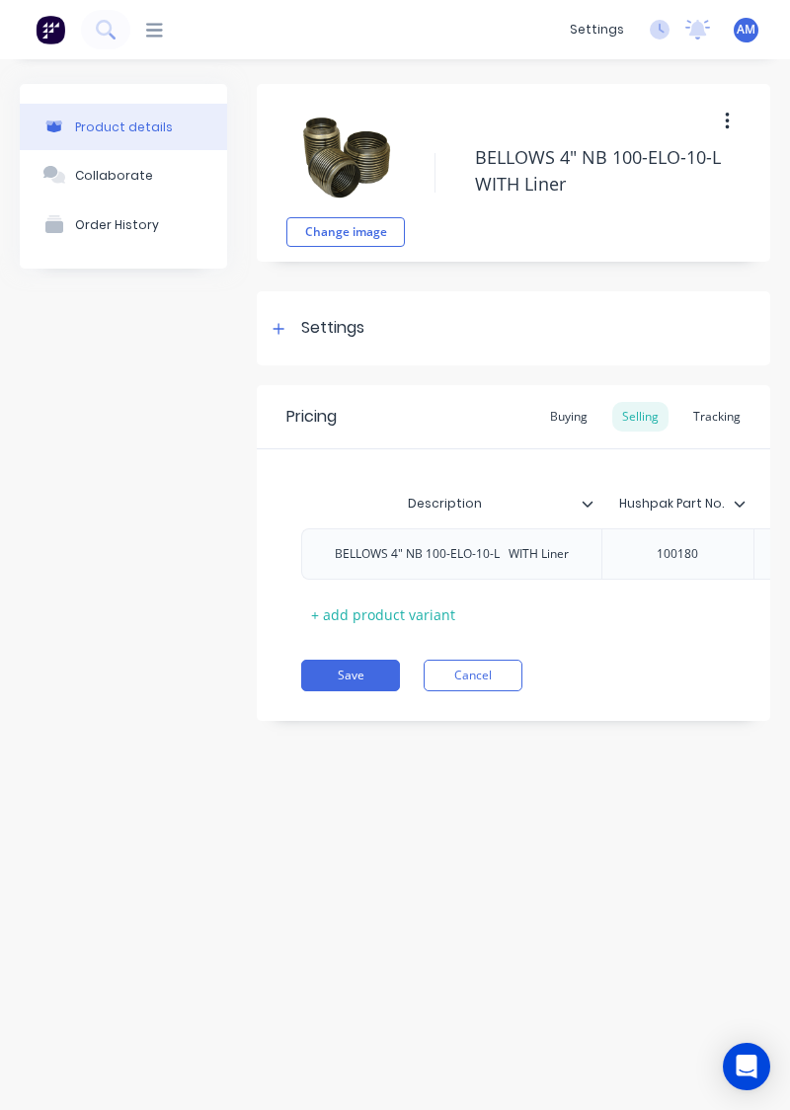
click at [715, 413] on div "Tracking" at bounding box center [716, 417] width 67 height 30
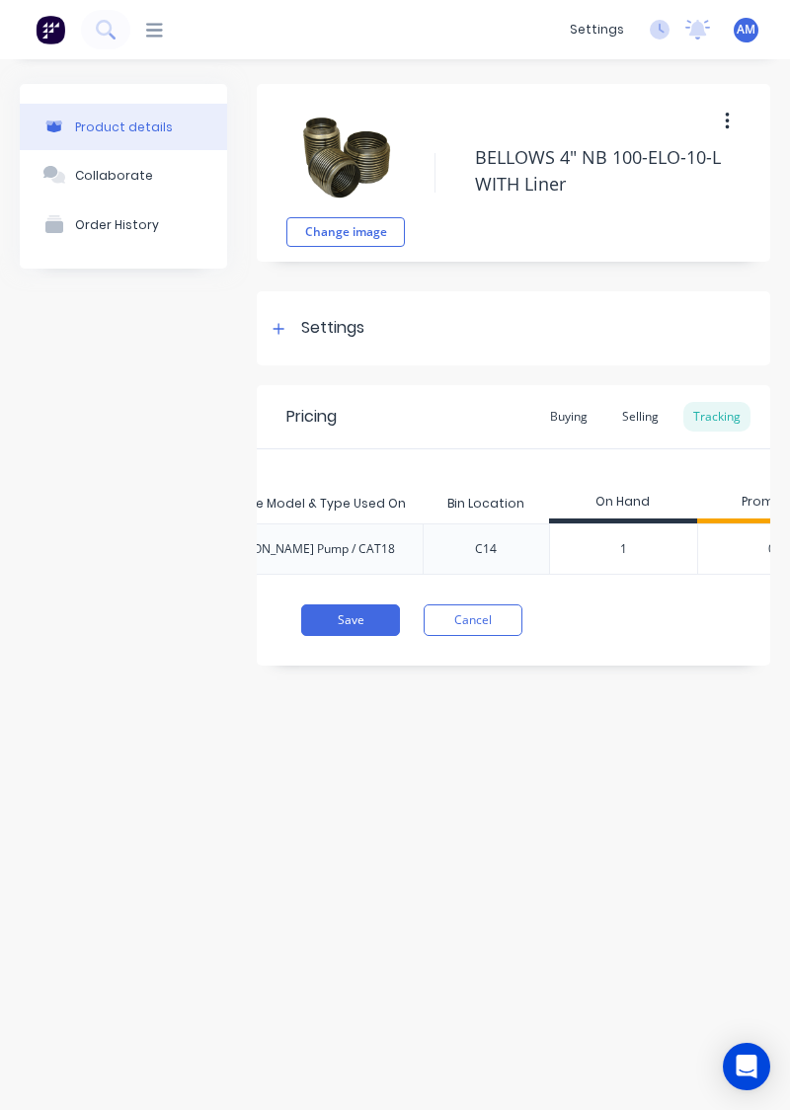
scroll to position [0, 723]
click at [504, 614] on button "Cancel" at bounding box center [473, 620] width 99 height 32
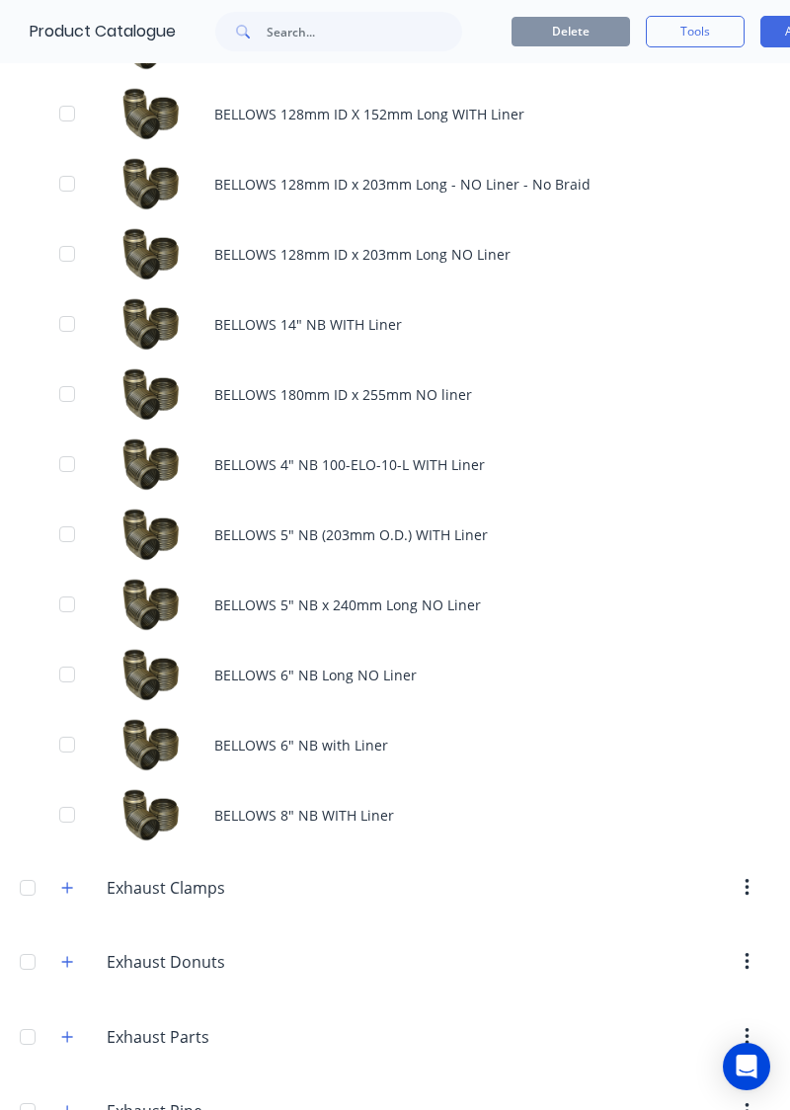
scroll to position [867, 0]
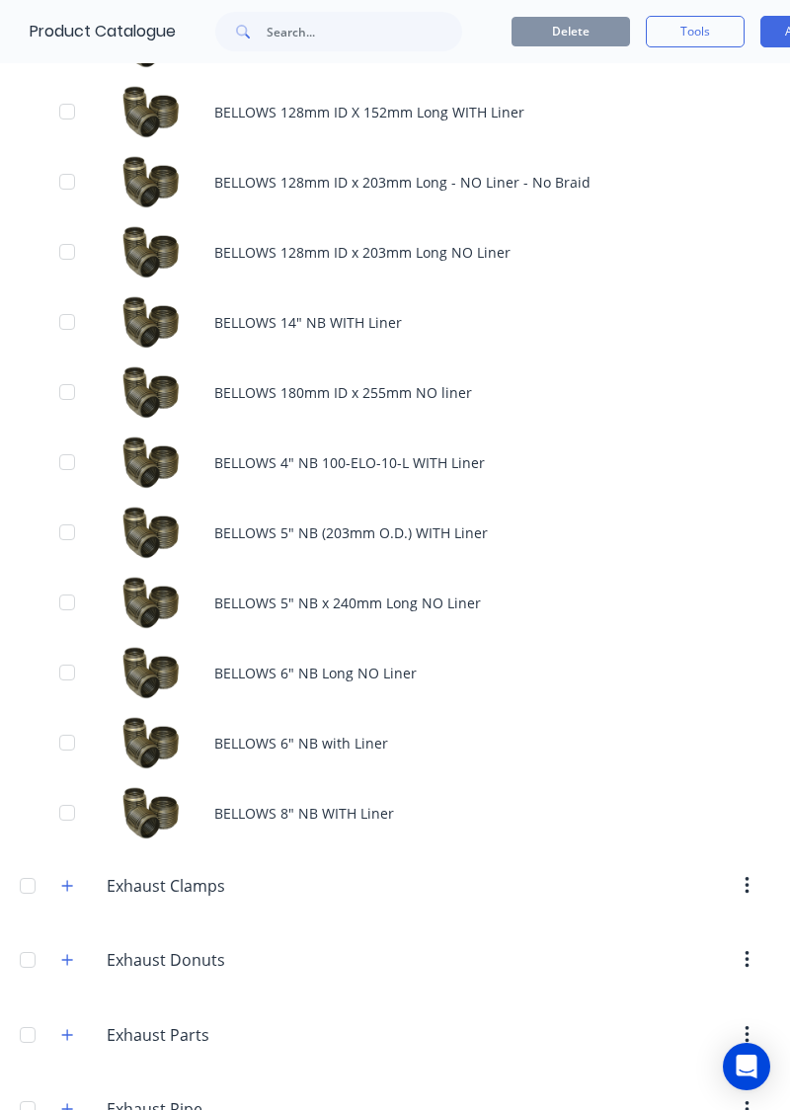
click at [533, 529] on div "BELLOWS 5" NB (203mm O.D.) WITH Liner" at bounding box center [395, 533] width 790 height 70
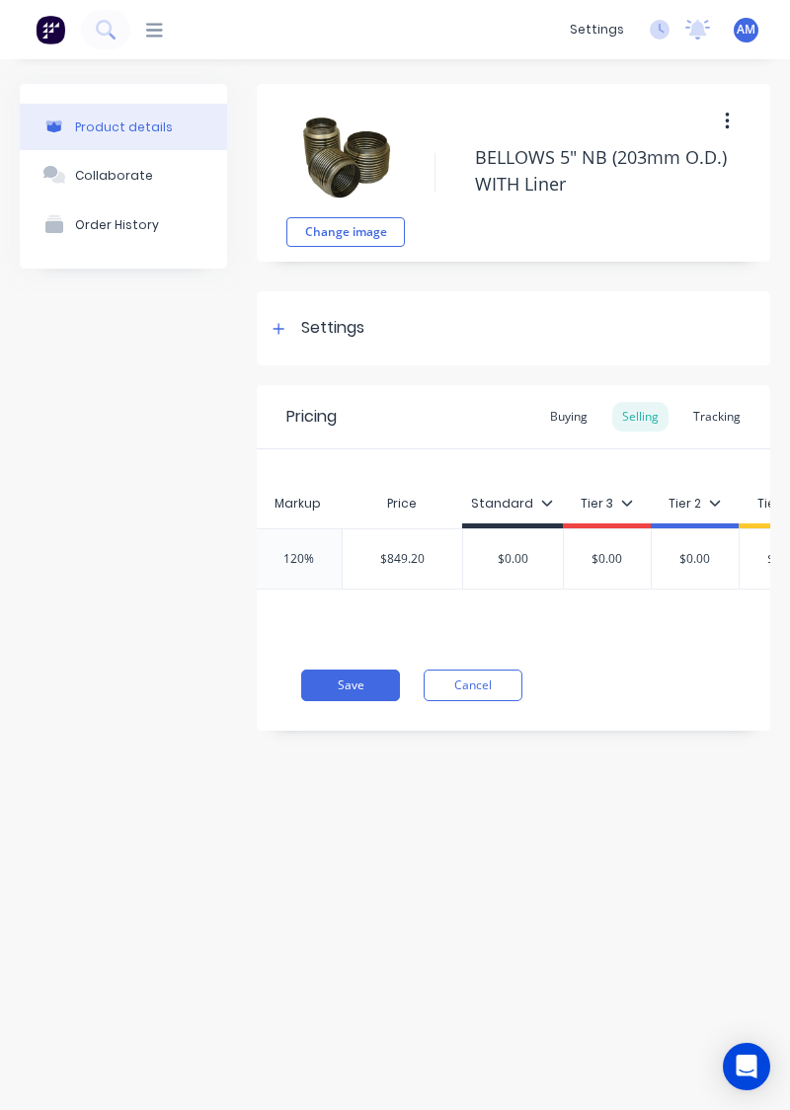
click at [717, 422] on div "Tracking" at bounding box center [716, 417] width 67 height 30
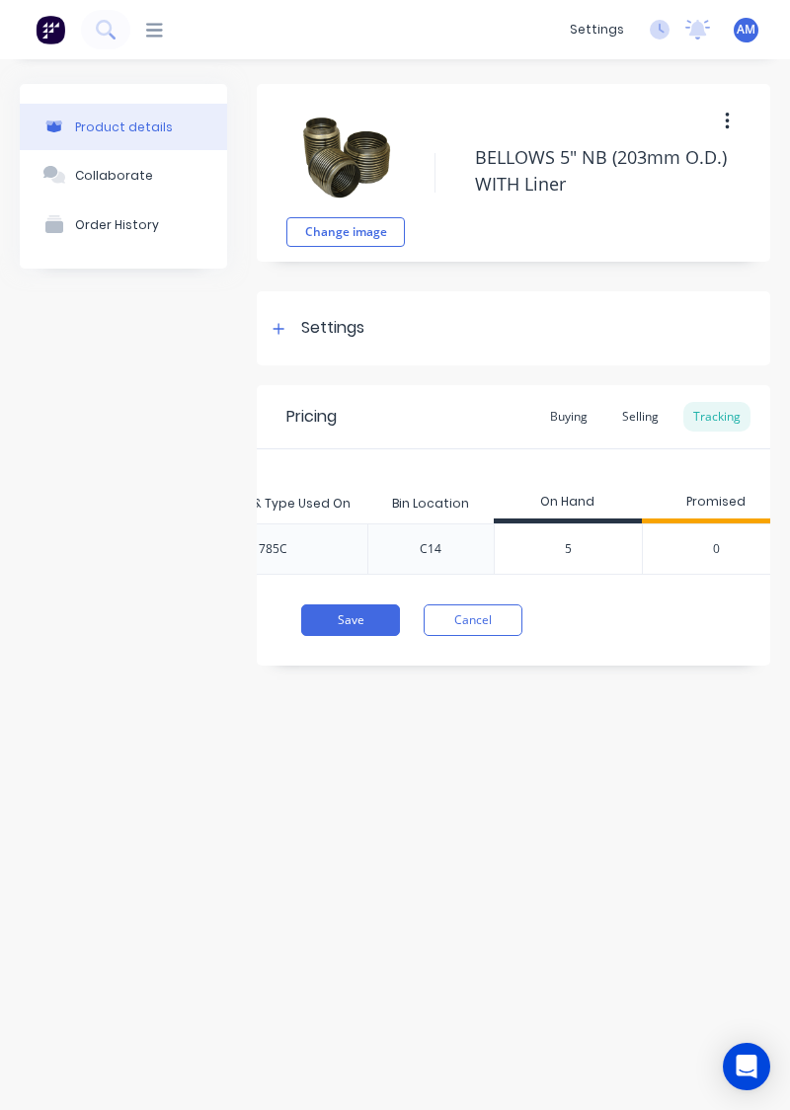
scroll to position [0, 810]
click at [518, 619] on button "Cancel" at bounding box center [473, 620] width 99 height 32
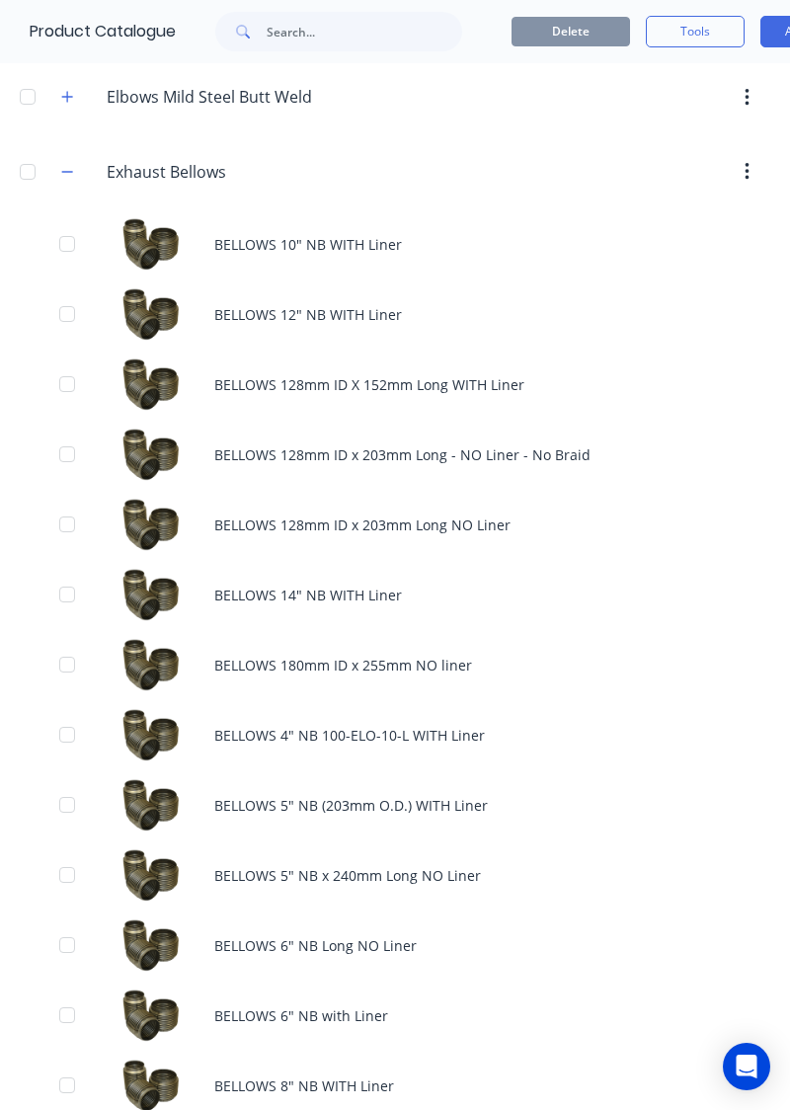
scroll to position [593, 0]
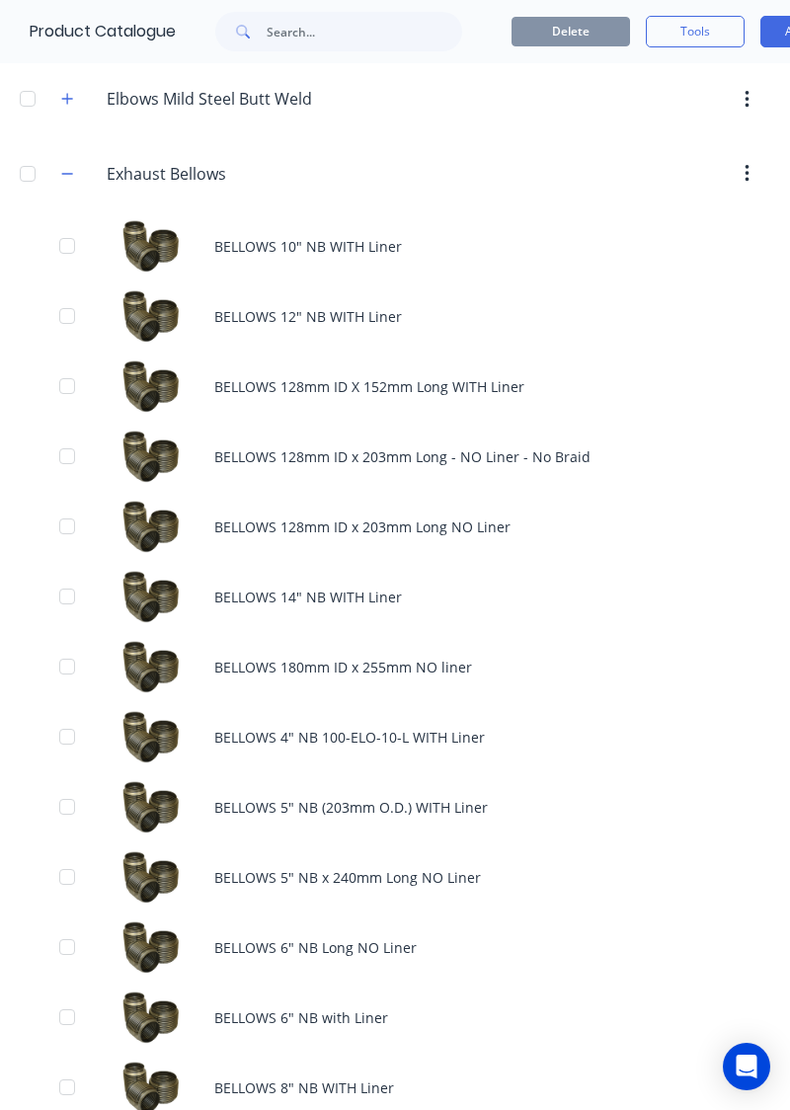
click at [563, 446] on div "BELLOWS 128mm ID x 203mm Long - NO Liner - No Braid" at bounding box center [395, 457] width 790 height 70
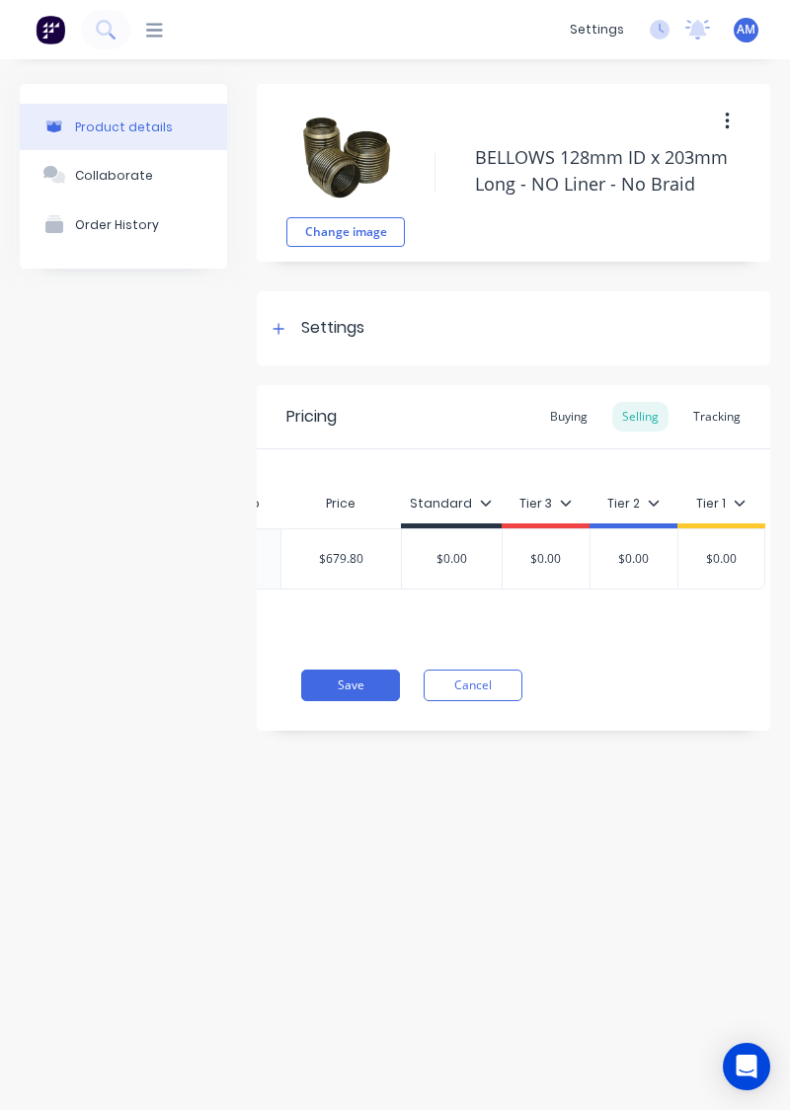
click at [723, 421] on div "Tracking" at bounding box center [716, 417] width 67 height 30
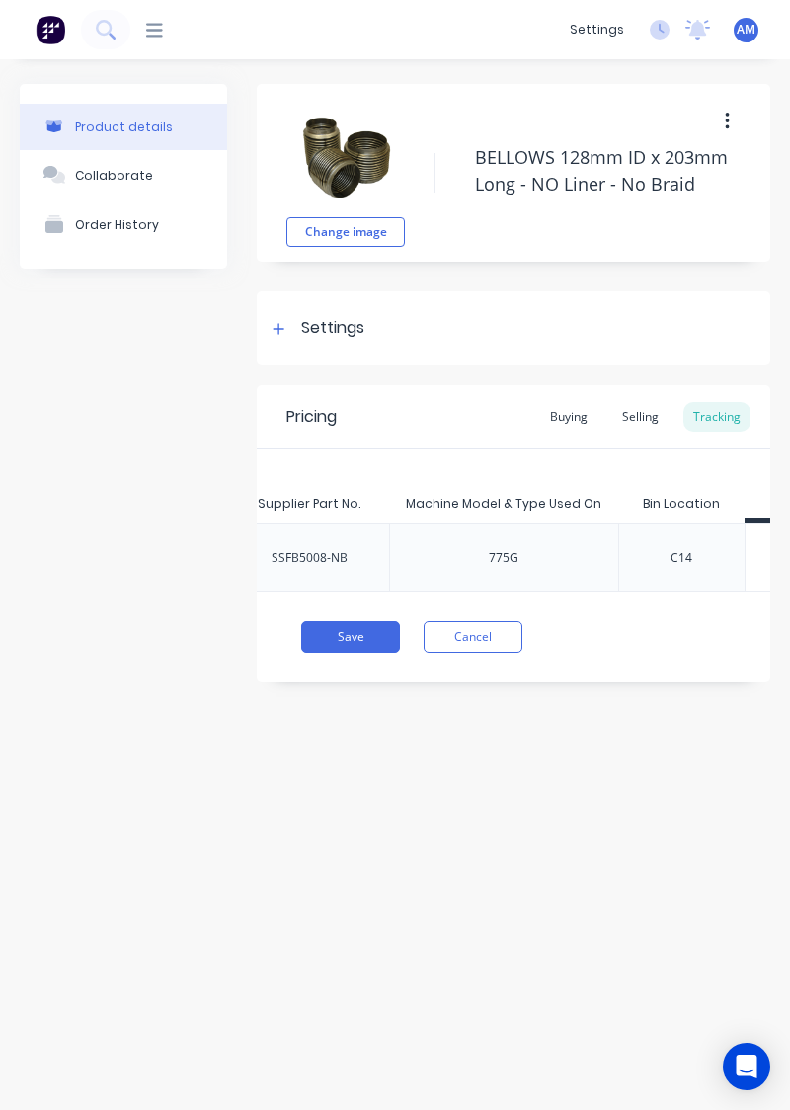
scroll to position [0, 545]
click at [504, 628] on button "Cancel" at bounding box center [473, 637] width 99 height 32
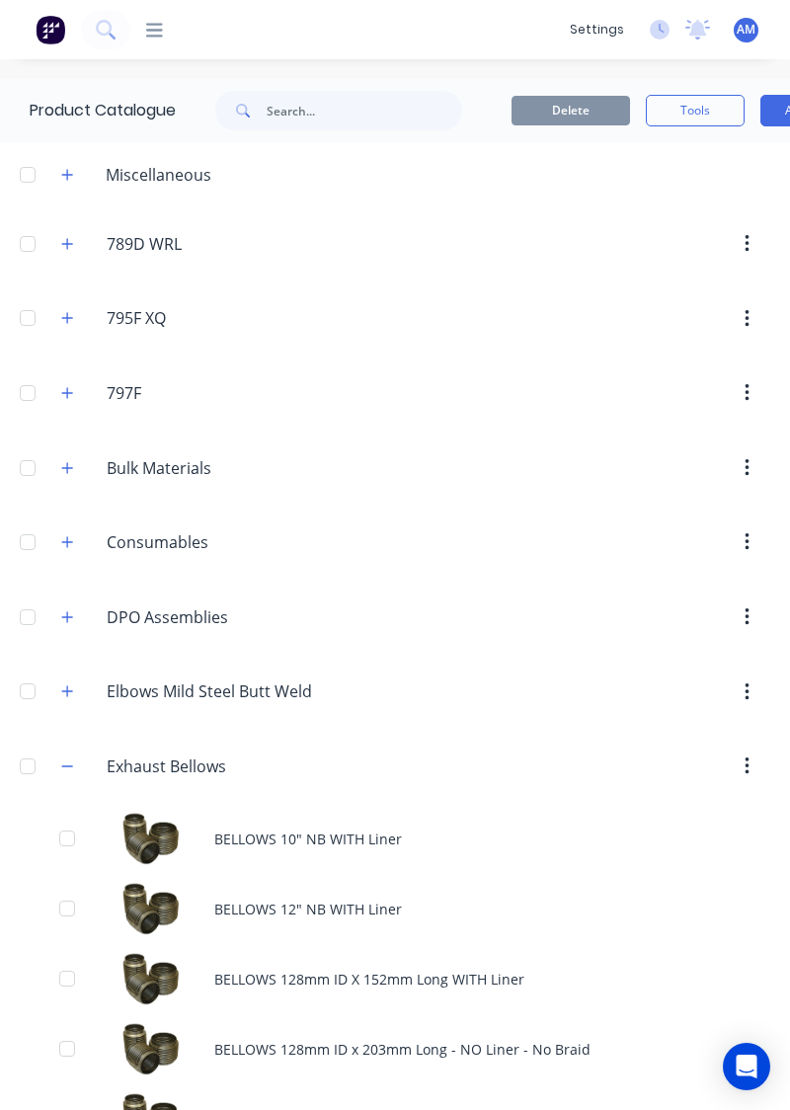
click at [639, 213] on header "789D.WRL 789D WRL" at bounding box center [395, 243] width 790 height 75
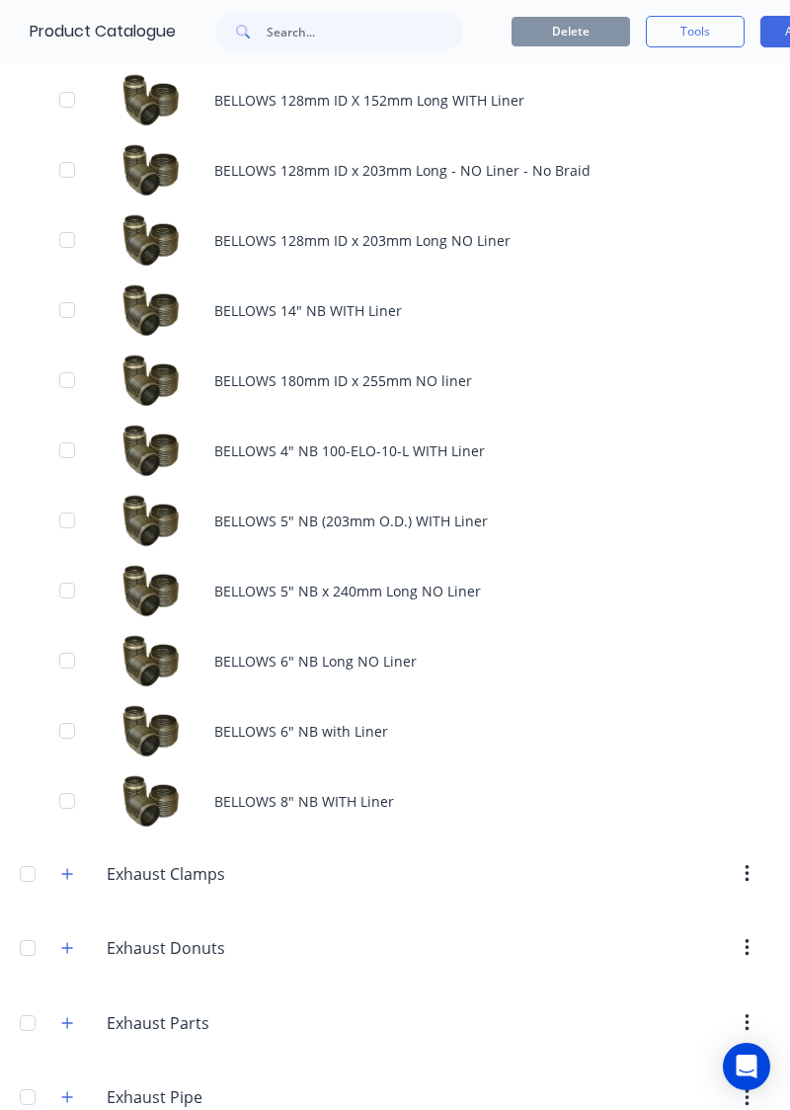
scroll to position [880, 0]
click at [574, 226] on div "BELLOWS 128mm ID x 203mm Long NO Liner" at bounding box center [395, 239] width 790 height 70
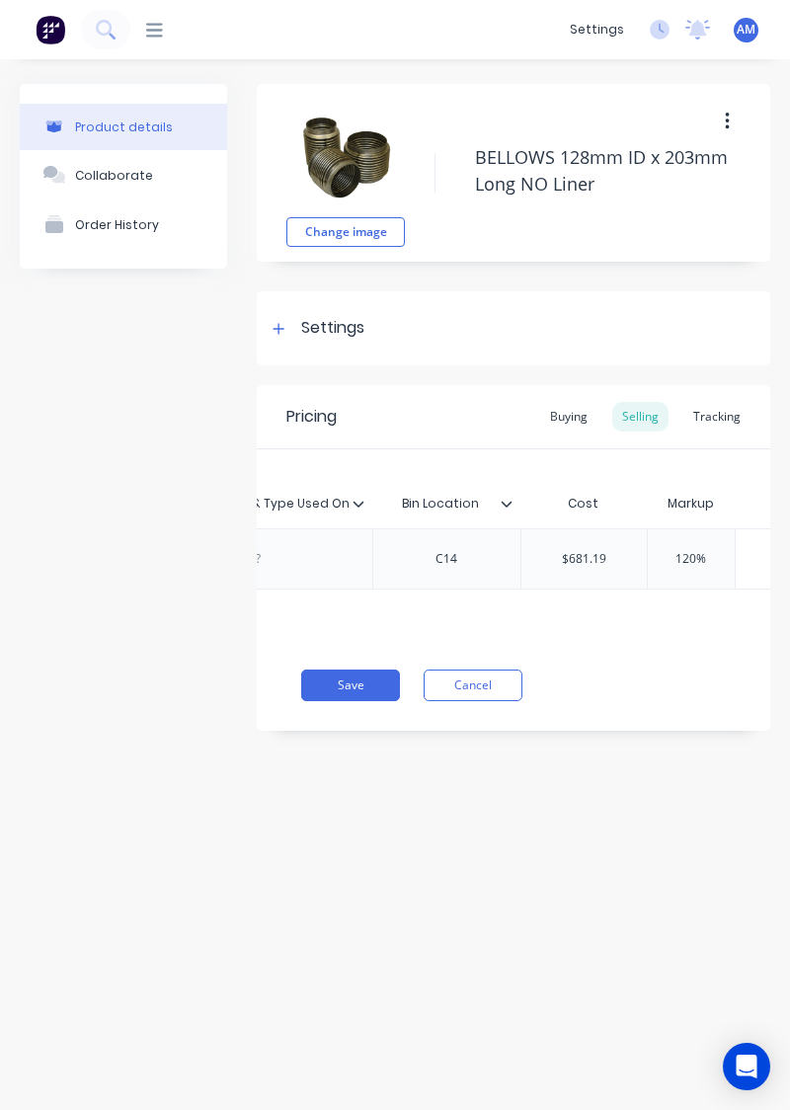
scroll to position [0, 766]
click at [512, 690] on button "Cancel" at bounding box center [473, 686] width 99 height 32
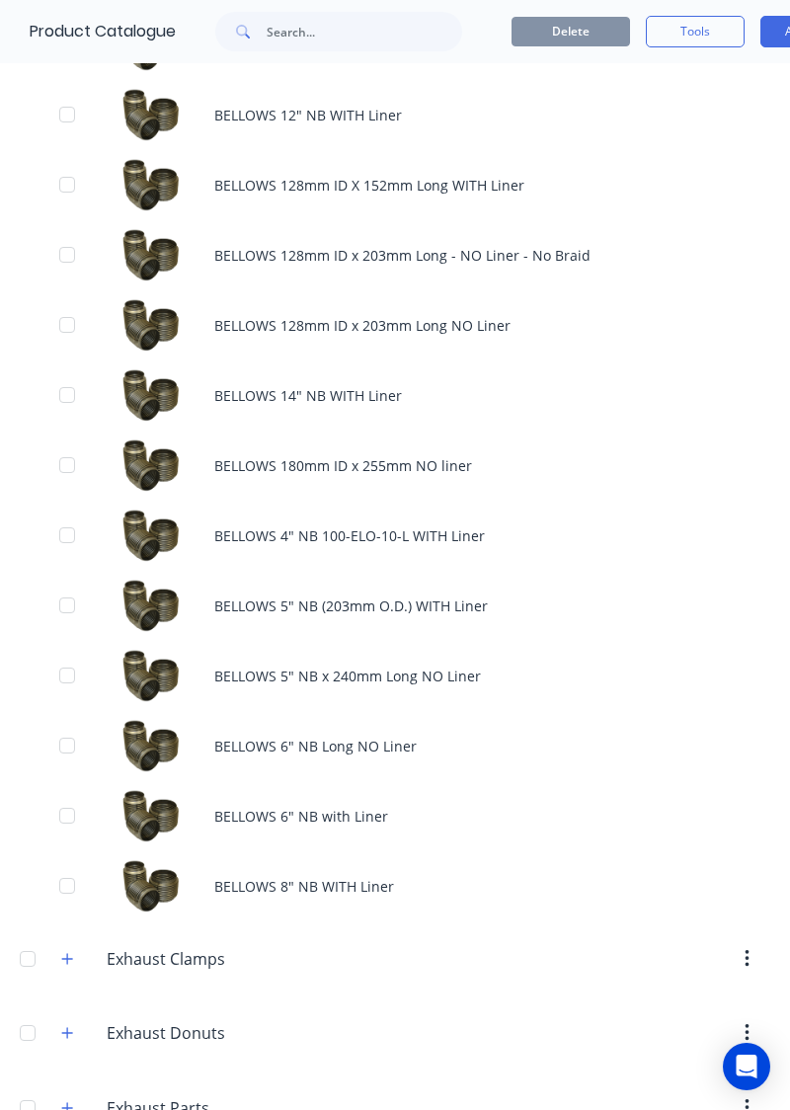
scroll to position [796, 0]
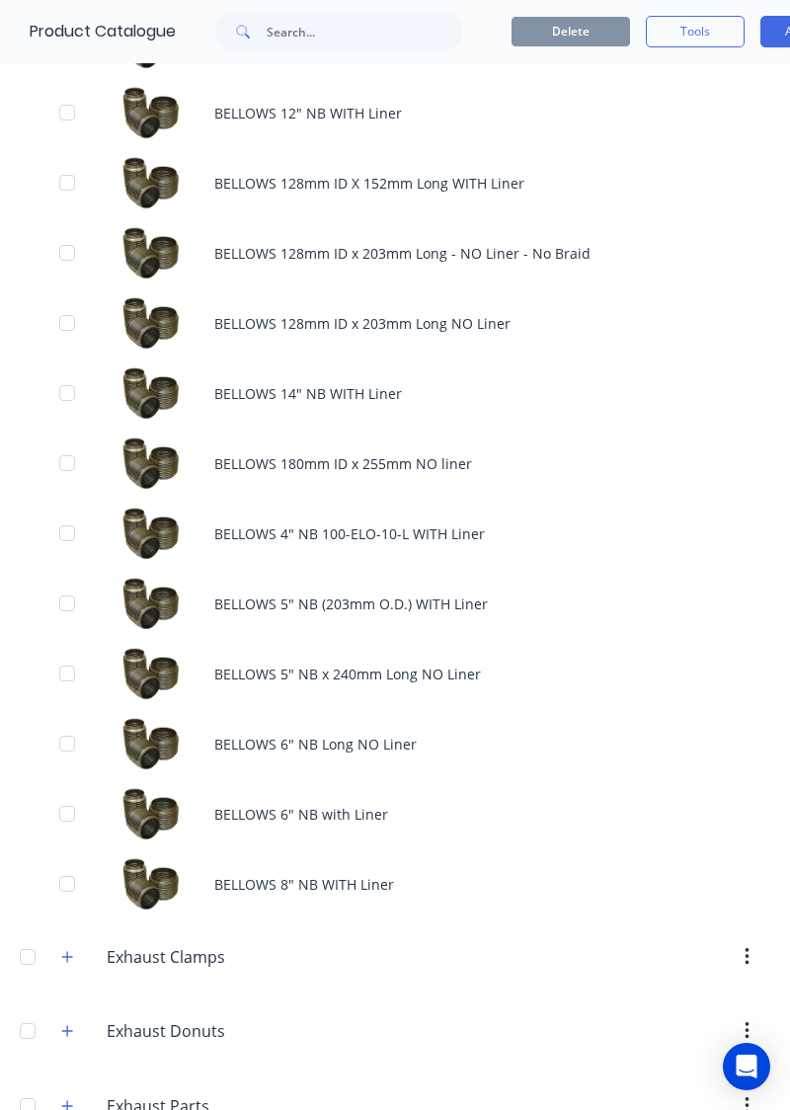
click at [573, 250] on div "BELLOWS 128mm ID x 203mm Long - NO Liner - No Braid" at bounding box center [395, 253] width 790 height 70
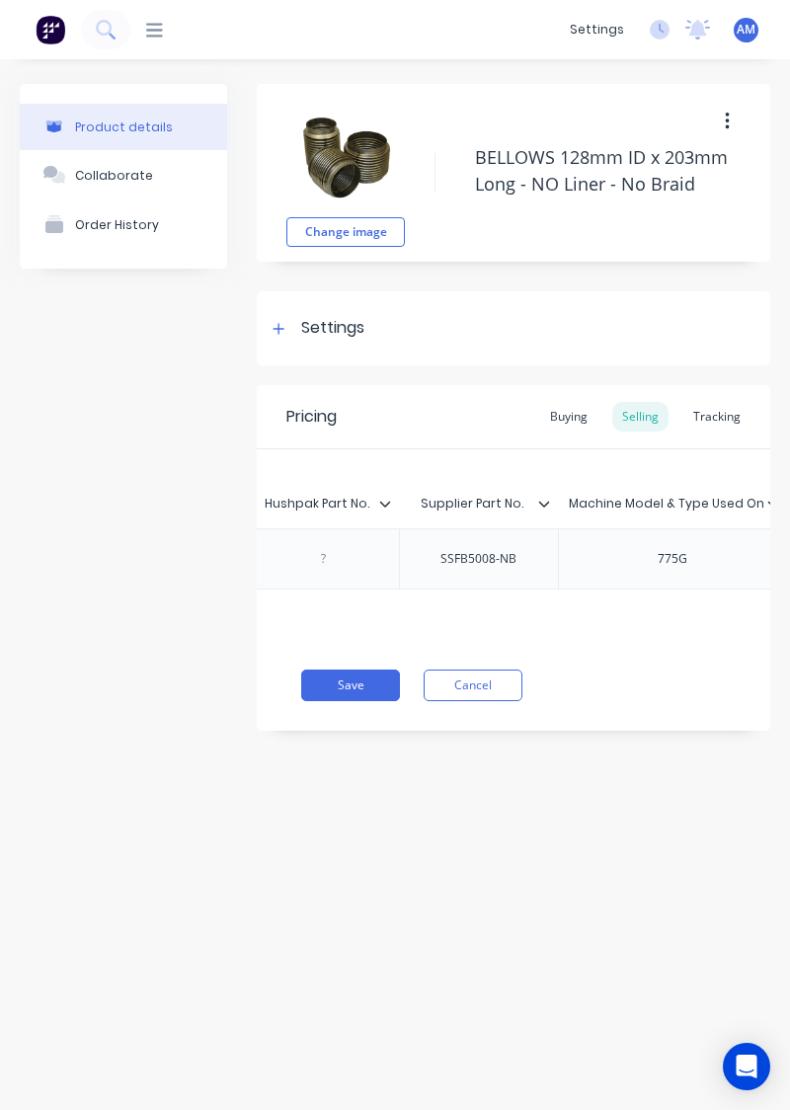
scroll to position [0, 442]
click at [734, 431] on div "Tracking" at bounding box center [716, 417] width 67 height 30
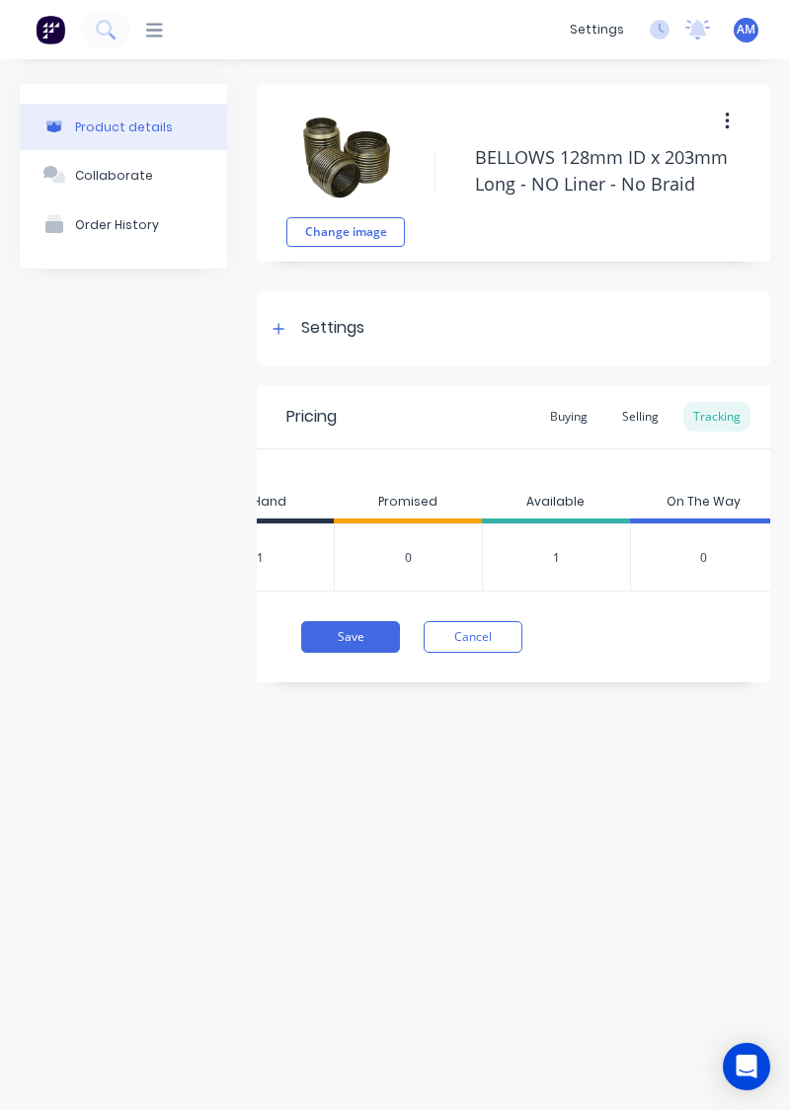
scroll to position [0, 1115]
click at [508, 621] on button "Cancel" at bounding box center [473, 637] width 99 height 32
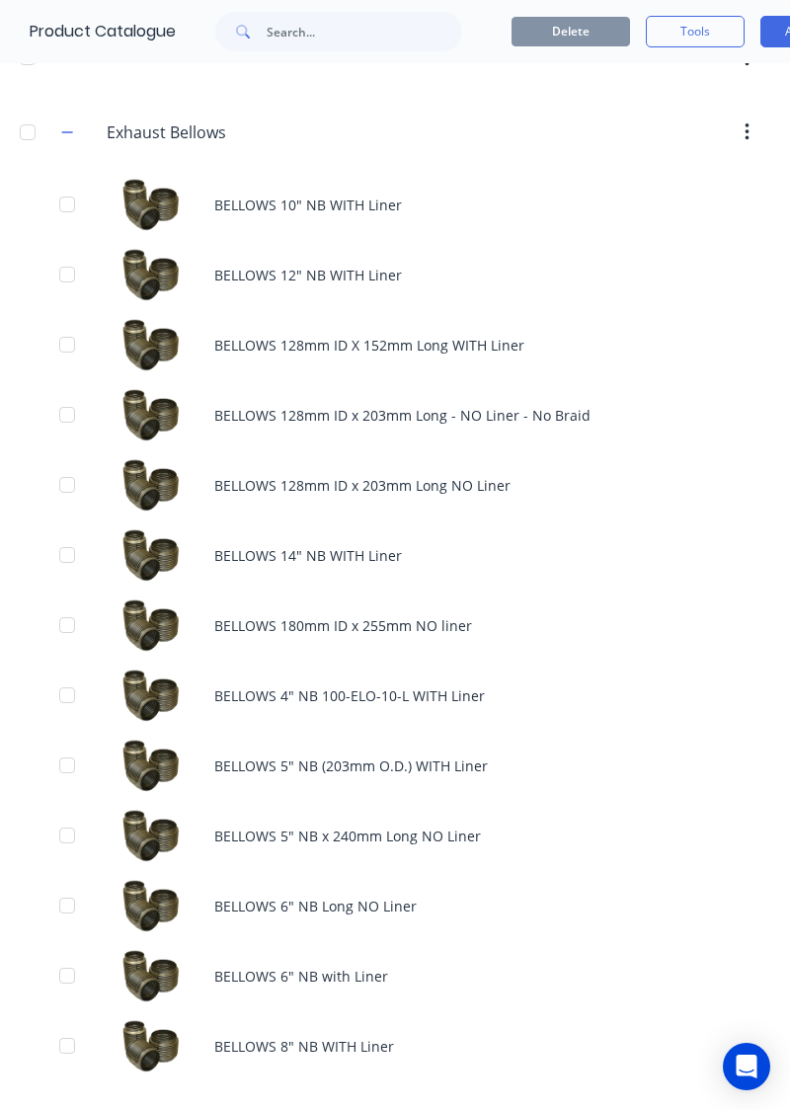
scroll to position [632, 0]
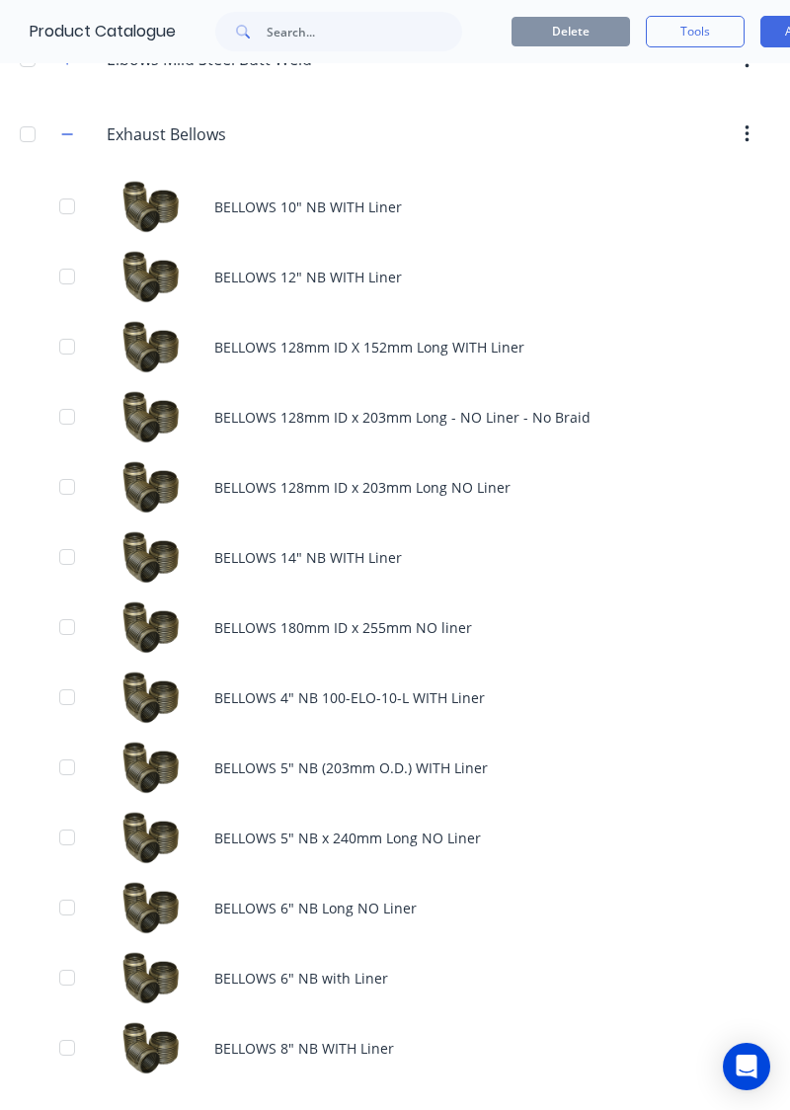
click at [73, 136] on button "button" at bounding box center [67, 133] width 25 height 25
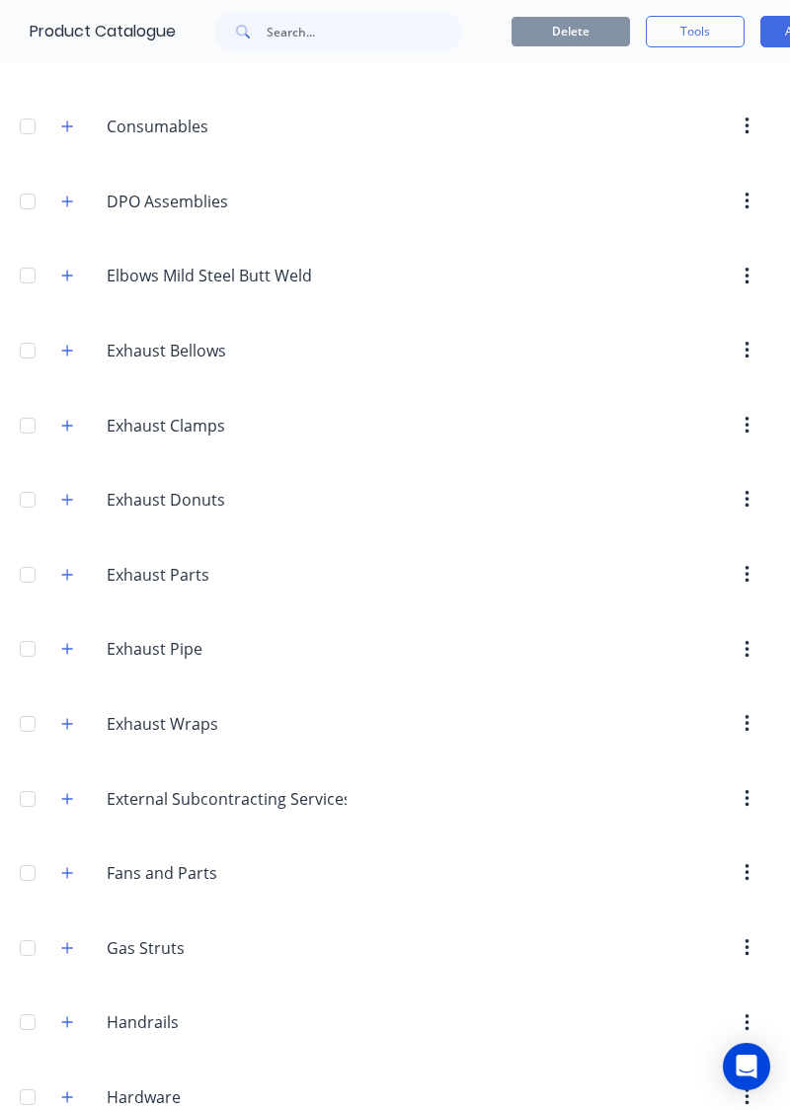
scroll to position [413, 0]
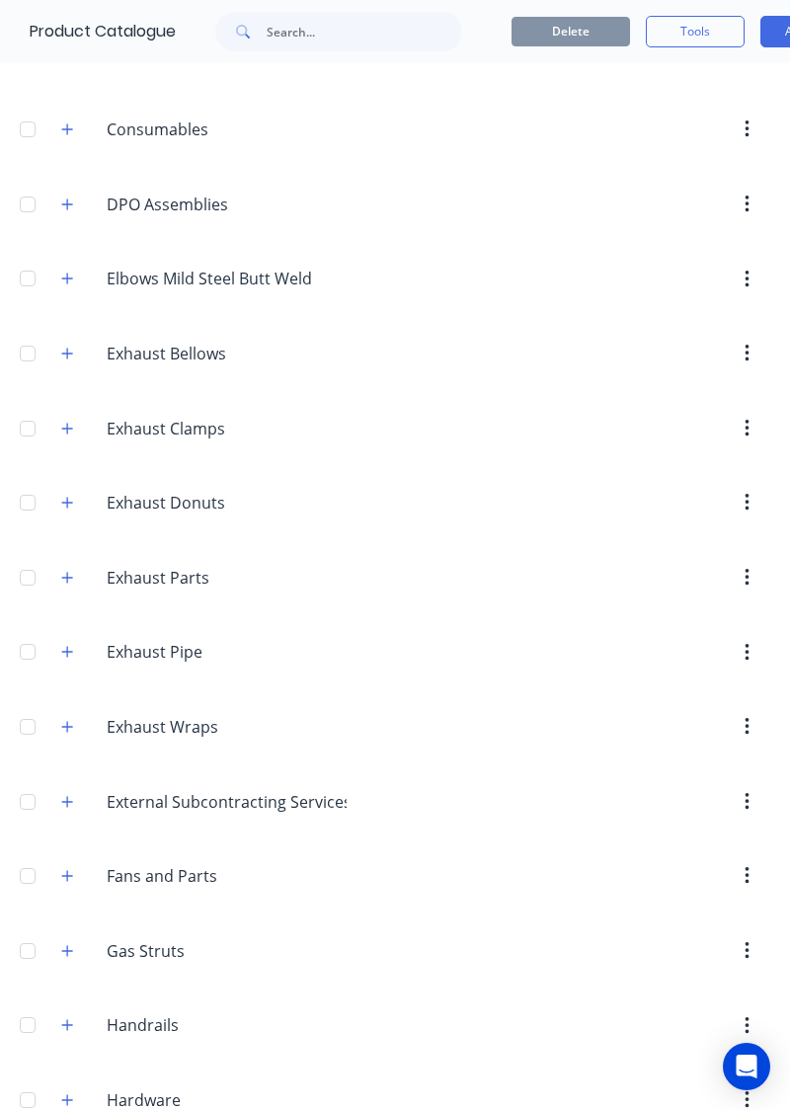
click at [65, 347] on icon "button" at bounding box center [67, 354] width 12 height 14
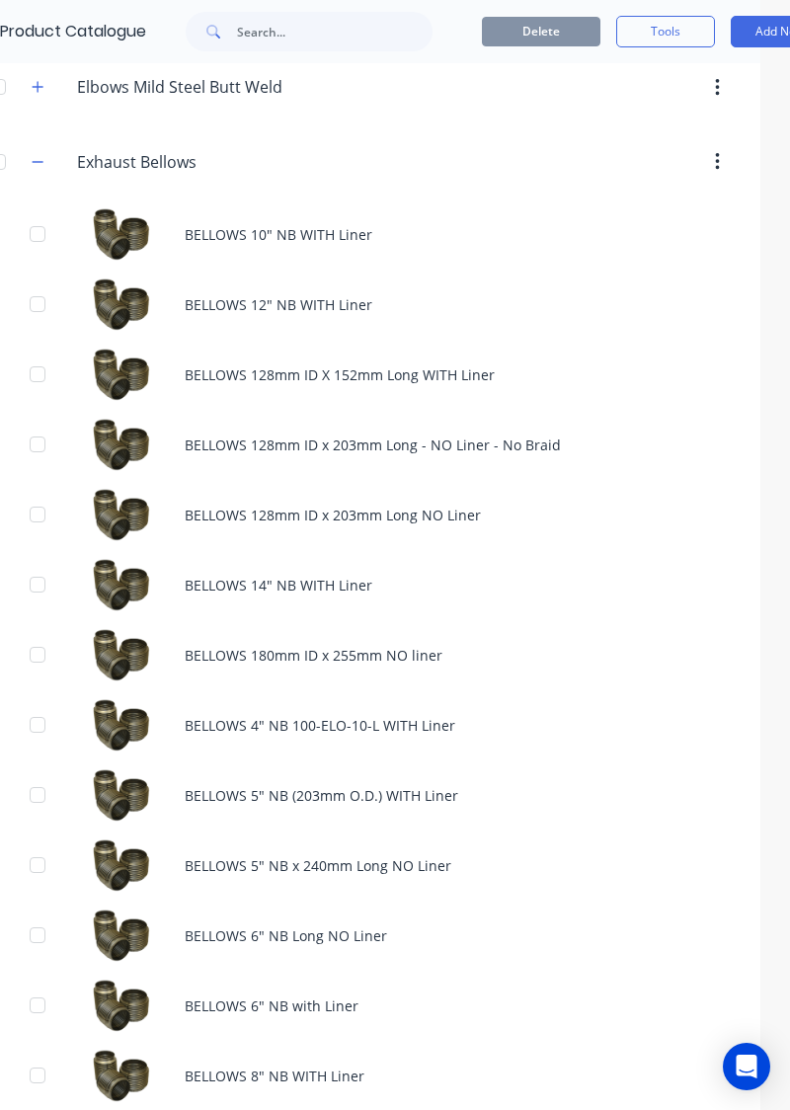
scroll to position [604, 31]
click at [48, 149] on span at bounding box center [37, 161] width 25 height 25
click at [47, 149] on span at bounding box center [37, 161] width 25 height 25
click at [62, 160] on div "Exhaust.Bellows Exhaust Bellows" at bounding box center [191, 162] width 265 height 26
click at [37, 161] on icon "button" at bounding box center [37, 161] width 11 height 1
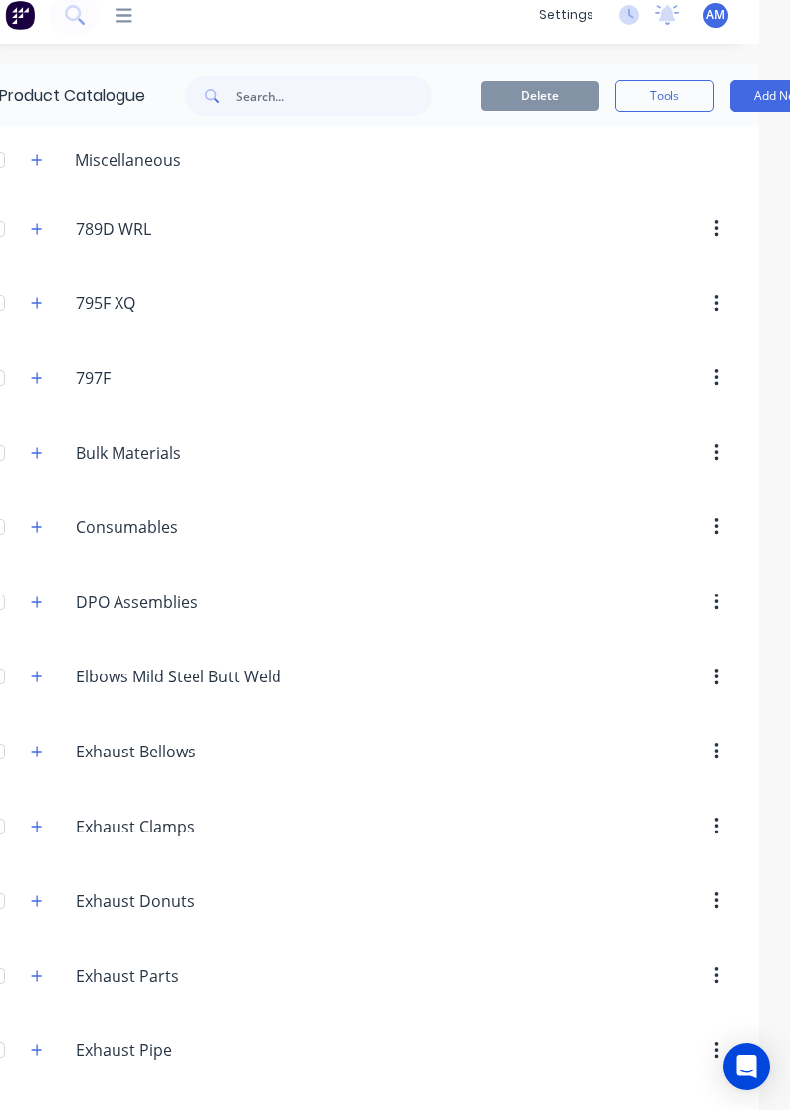
scroll to position [0, 31]
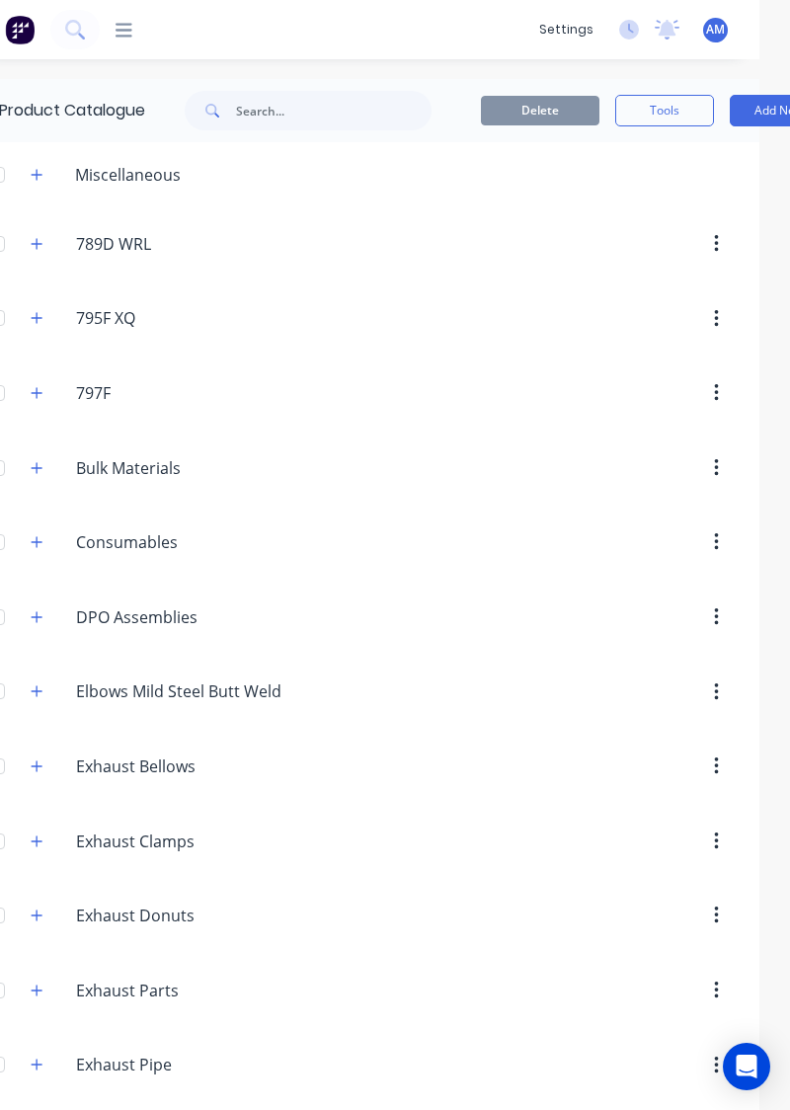
click at [45, 766] on button "button" at bounding box center [37, 766] width 25 height 25
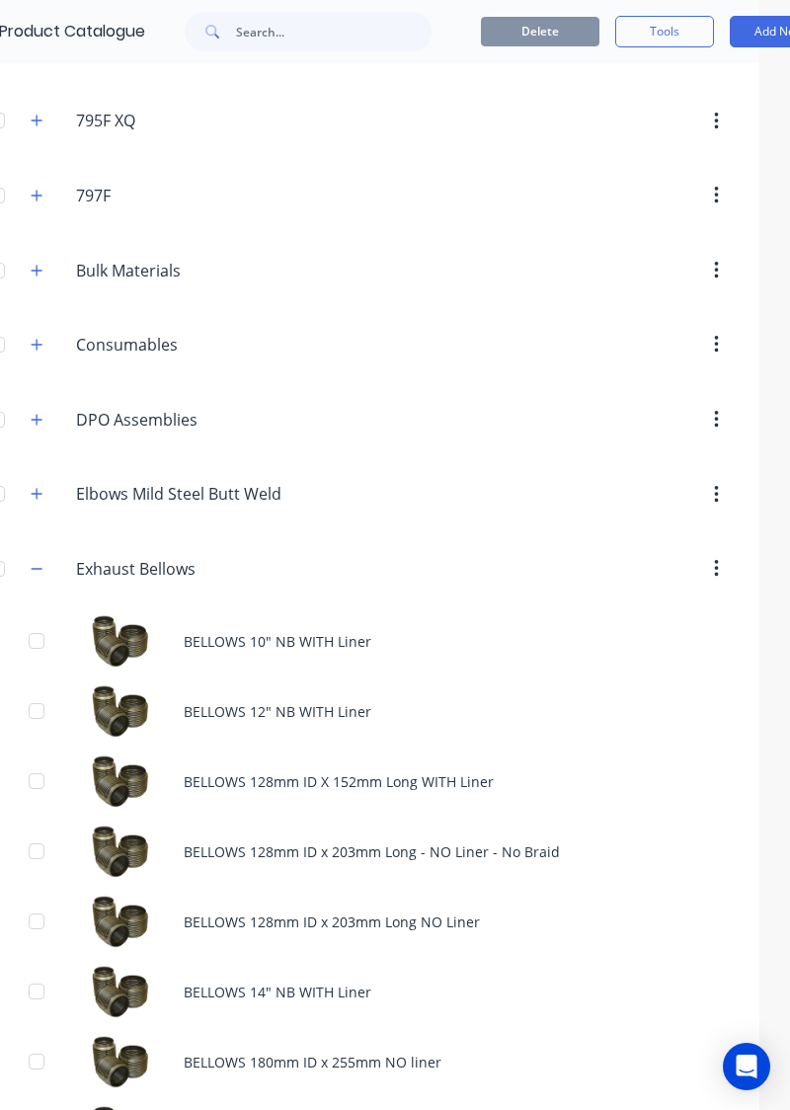
scroll to position [198, 0]
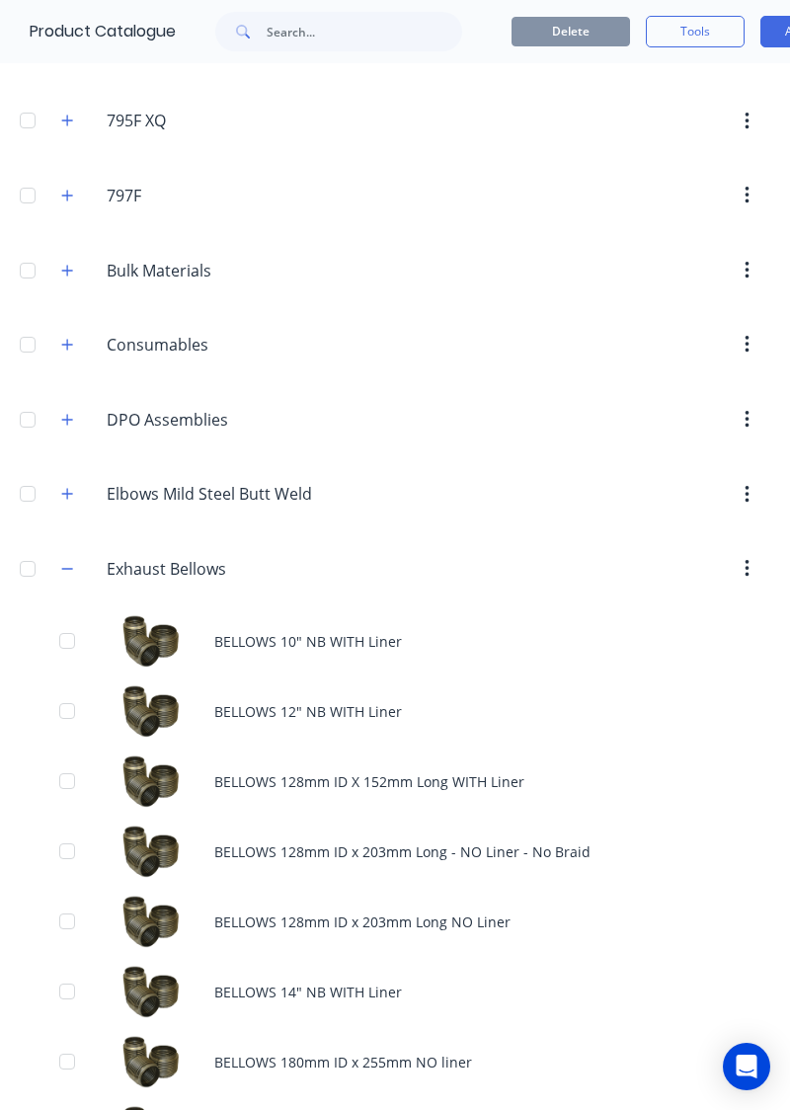
click at [95, 618] on div "BELLOWS 10" NB WITH Liner" at bounding box center [395, 641] width 790 height 70
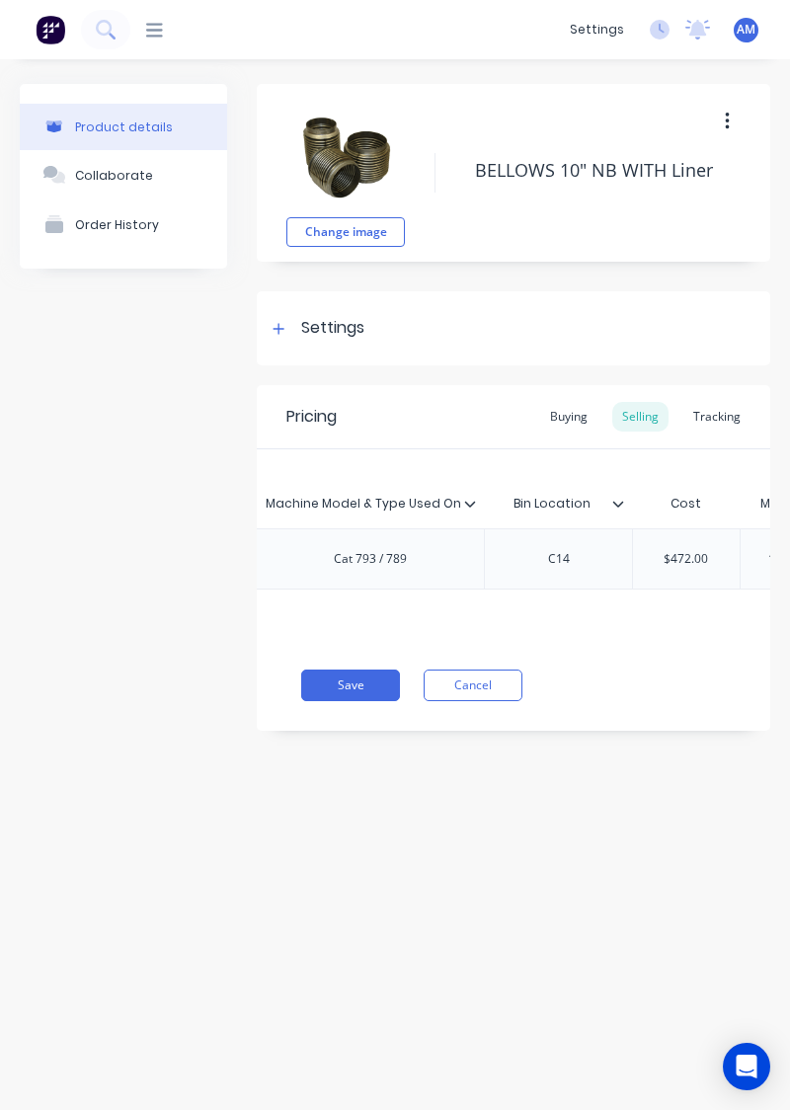
scroll to position [0, 645]
click at [503, 691] on button "Cancel" at bounding box center [473, 686] width 99 height 32
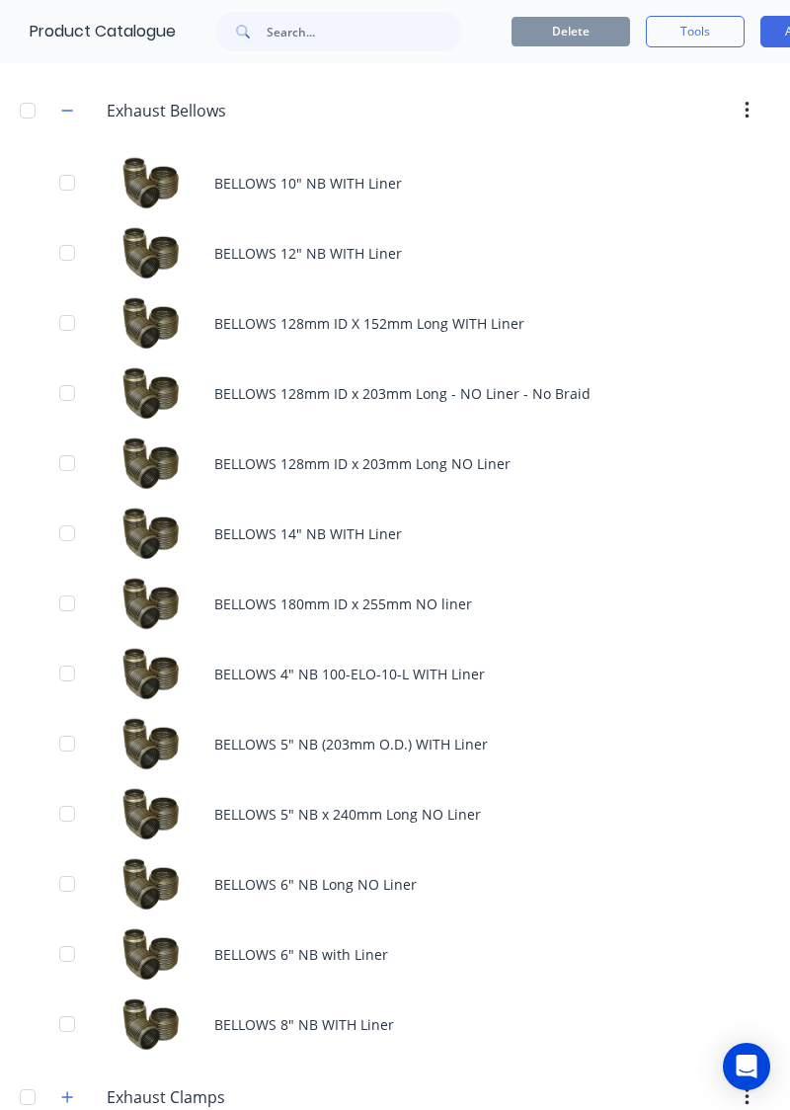
scroll to position [655, 0]
click at [673, 242] on div "BELLOWS 12" NB WITH Liner" at bounding box center [395, 254] width 790 height 70
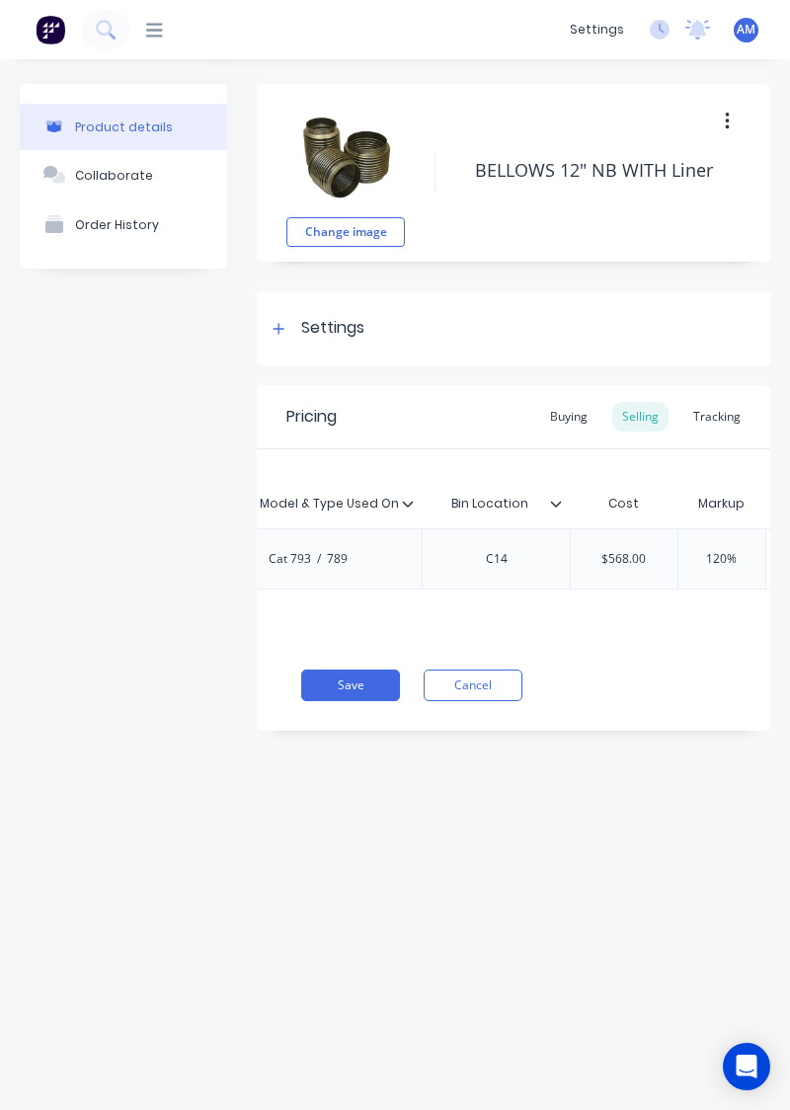
scroll to position [0, 700]
click at [729, 421] on div "Tracking" at bounding box center [716, 417] width 67 height 30
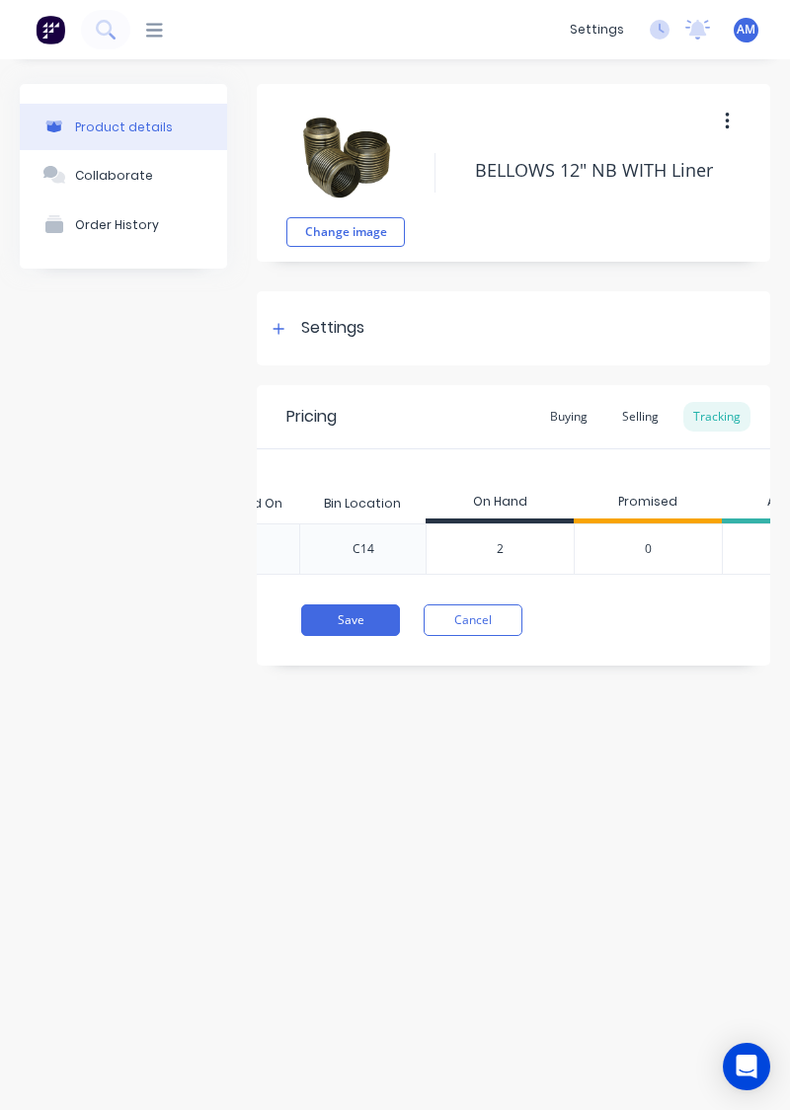
scroll to position [0, 577]
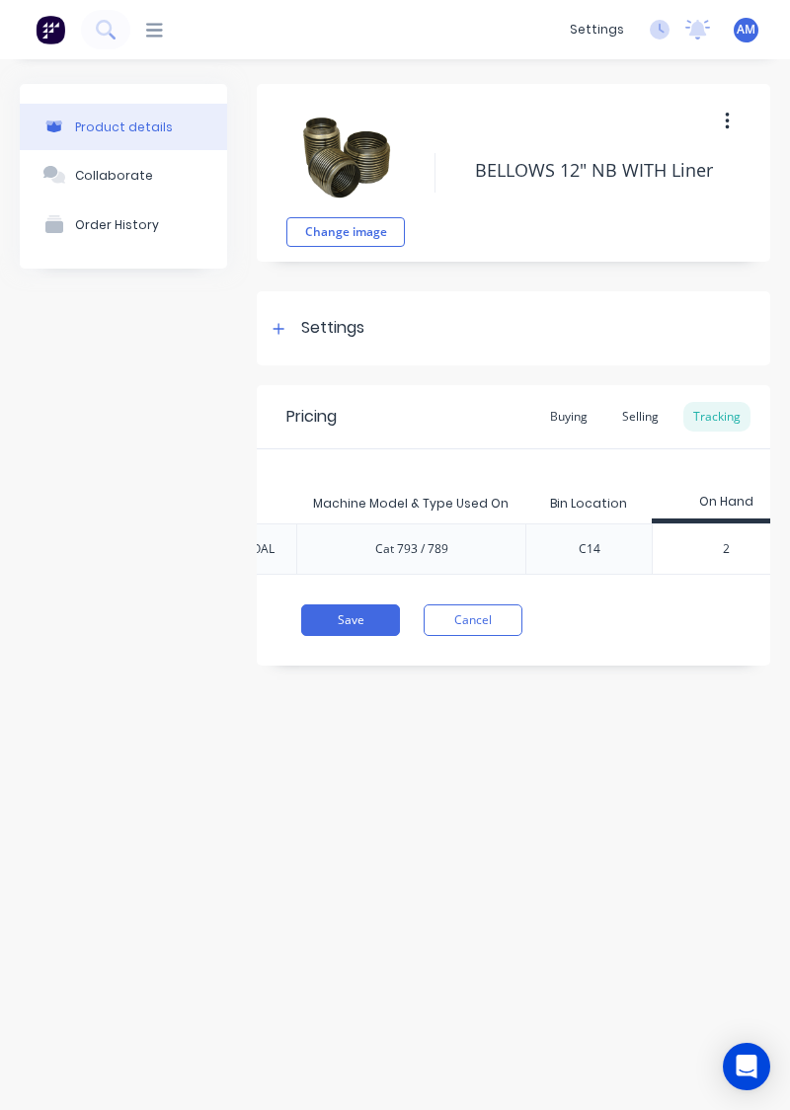
click at [509, 624] on button "Cancel" at bounding box center [473, 620] width 99 height 32
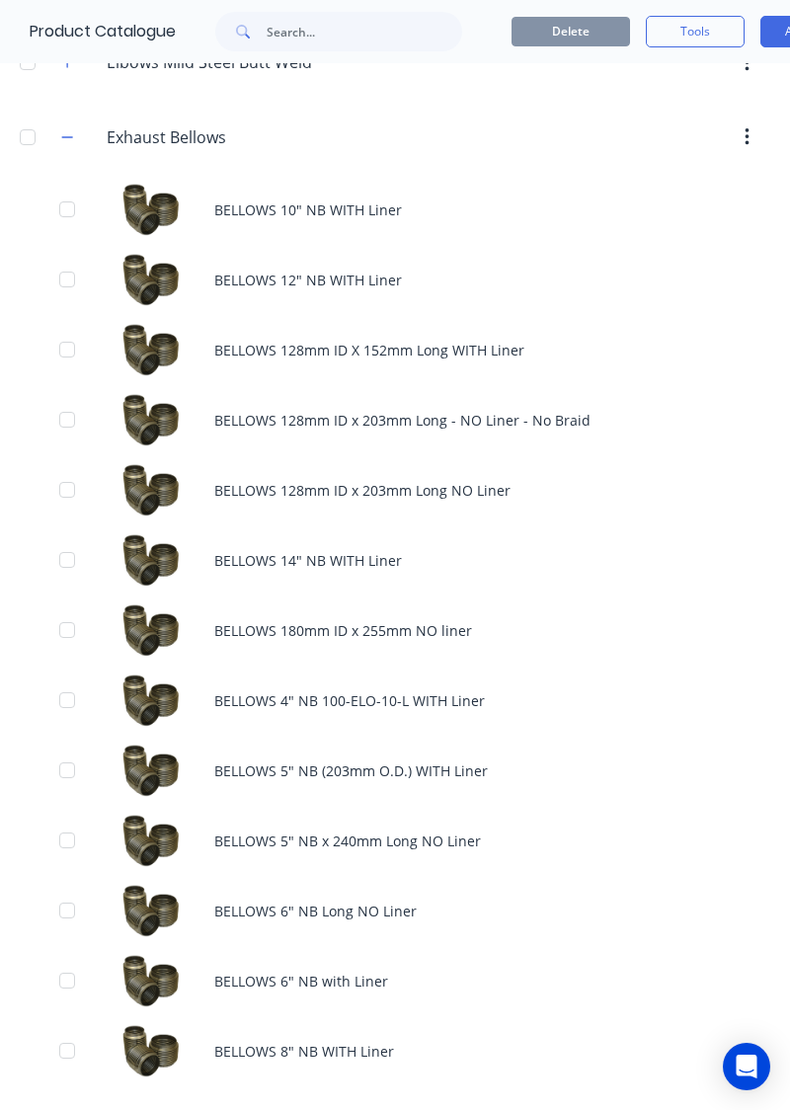
scroll to position [631, 0]
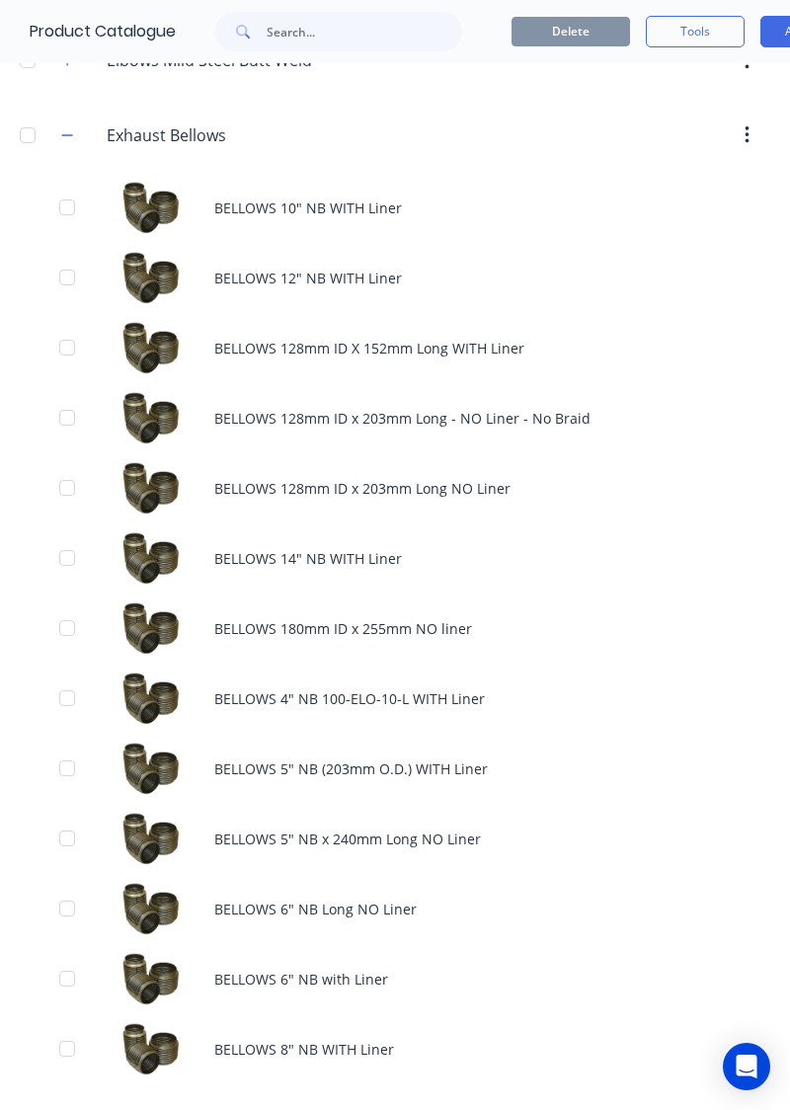
click at [229, 556] on div "BELLOWS 14" NB WITH Liner" at bounding box center [395, 558] width 790 height 70
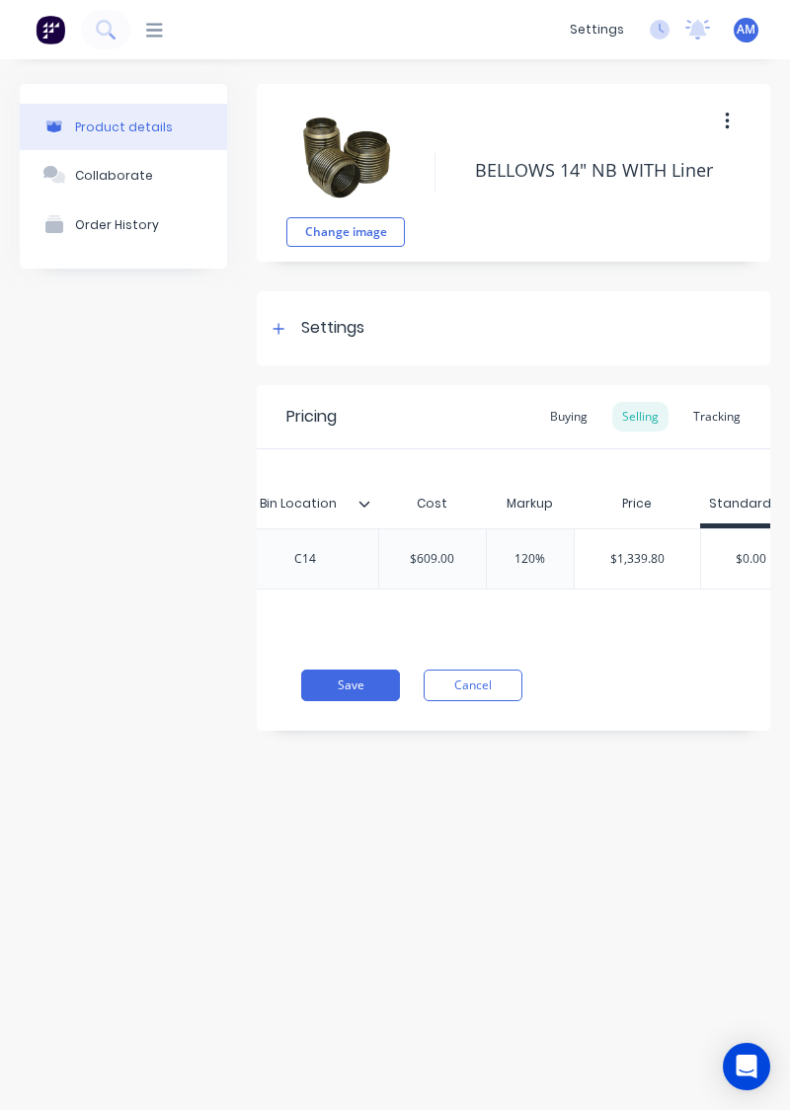
scroll to position [0, 876]
click at [730, 429] on div "Tracking" at bounding box center [716, 417] width 67 height 30
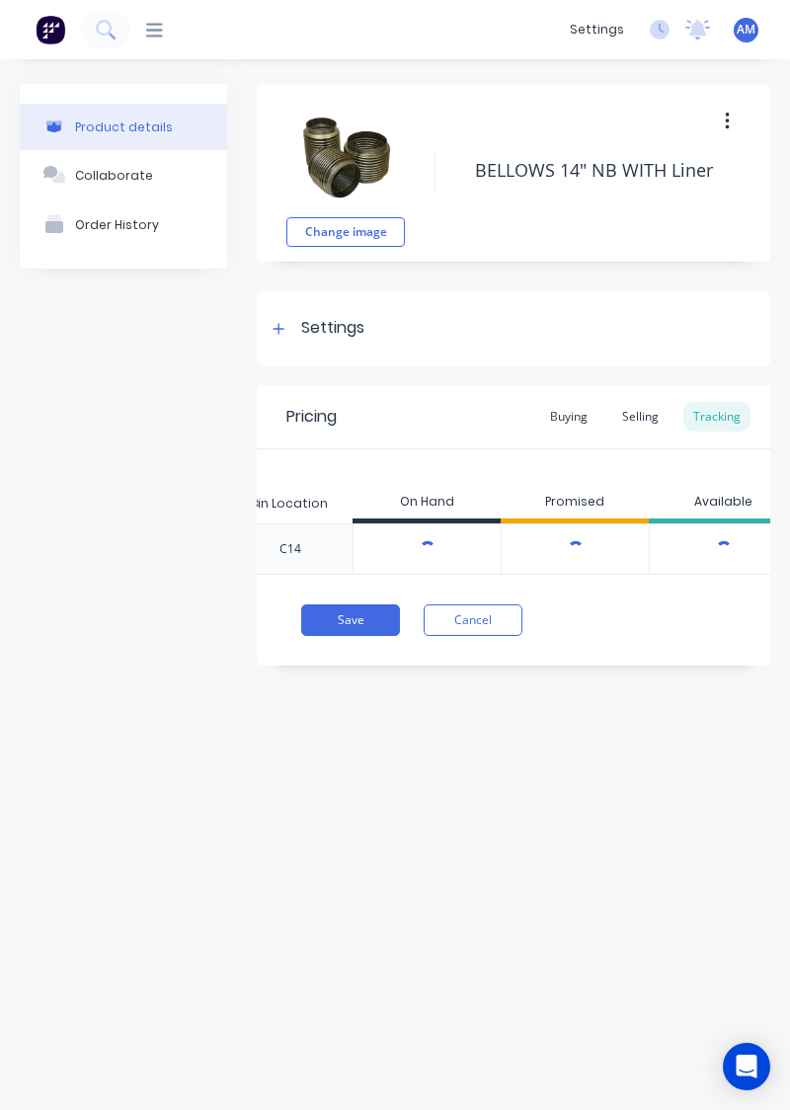
type textarea "x"
click at [482, 549] on input "number" at bounding box center [426, 549] width 147 height 18
type input "0"
type textarea "x"
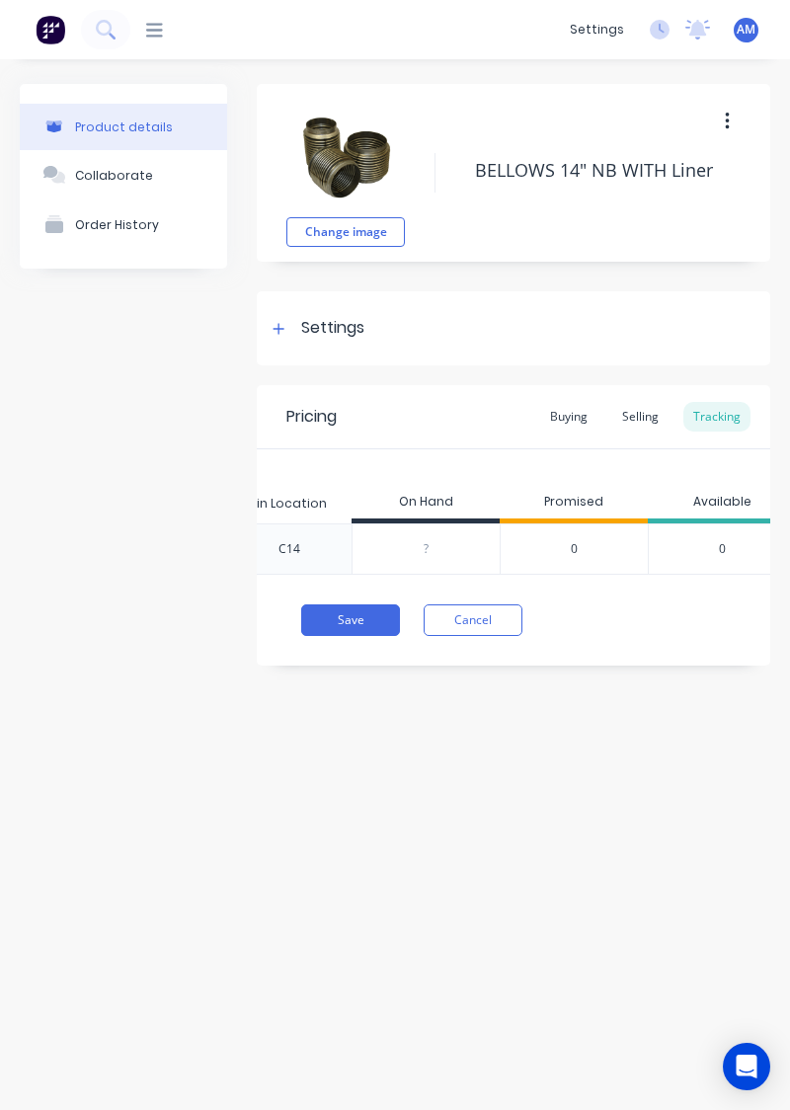
type textarea "x"
type input "1"
type textarea "x"
type input "1"
click at [362, 622] on button "Save" at bounding box center [350, 620] width 99 height 32
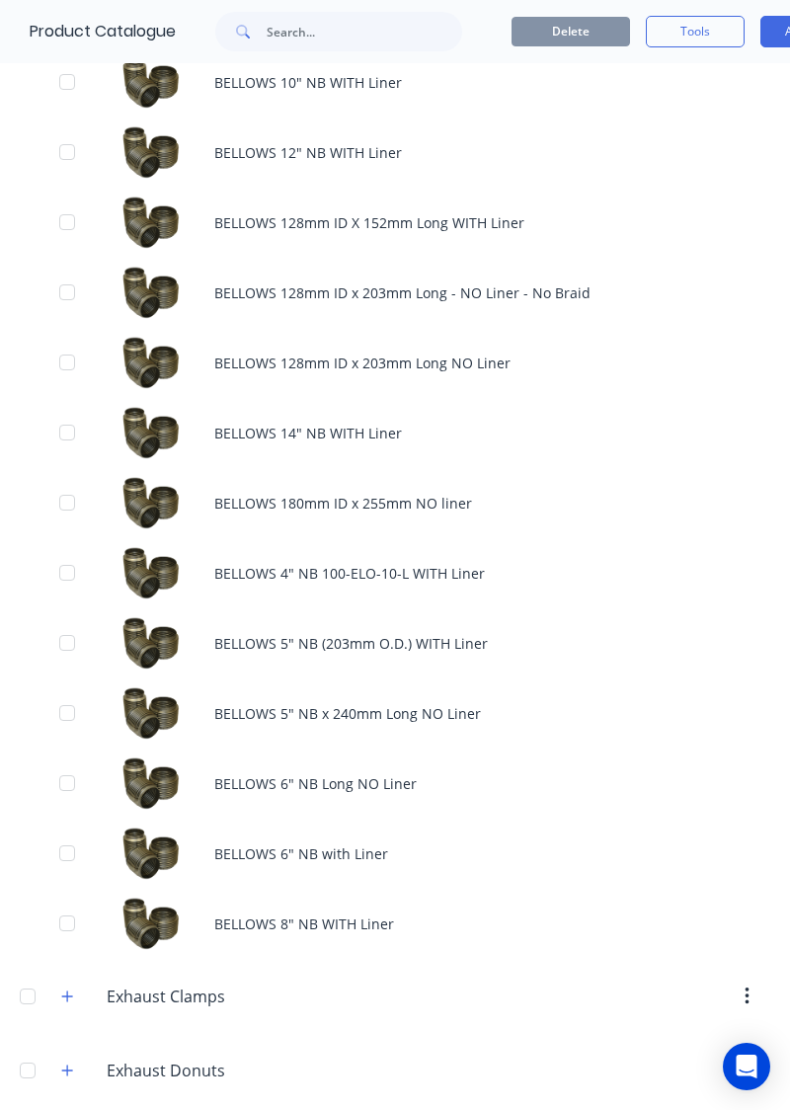
scroll to position [760, 0]
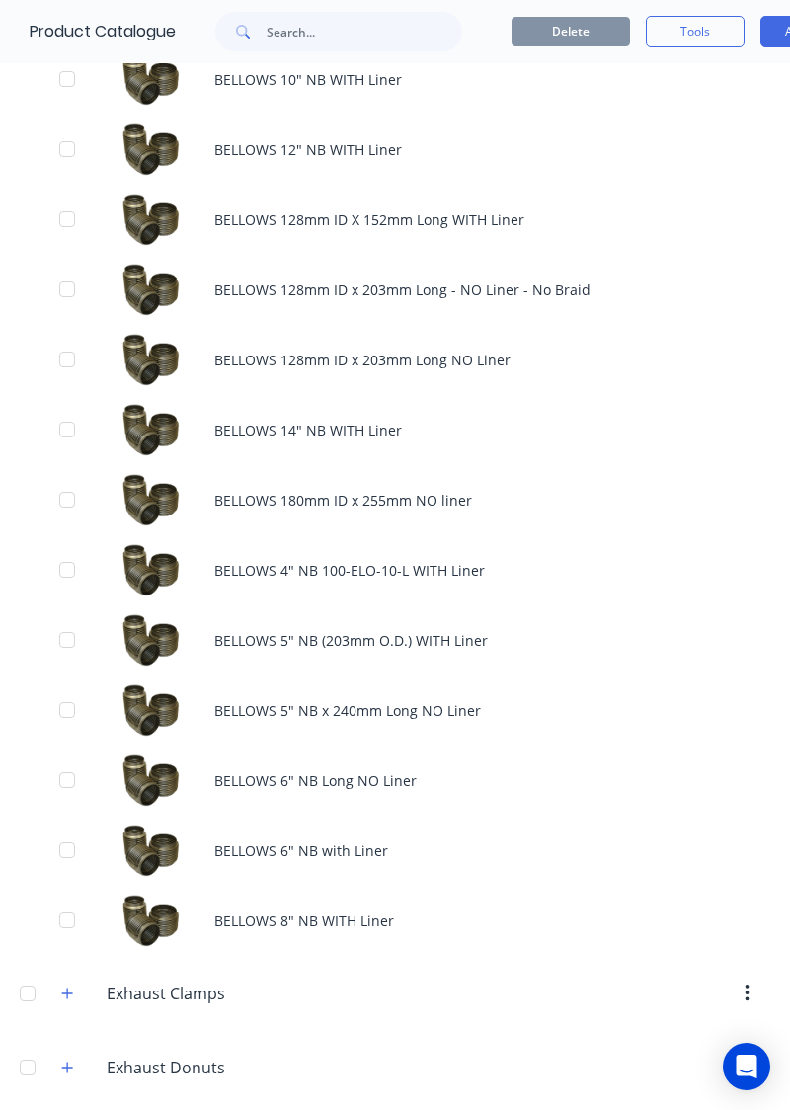
click at [371, 442] on div "BELLOWS 14" NB WITH Liner" at bounding box center [395, 430] width 790 height 70
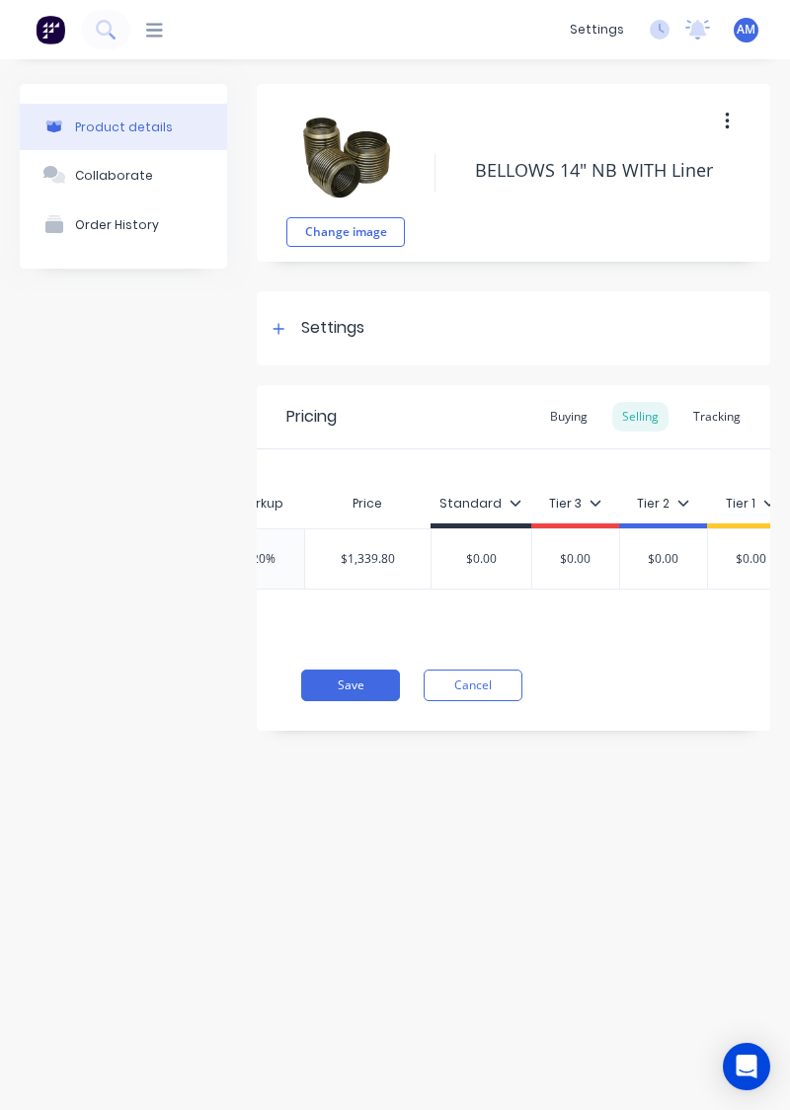
scroll to position [0, 1171]
click at [725, 421] on div "Tracking" at bounding box center [716, 417] width 67 height 30
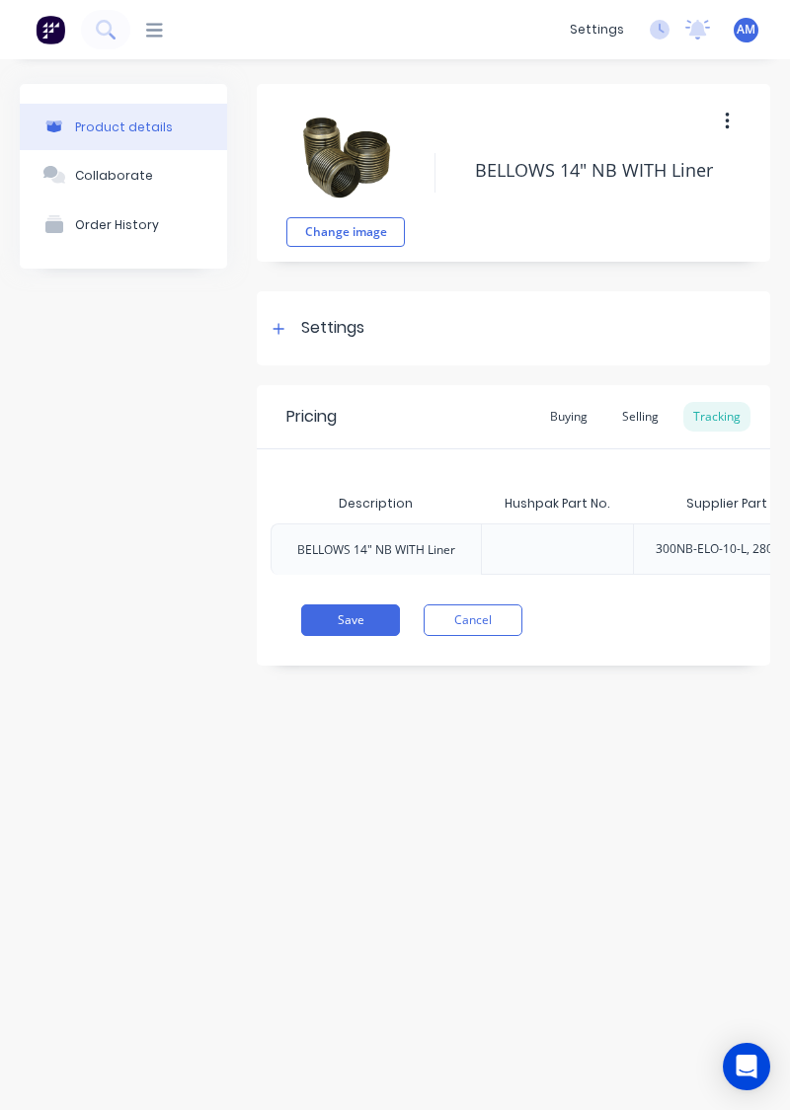
scroll to position [0, 0]
click at [502, 624] on button "Cancel" at bounding box center [473, 620] width 99 height 32
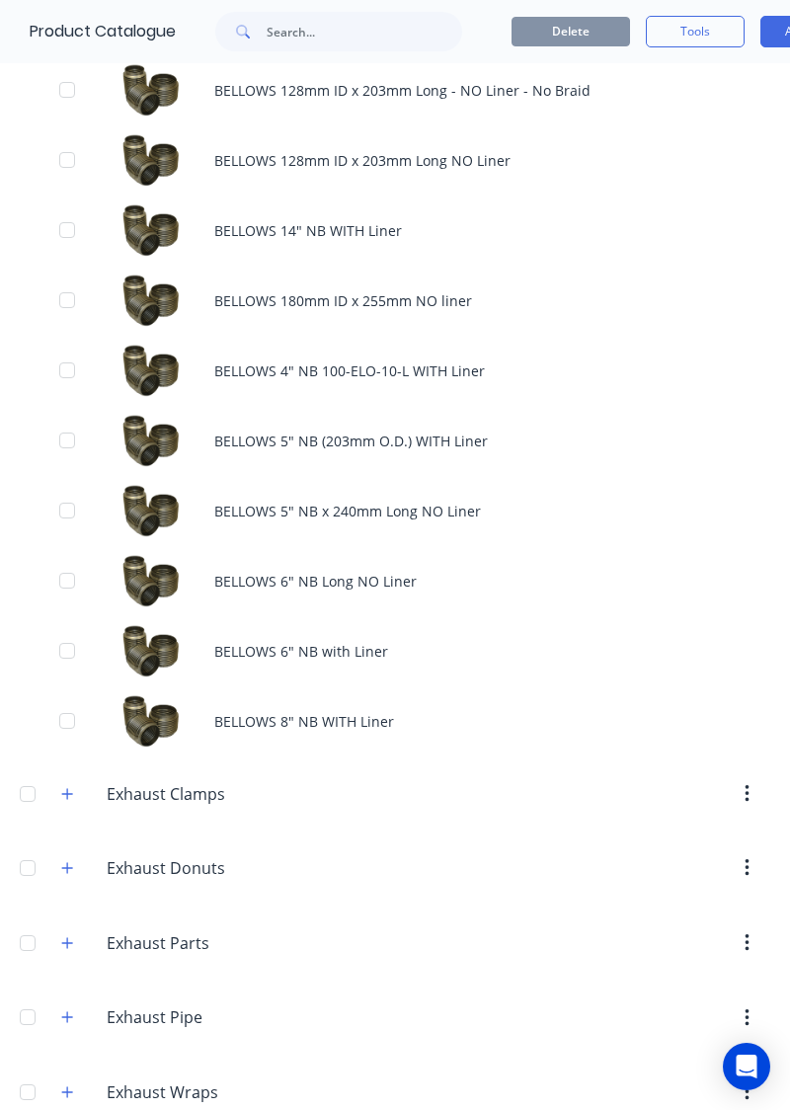
scroll to position [987, 0]
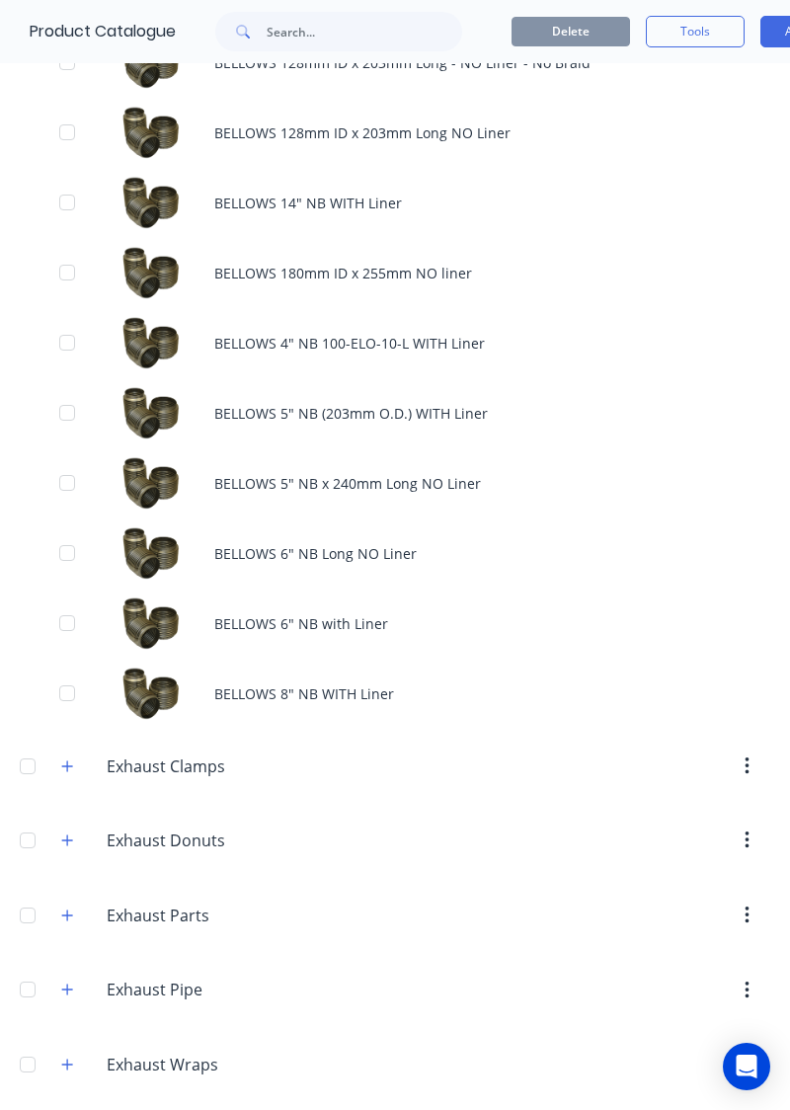
click at [446, 494] on div "BELLOWS 5" NB x 240mm Long NO Liner" at bounding box center [395, 483] width 790 height 70
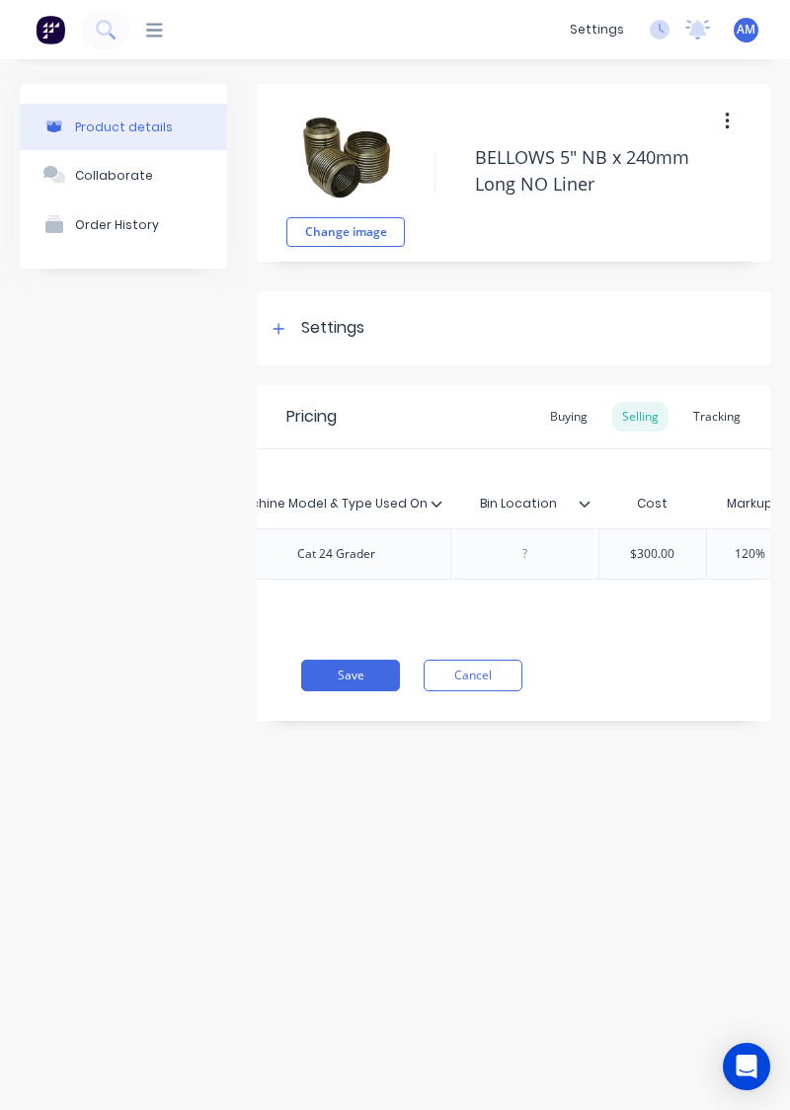
scroll to position [0, 786]
click at [560, 555] on div at bounding box center [545, 554] width 99 height 26
type textarea "x"
click at [376, 676] on button "Save" at bounding box center [350, 676] width 99 height 32
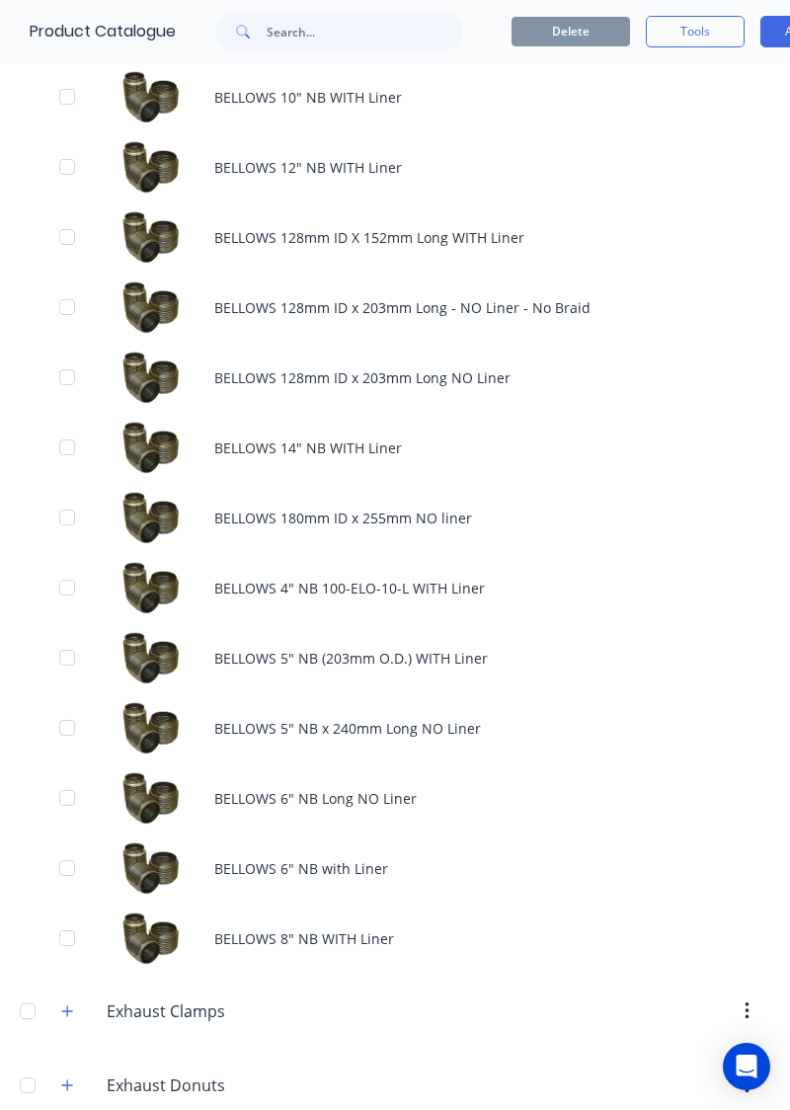
scroll to position [746, 0]
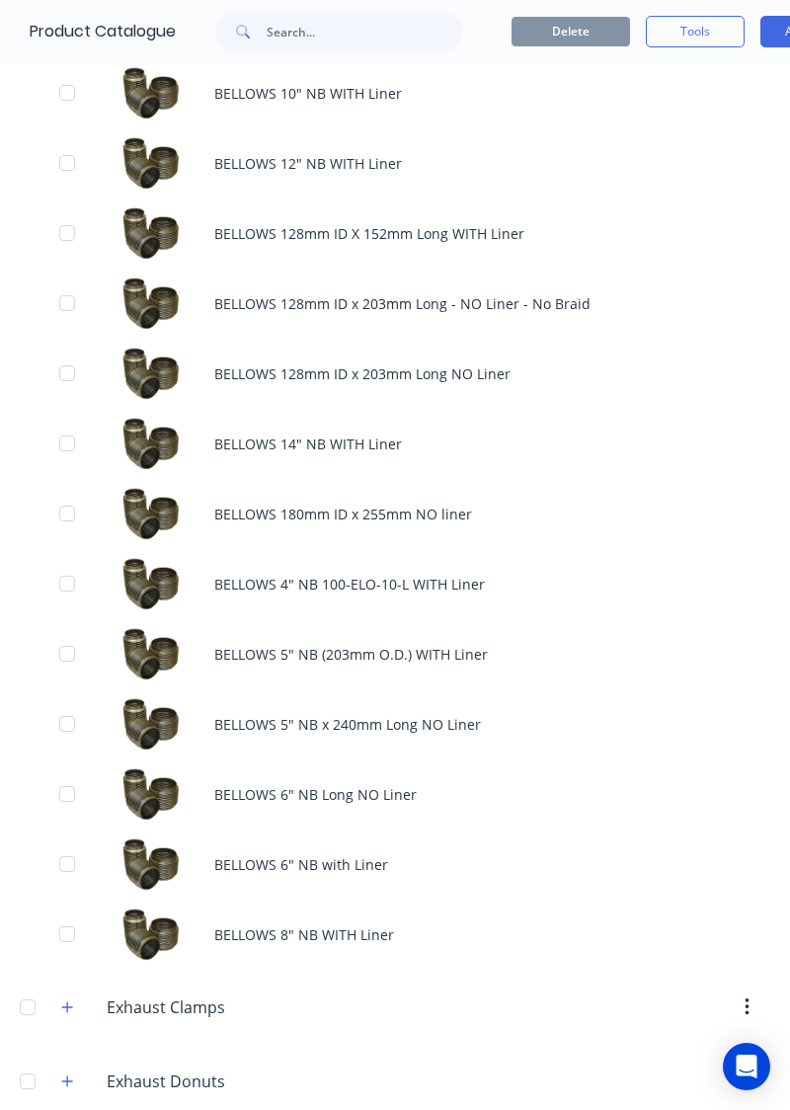
click at [609, 652] on div "BELLOWS 5" NB (203mm O.D.) WITH Liner" at bounding box center [395, 654] width 790 height 70
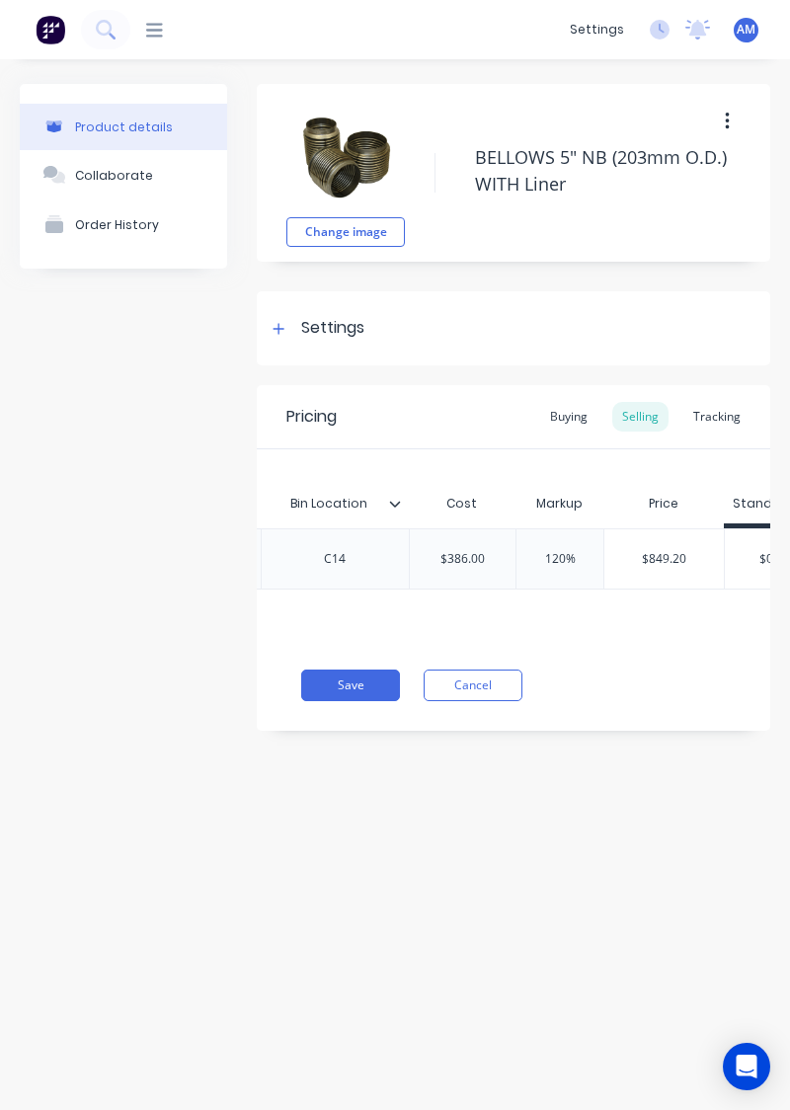
scroll to position [0, 919]
click at [730, 420] on div "Tracking" at bounding box center [716, 417] width 67 height 30
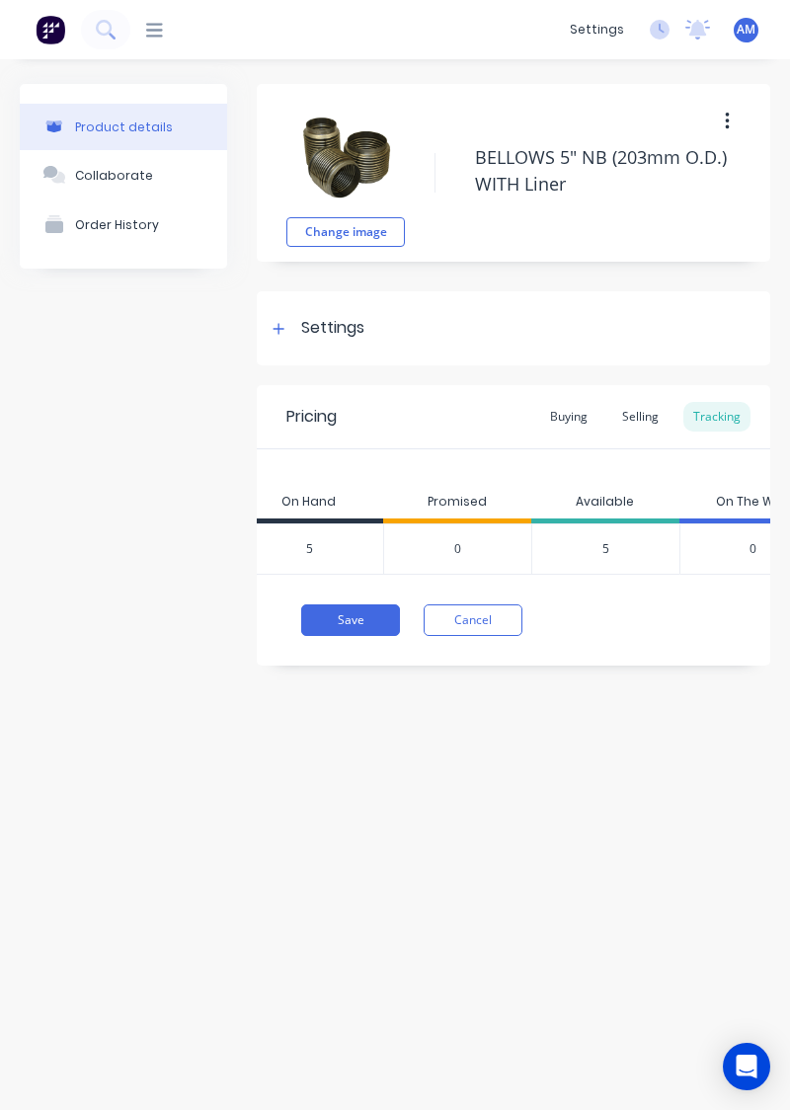
scroll to position [0, 1121]
click at [490, 620] on button "Cancel" at bounding box center [473, 620] width 99 height 32
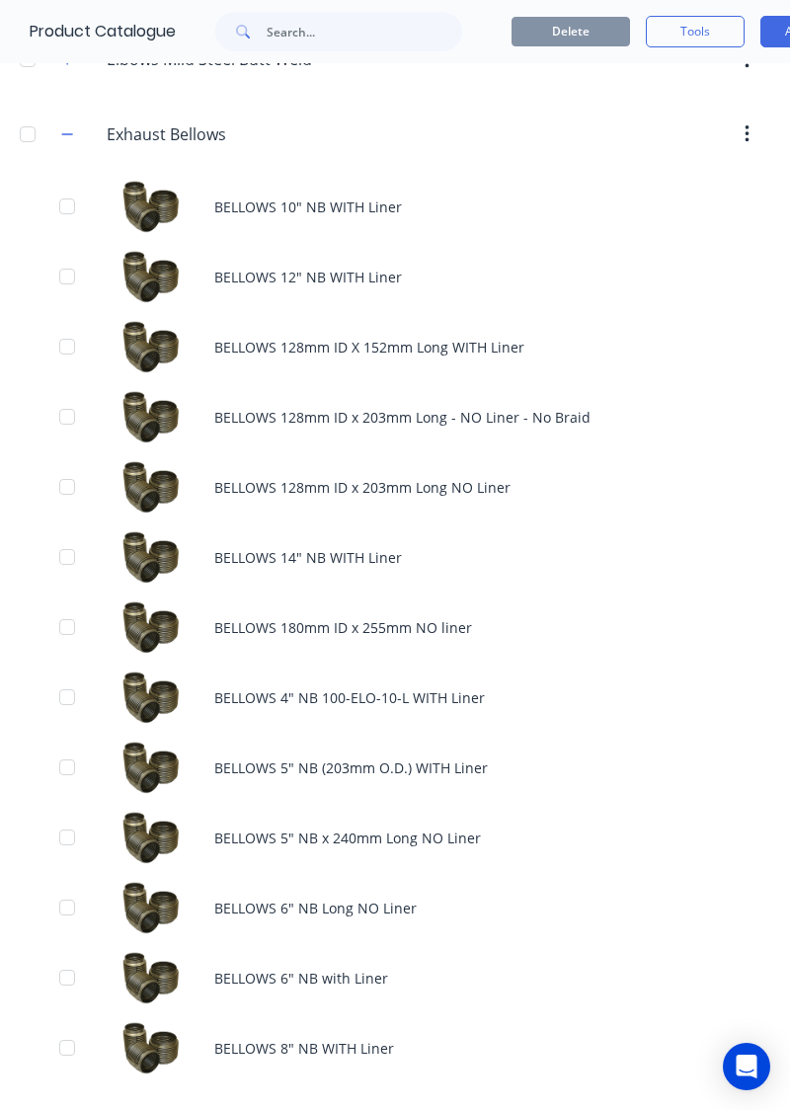
scroll to position [634, 0]
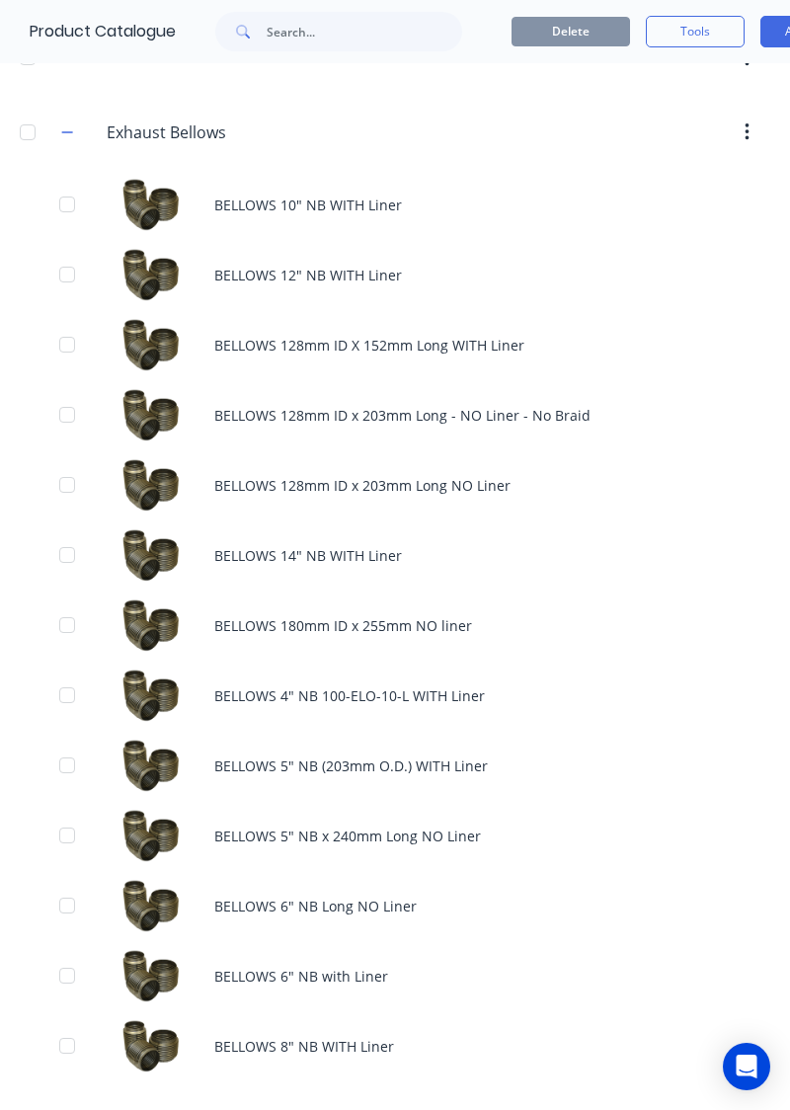
click at [613, 484] on div "BELLOWS 128mm ID x 203mm Long NO Liner" at bounding box center [395, 485] width 790 height 70
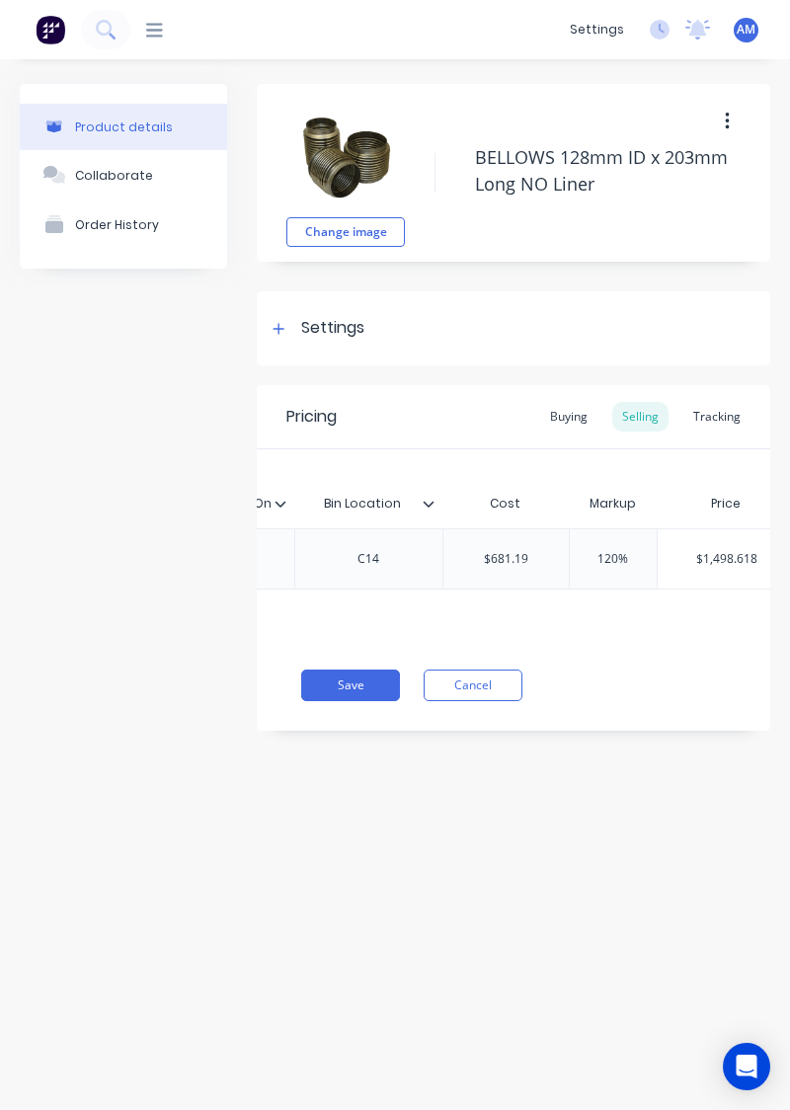
scroll to position [0, 840]
click at [721, 417] on div "Tracking" at bounding box center [716, 417] width 67 height 30
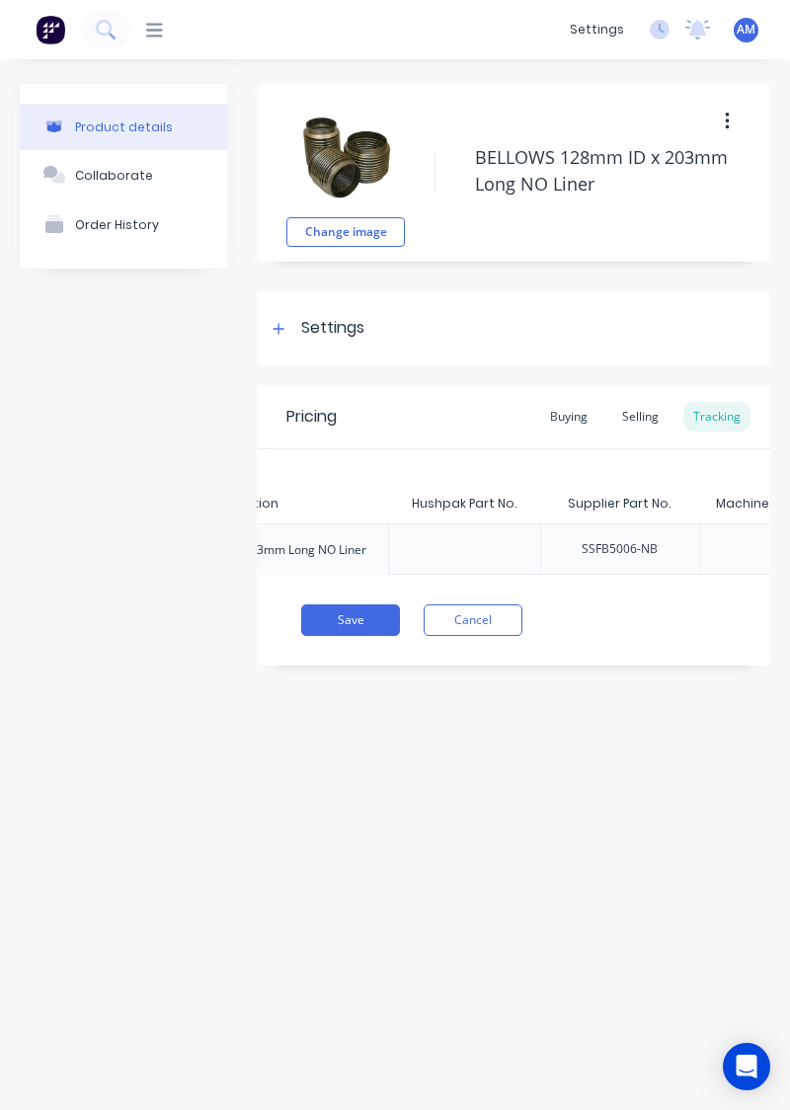
scroll to position [0, 203]
click at [502, 616] on button "Cancel" at bounding box center [473, 620] width 99 height 32
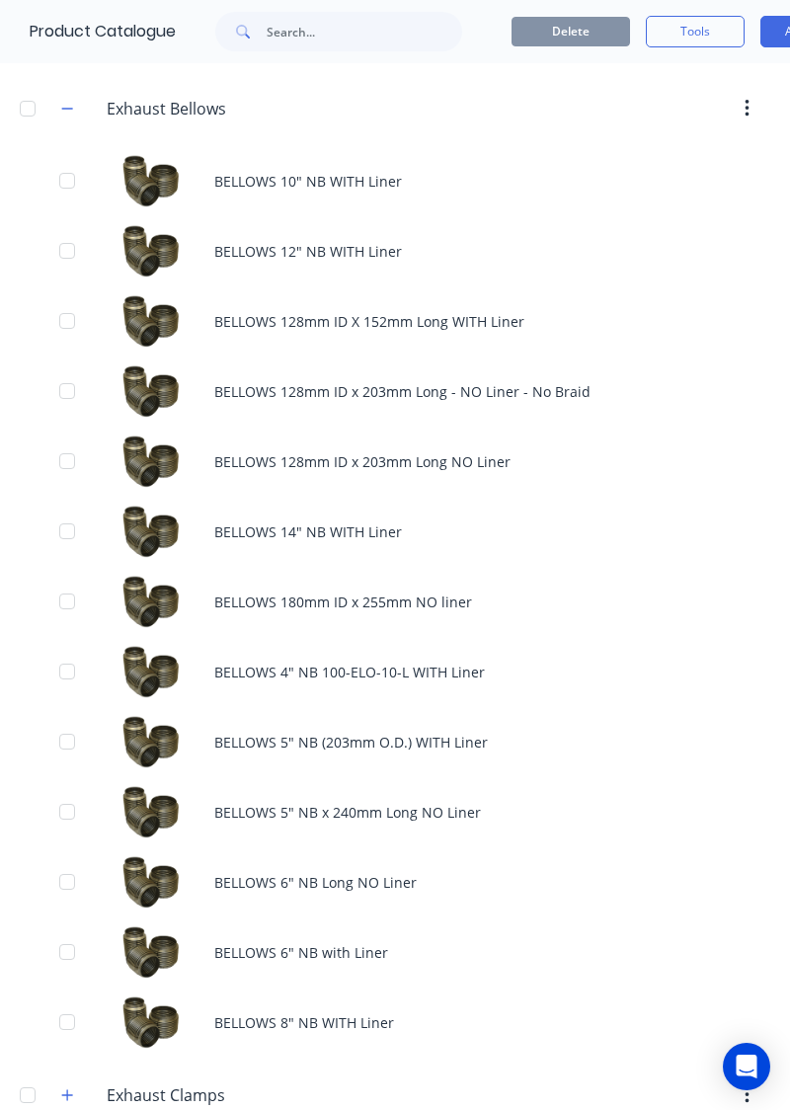
scroll to position [658, 0]
click at [477, 676] on div "BELLOWS 4" NB 100-ELO-10-L WITH Liner" at bounding box center [395, 672] width 790 height 70
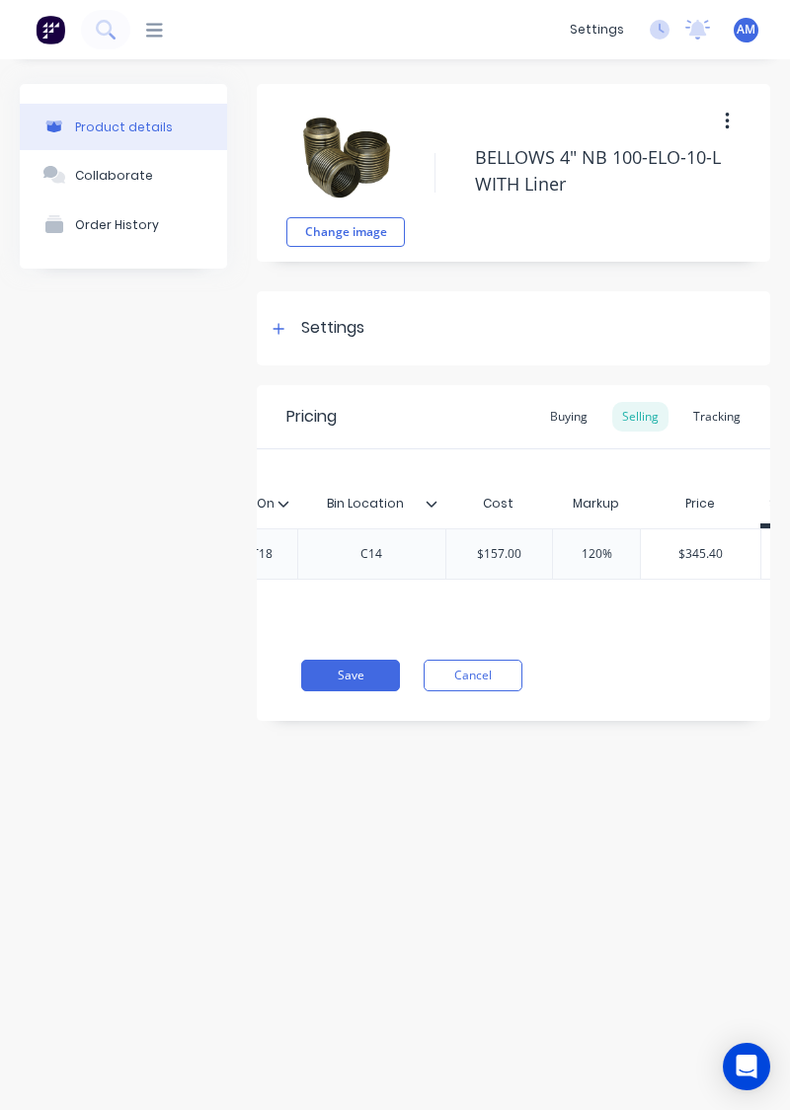
scroll to position [0, 851]
click at [713, 429] on div "Tracking" at bounding box center [716, 417] width 67 height 30
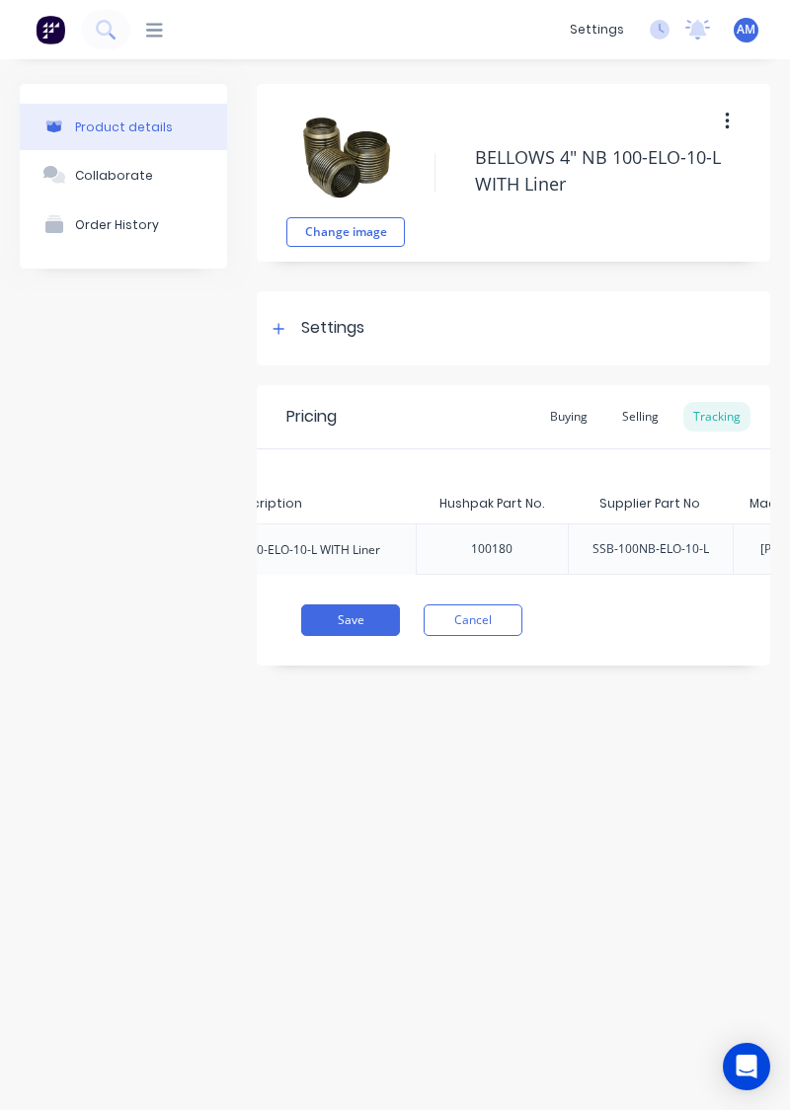
scroll to position [0, 107]
click at [503, 614] on button "Cancel" at bounding box center [473, 620] width 99 height 32
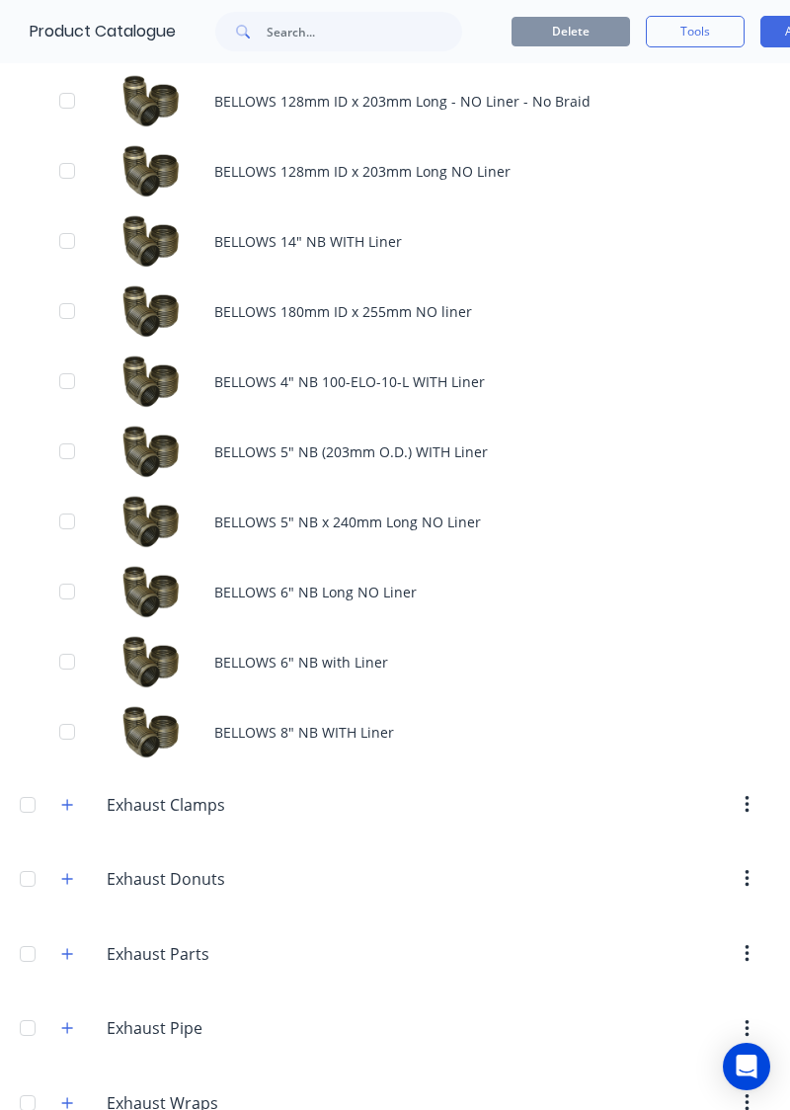
scroll to position [945, 0]
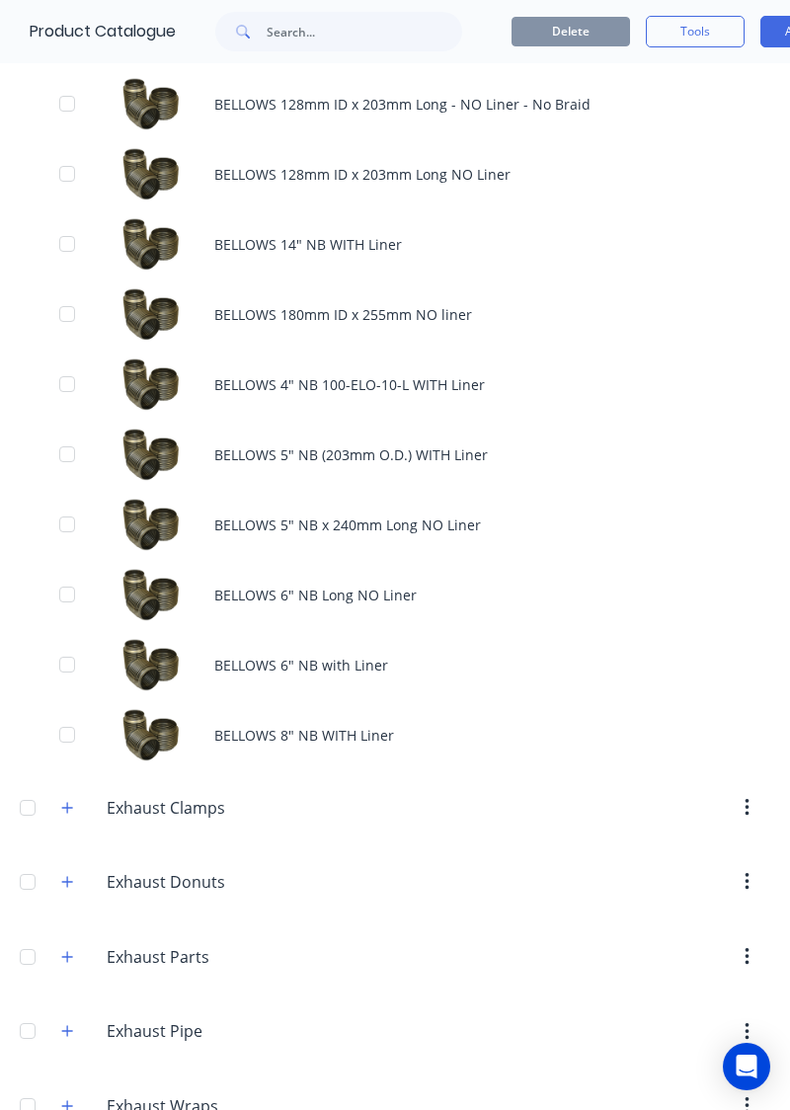
click at [567, 451] on div "BELLOWS 5" NB (203mm O.D.) WITH Liner" at bounding box center [395, 455] width 790 height 70
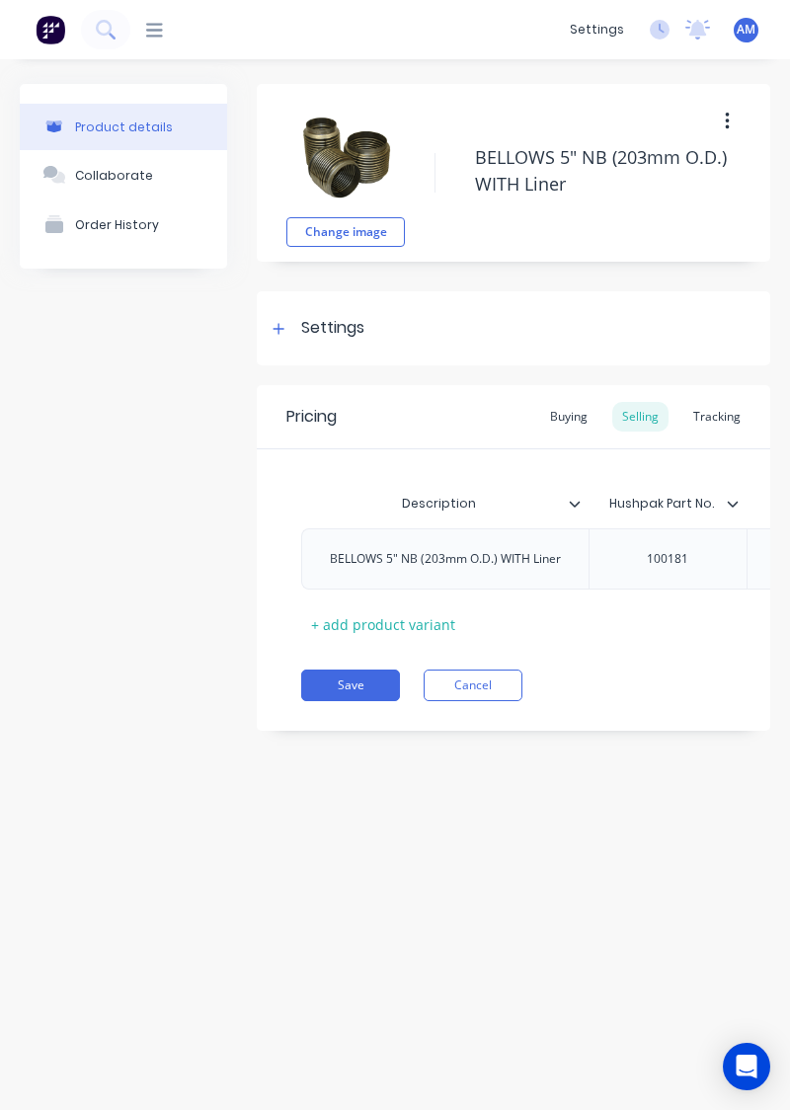
click at [718, 424] on div "Tracking" at bounding box center [716, 417] width 67 height 30
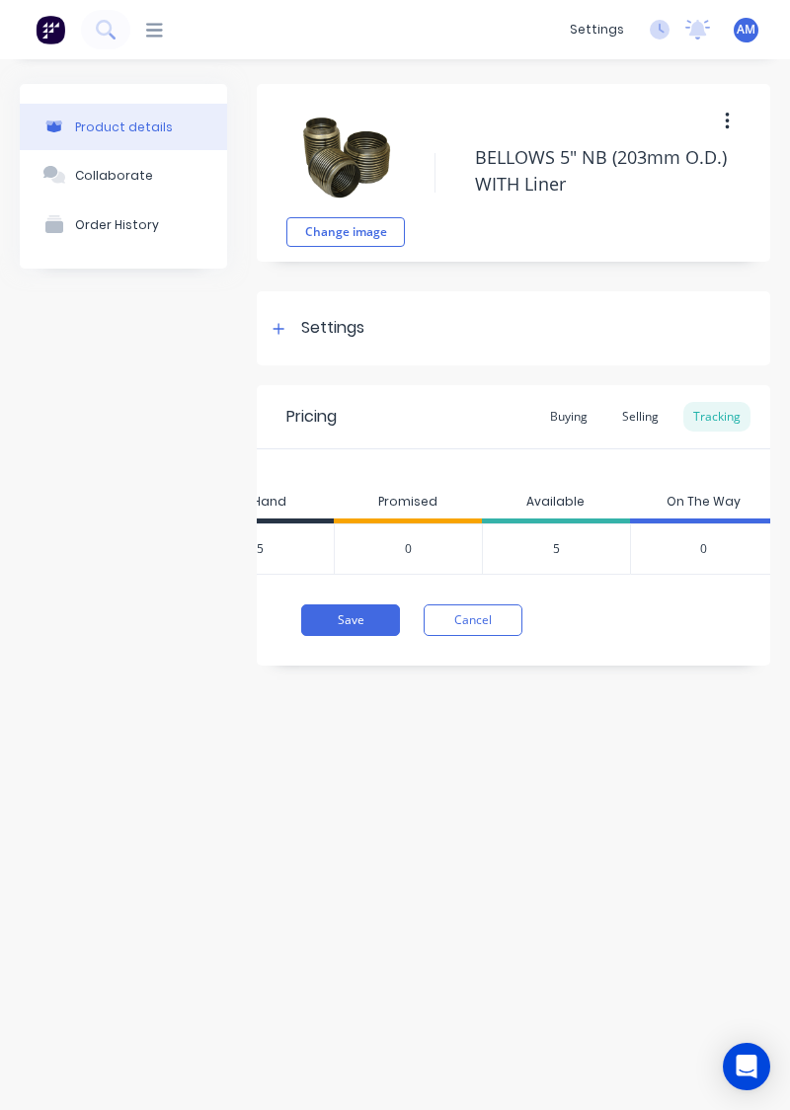
scroll to position [0, 1121]
click at [360, 622] on button "Save" at bounding box center [350, 620] width 99 height 32
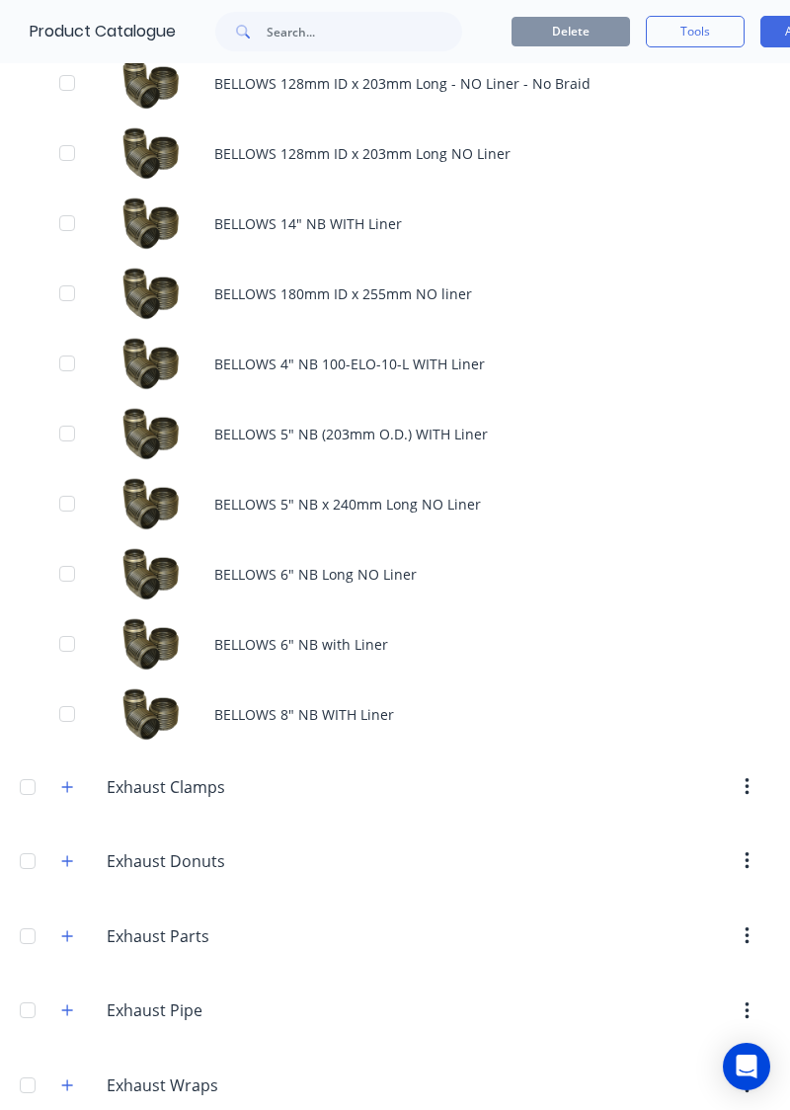
scroll to position [964, 0]
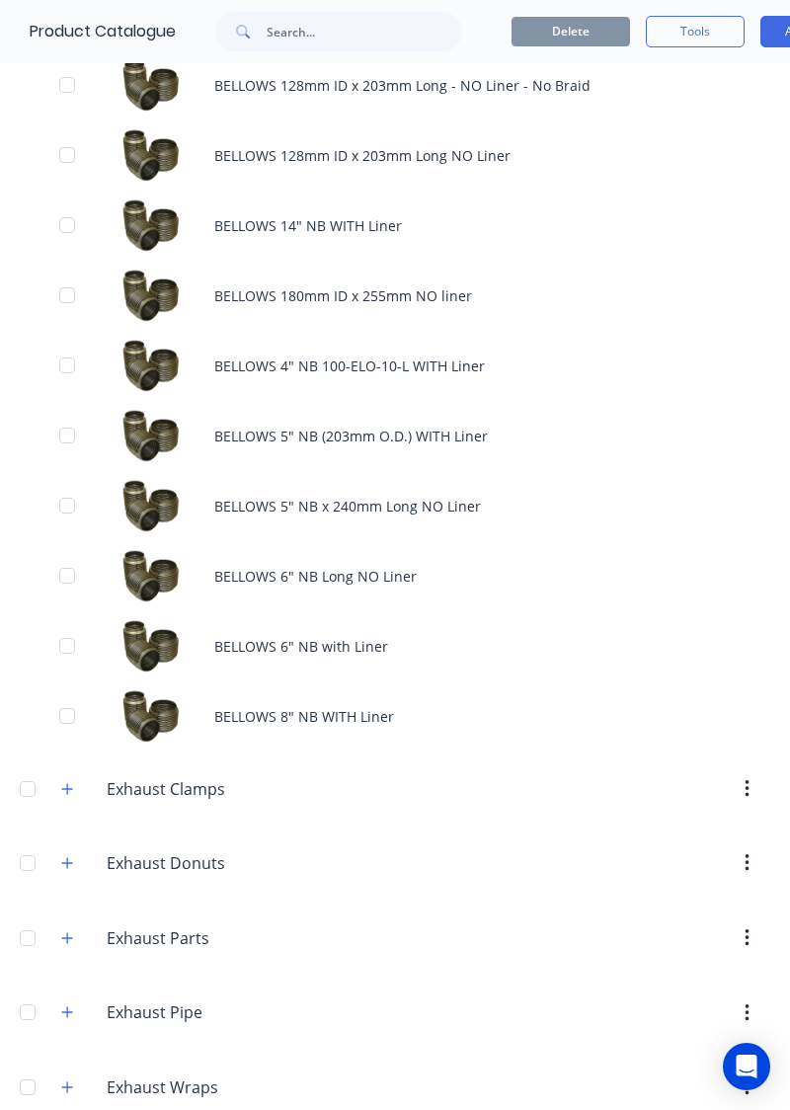
click at [653, 505] on div "BELLOWS 5" NB x 240mm Long NO Liner" at bounding box center [395, 506] width 790 height 70
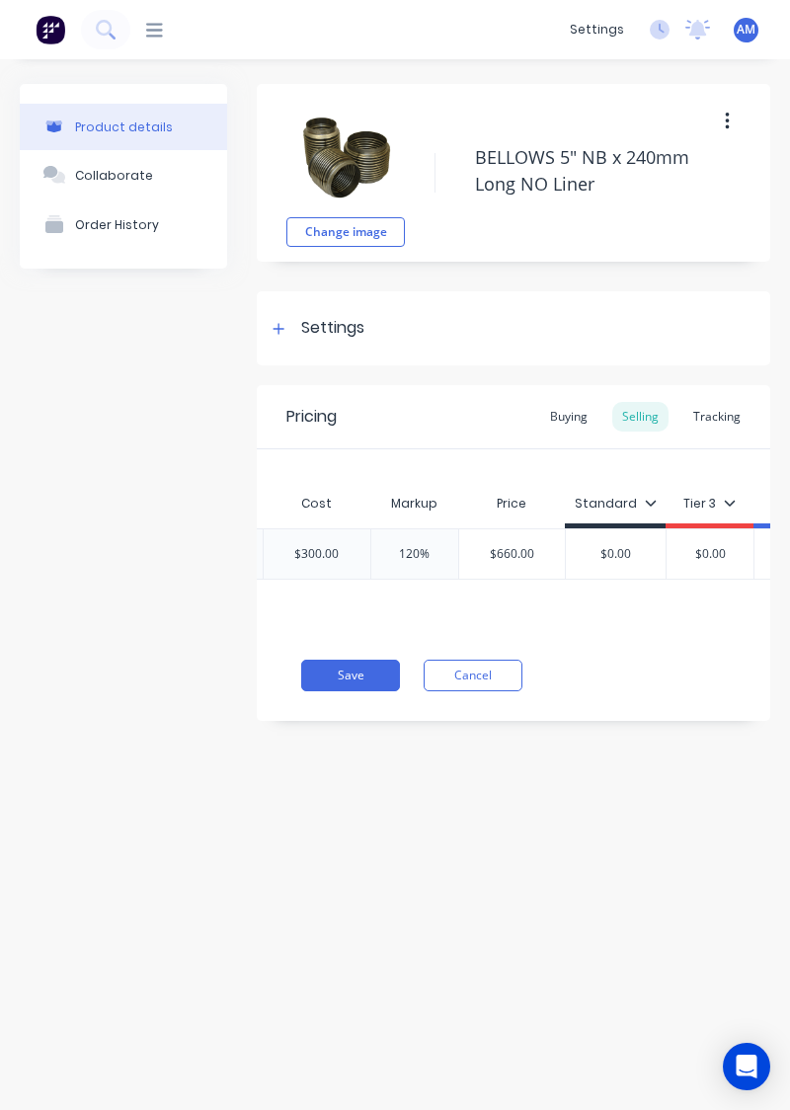
scroll to position [0, 1152]
click at [729, 423] on div "Tracking" at bounding box center [716, 417] width 67 height 30
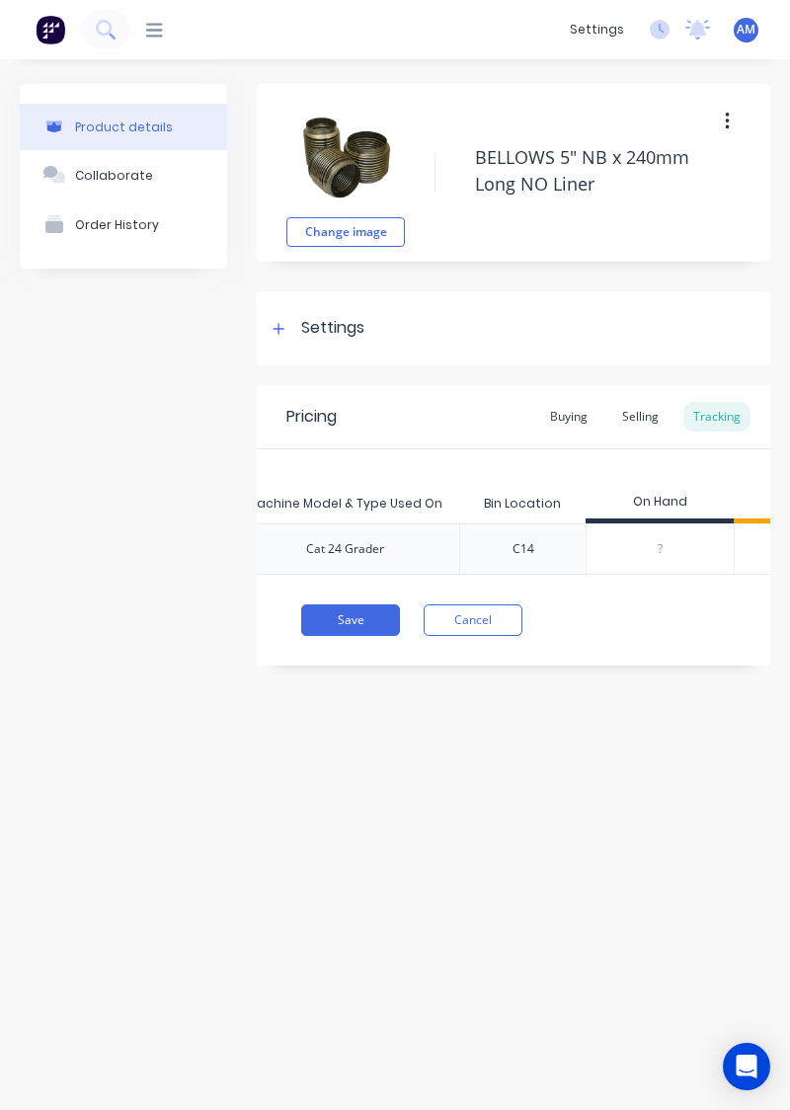
scroll to position [0, 798]
click at [383, 620] on button "Save" at bounding box center [350, 620] width 99 height 32
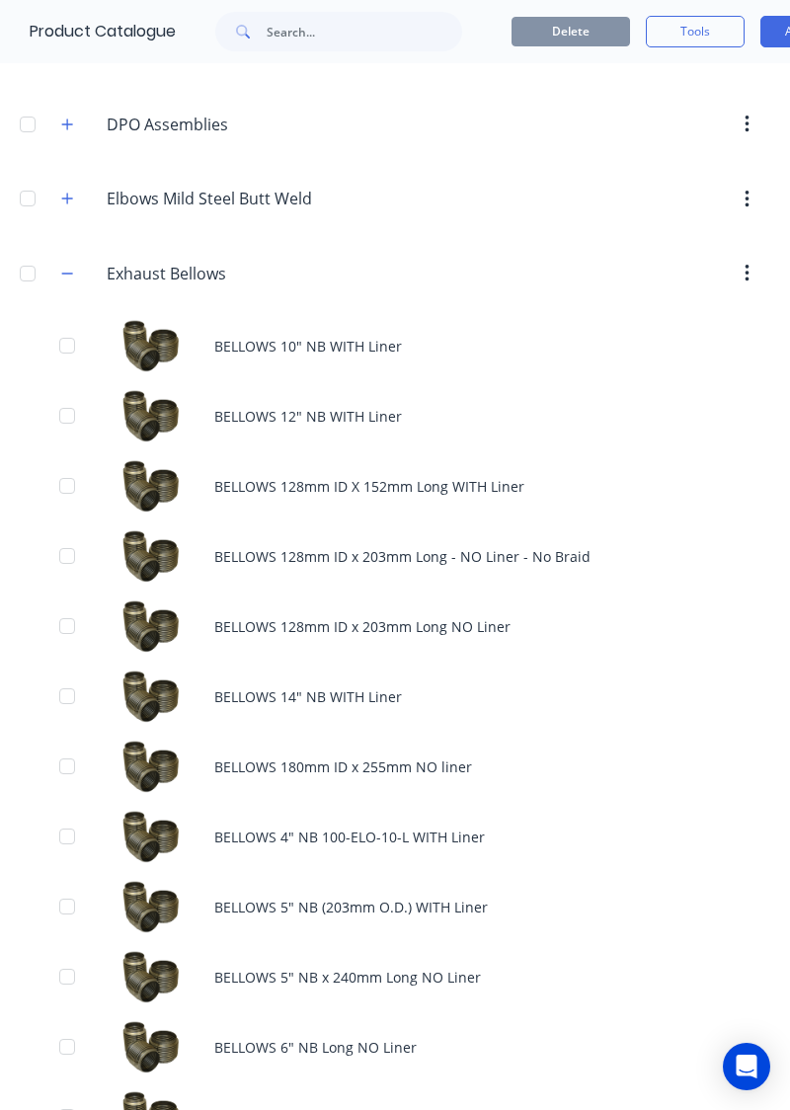
scroll to position [494, 0]
click at [626, 614] on div "BELLOWS 128mm ID x 203mm Long NO Liner" at bounding box center [395, 626] width 790 height 70
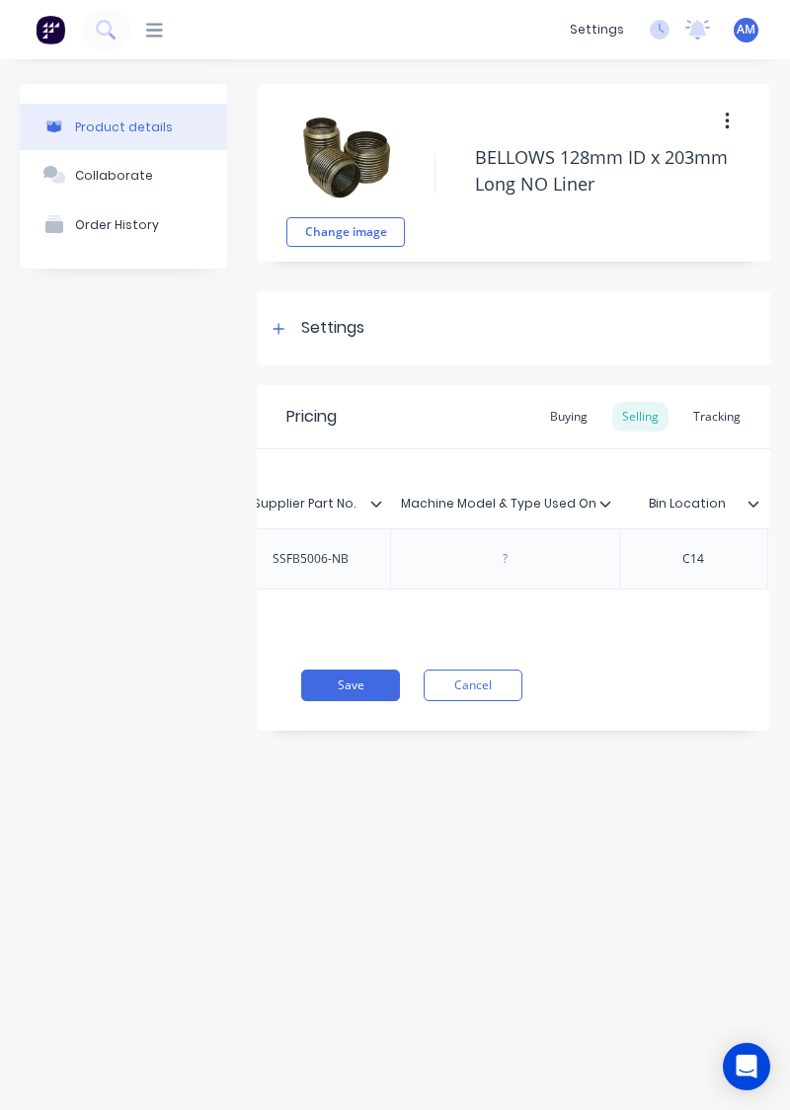
click at [734, 420] on div "Tracking" at bounding box center [716, 417] width 67 height 30
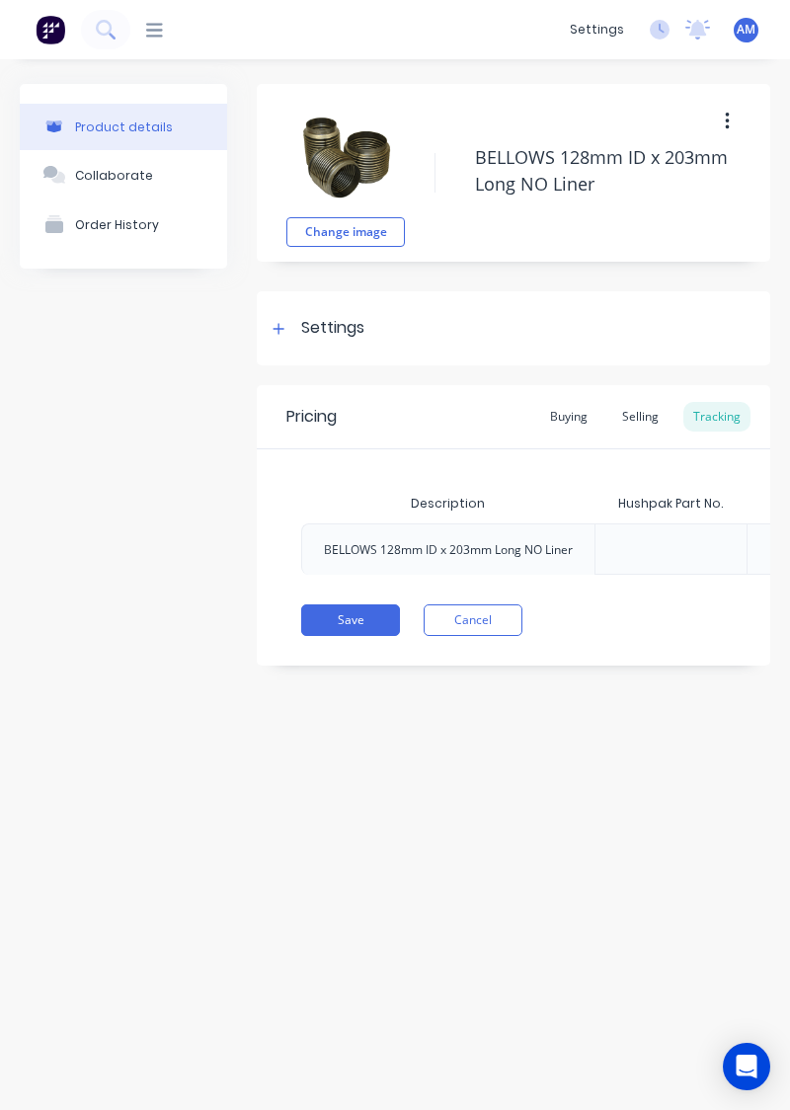
click at [378, 632] on button "Save" at bounding box center [350, 620] width 99 height 32
type textarea "x"
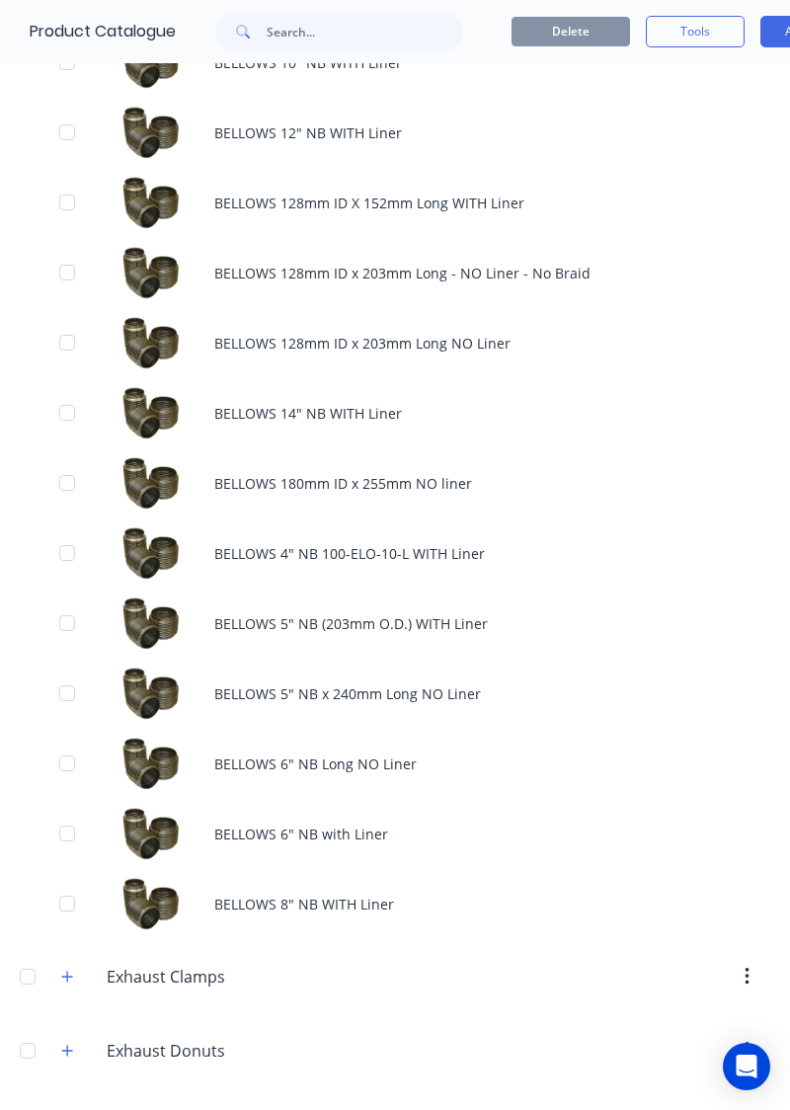
scroll to position [775, 0]
click at [707, 435] on div "BELLOWS 14" NB WITH Liner" at bounding box center [395, 414] width 790 height 70
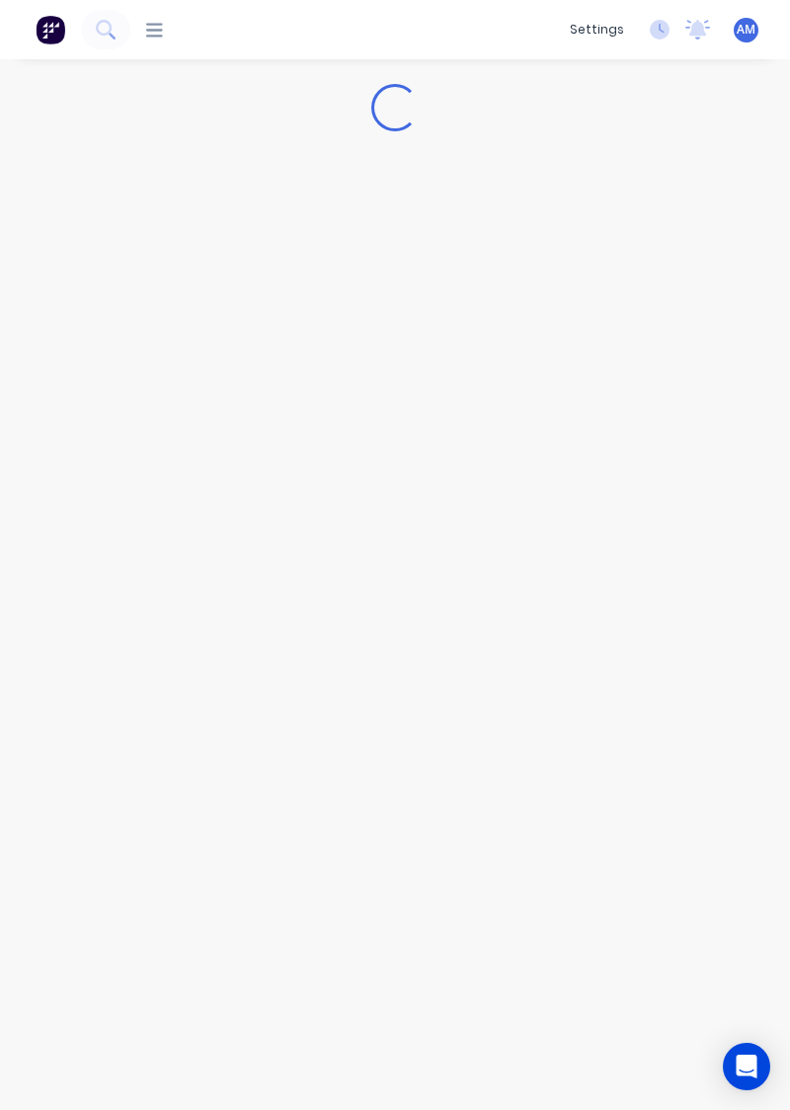
click at [739, 454] on div "Loading..." at bounding box center [395, 564] width 790 height 1011
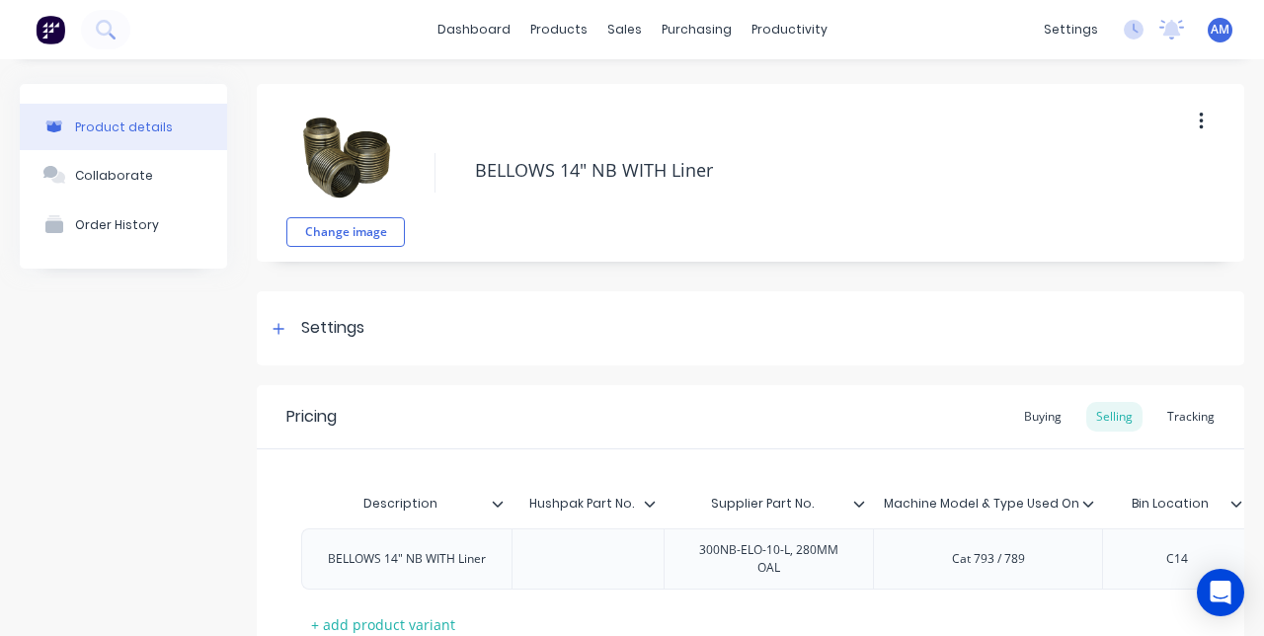
type textarea "x"
